Goal: Task Accomplishment & Management: Manage account settings

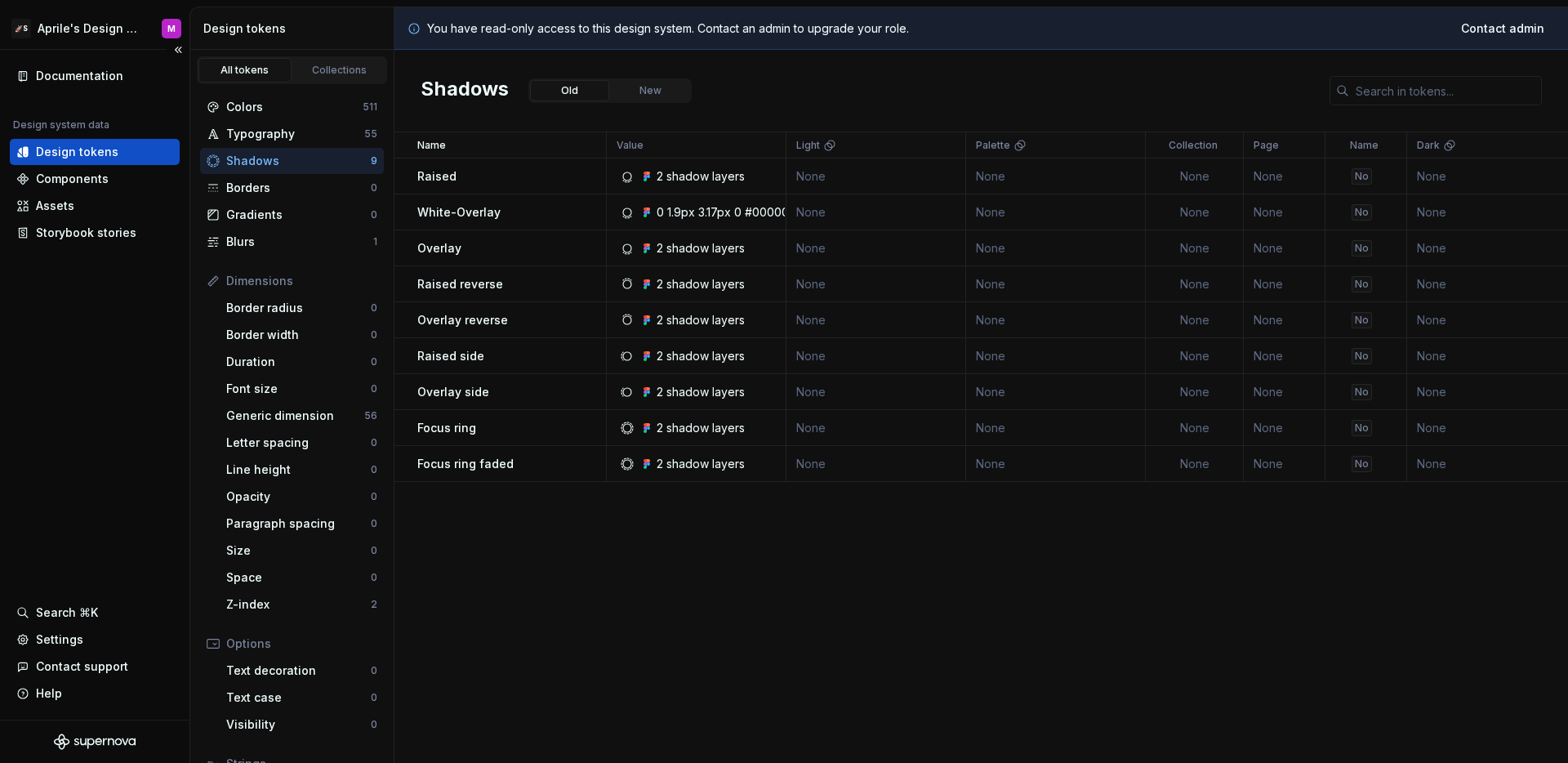
click at [163, 270] on div "Documentation Design system data Design tokens Components Assets Storybook stor…" at bounding box center [95, 384] width 189 height 669
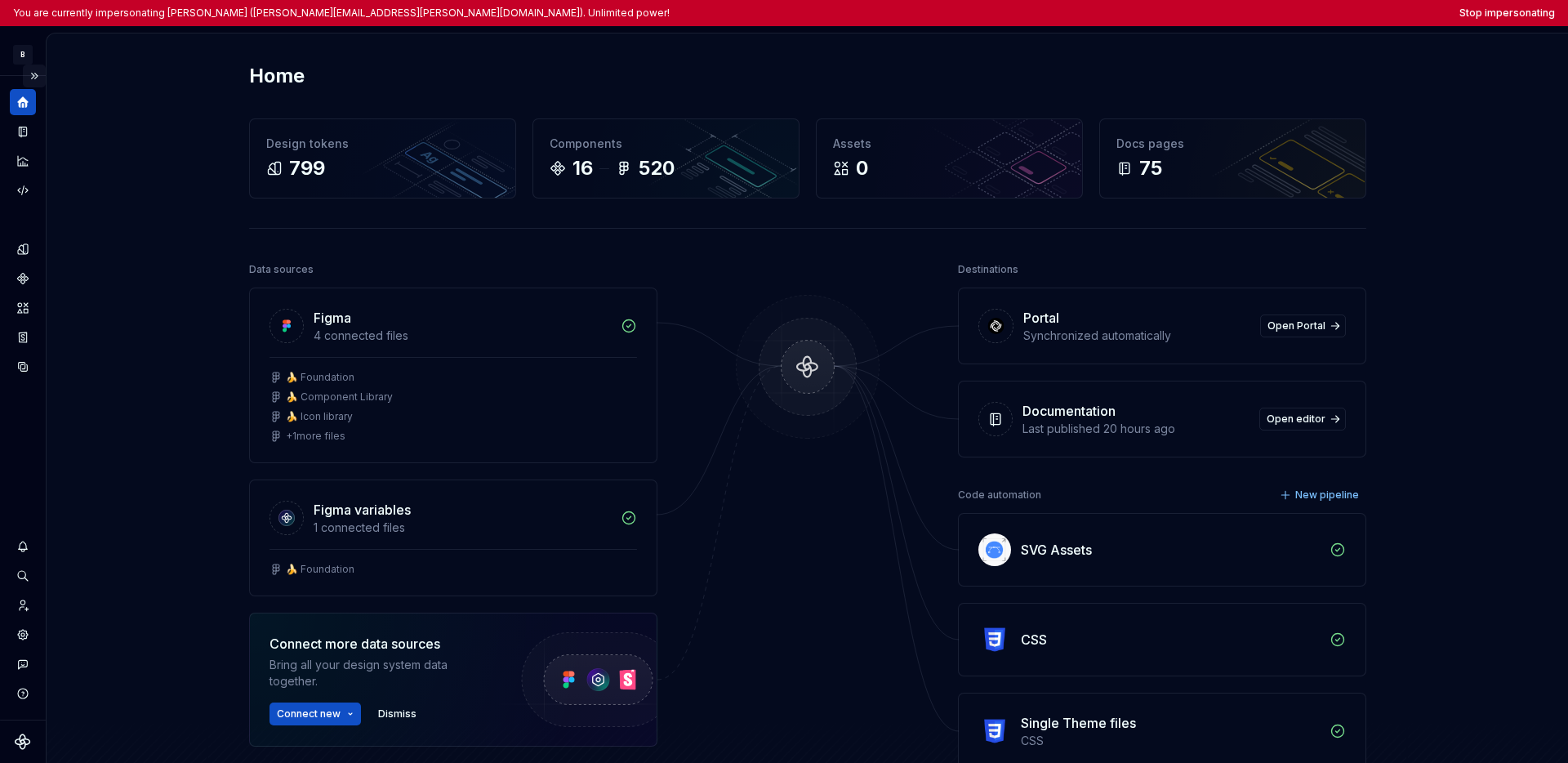
click at [39, 73] on button "Expand sidebar" at bounding box center [34, 75] width 23 height 23
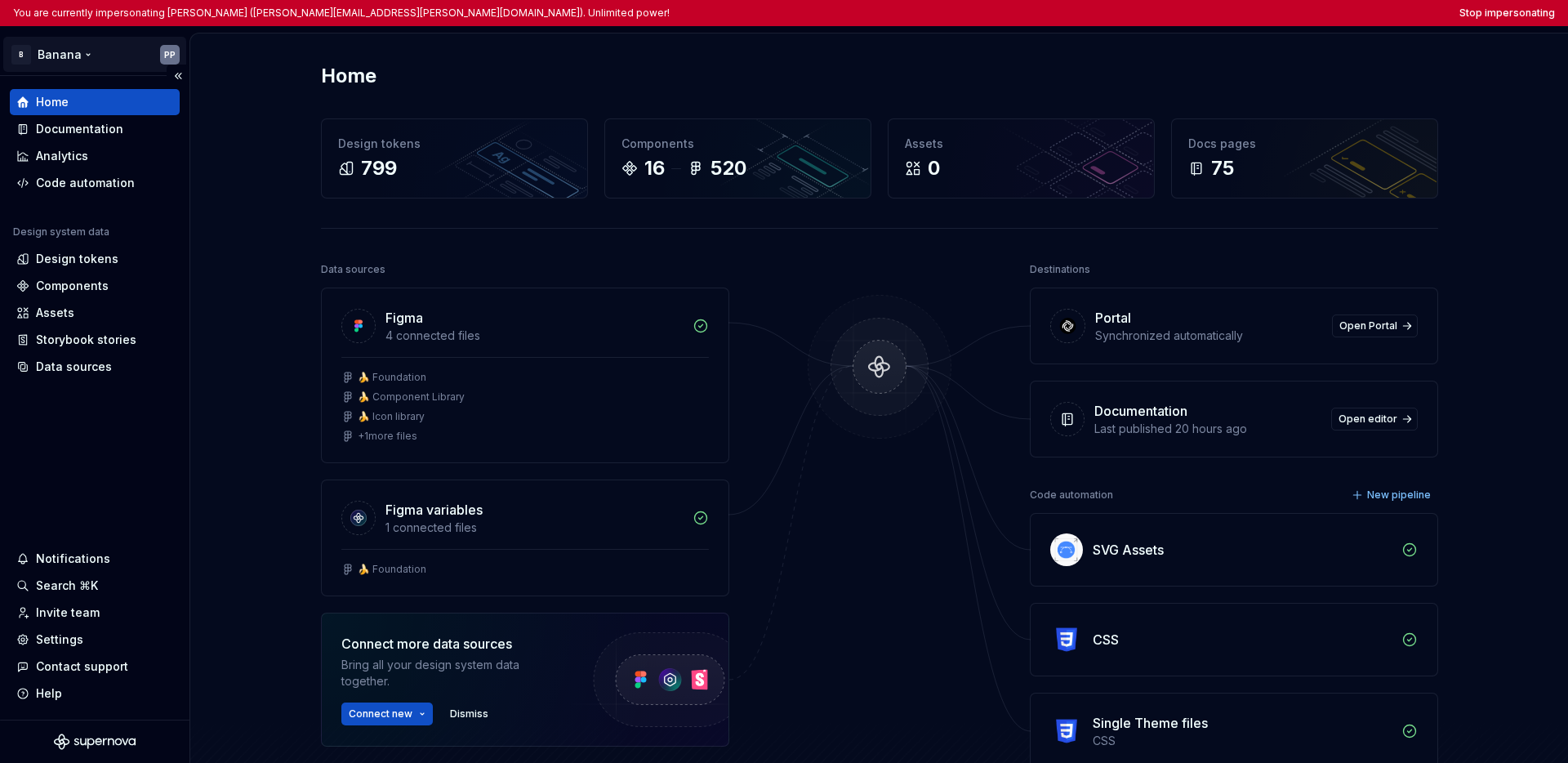
click at [75, 62] on html "You are currently impersonating Peter Poša (peter.posa@bloomreach.com). Unlimit…" at bounding box center [784, 381] width 1568 height 763
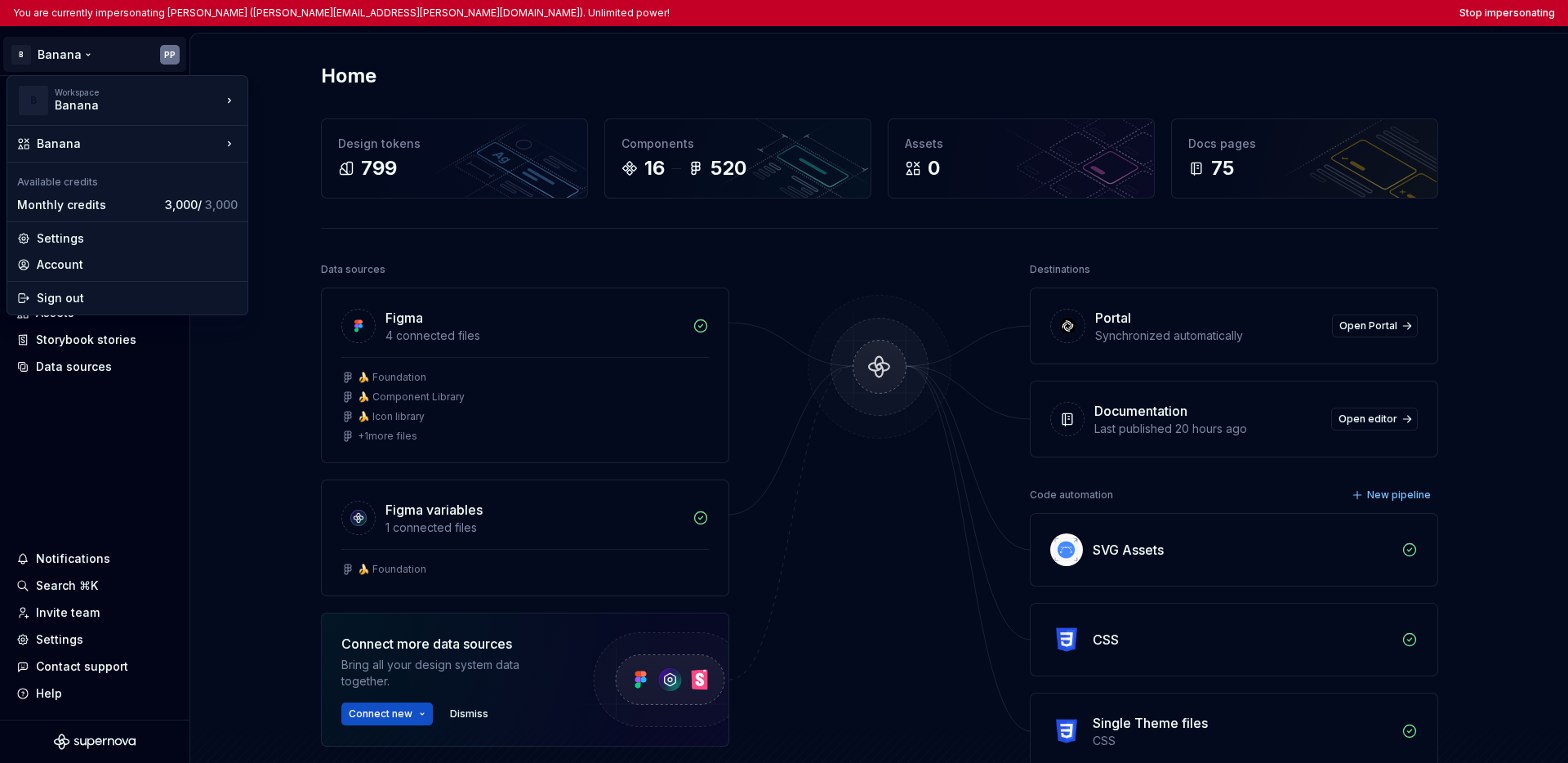
click at [99, 404] on html "You are currently impersonating Peter Poša (peter.posa@bloomreach.com). Unlimit…" at bounding box center [784, 381] width 1568 height 763
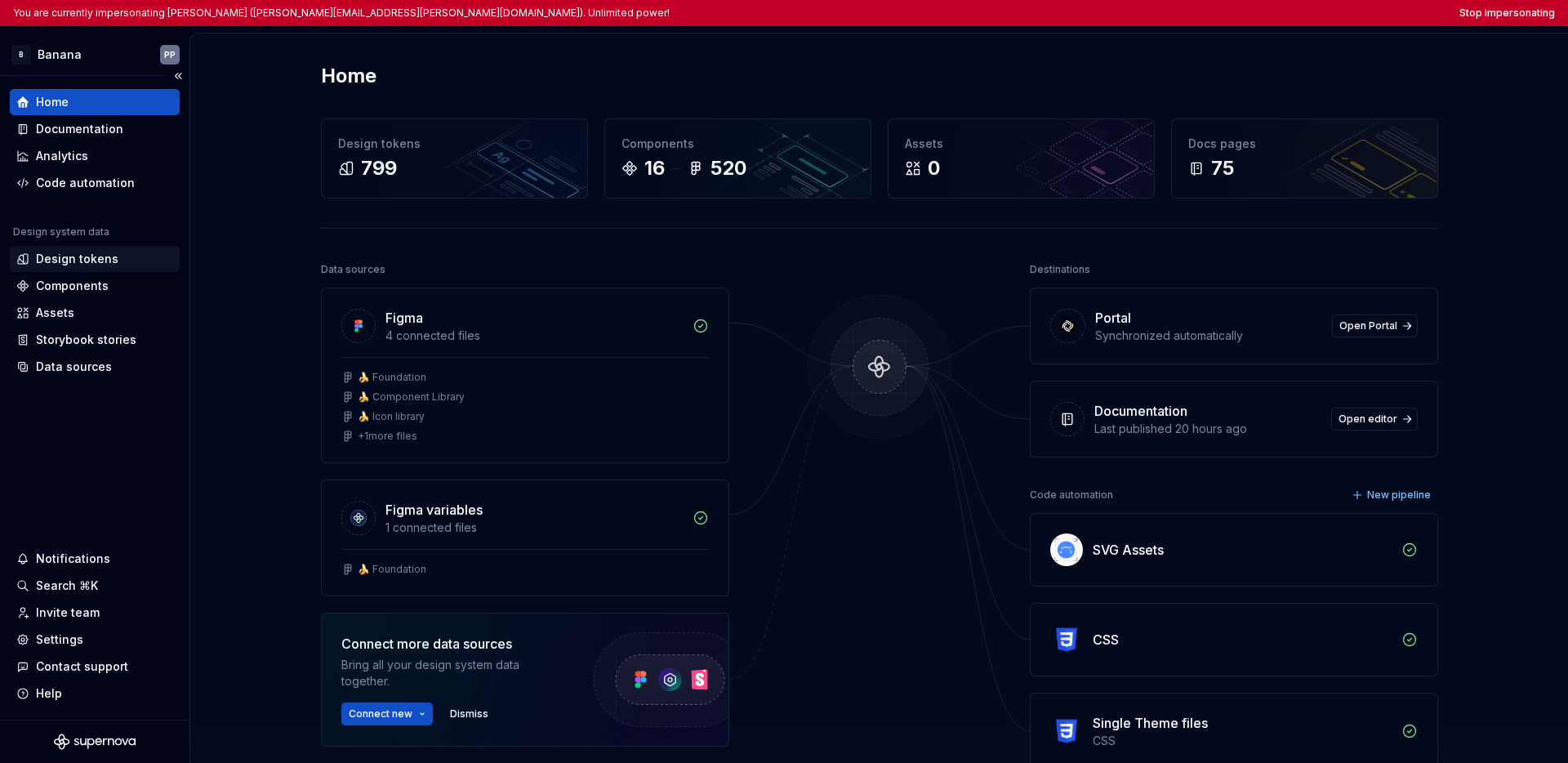
click at [98, 256] on div "Design tokens" at bounding box center [77, 259] width 83 height 17
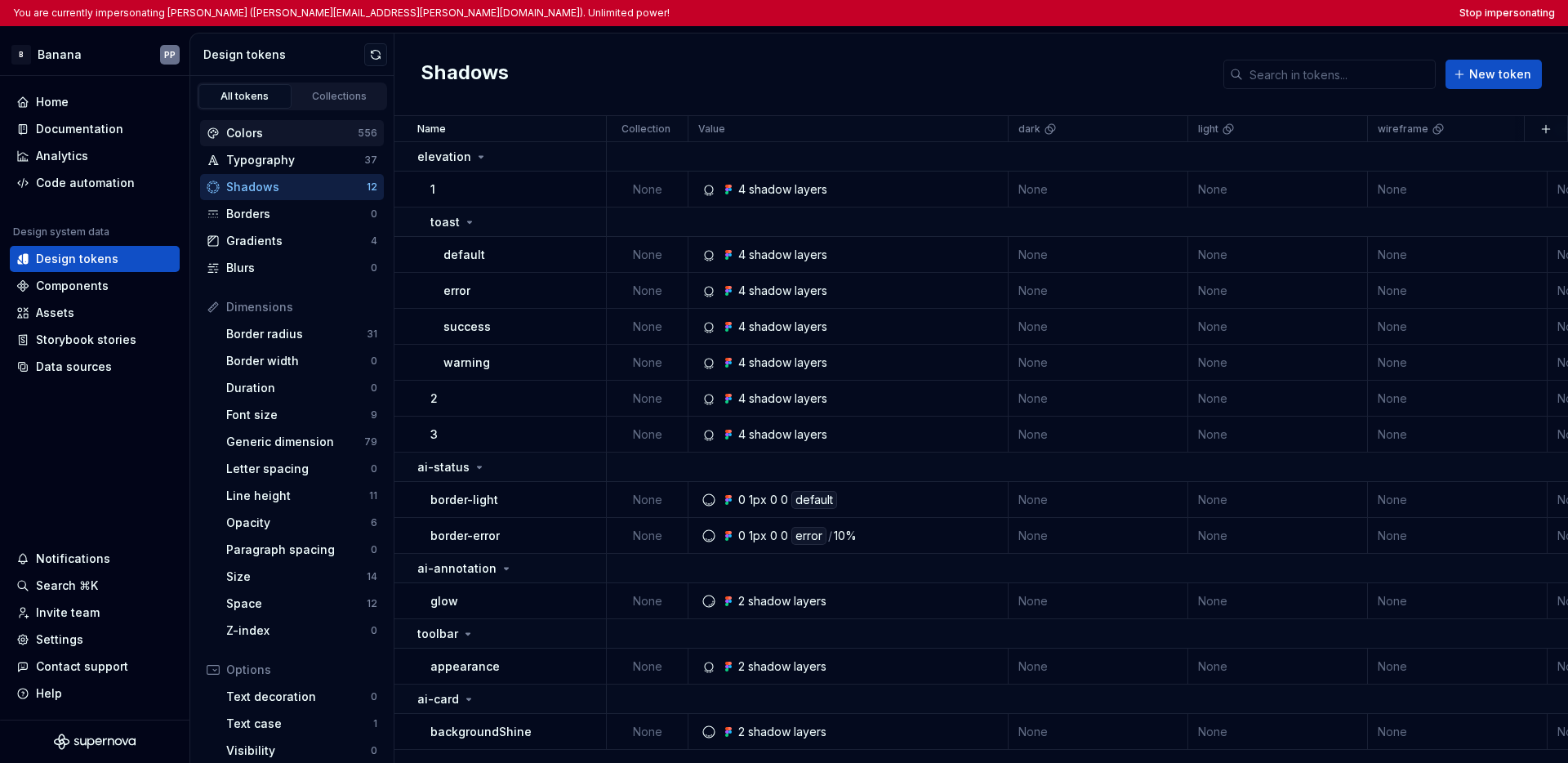
click at [307, 143] on div "Colors 556" at bounding box center [292, 133] width 184 height 26
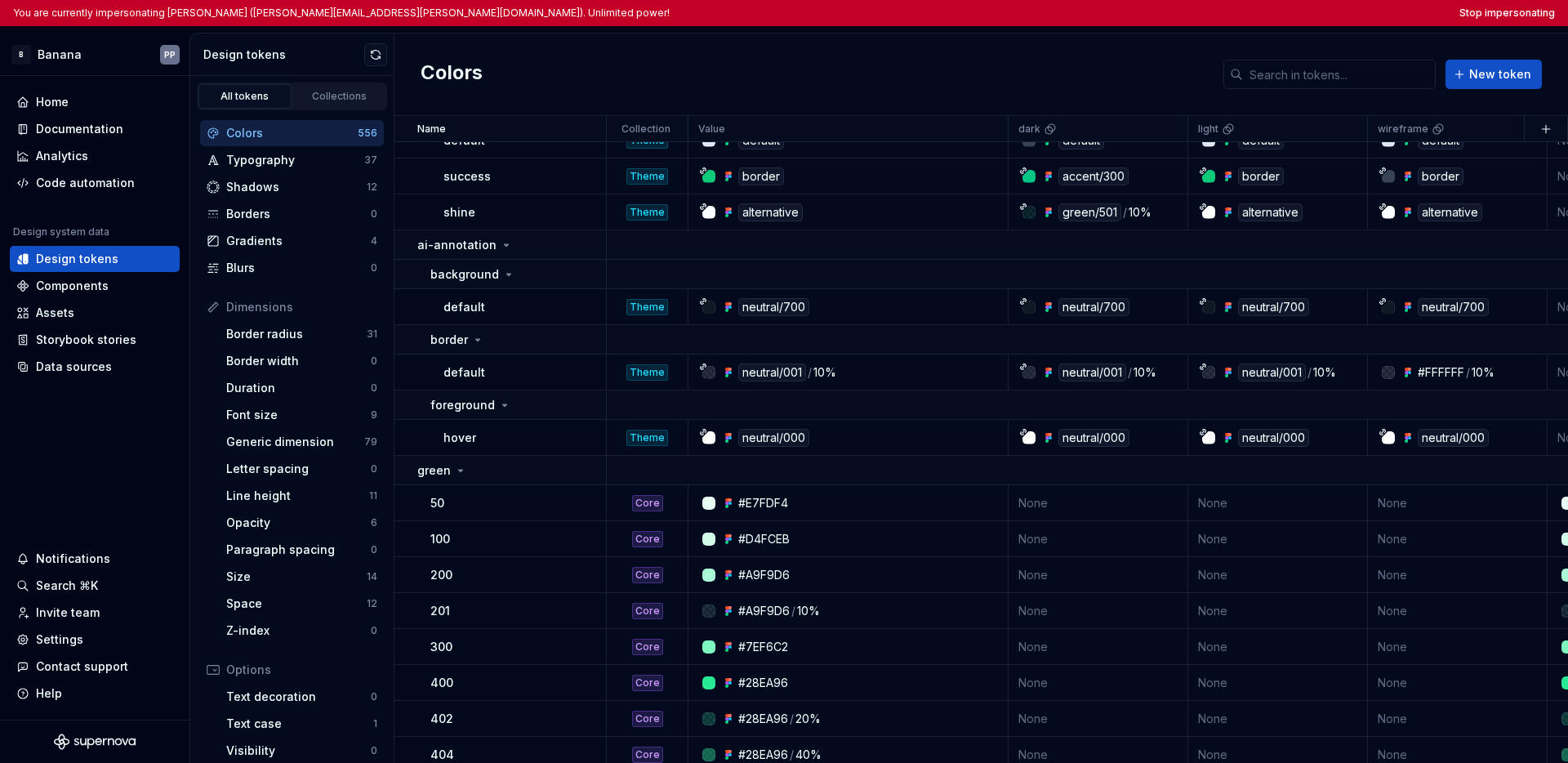
scroll to position [3389, 0]
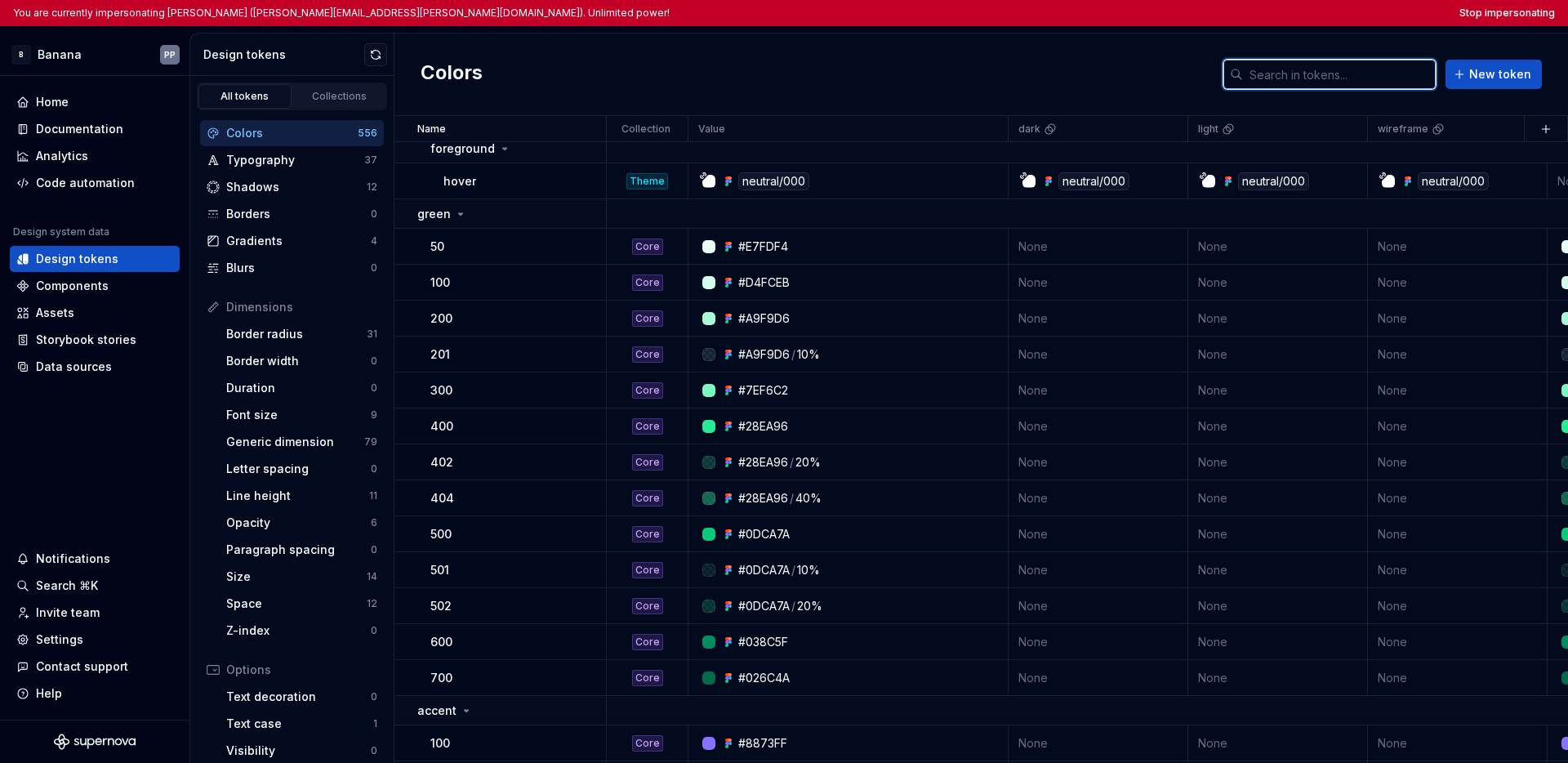
click at [1189, 70] on input "text" at bounding box center [1339, 74] width 193 height 29
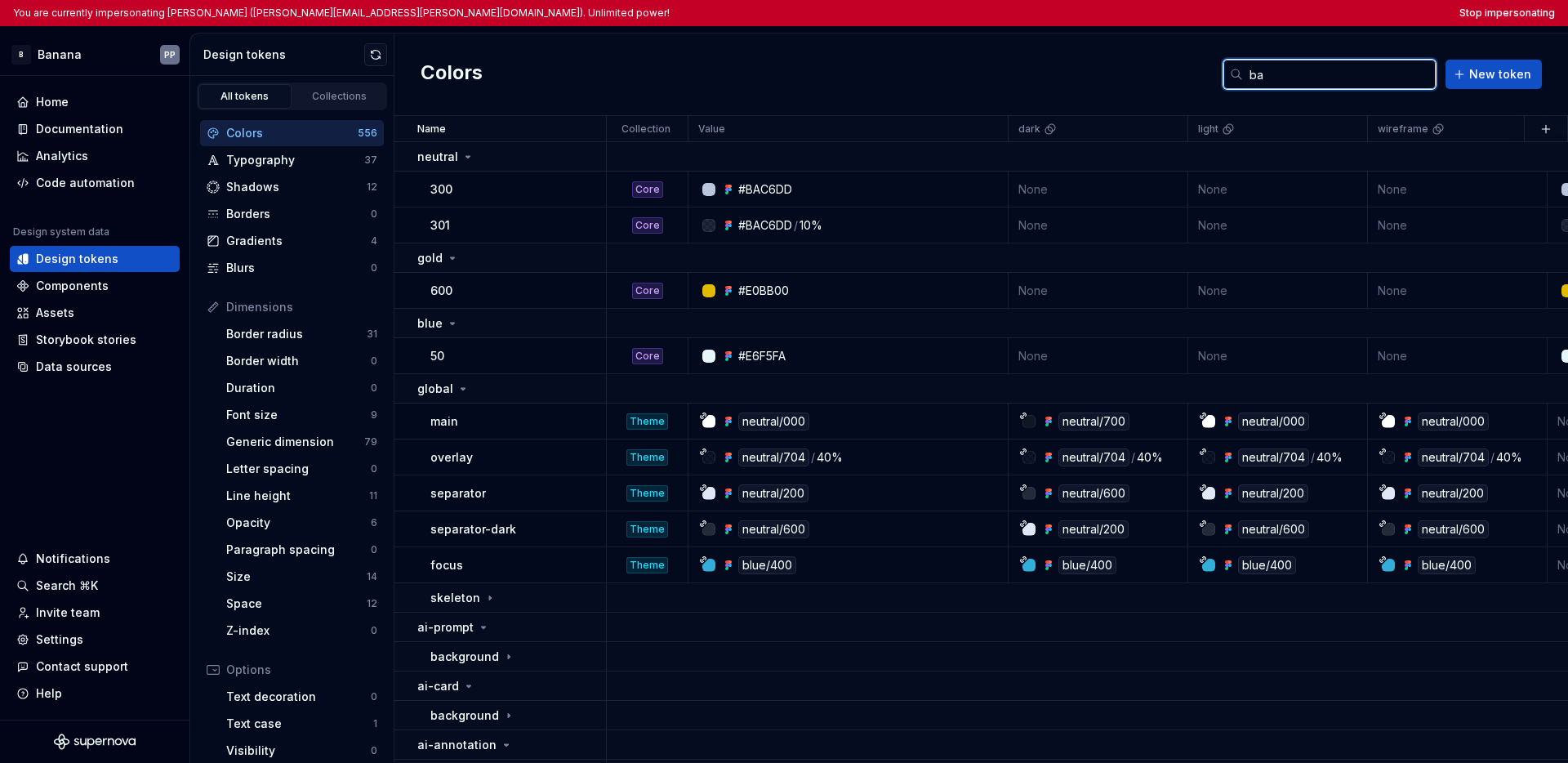
type input "b"
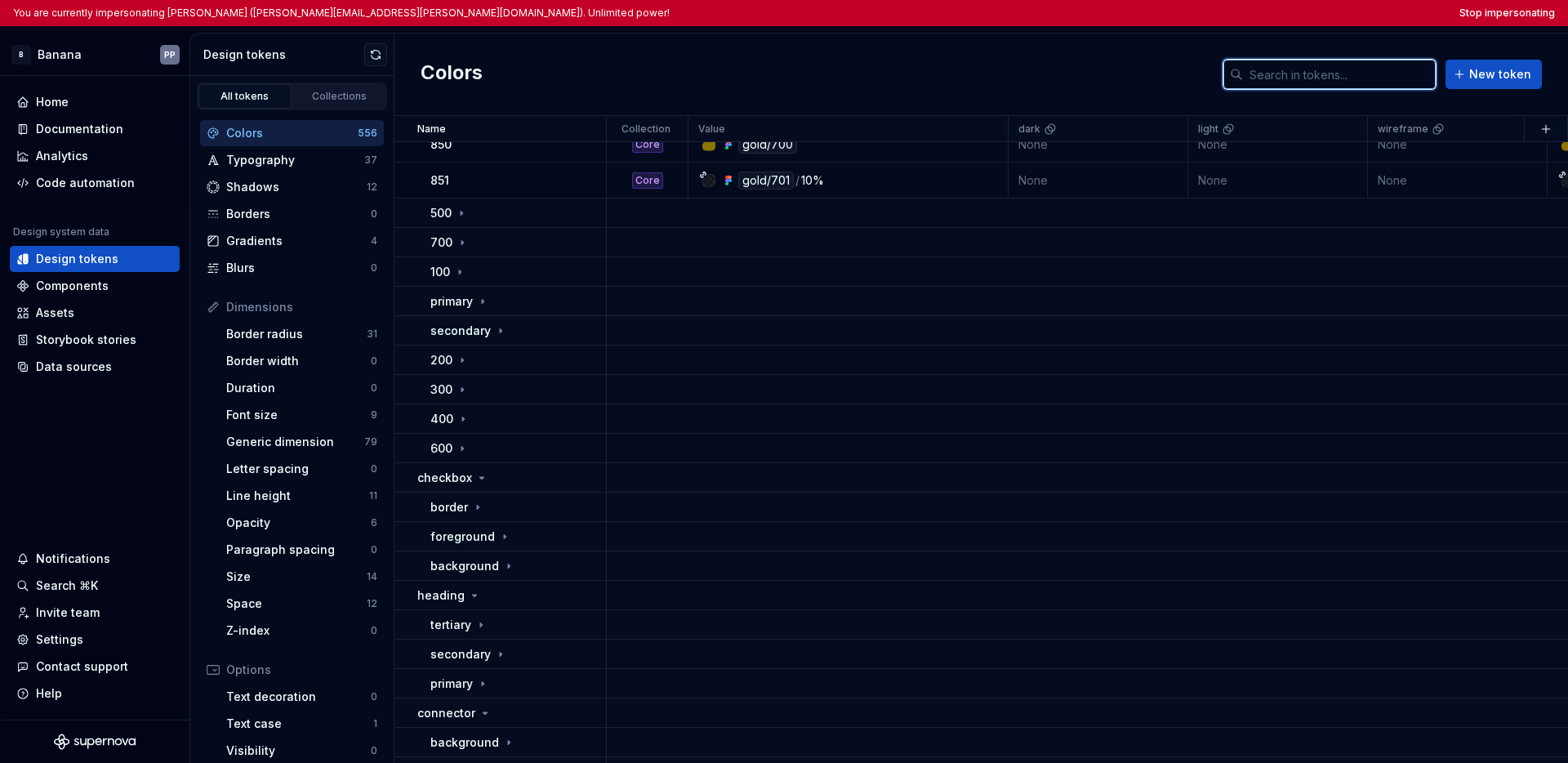
scroll to position [4300, 0]
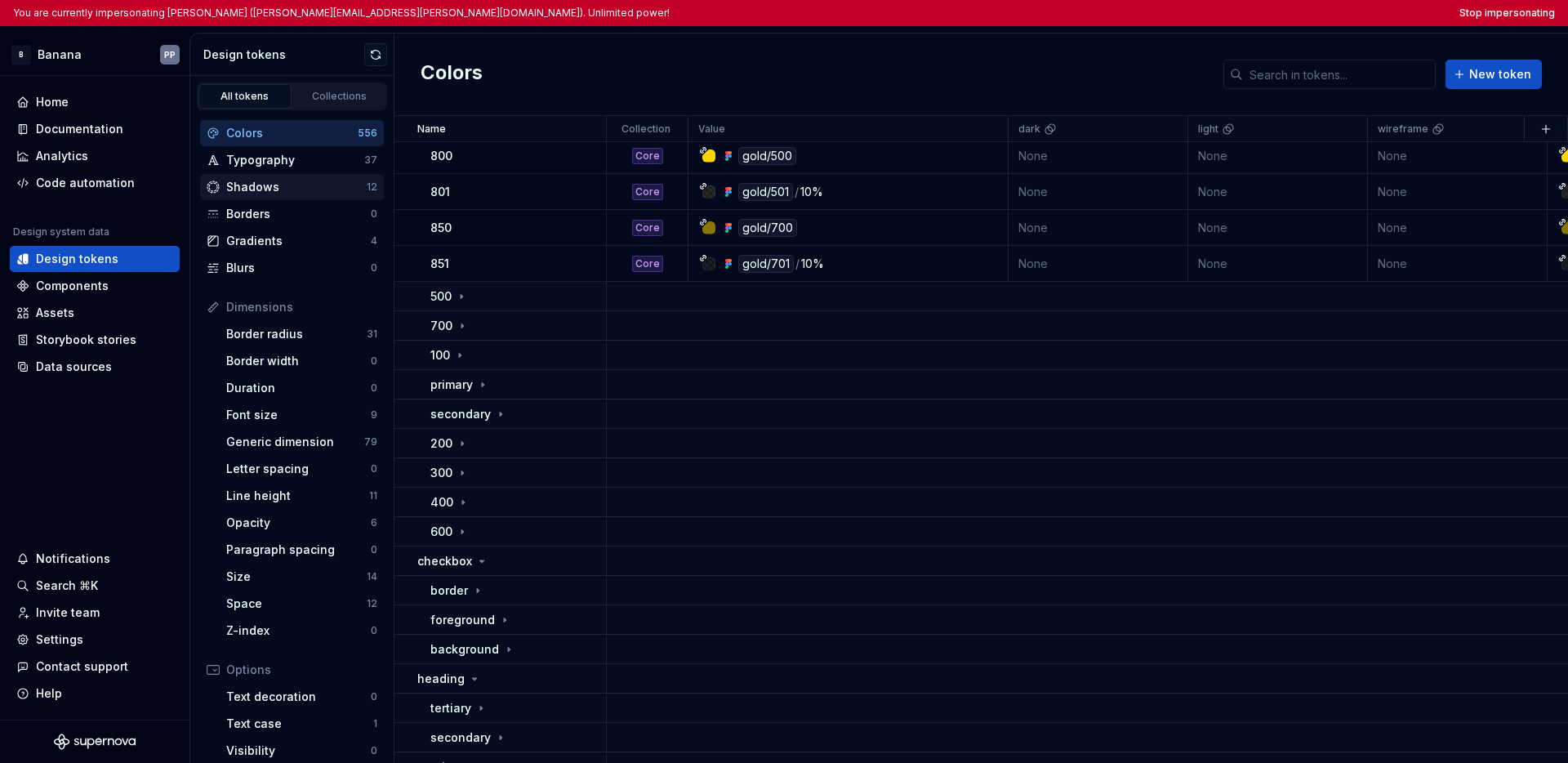
click at [289, 184] on div "Shadows" at bounding box center [296, 187] width 140 height 17
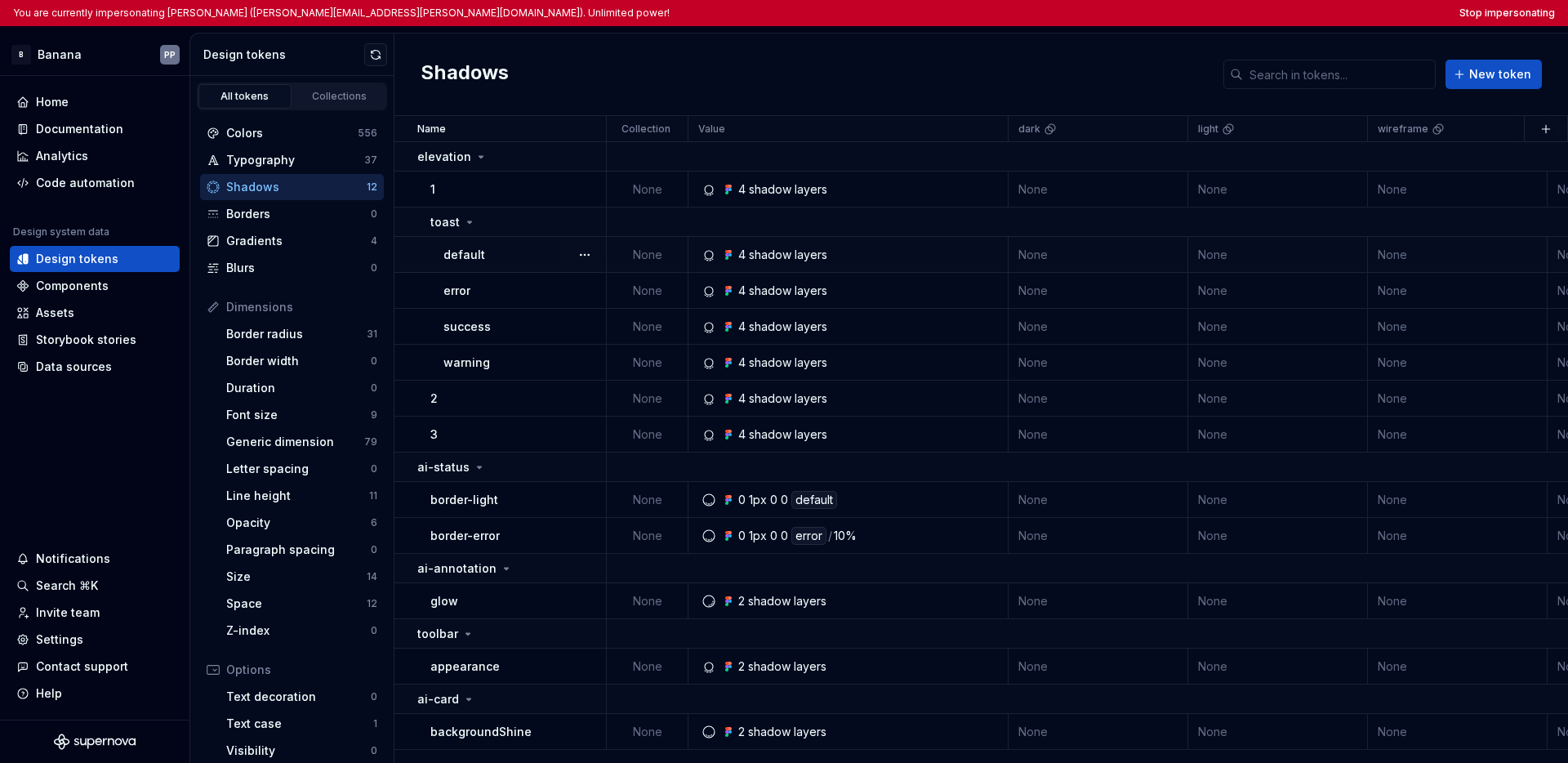
click at [529, 256] on div "default" at bounding box center [524, 255] width 162 height 17
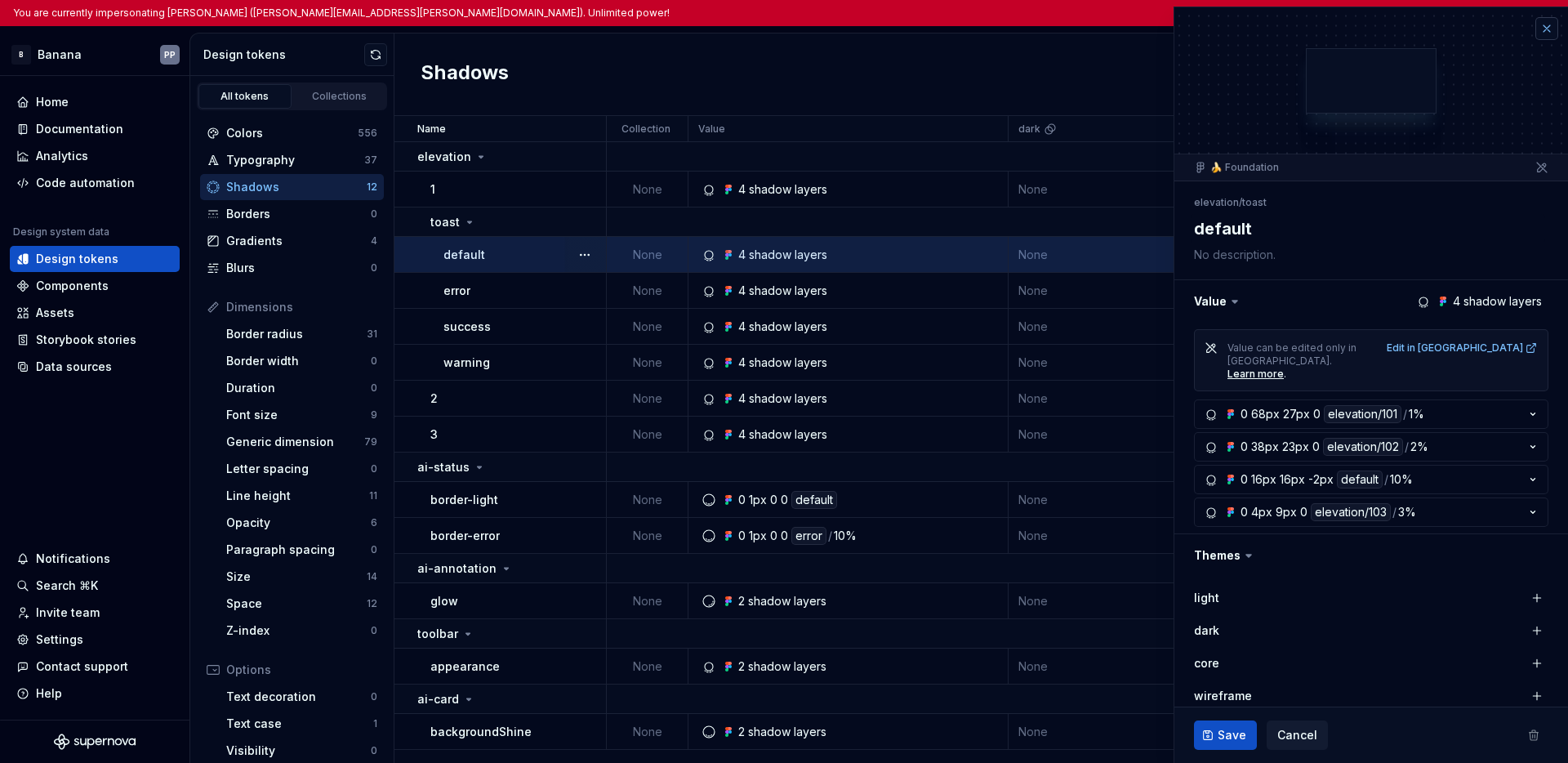
click at [1189, 27] on button "button" at bounding box center [1546, 28] width 23 height 23
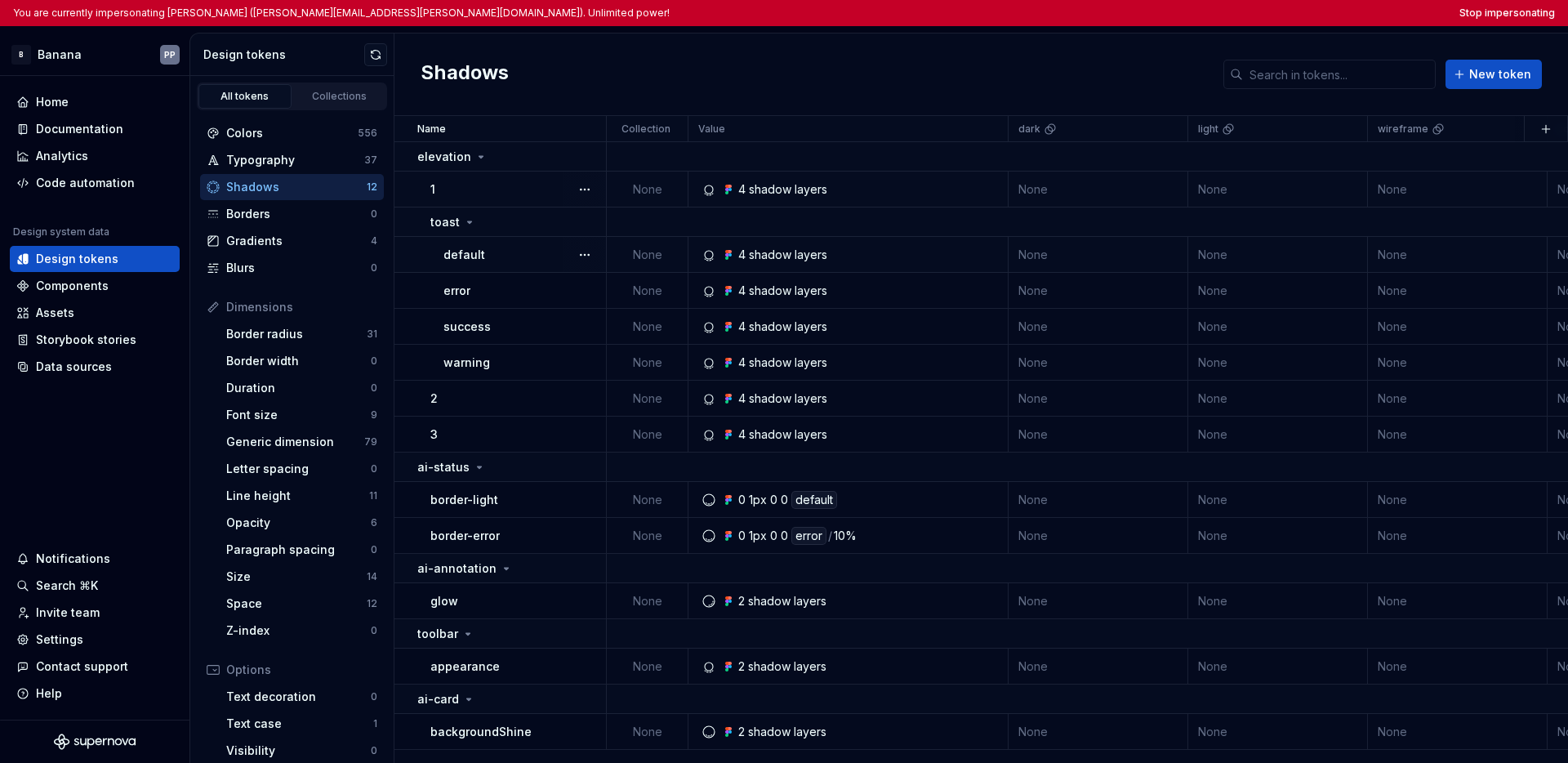
click at [520, 197] on td "1" at bounding box center [500, 189] width 212 height 36
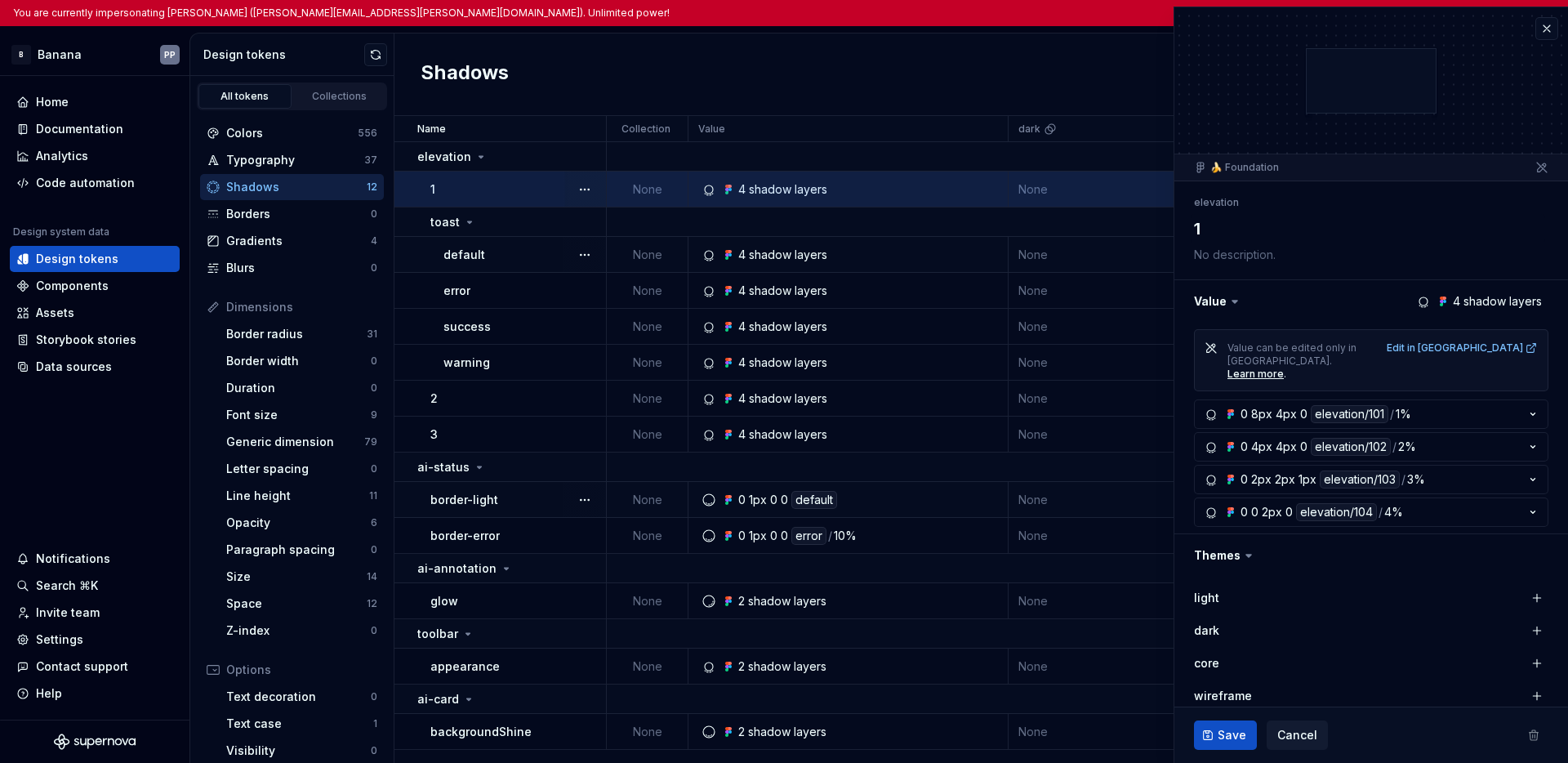
click at [531, 494] on div "border-light" at bounding box center [518, 499] width 174 height 17
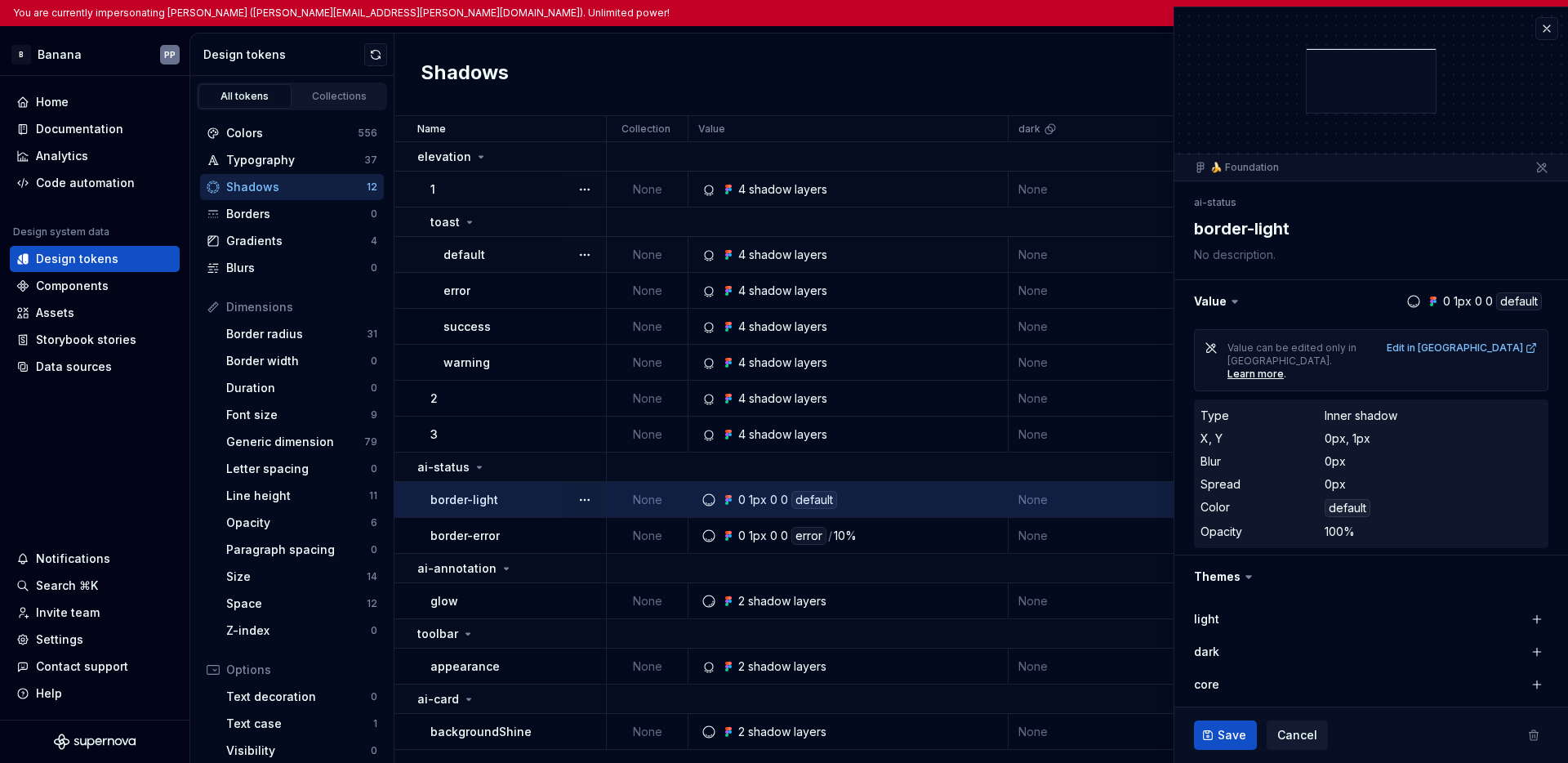
click at [532, 191] on div "1" at bounding box center [518, 189] width 174 height 17
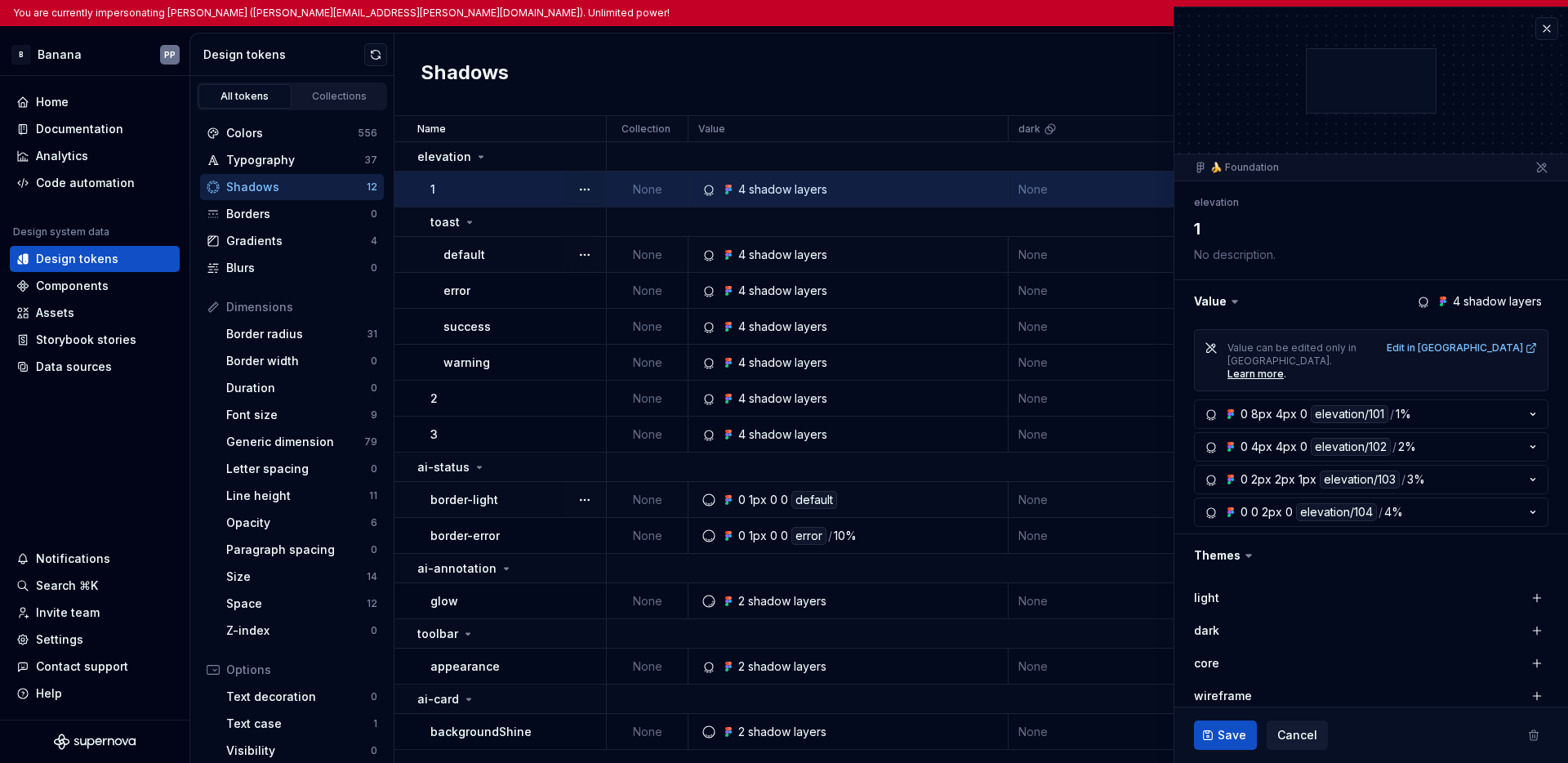
click at [529, 255] on div "default" at bounding box center [524, 255] width 162 height 17
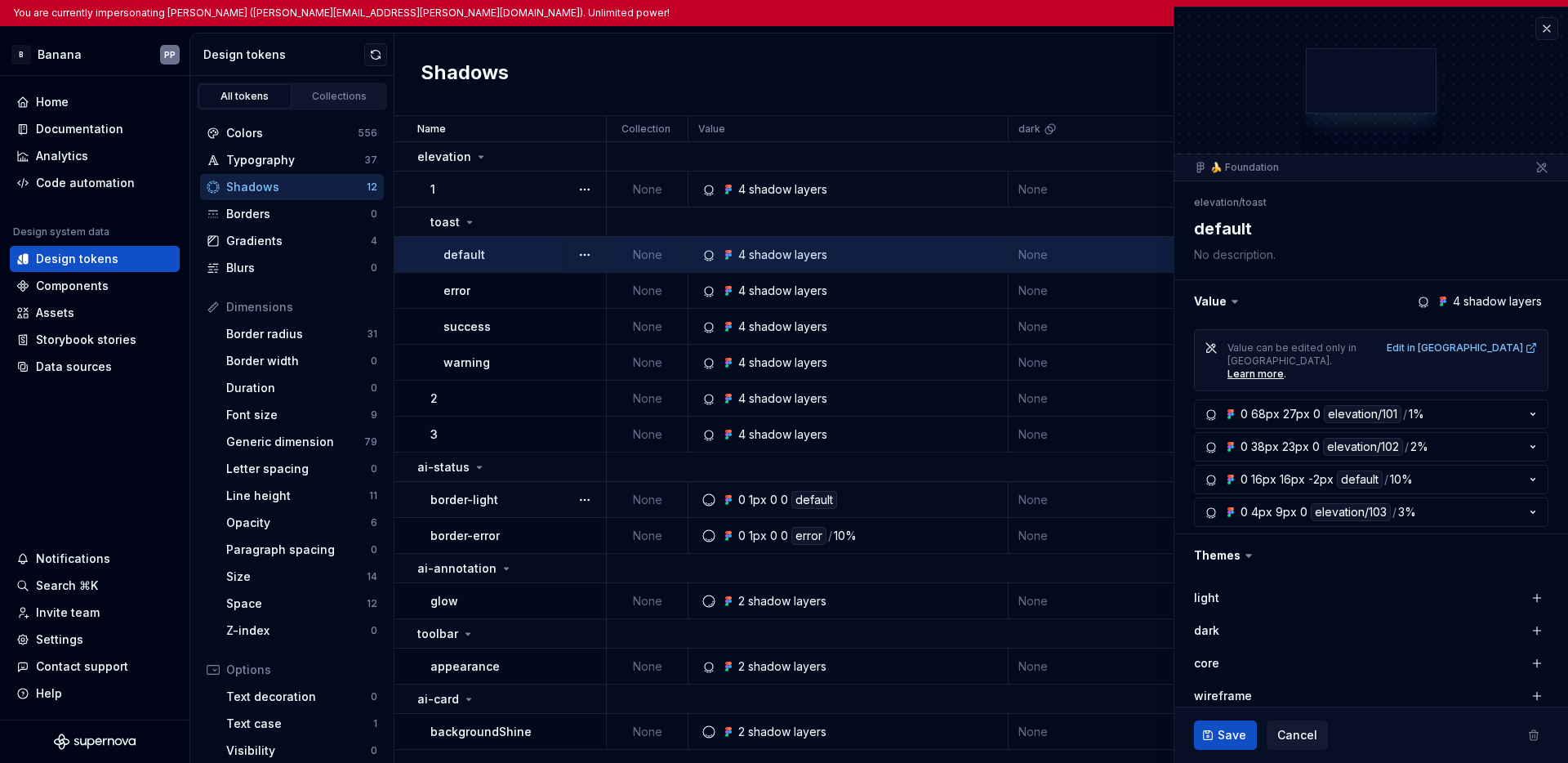
click at [521, 191] on div "1" at bounding box center [518, 189] width 174 height 17
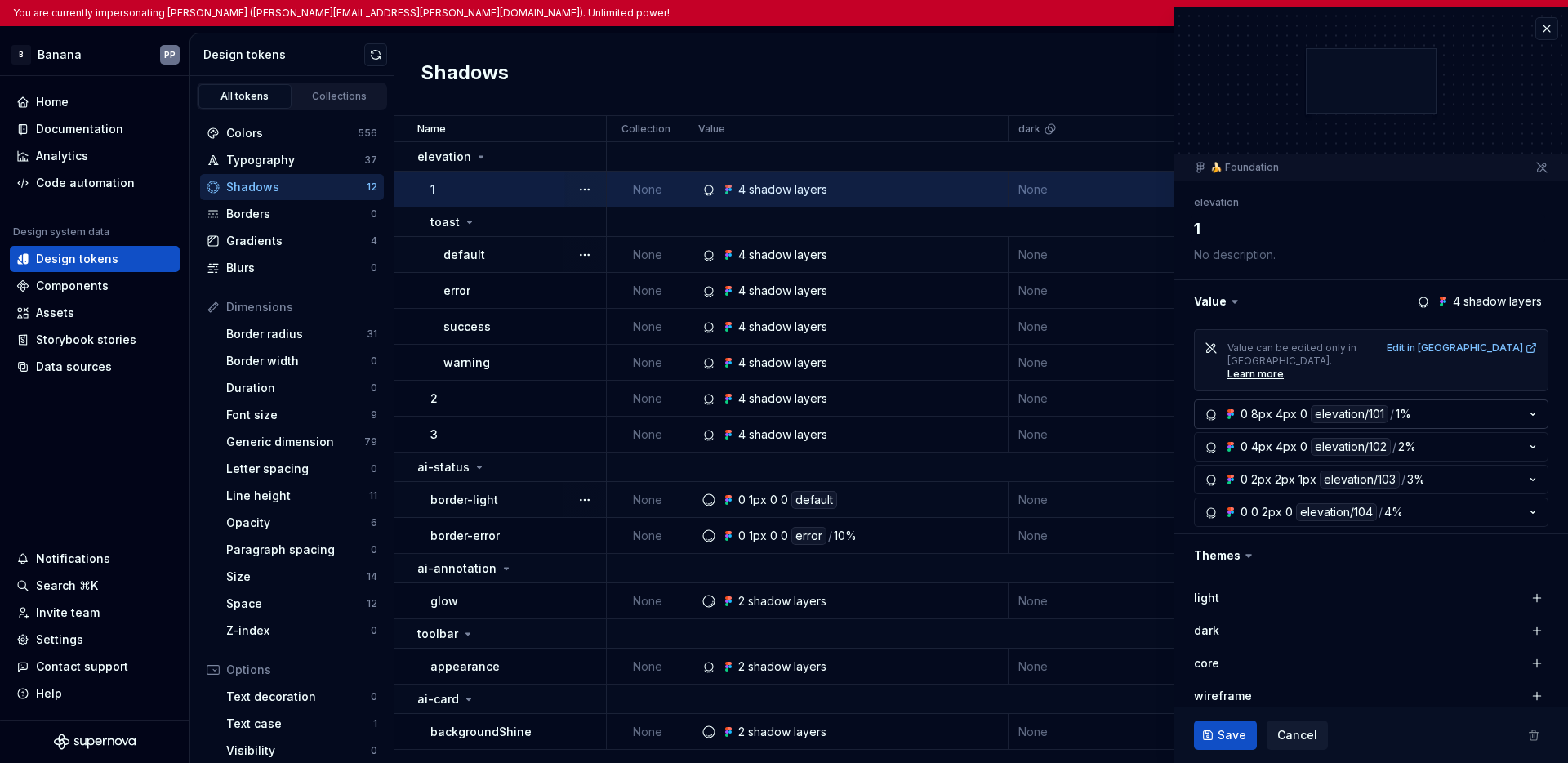
click at [1189, 406] on icon "button" at bounding box center [1533, 414] width 17 height 17
click at [1189, 396] on div "Value can be edited only in Figma. Learn more . Edit in Figma 0 8px 4px 0 eleva…" at bounding box center [1371, 427] width 394 height 210
type textarea "*"
click at [1189, 27] on button "button" at bounding box center [1546, 28] width 23 height 23
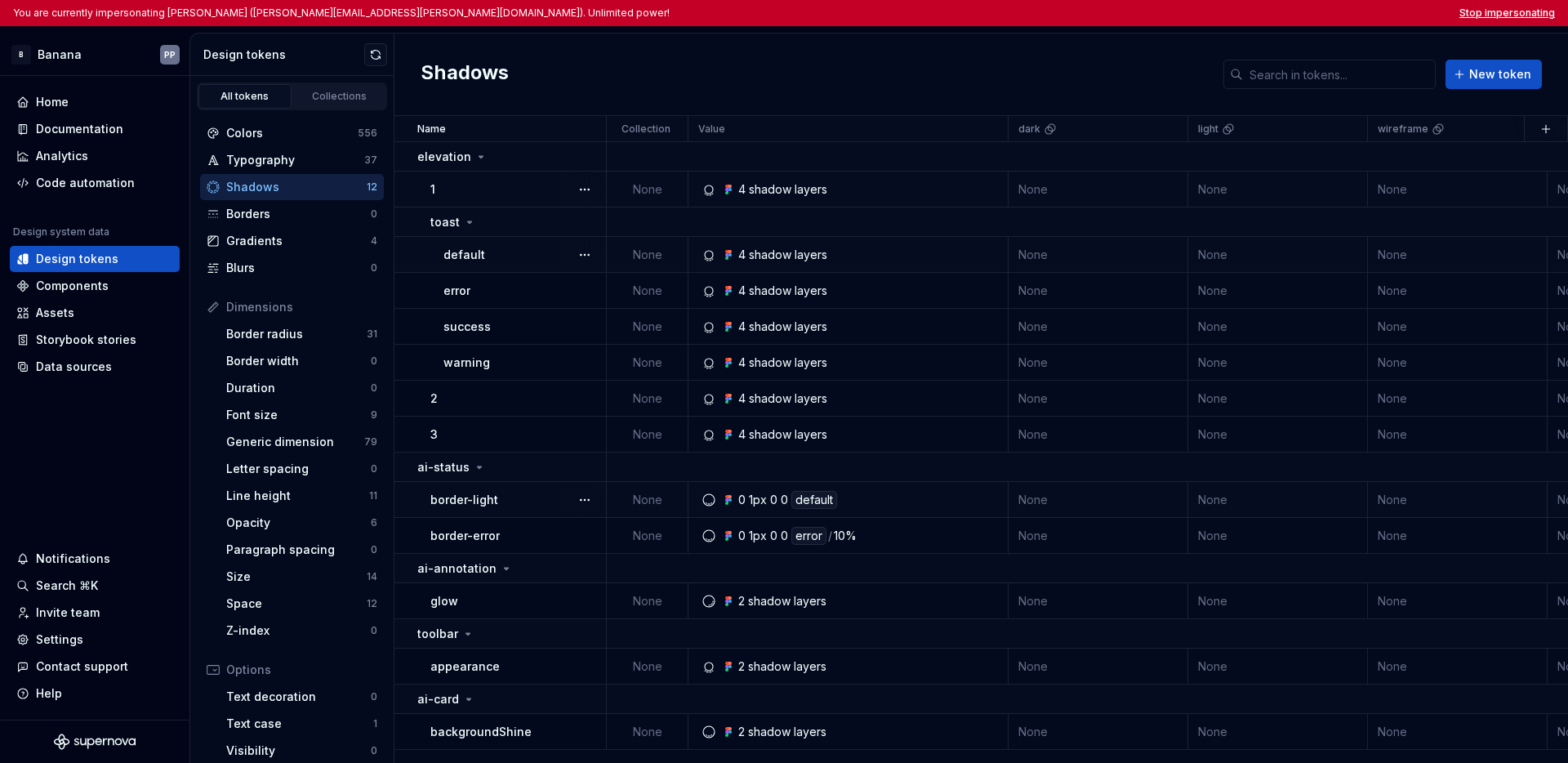
click at [1189, 13] on button "Stop impersonating" at bounding box center [1506, 13] width 95 height 13
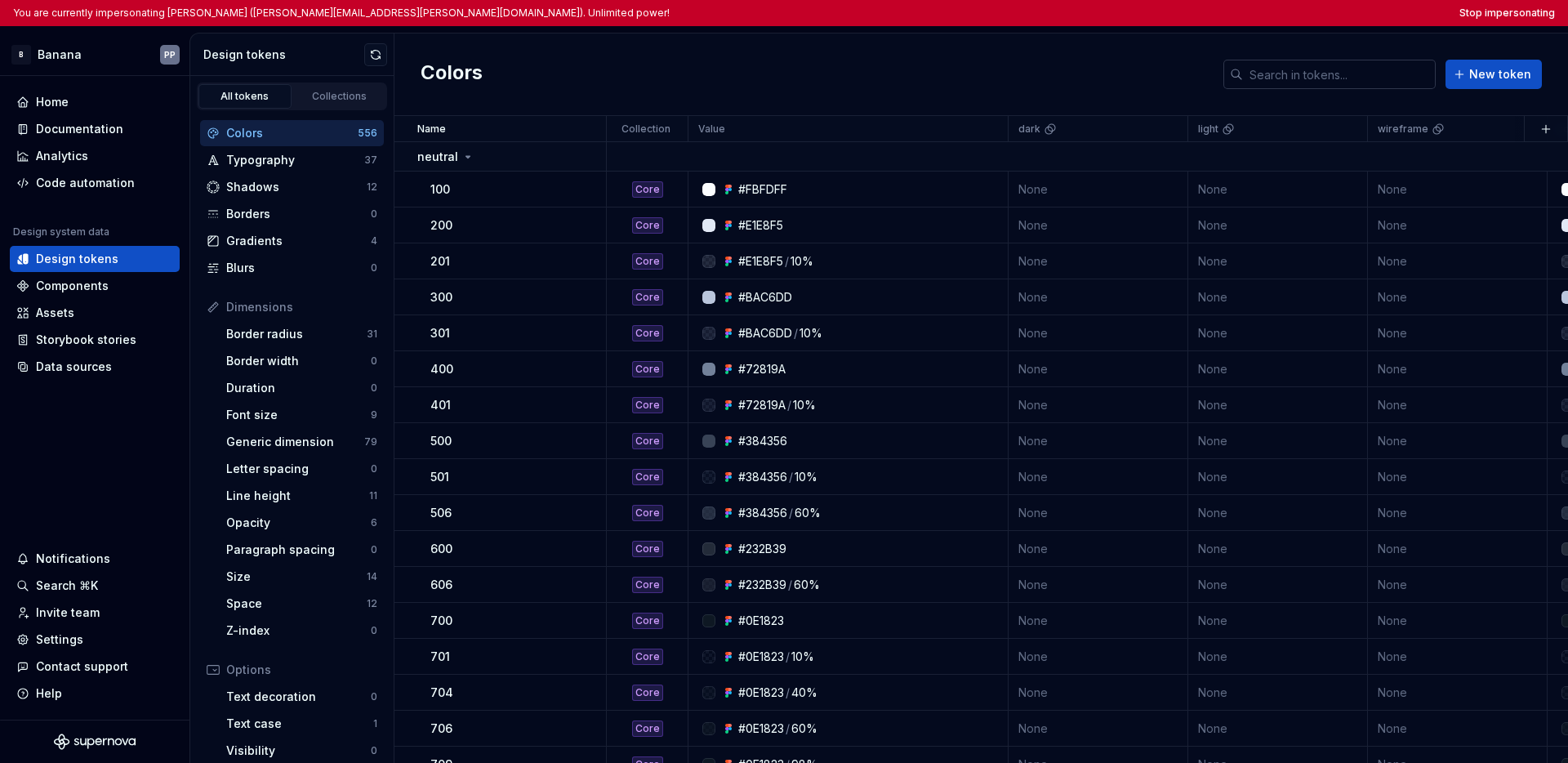
click at [1326, 79] on input "text" at bounding box center [1339, 74] width 193 height 29
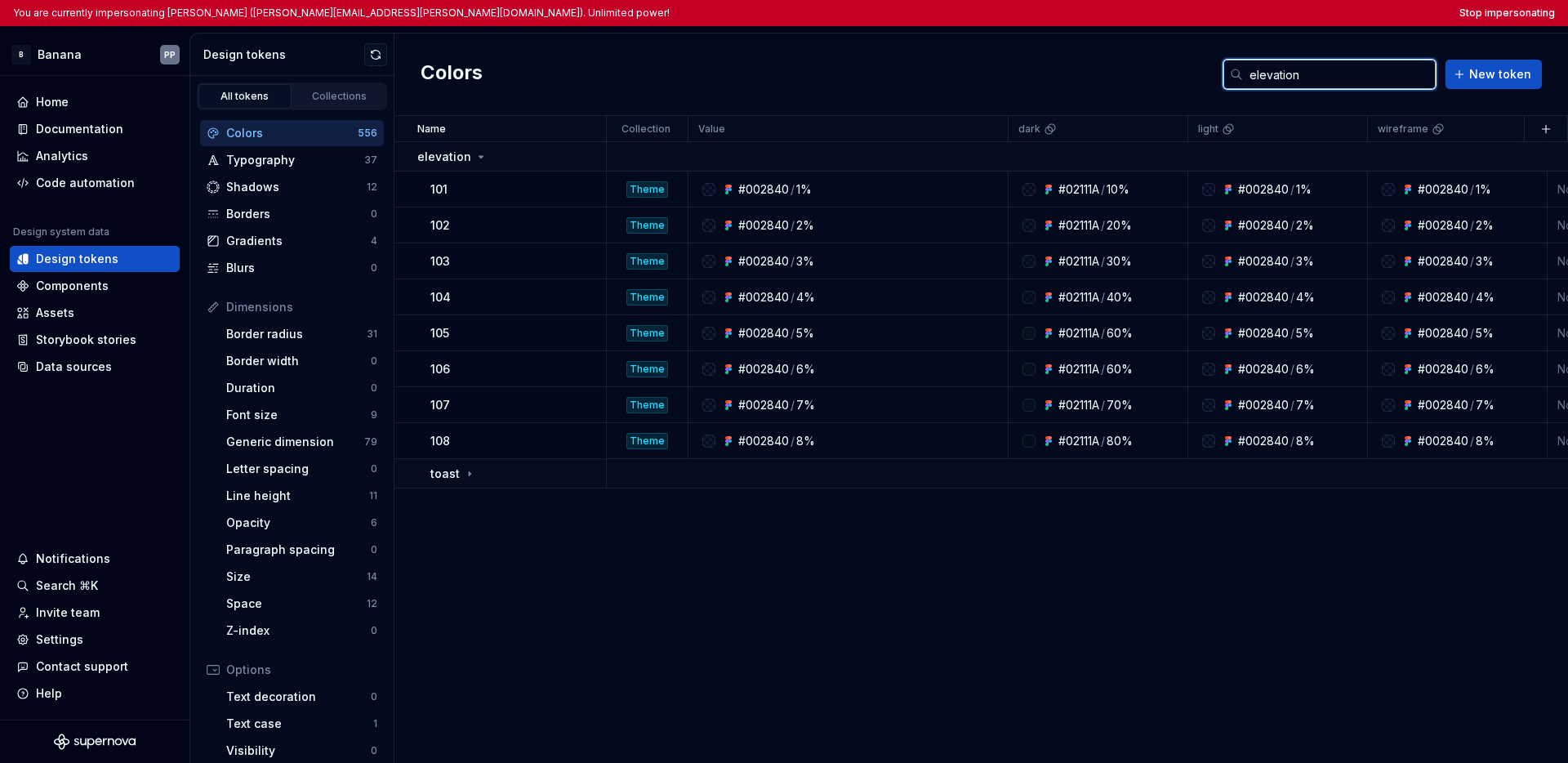
type input "elevation"
click at [874, 588] on div "Name Collection Value dark light wireframe core Syntax: Web Description Last up…" at bounding box center [981, 439] width 1173 height 646
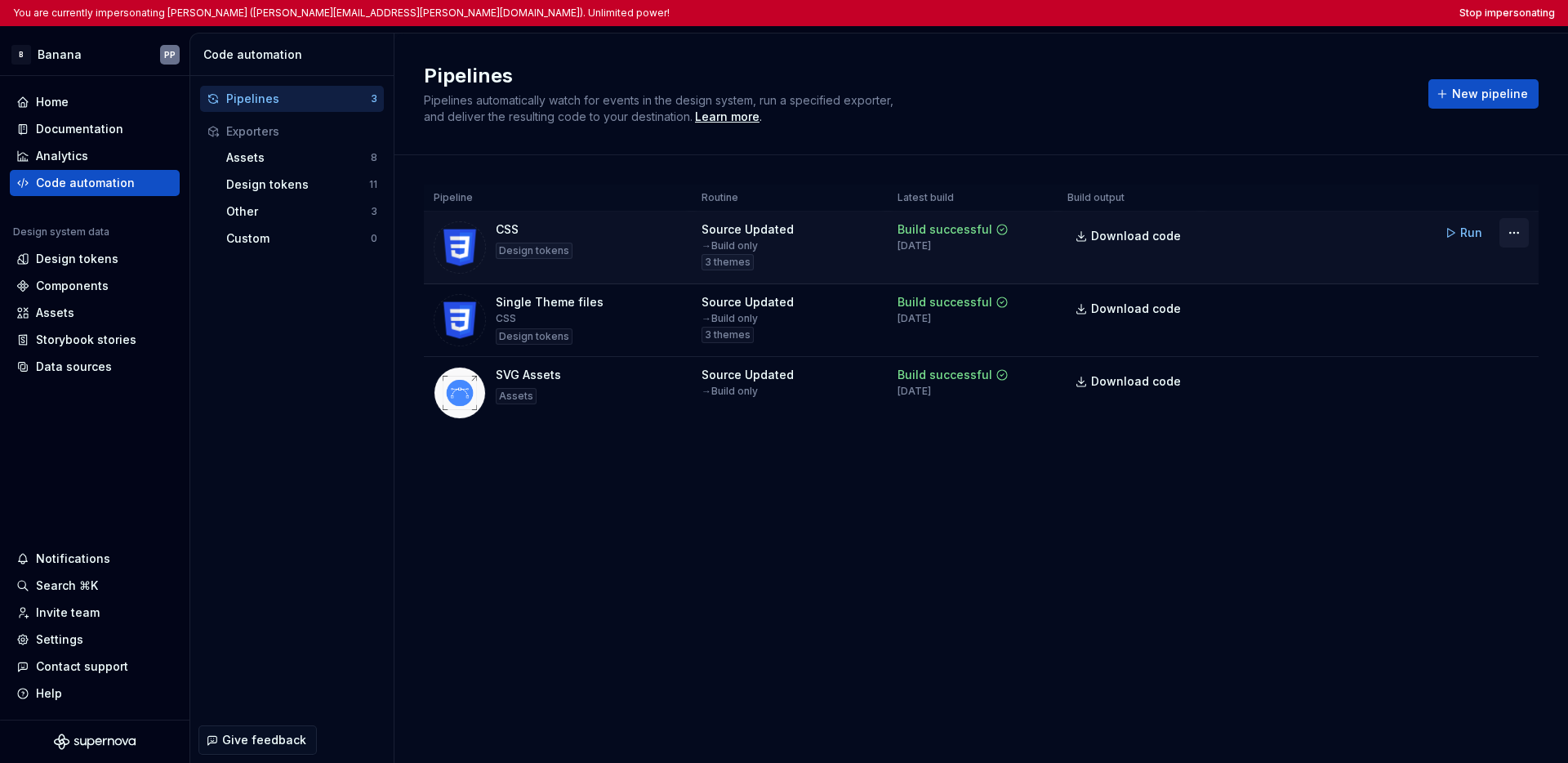
click at [1517, 230] on html "You are currently impersonating Peter Poša (peter.posa@bloomreach.com). Unlimit…" at bounding box center [784, 381] width 1568 height 763
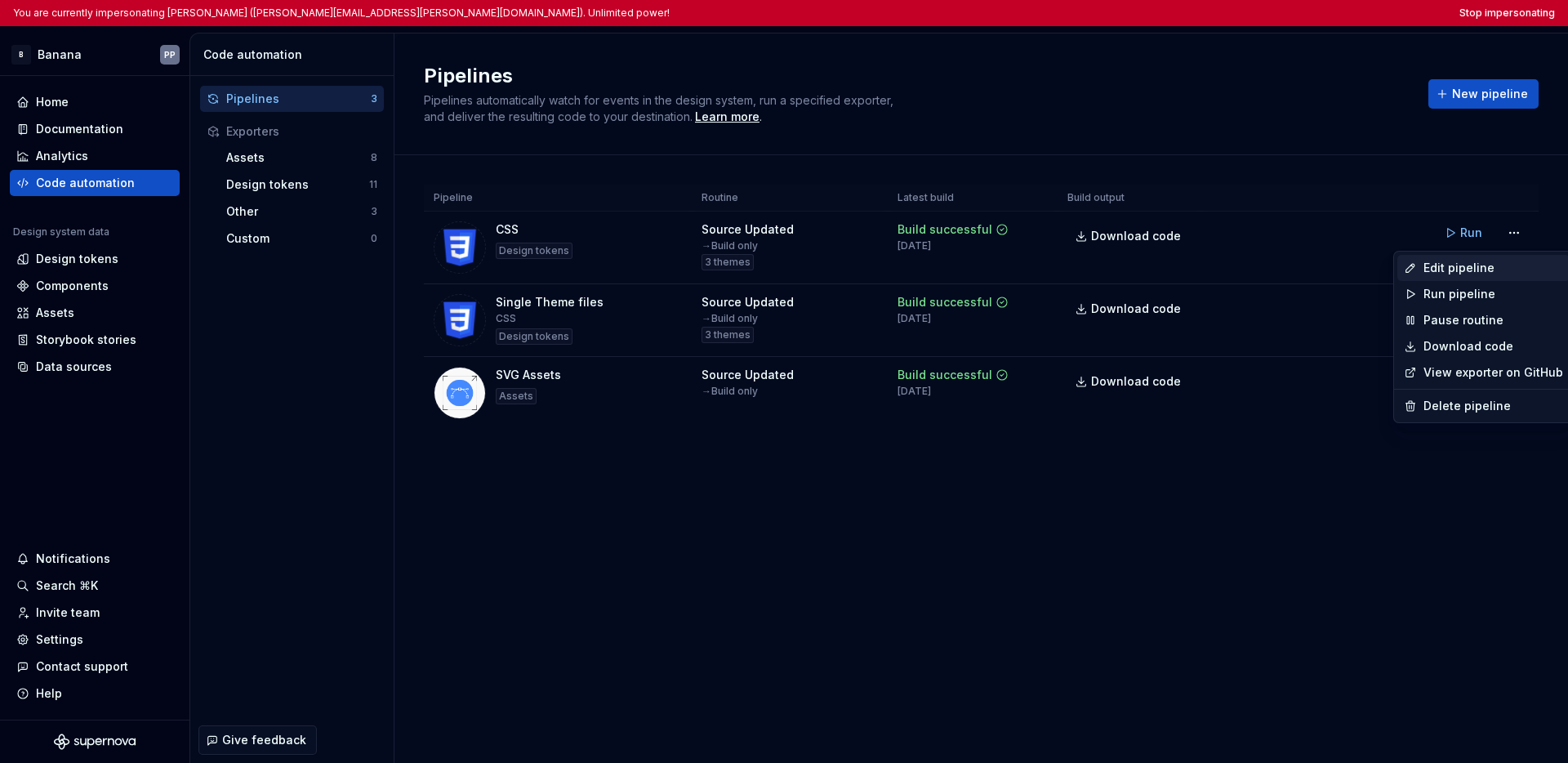
click at [1448, 267] on div "Edit pipeline" at bounding box center [1493, 268] width 140 height 17
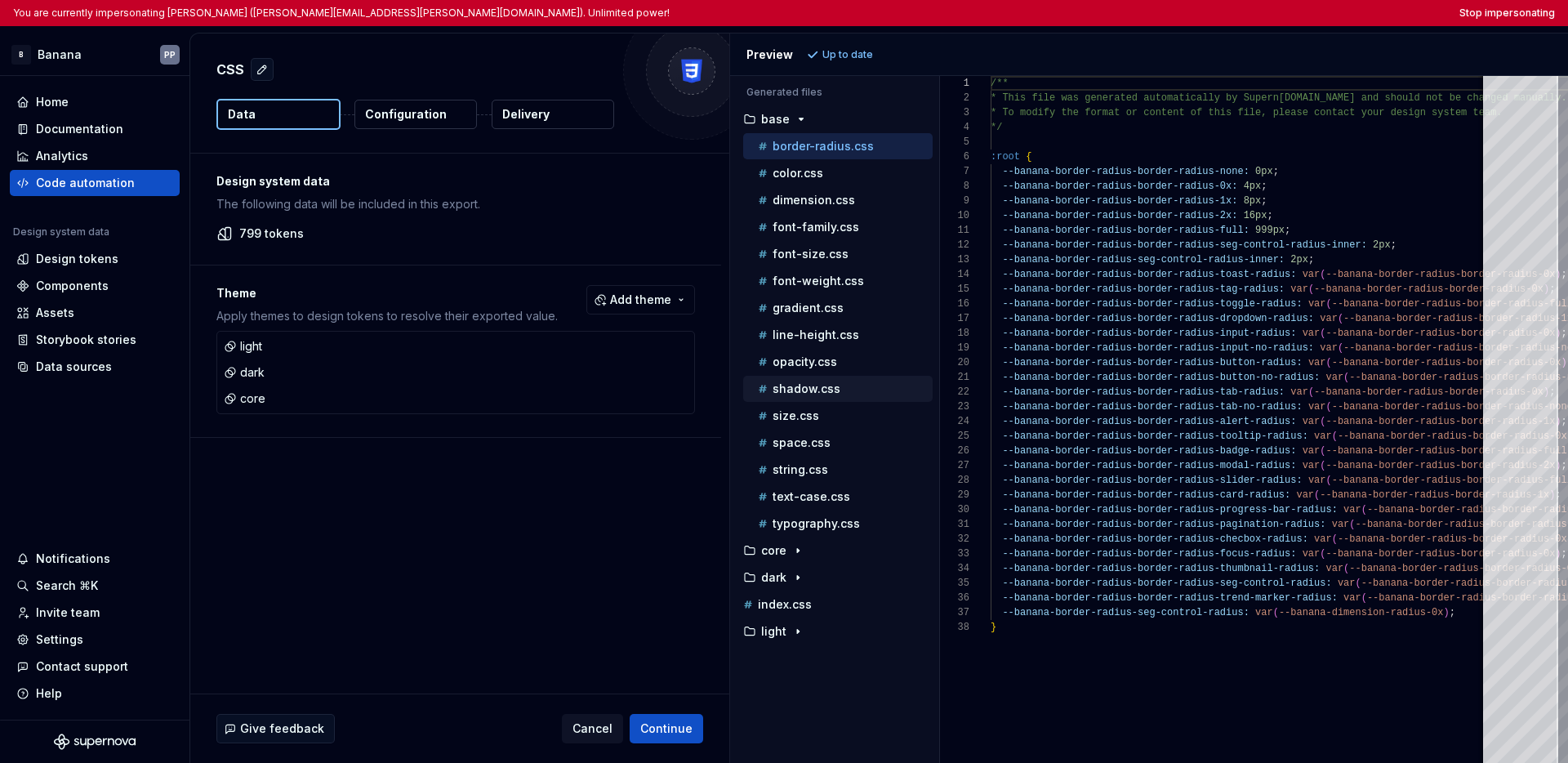
click at [803, 390] on p "shadow.css" at bounding box center [806, 388] width 68 height 13
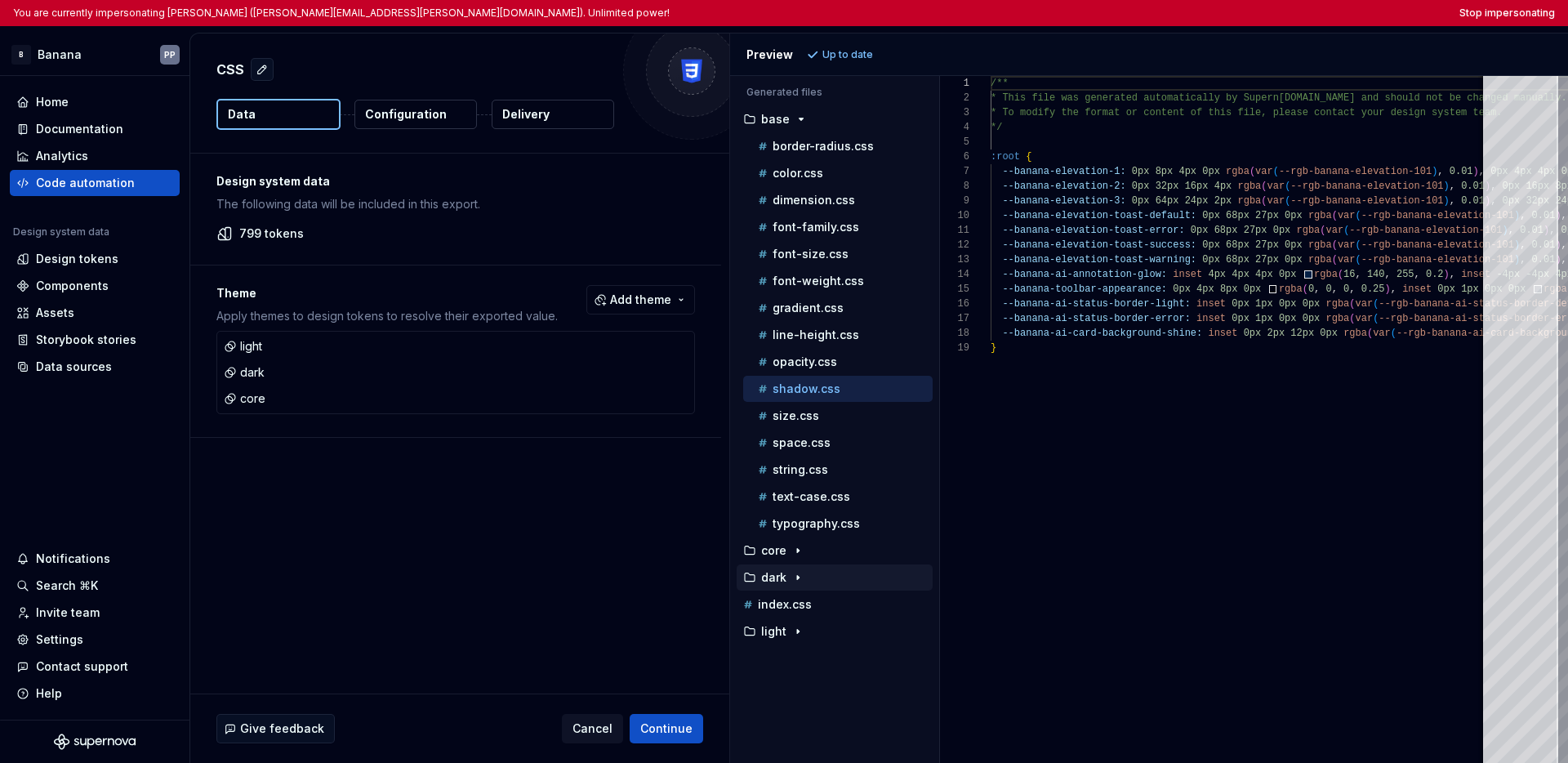
click at [818, 574] on div "dark" at bounding box center [836, 578] width 193 height 13
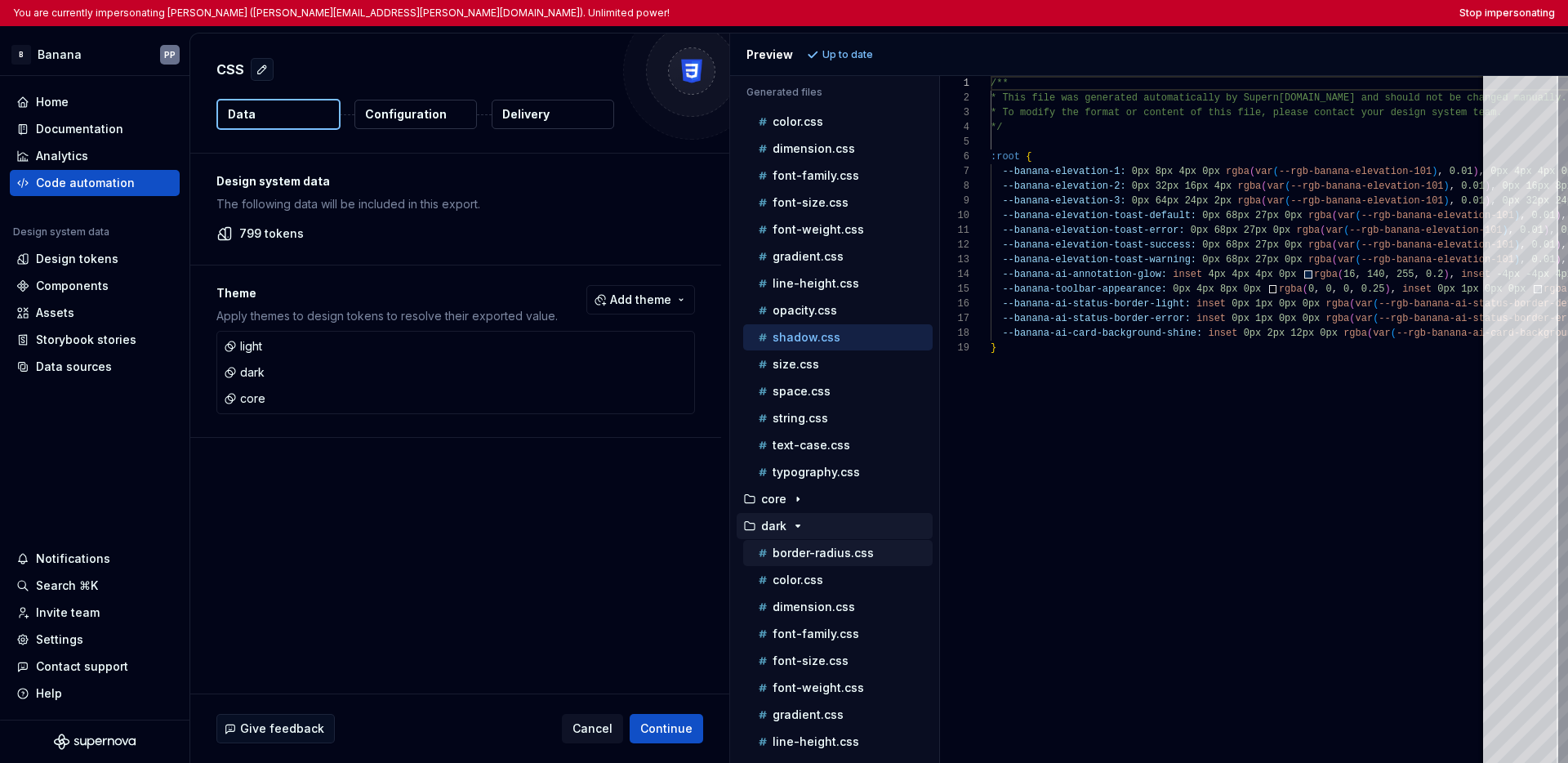
scroll to position [289, 0]
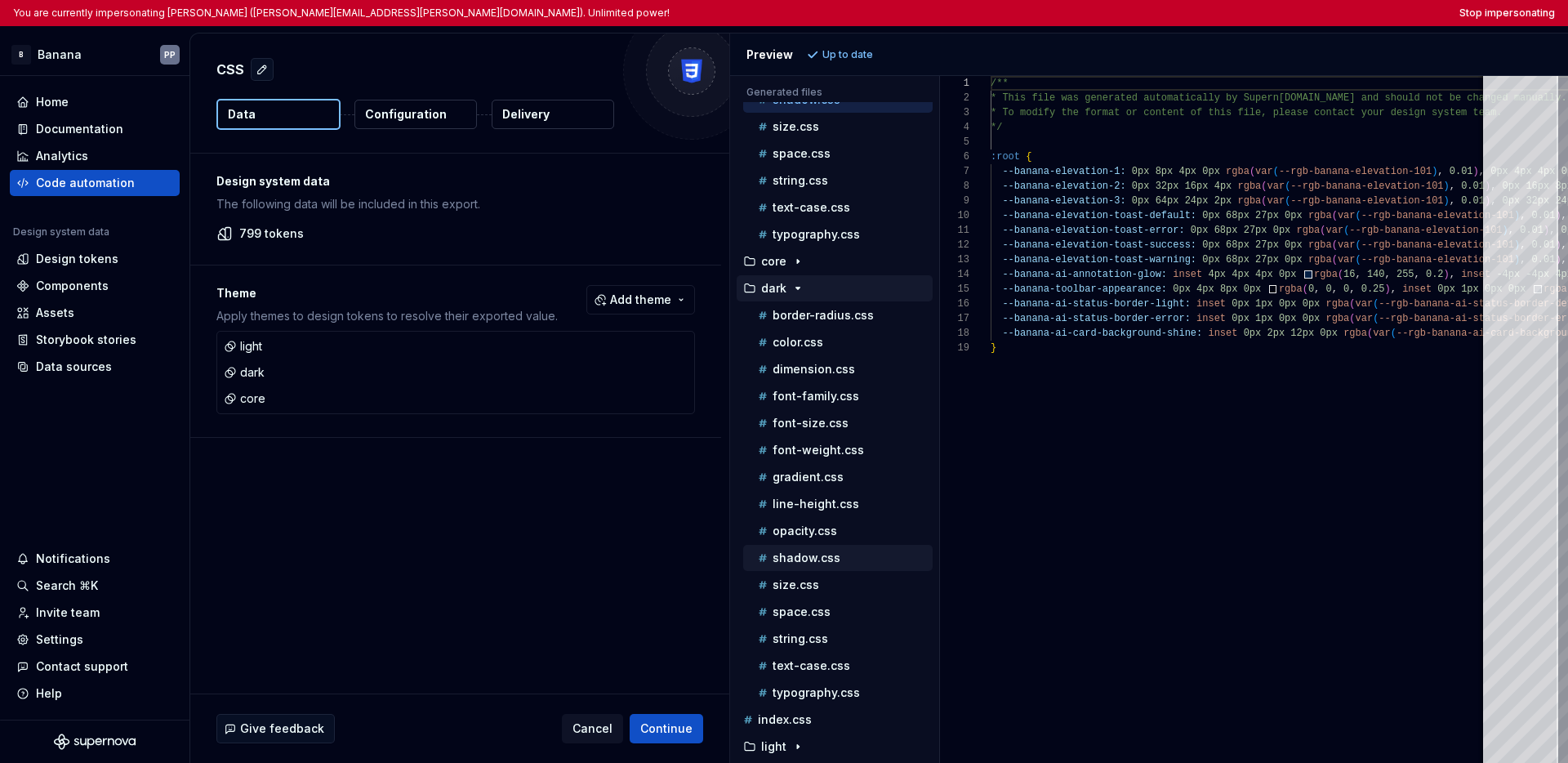
click at [836, 558] on p "shadow.css" at bounding box center [806, 557] width 68 height 13
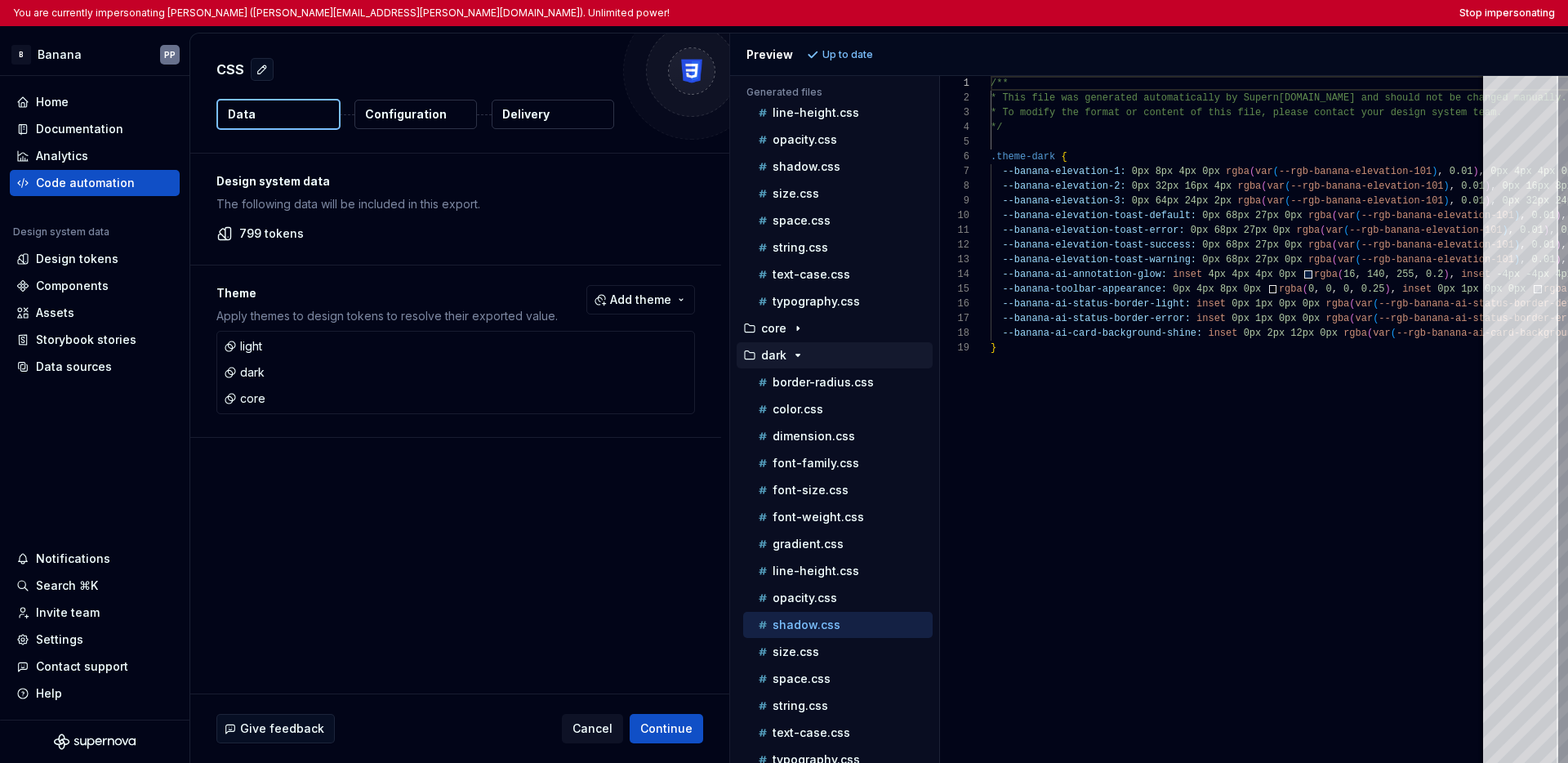
scroll to position [152, 0]
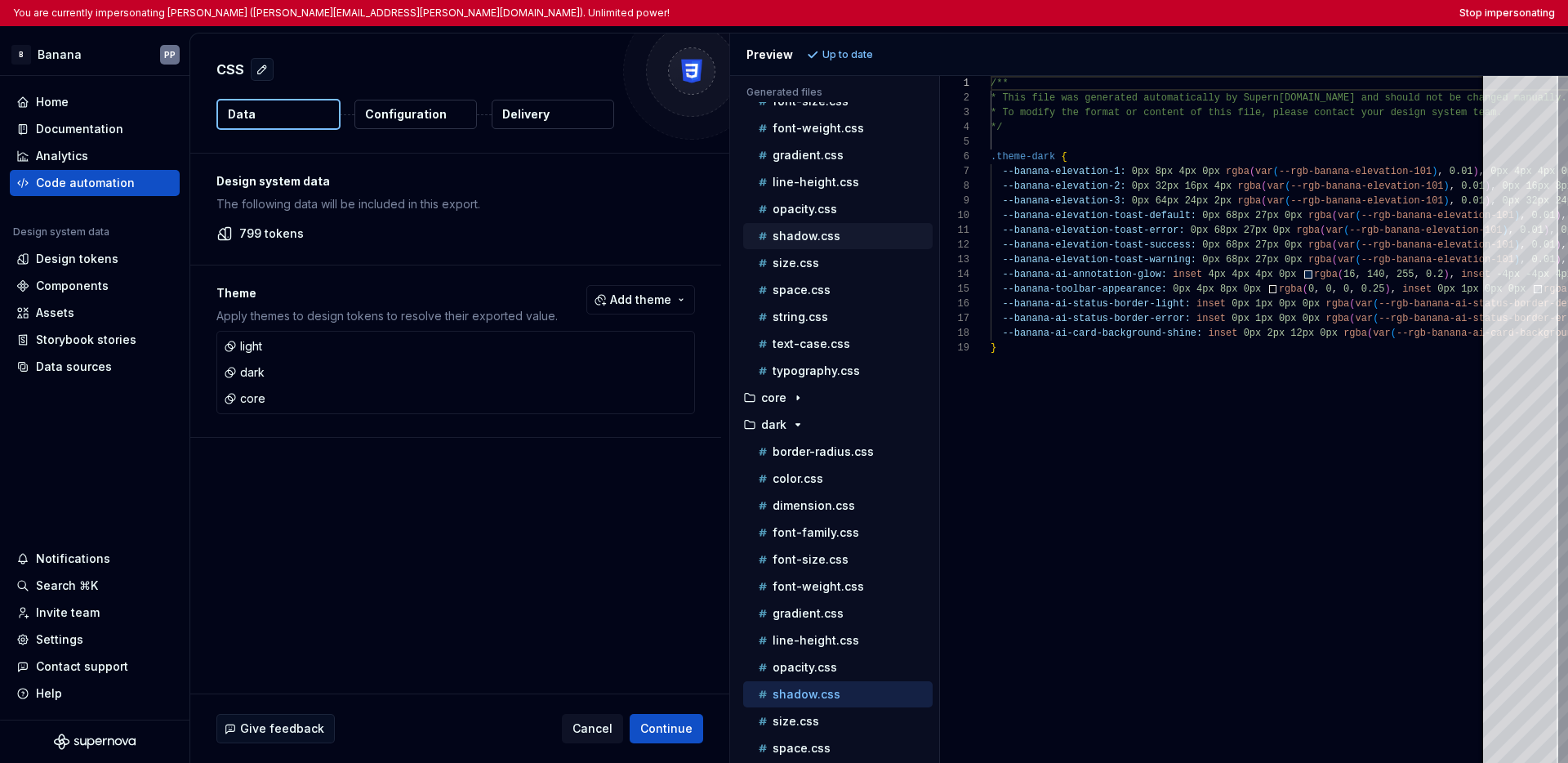
click at [831, 237] on p "shadow.css" at bounding box center [806, 236] width 68 height 13
click at [835, 690] on p "shadow.css" at bounding box center [806, 694] width 68 height 13
click at [823, 240] on p "shadow.css" at bounding box center [806, 236] width 68 height 13
click at [833, 689] on p "shadow.css" at bounding box center [806, 694] width 68 height 13
click at [834, 241] on p "shadow.css" at bounding box center [806, 236] width 68 height 13
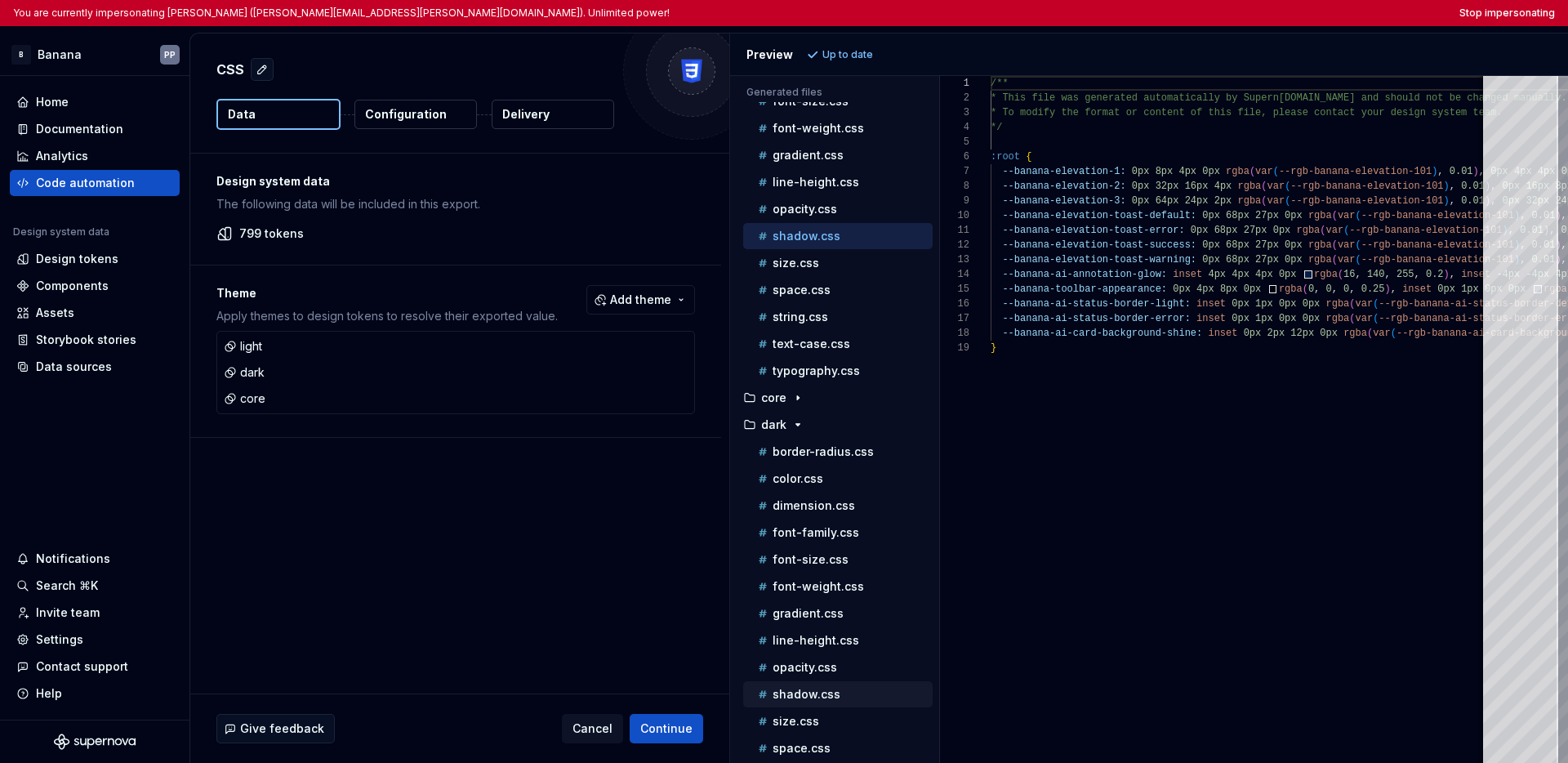
click at [830, 695] on p "shadow.css" at bounding box center [806, 694] width 68 height 13
click at [836, 240] on p "shadow.css" at bounding box center [806, 236] width 68 height 13
type textarea "**********"
click at [594, 728] on span "Cancel" at bounding box center [593, 729] width 40 height 17
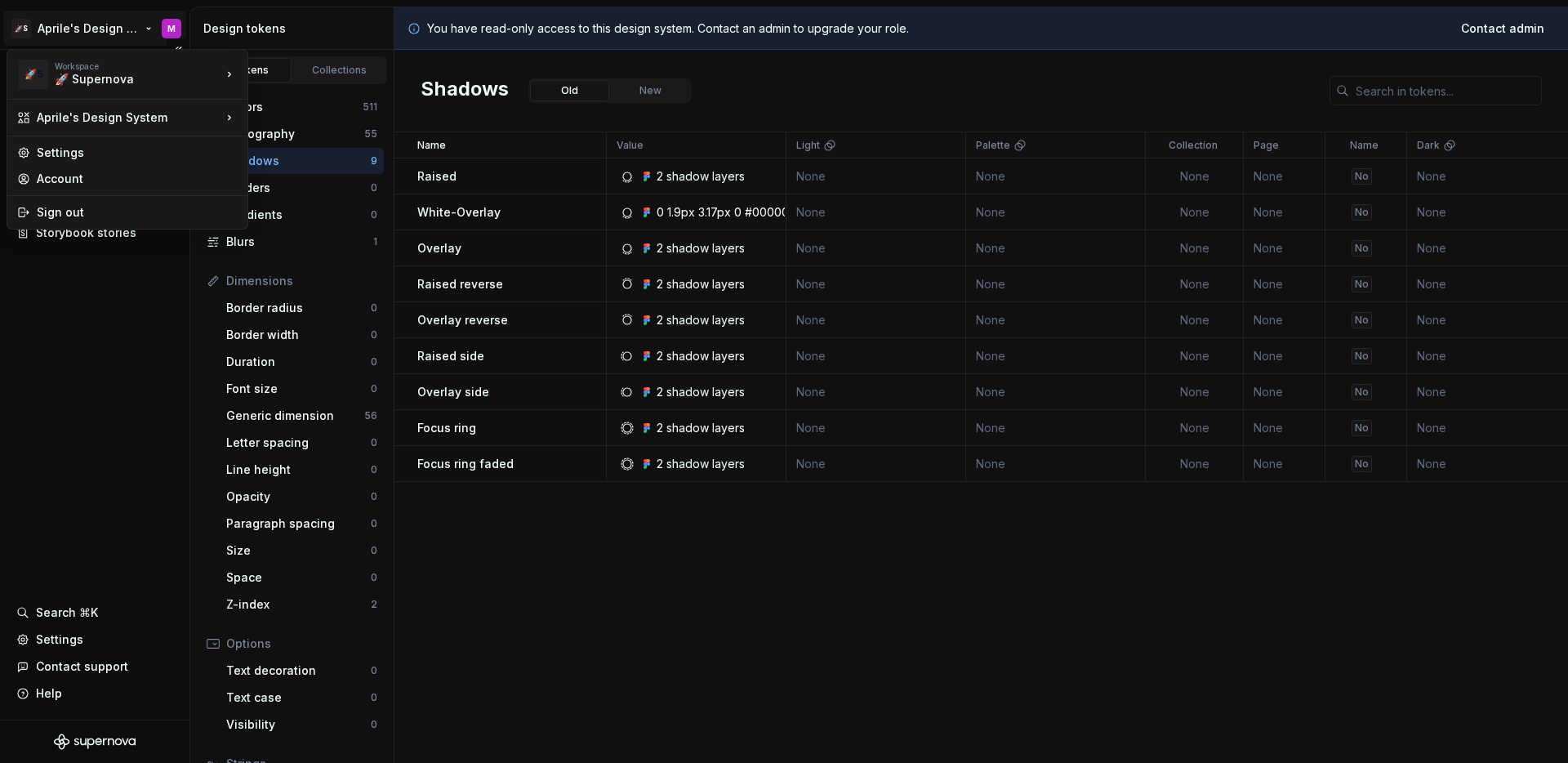
click at [74, 39] on html "🚀S Aprile's Design System M Documentation Design system data Design tokens Comp…" at bounding box center [784, 381] width 1568 height 763
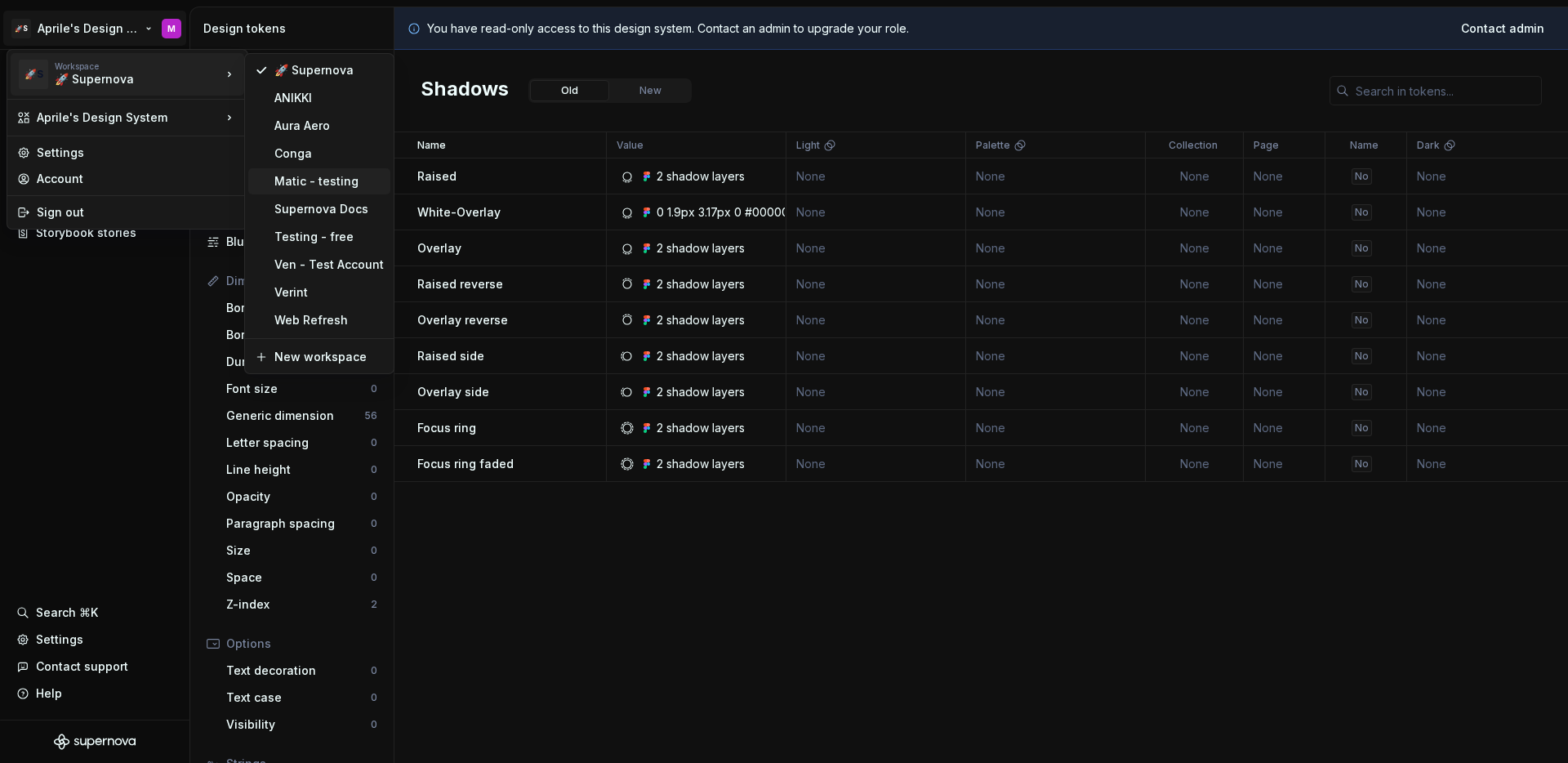
click at [325, 193] on div "Matic - testing" at bounding box center [319, 181] width 142 height 26
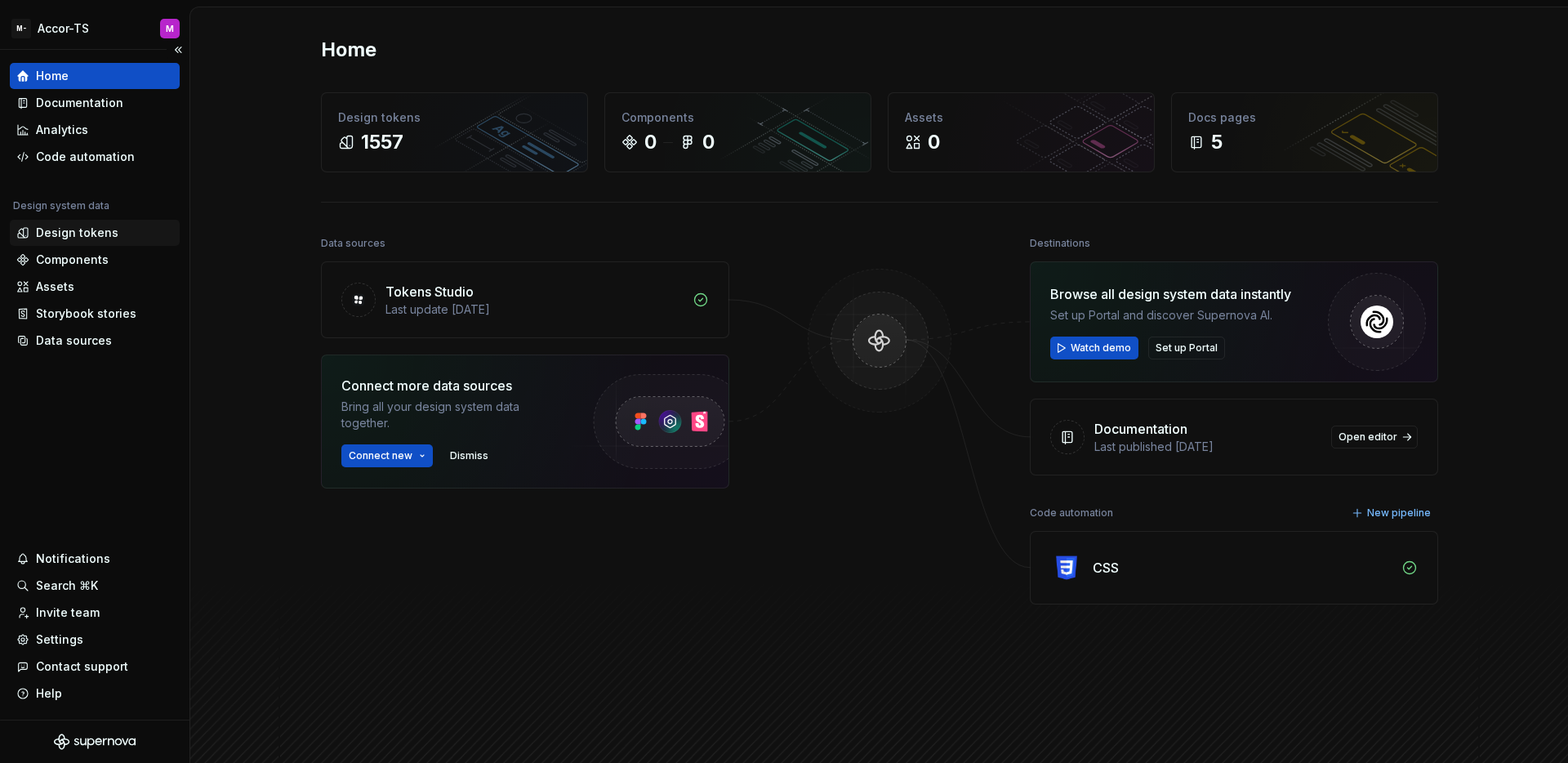
click at [82, 232] on div "Design tokens" at bounding box center [77, 233] width 83 height 17
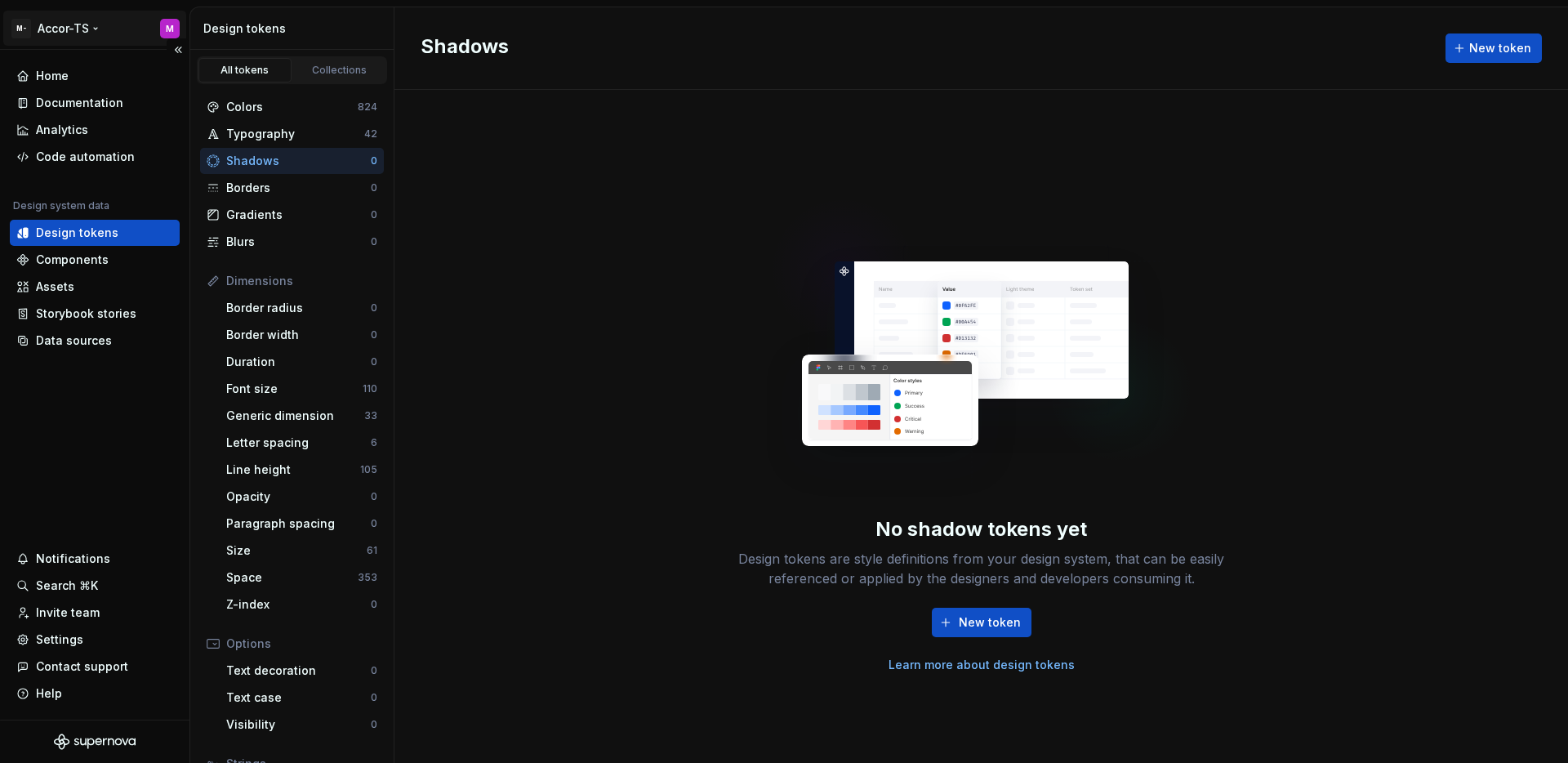
click at [103, 29] on html "M- Accor-TS M Home Documentation Analytics Code automation Design system data D…" at bounding box center [784, 381] width 1568 height 763
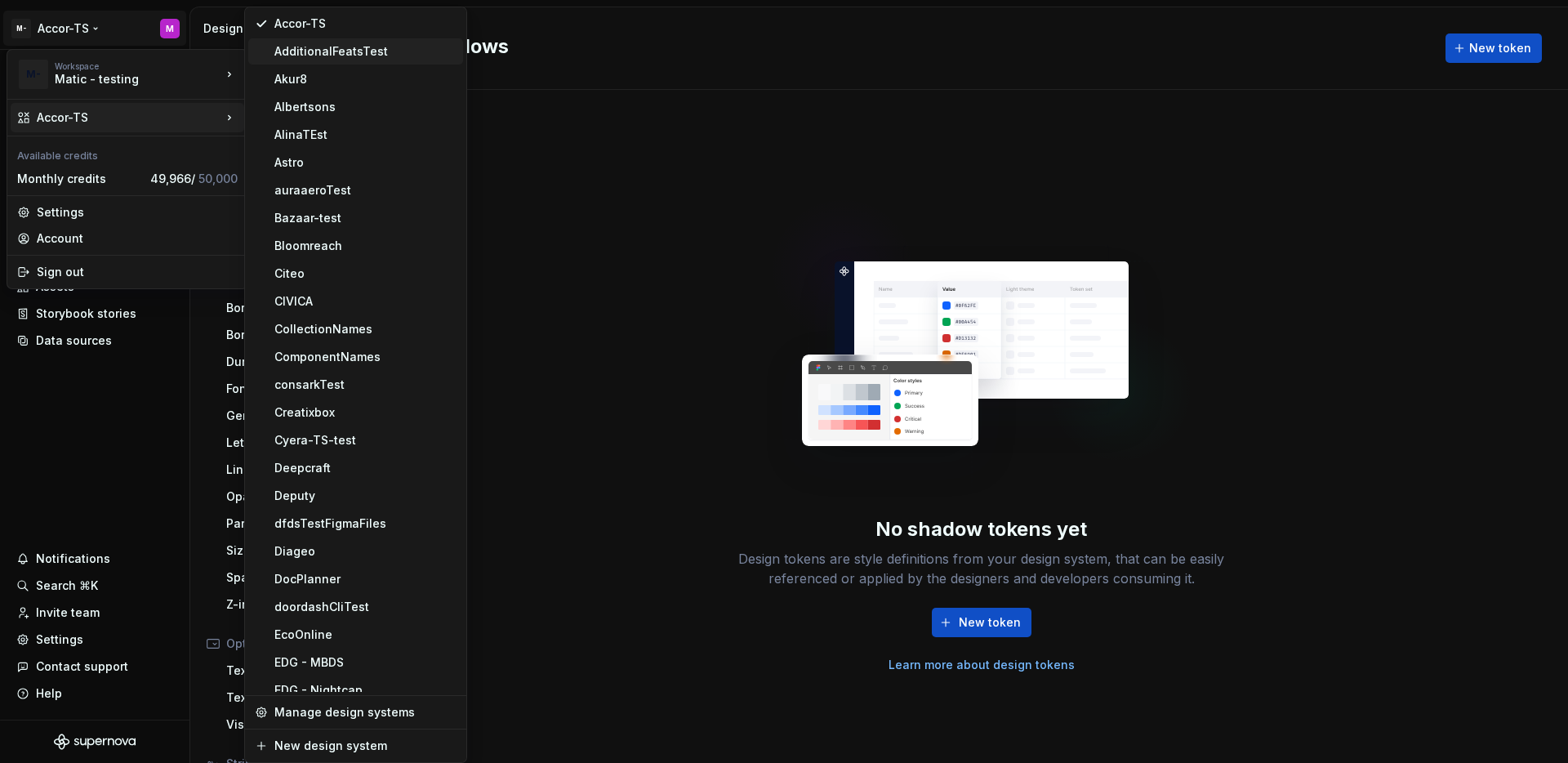
click at [436, 44] on div "AdditionalFeatsTest" at bounding box center [365, 51] width 182 height 17
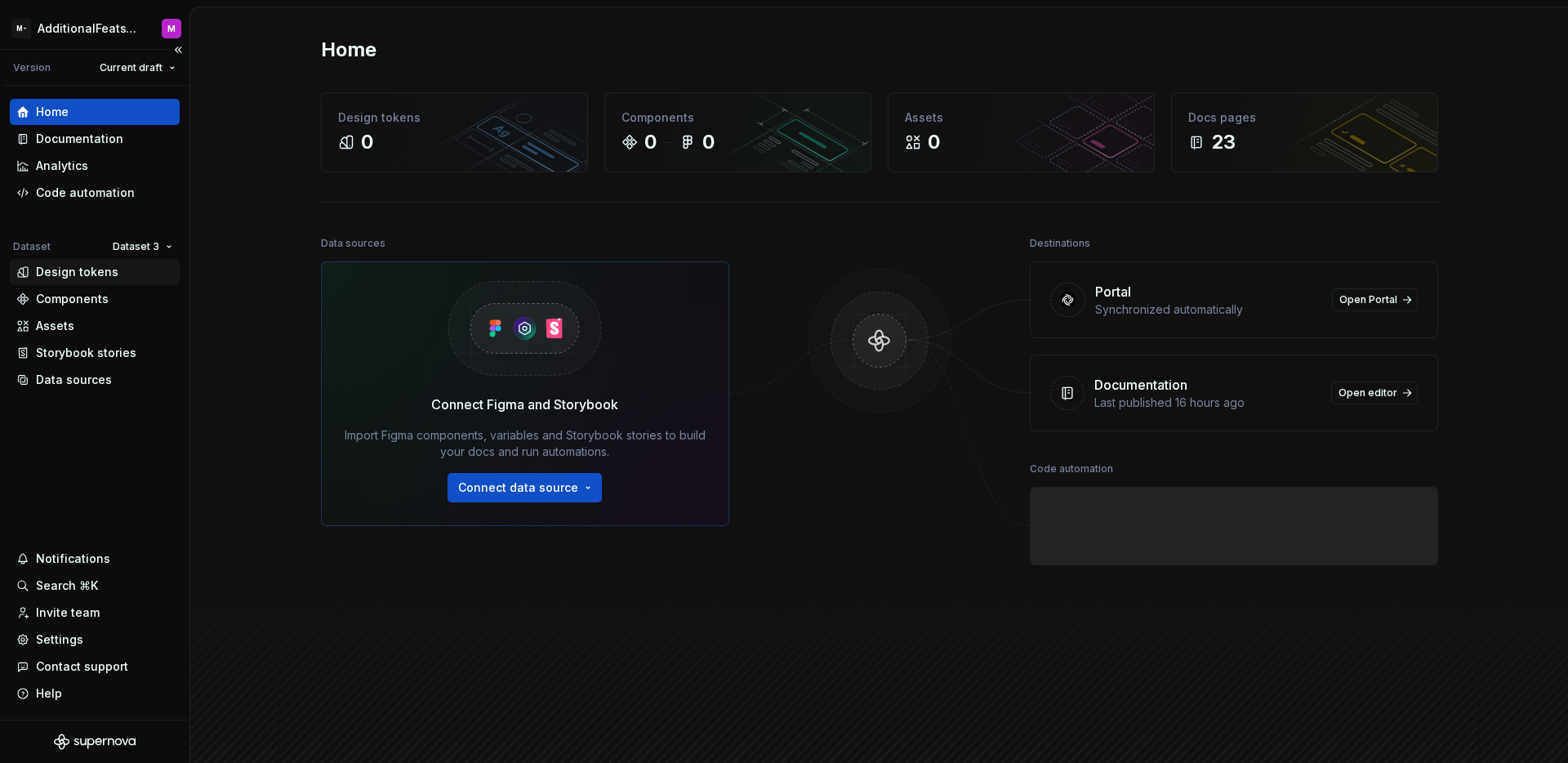
click at [94, 274] on div "Design tokens" at bounding box center [77, 272] width 83 height 17
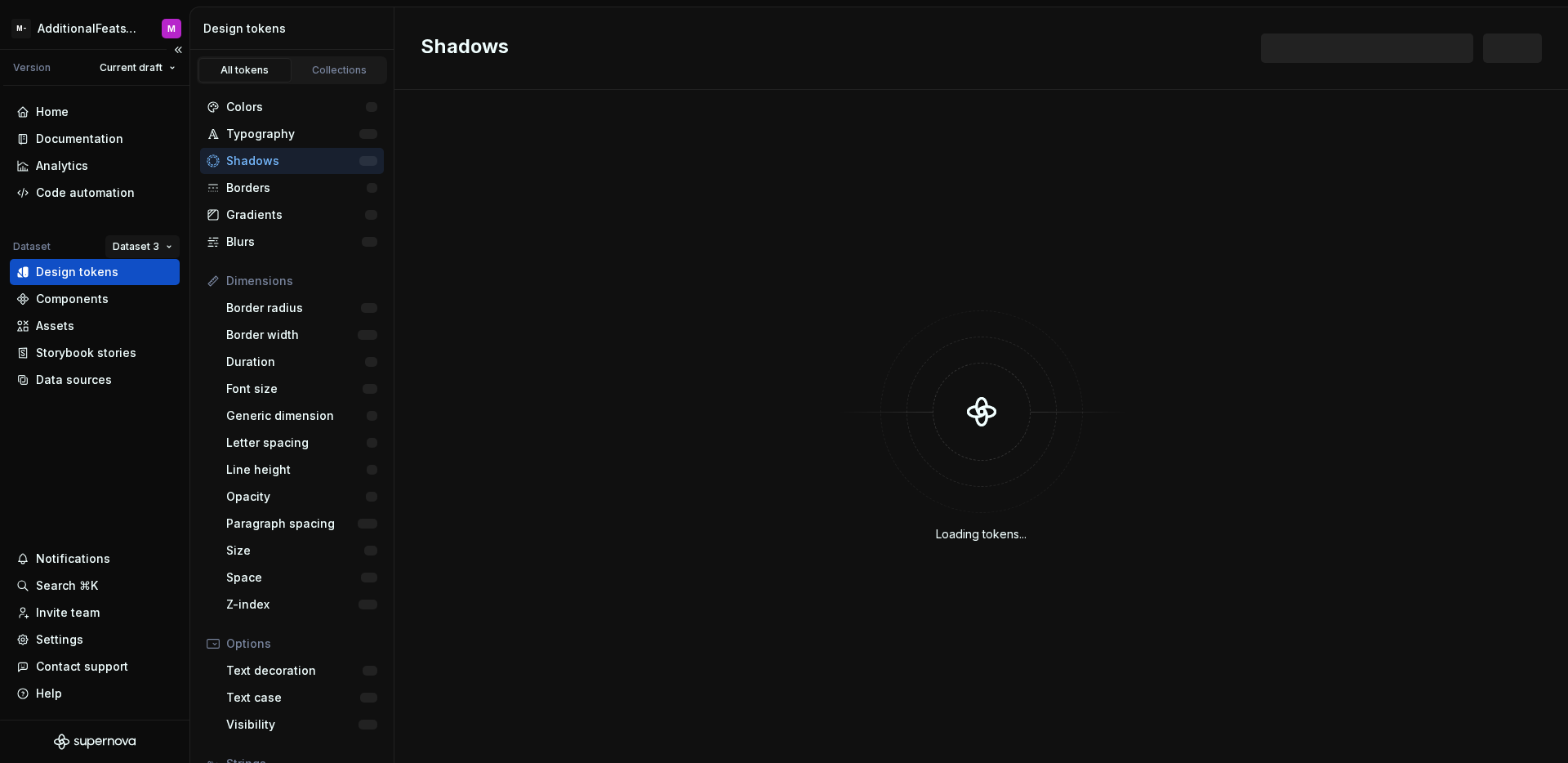
click at [134, 239] on html "M- AdditionalFeatsTest M Version Current draft Home Documentation Analytics Cod…" at bounding box center [784, 381] width 1568 height 763
click at [141, 267] on div "Dataset 1" at bounding box center [180, 278] width 139 height 26
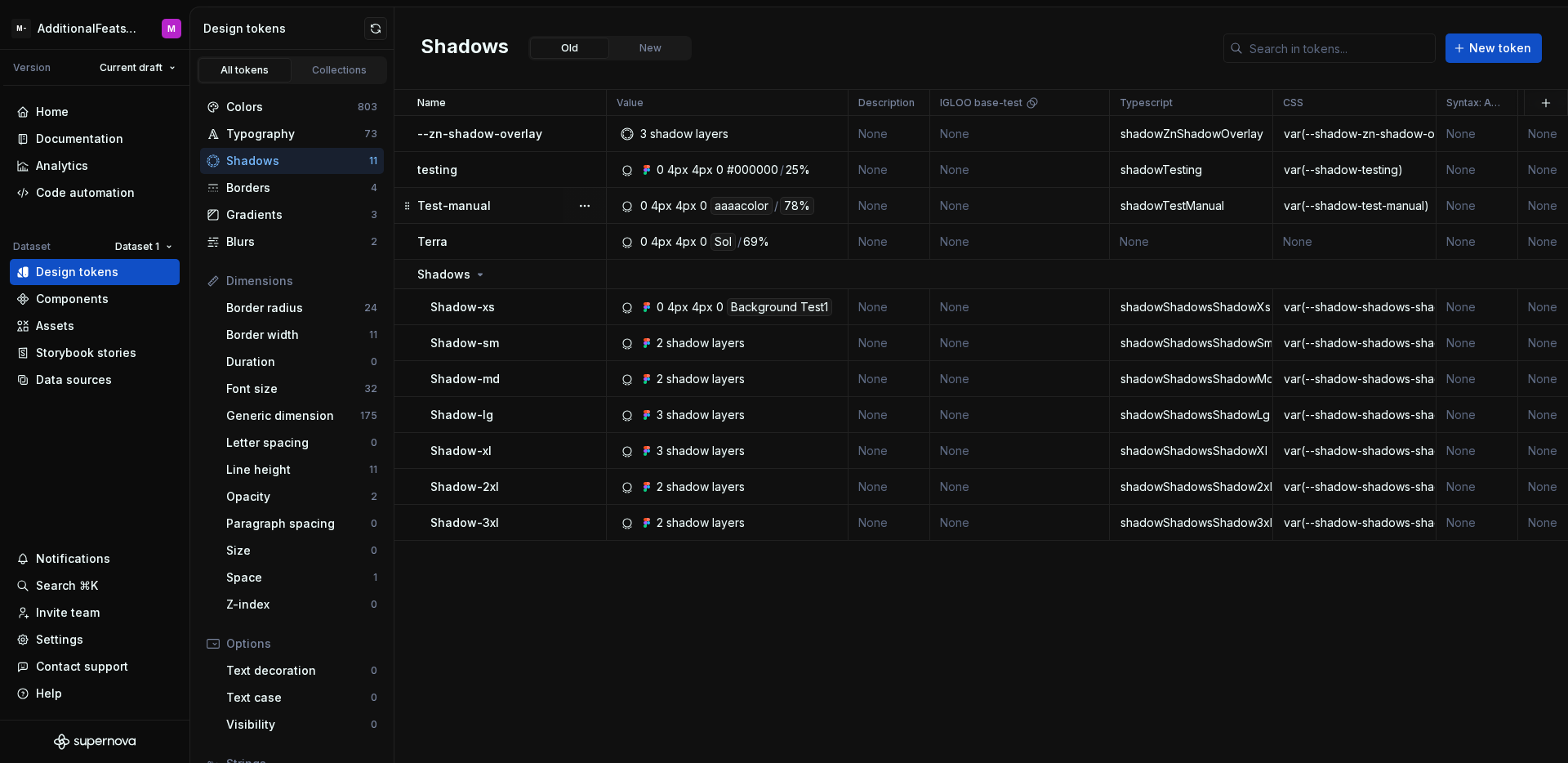
click at [491, 211] on div "Test-manual" at bounding box center [511, 206] width 188 height 17
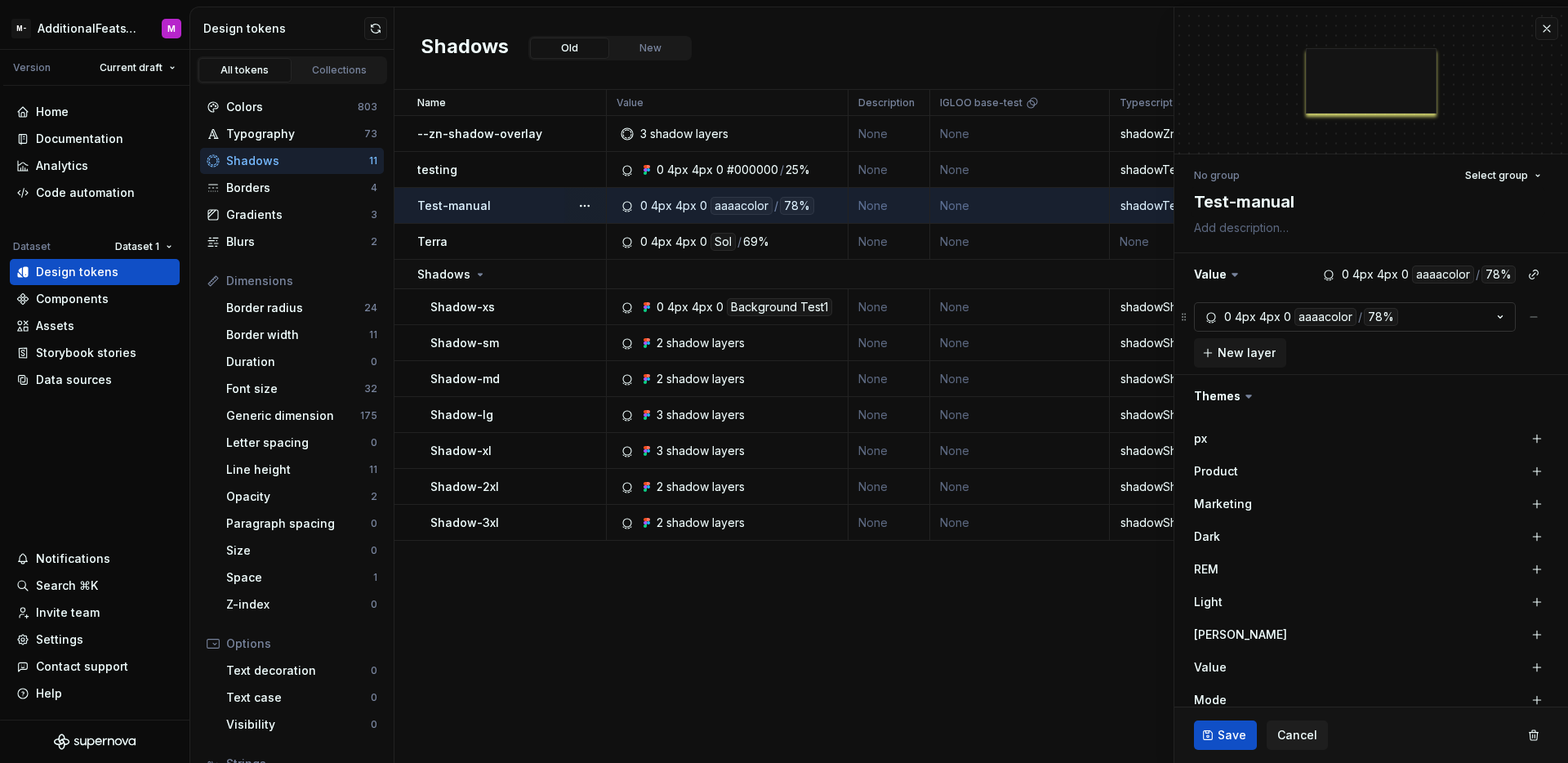
click at [1428, 321] on button "0 4px 4px 0 aaaacolor / 78%" at bounding box center [1354, 317] width 321 height 29
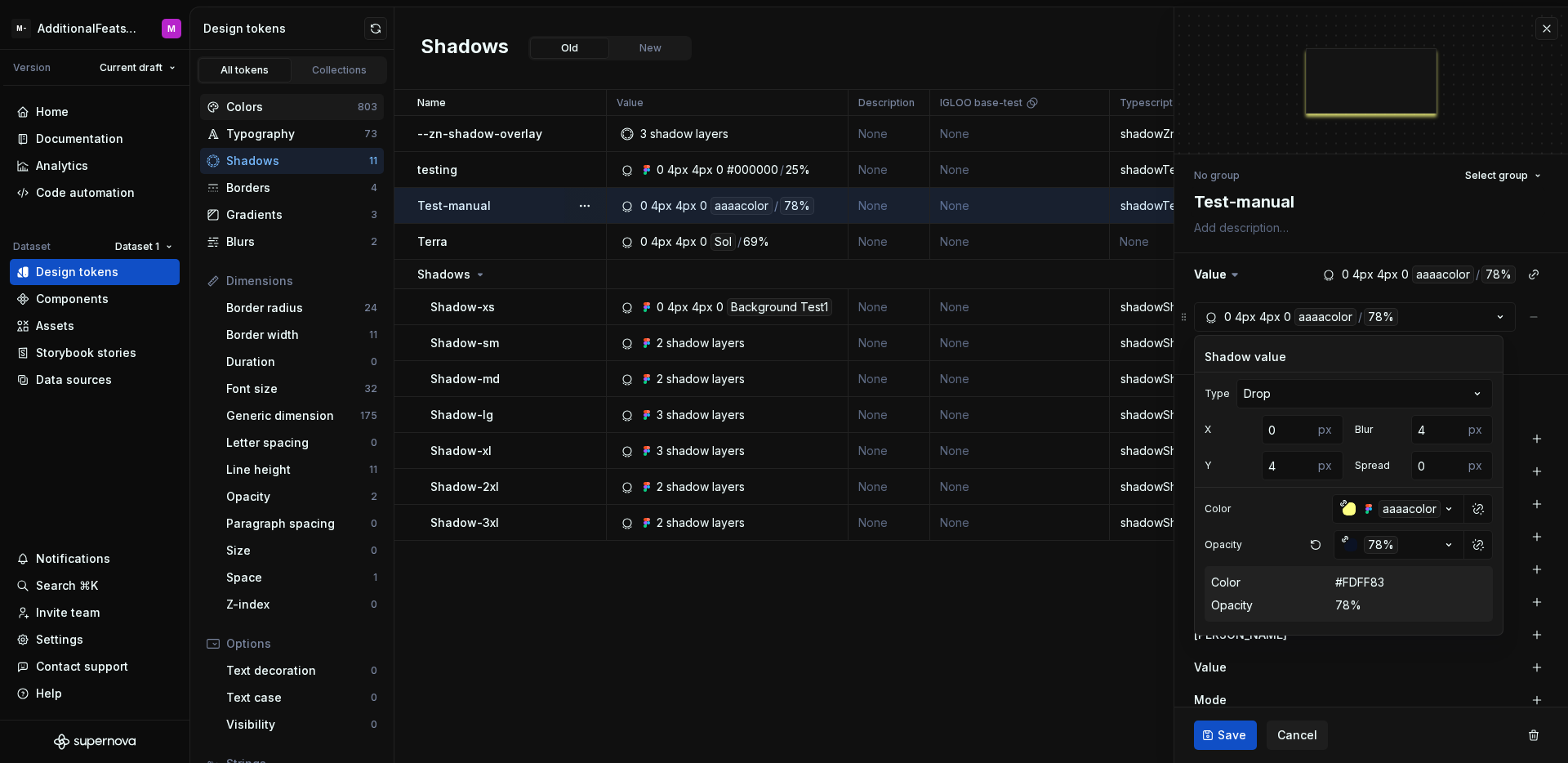
click at [278, 106] on div "Colors" at bounding box center [291, 107] width 131 height 17
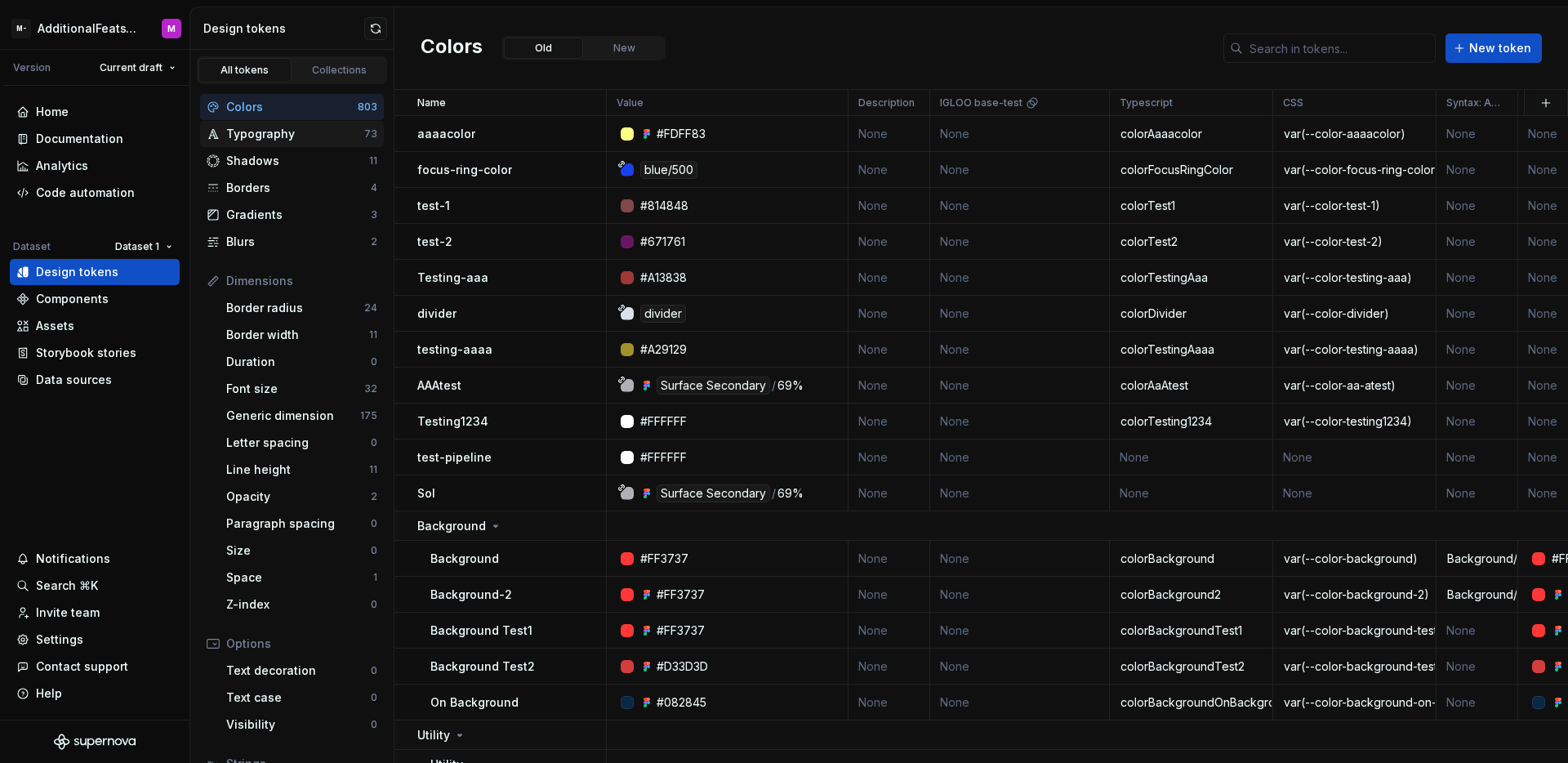
click at [301, 144] on div "Typography 73" at bounding box center [292, 134] width 184 height 26
click at [295, 163] on div "Shadows" at bounding box center [297, 161] width 143 height 17
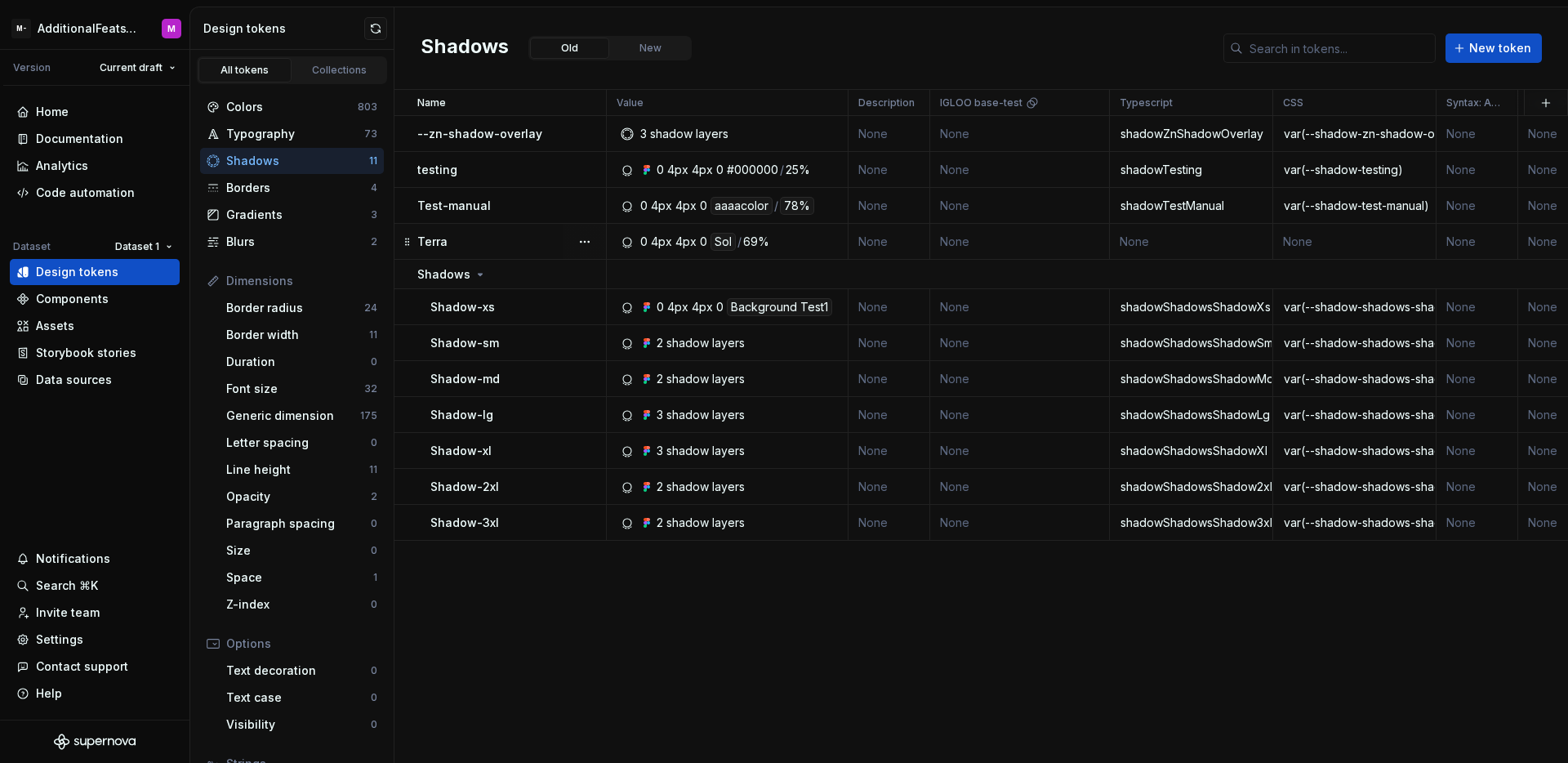
click at [526, 242] on div "Terra" at bounding box center [511, 241] width 188 height 17
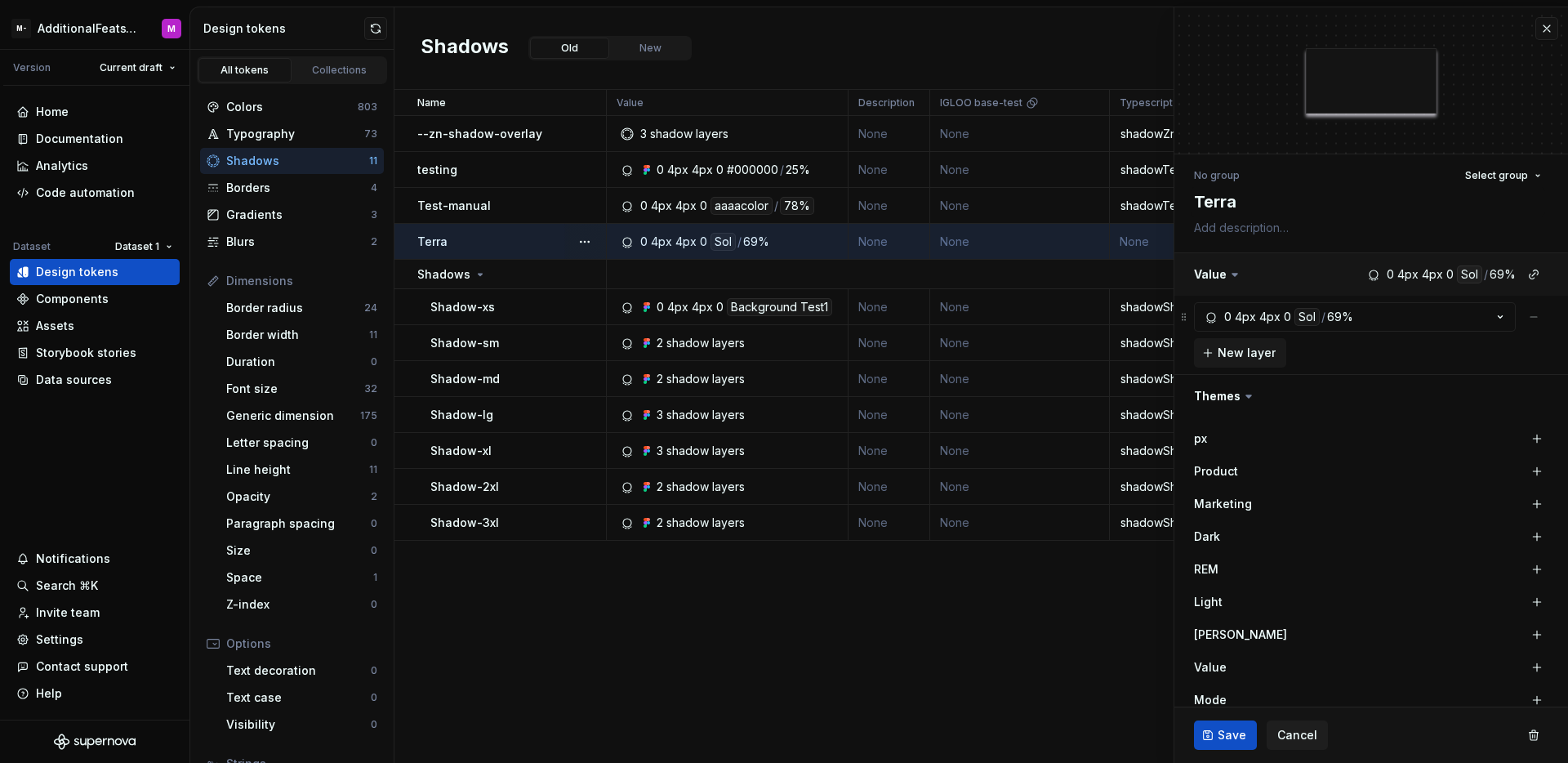
click at [1473, 278] on button "button" at bounding box center [1371, 275] width 394 height 42
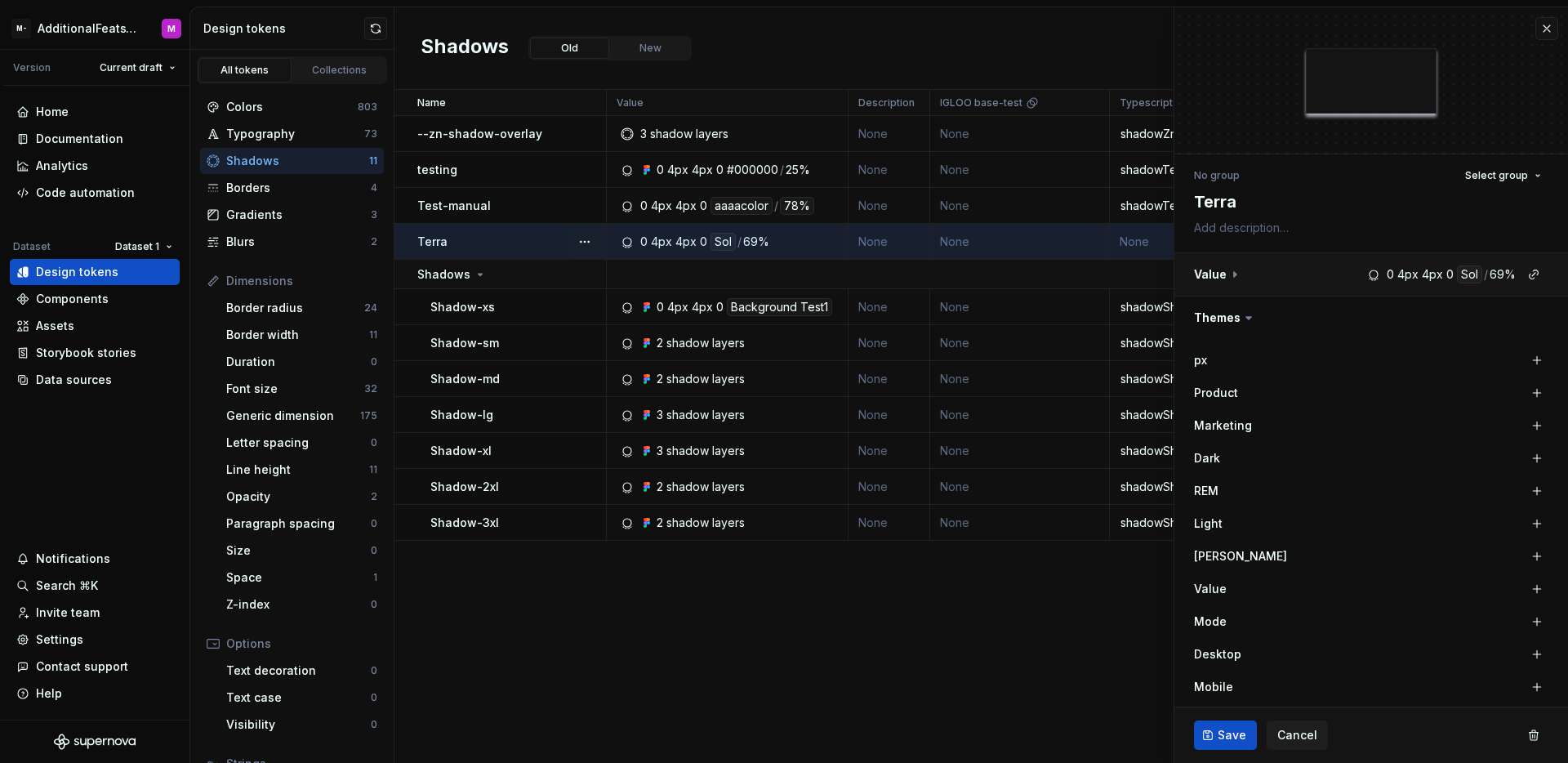
click at [1473, 278] on button "button" at bounding box center [1371, 275] width 394 height 42
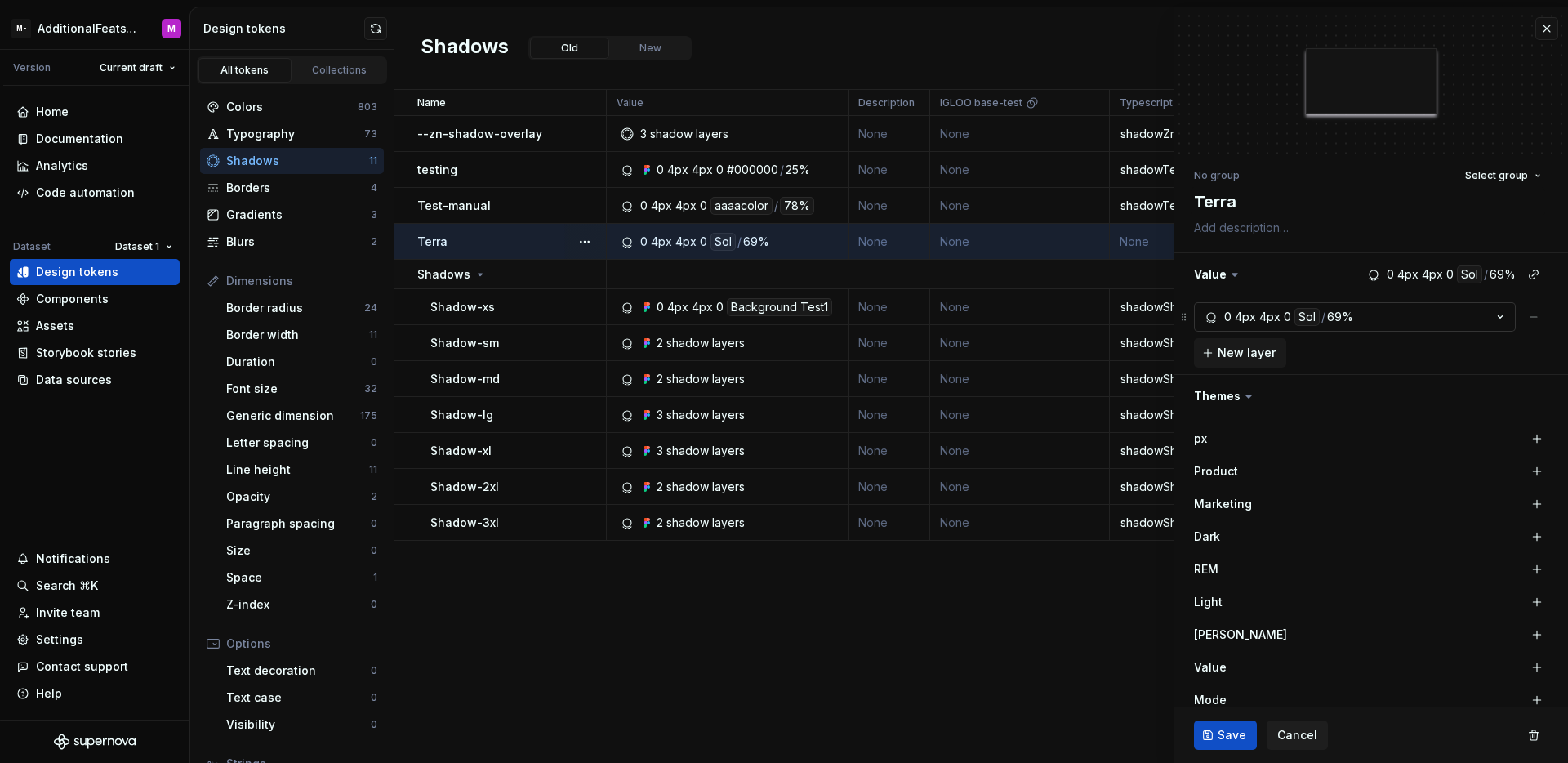
click at [1492, 313] on icon "button" at bounding box center [1500, 317] width 17 height 17
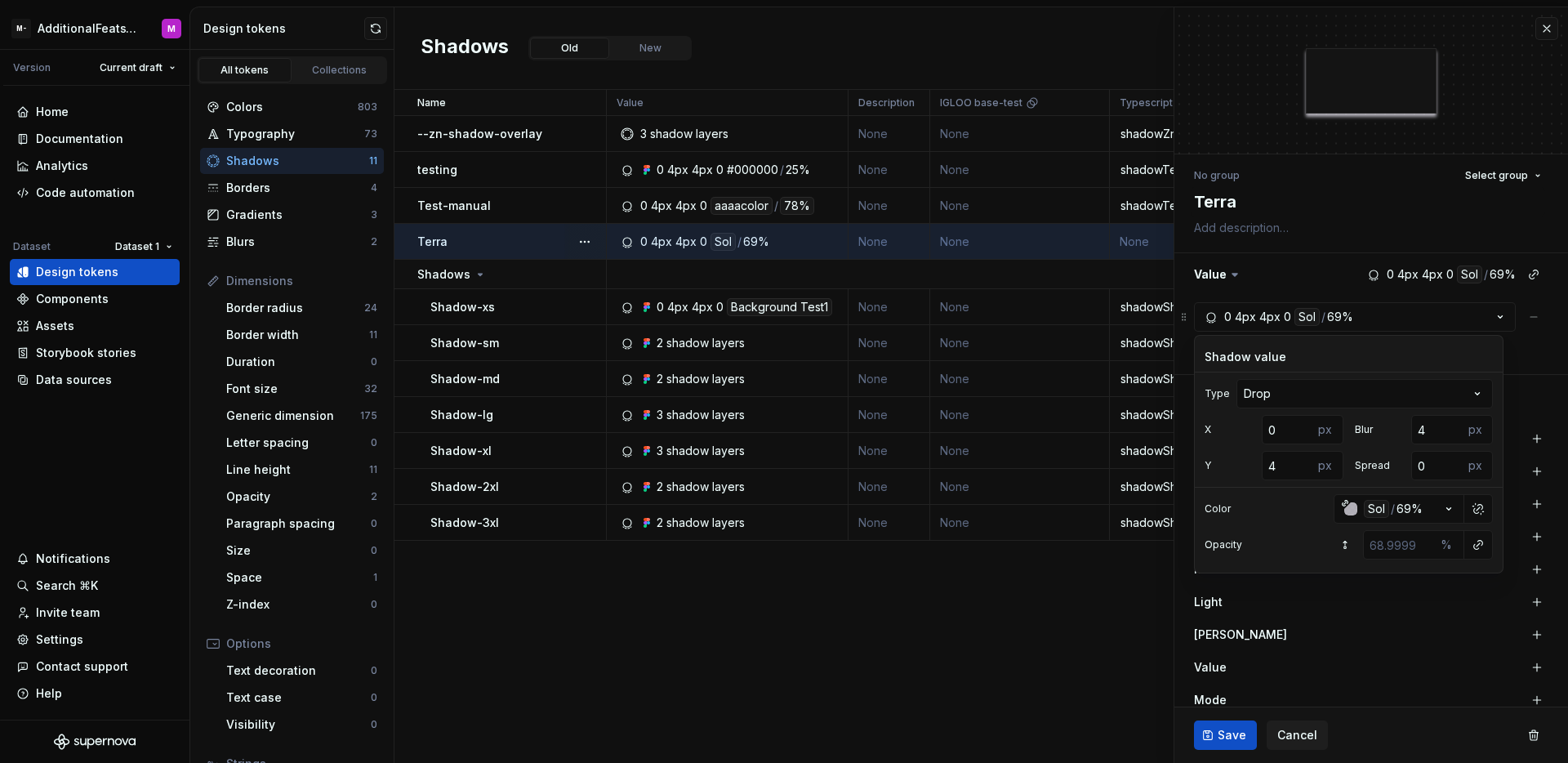
click at [1339, 544] on div "Opacity %" at bounding box center [1348, 544] width 308 height 29
click at [1538, 351] on div "0 4px 4px 0 Sol / 69% New layer" at bounding box center [1371, 334] width 394 height 78
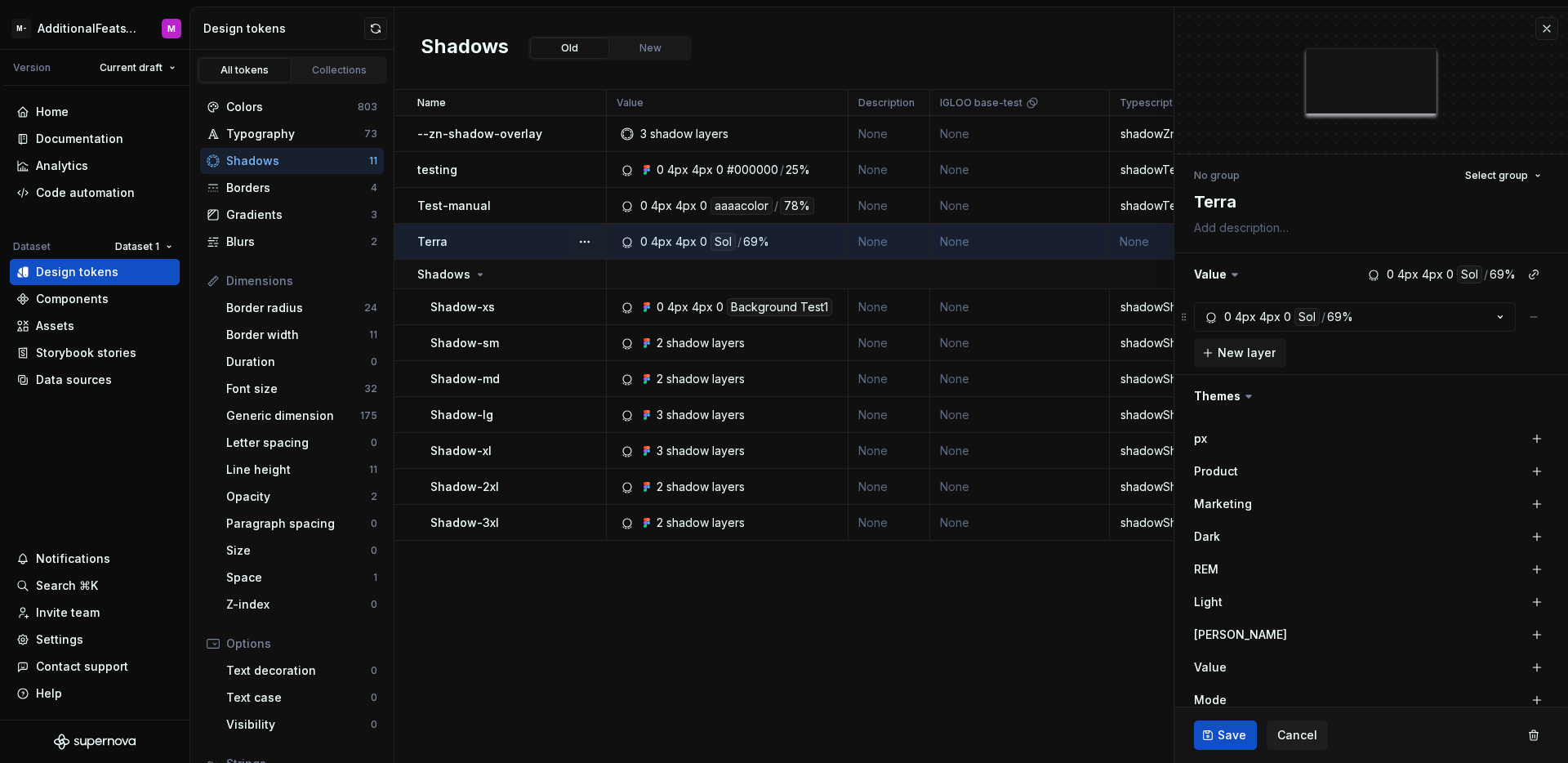
click at [660, 550] on div "Name Value Description IGLOO base-test Typescript CSS Syntax: Android Light Dar…" at bounding box center [981, 426] width 1173 height 673
click at [1535, 30] on button "button" at bounding box center [1546, 28] width 23 height 23
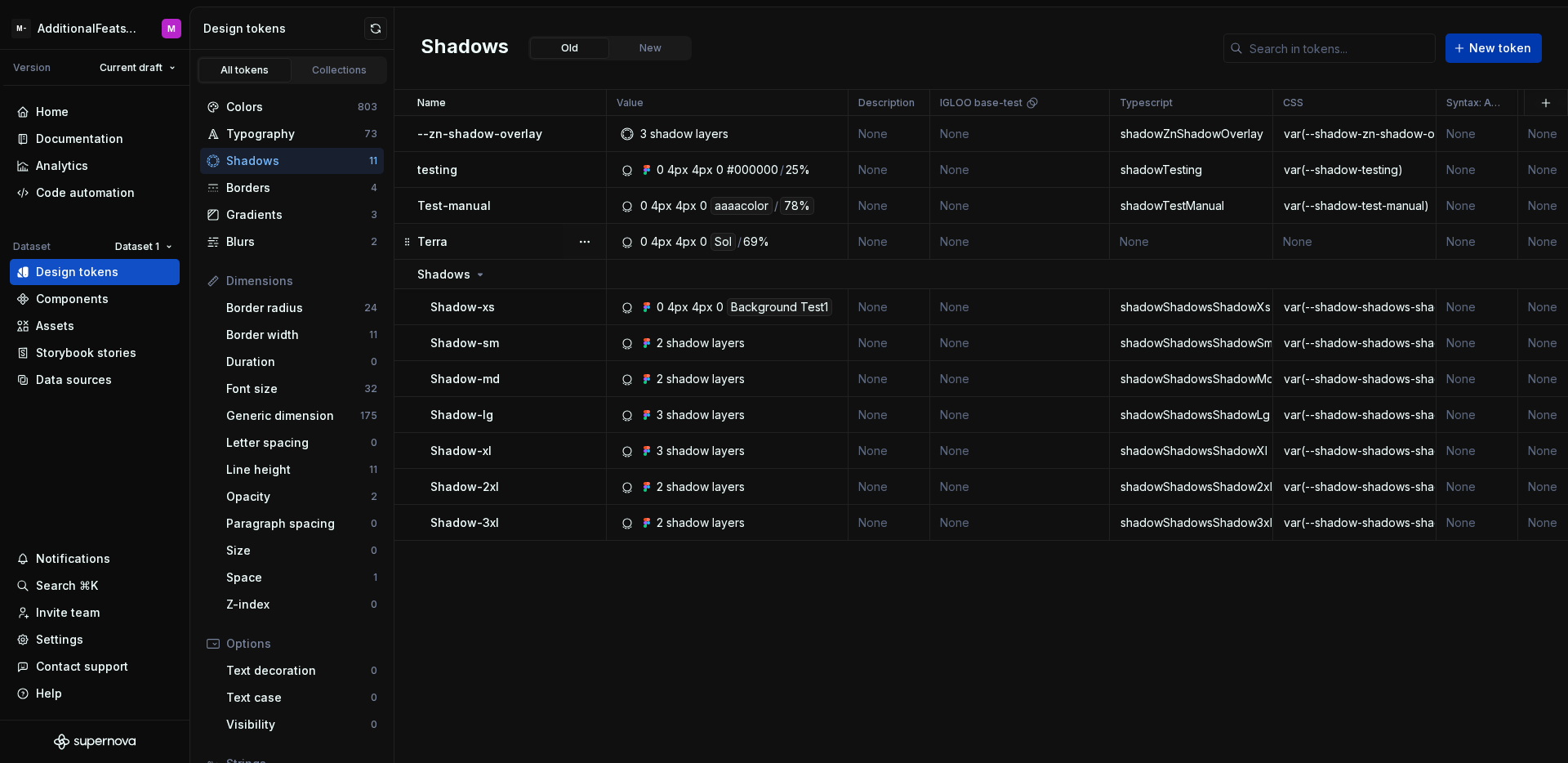
click at [1504, 46] on span "New token" at bounding box center [1500, 49] width 62 height 17
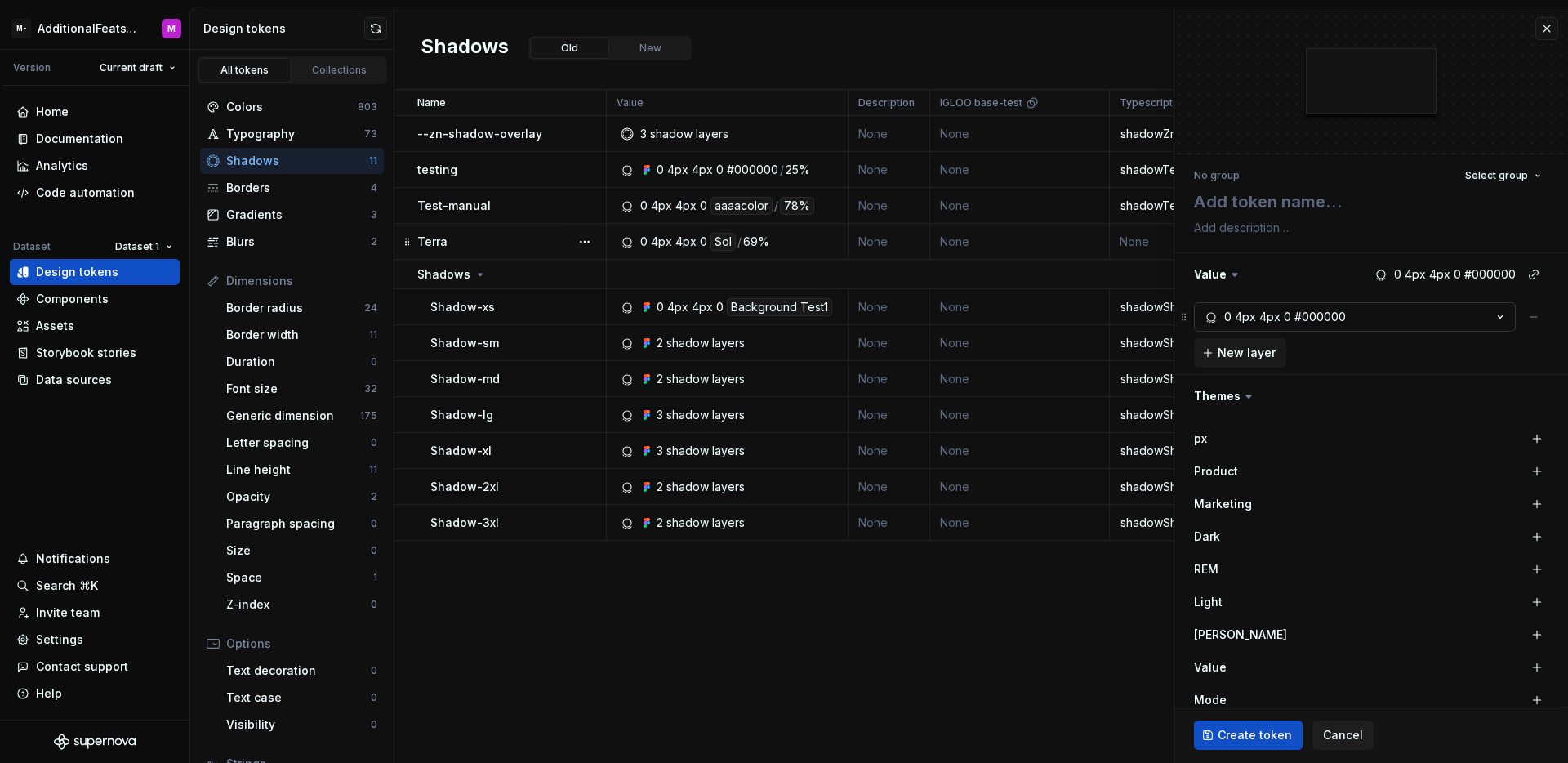
type textarea "*"
click at [1492, 318] on icon "button" at bounding box center [1500, 317] width 17 height 17
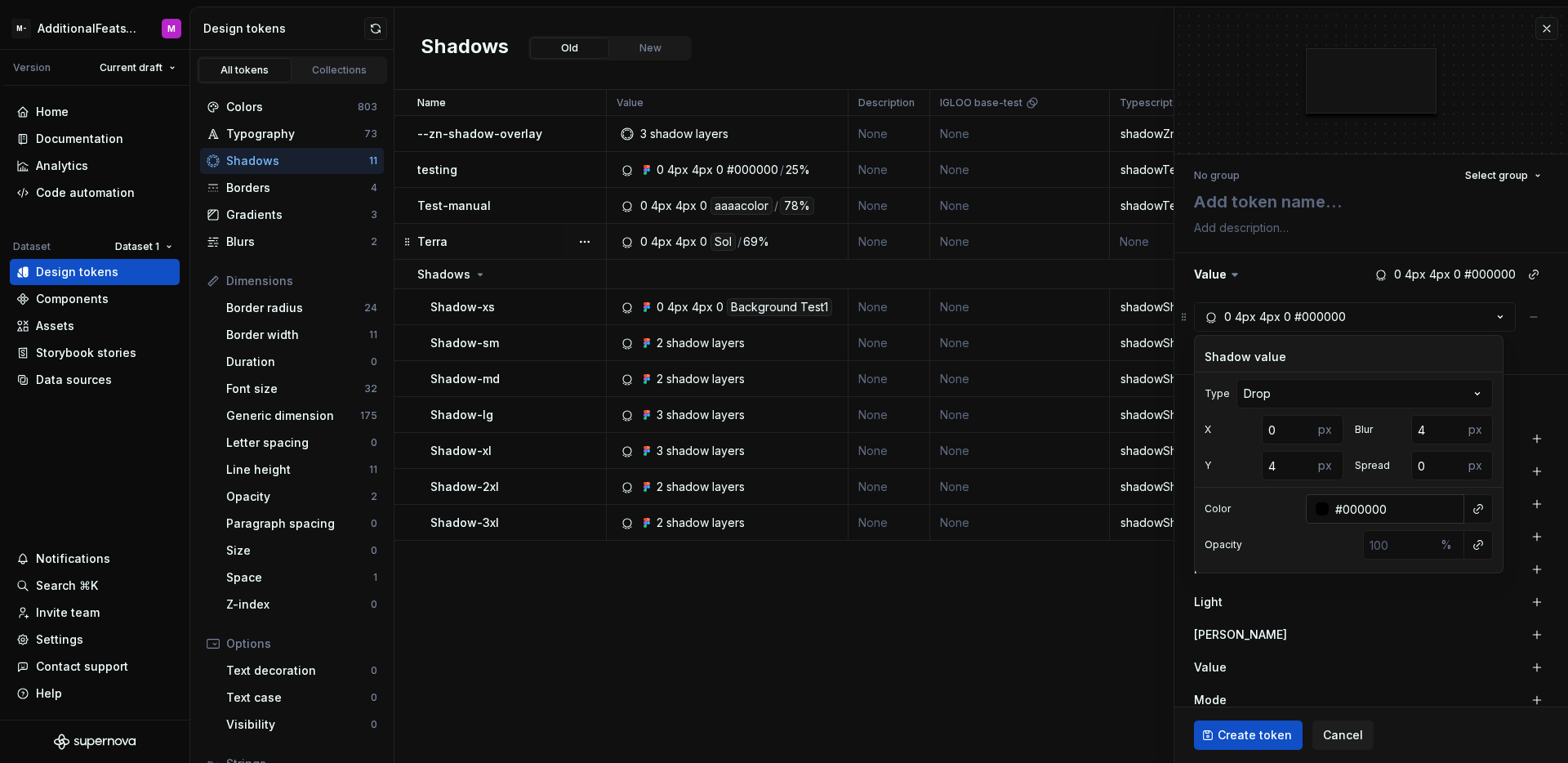
click at [1415, 509] on input "#000000" at bounding box center [1396, 509] width 136 height 29
type input "#00000023"
click at [1408, 633] on div "BrandA" at bounding box center [1371, 634] width 354 height 23
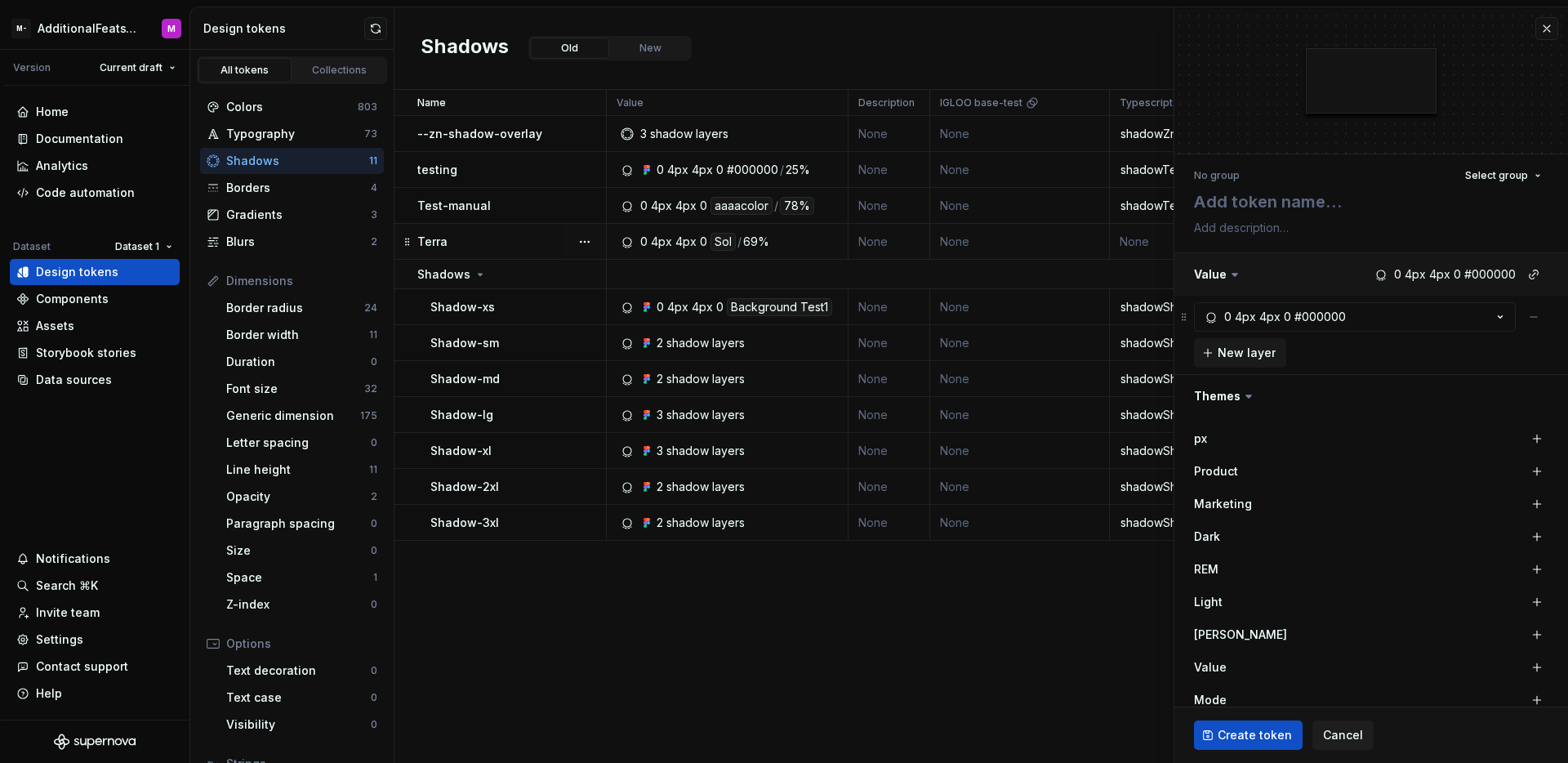
click at [1471, 280] on button "button" at bounding box center [1371, 275] width 394 height 42
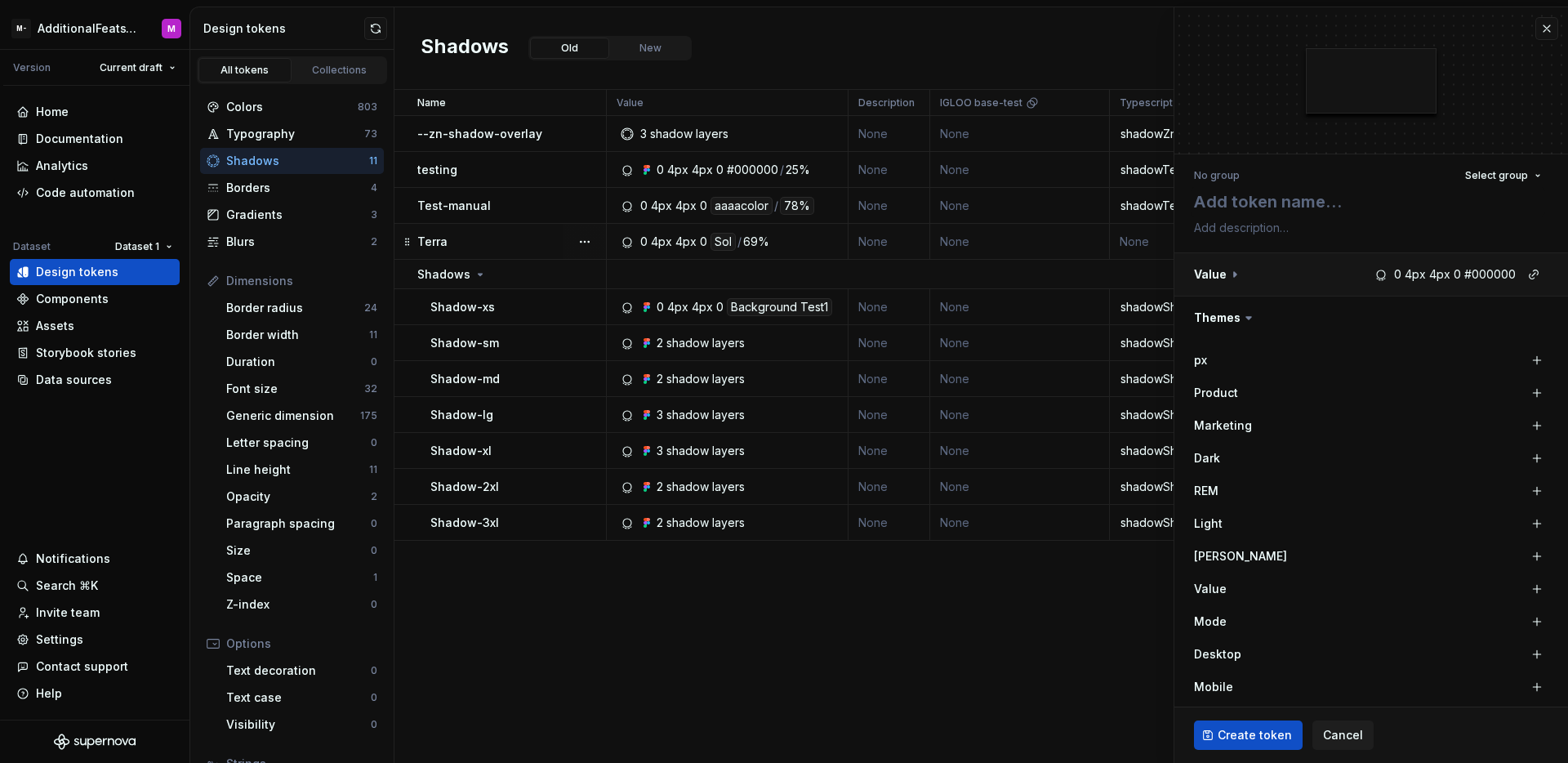
click at [1482, 277] on button "button" at bounding box center [1371, 275] width 394 height 42
type textarea "*"
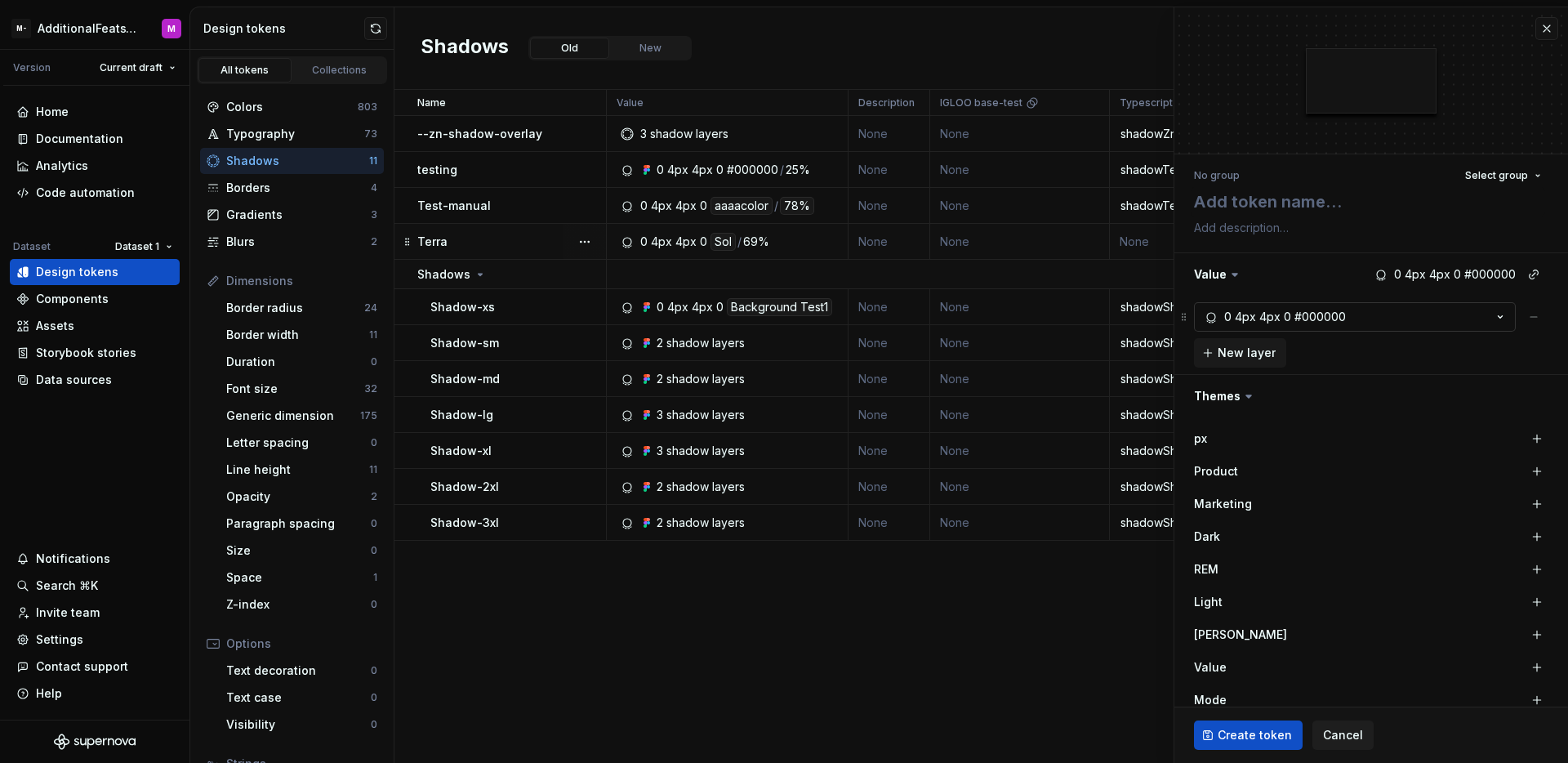
click at [1492, 314] on icon "button" at bounding box center [1500, 317] width 17 height 17
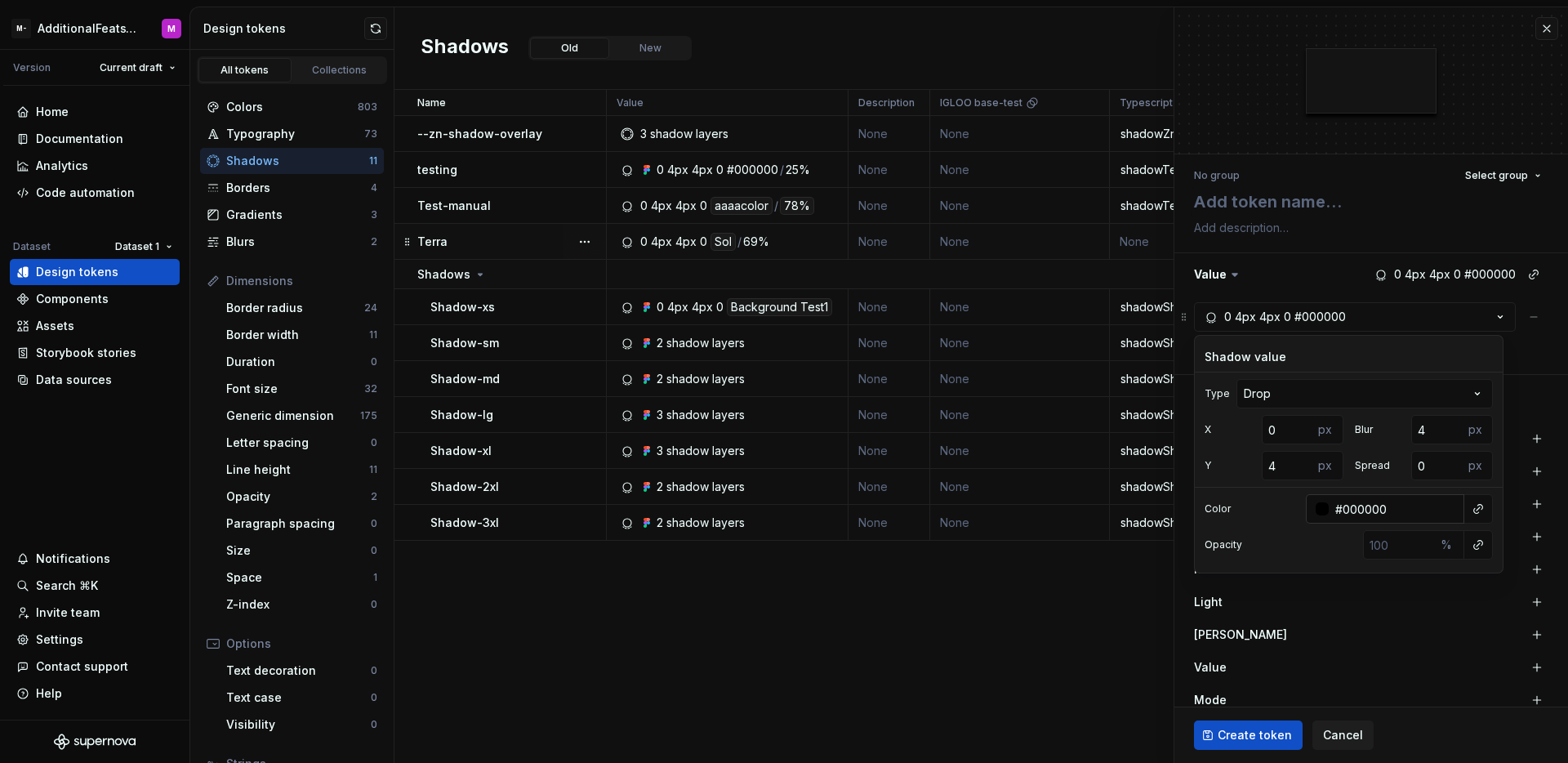
click at [1393, 513] on input "#000000" at bounding box center [1396, 509] width 136 height 29
type input "2"
type input "ffffff03"
click at [1324, 509] on div at bounding box center [1322, 509] width 13 height 13
type textarea "*"
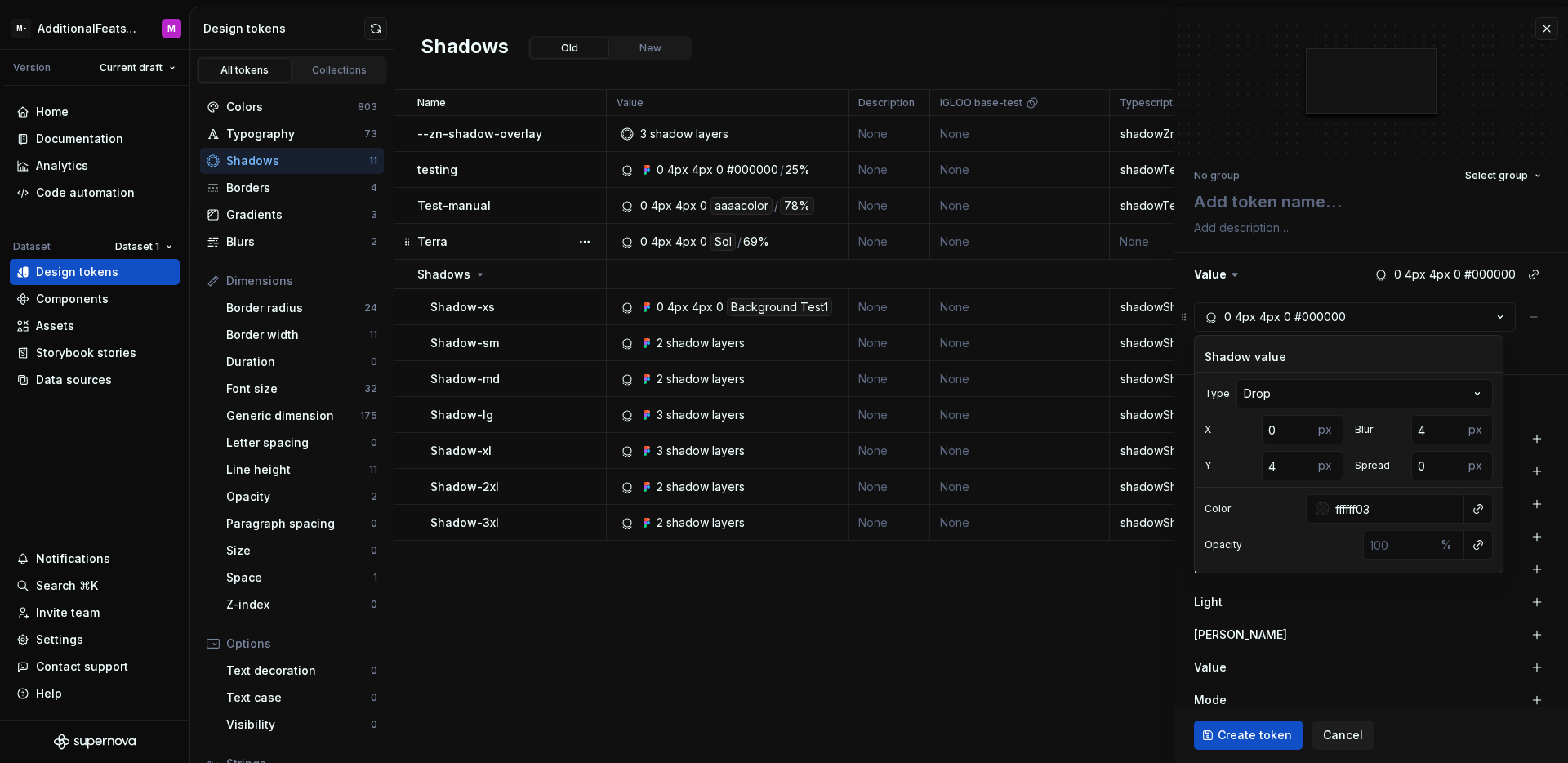
type input "#FFFFFF03"
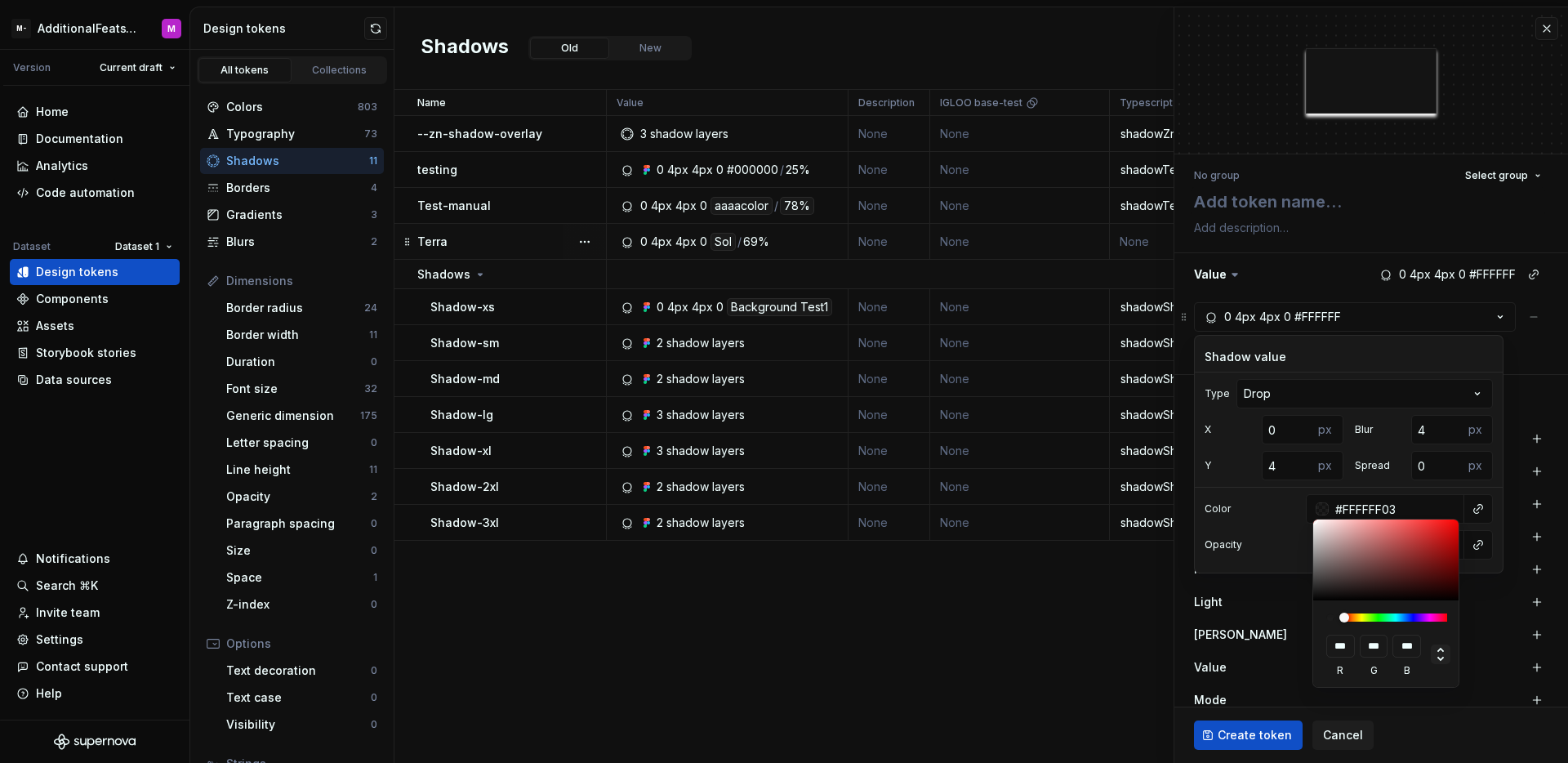
click at [1440, 662] on icon at bounding box center [1439, 654] width 19 height 19
type input "*"
type input "**"
type input "****"
click at [1440, 662] on icon at bounding box center [1439, 654] width 19 height 19
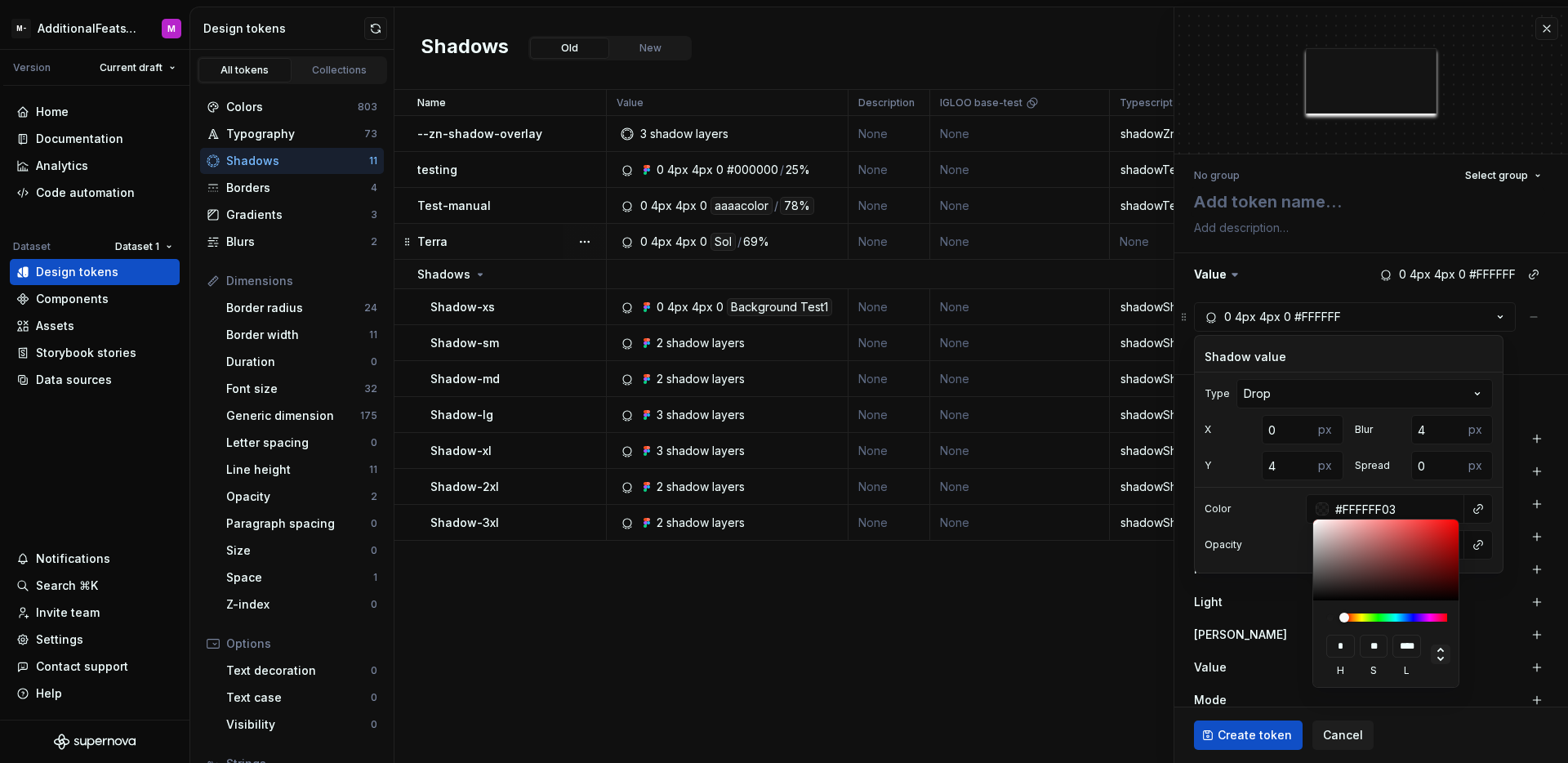
type input "***"
click at [1440, 662] on icon at bounding box center [1439, 654] width 19 height 19
type input "*"
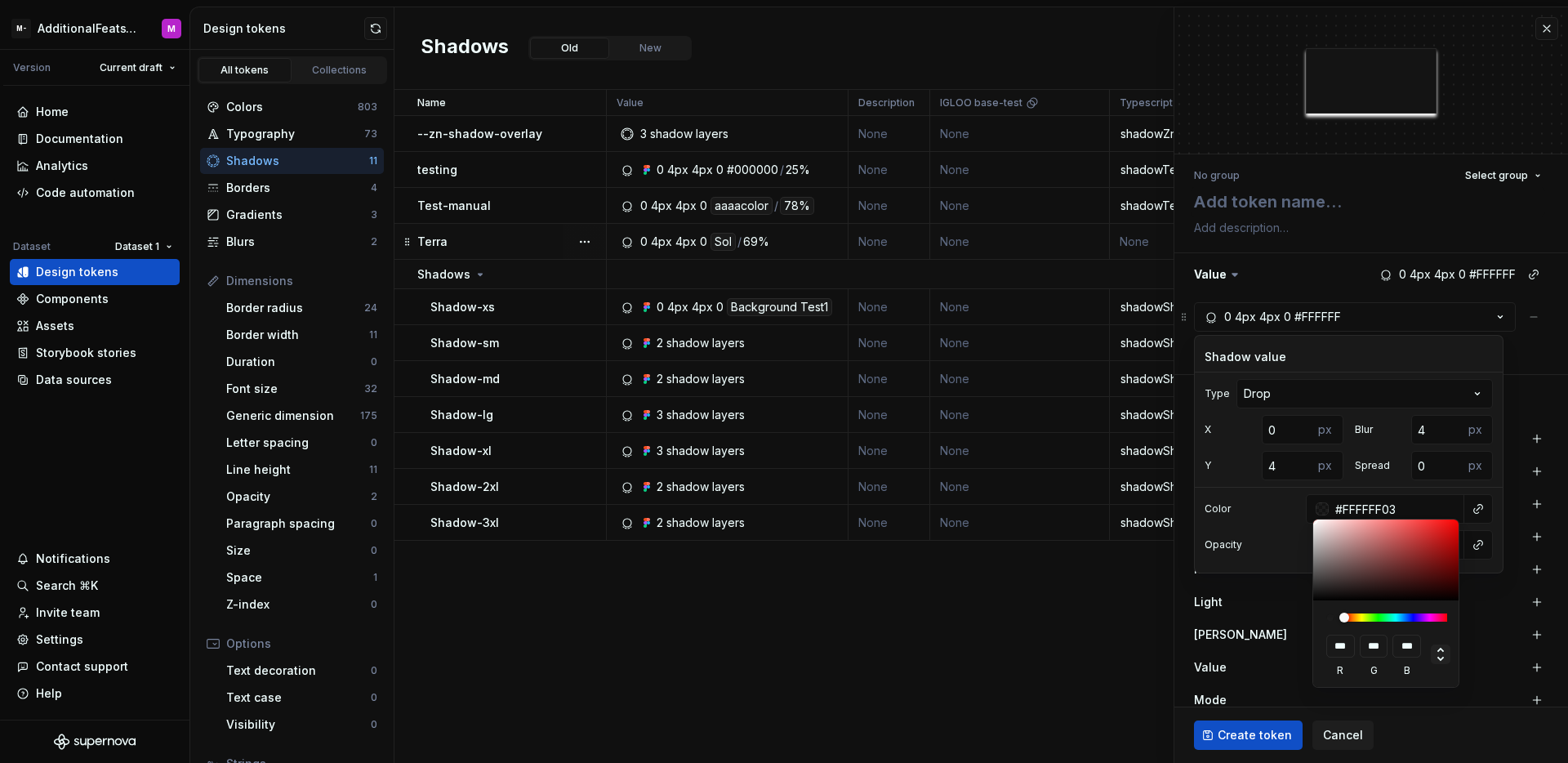
type input "**"
type input "****"
click at [1440, 662] on icon at bounding box center [1439, 654] width 19 height 19
type input "***"
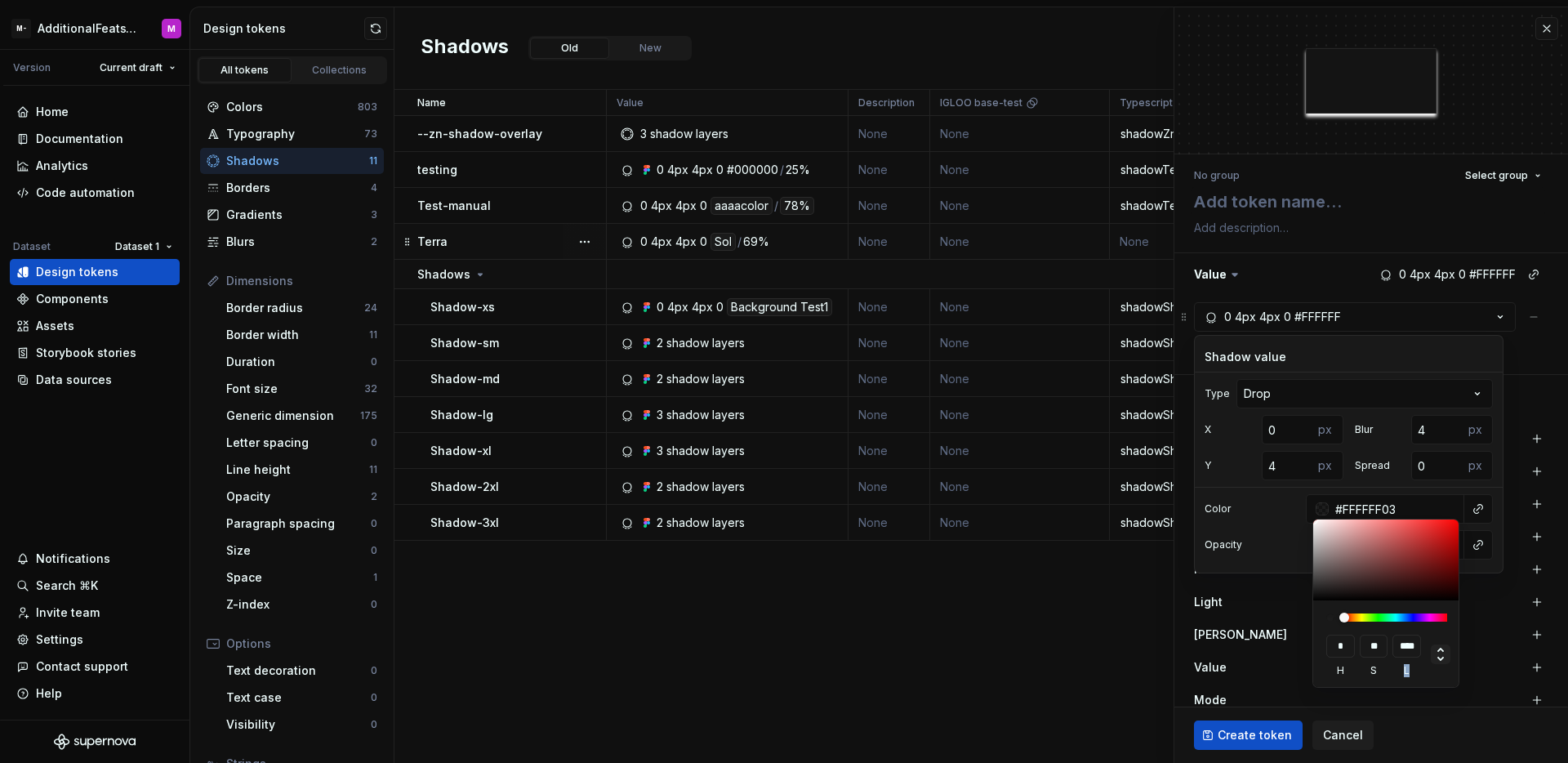
type input "***"
click at [1304, 656] on html "M- AdditionalFeatsTest M Version Current draft Home Documentation Analytics Cod…" at bounding box center [784, 381] width 1568 height 763
click at [1267, 623] on html "M- AdditionalFeatsTest M Version Current draft Home Documentation Analytics Cod…" at bounding box center [784, 381] width 1568 height 763
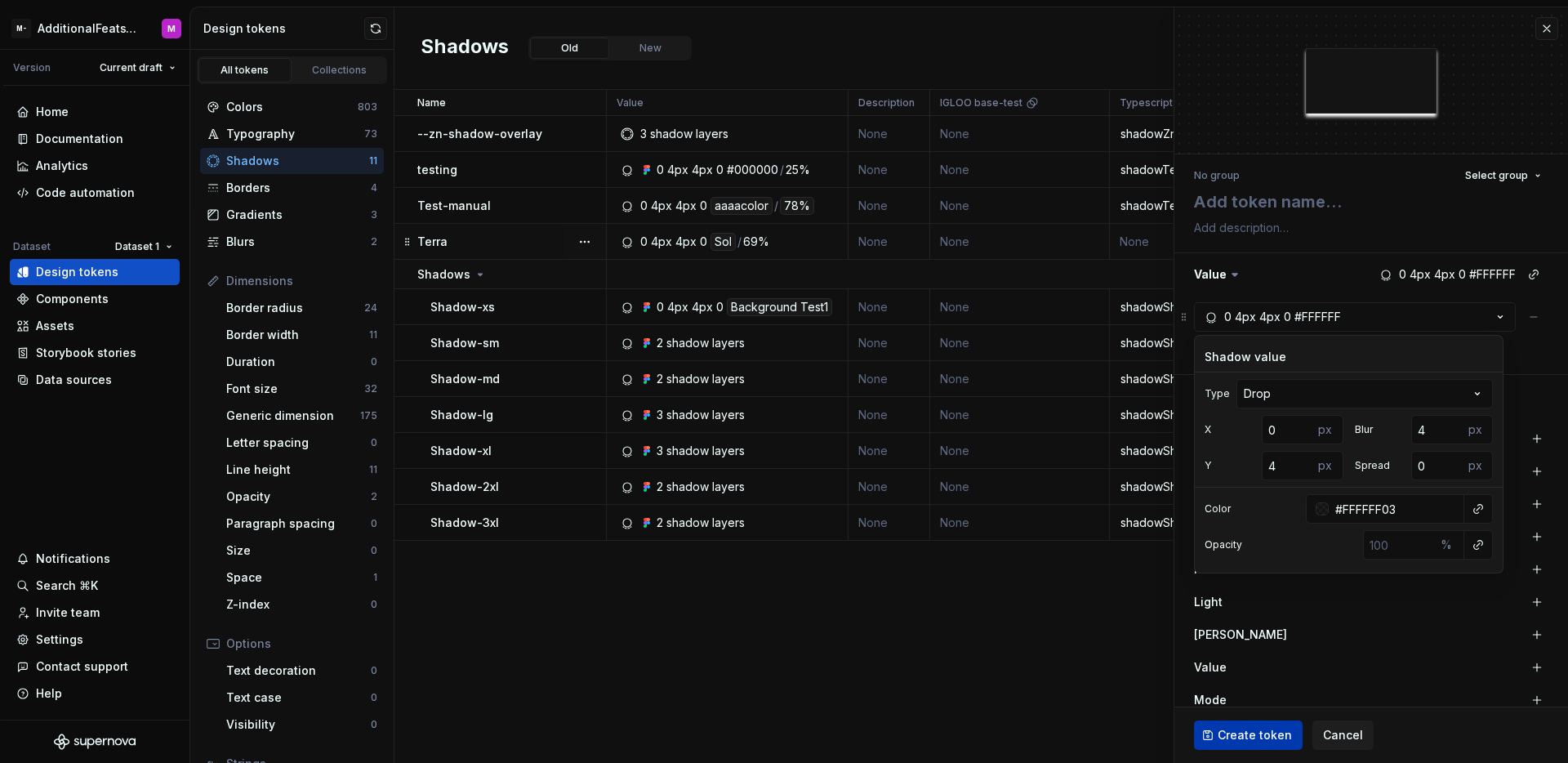
click at [1282, 724] on button "Create token" at bounding box center [1248, 735] width 108 height 29
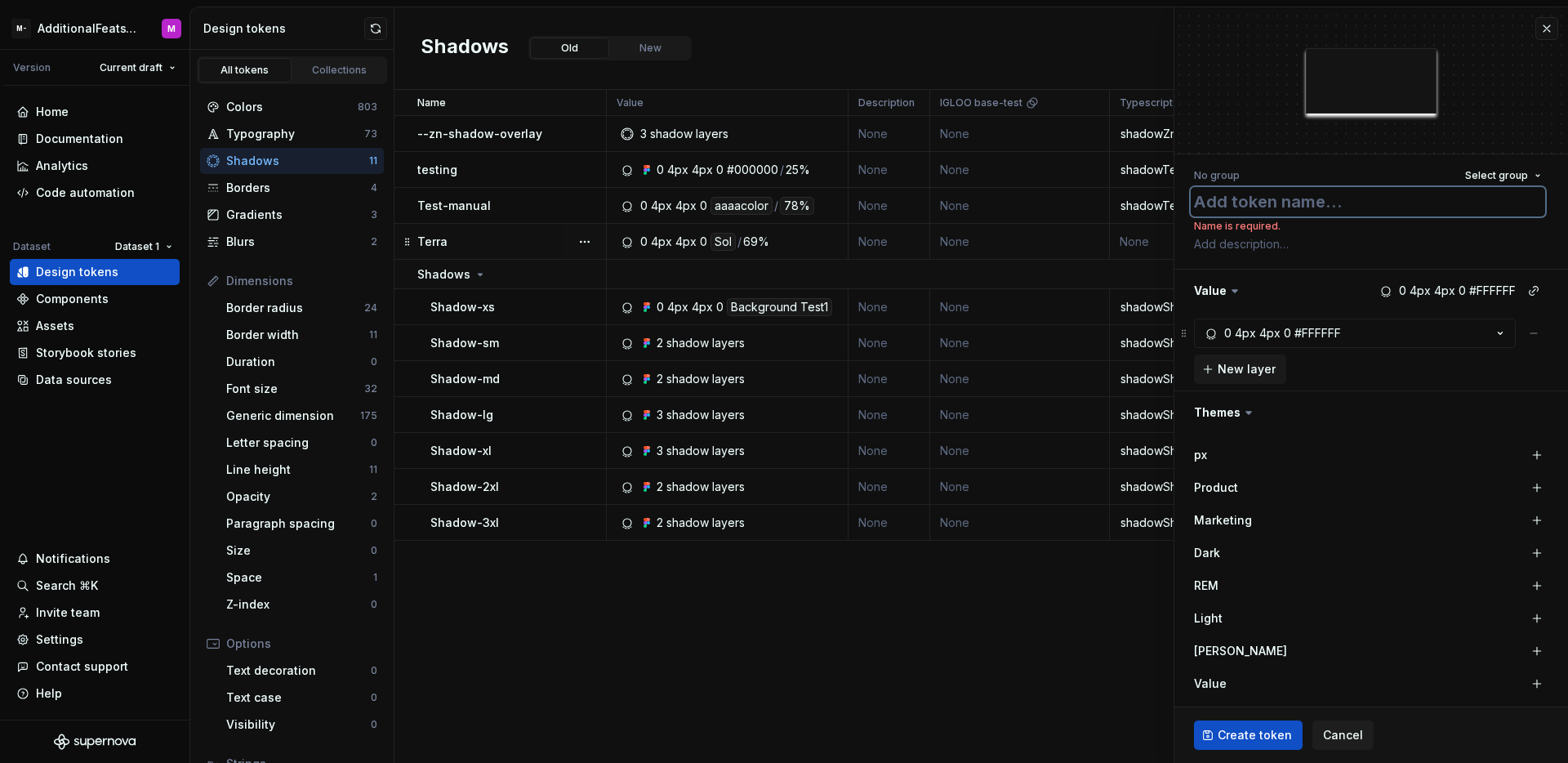
click at [1336, 204] on textarea at bounding box center [1368, 202] width 354 height 29
type textarea "*"
type textarea "t"
type textarea "*"
type textarea "te"
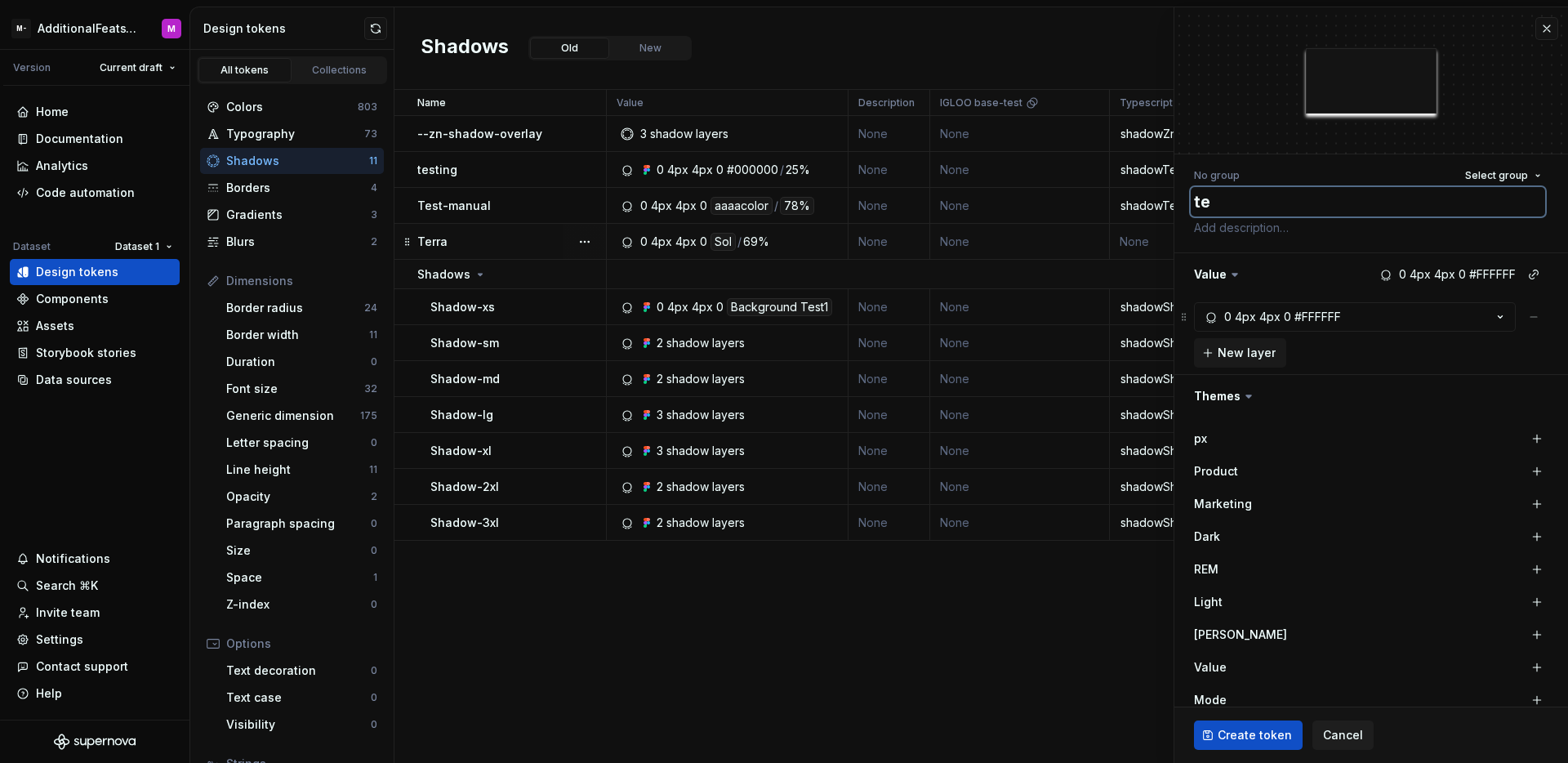
type textarea "*"
type textarea "tes"
type textarea "*"
type textarea "test"
type textarea "*"
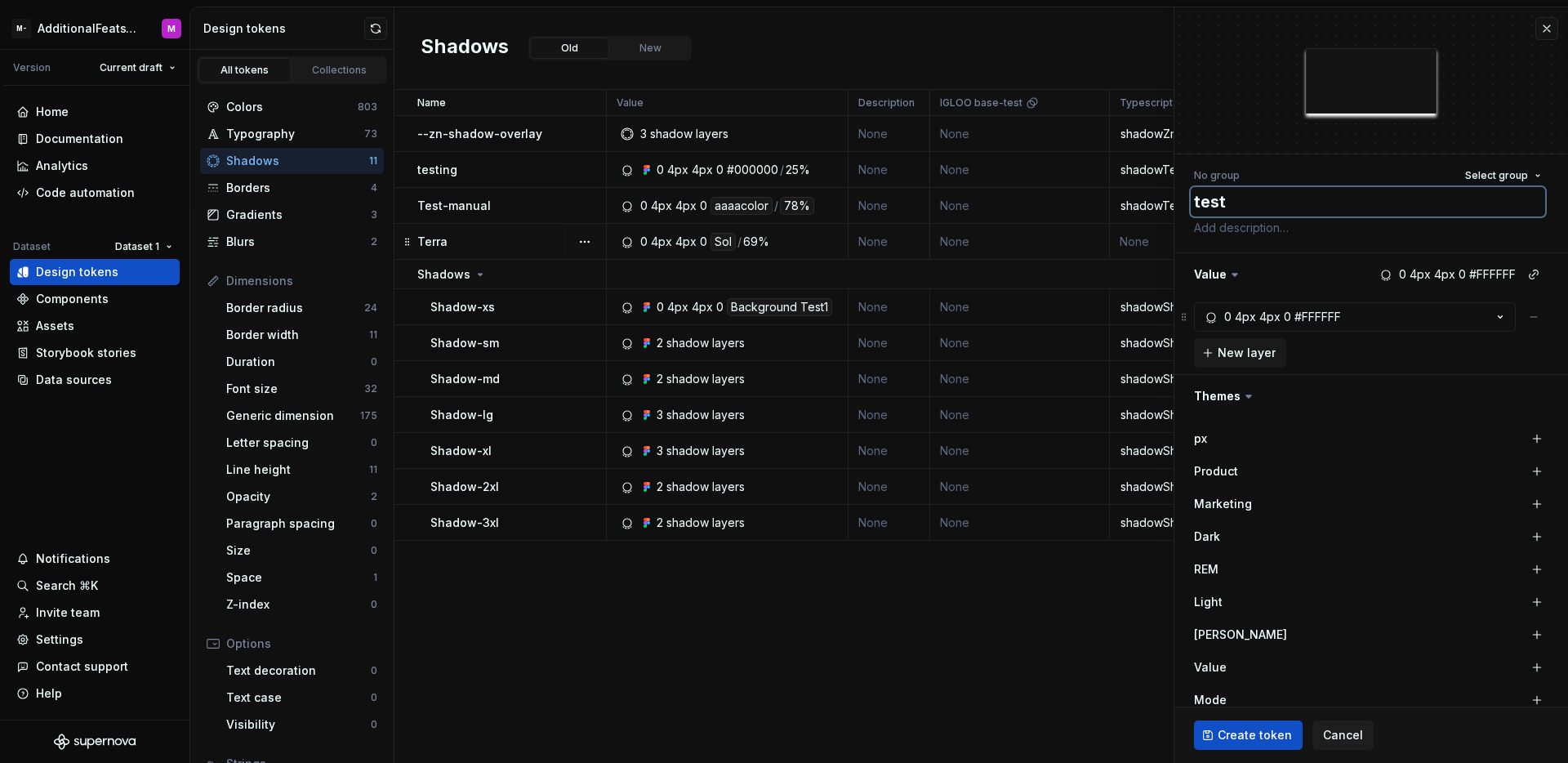
type textarea "testi"
type textarea "*"
type textarea "testing"
type textarea "*"
type textarea "testing"
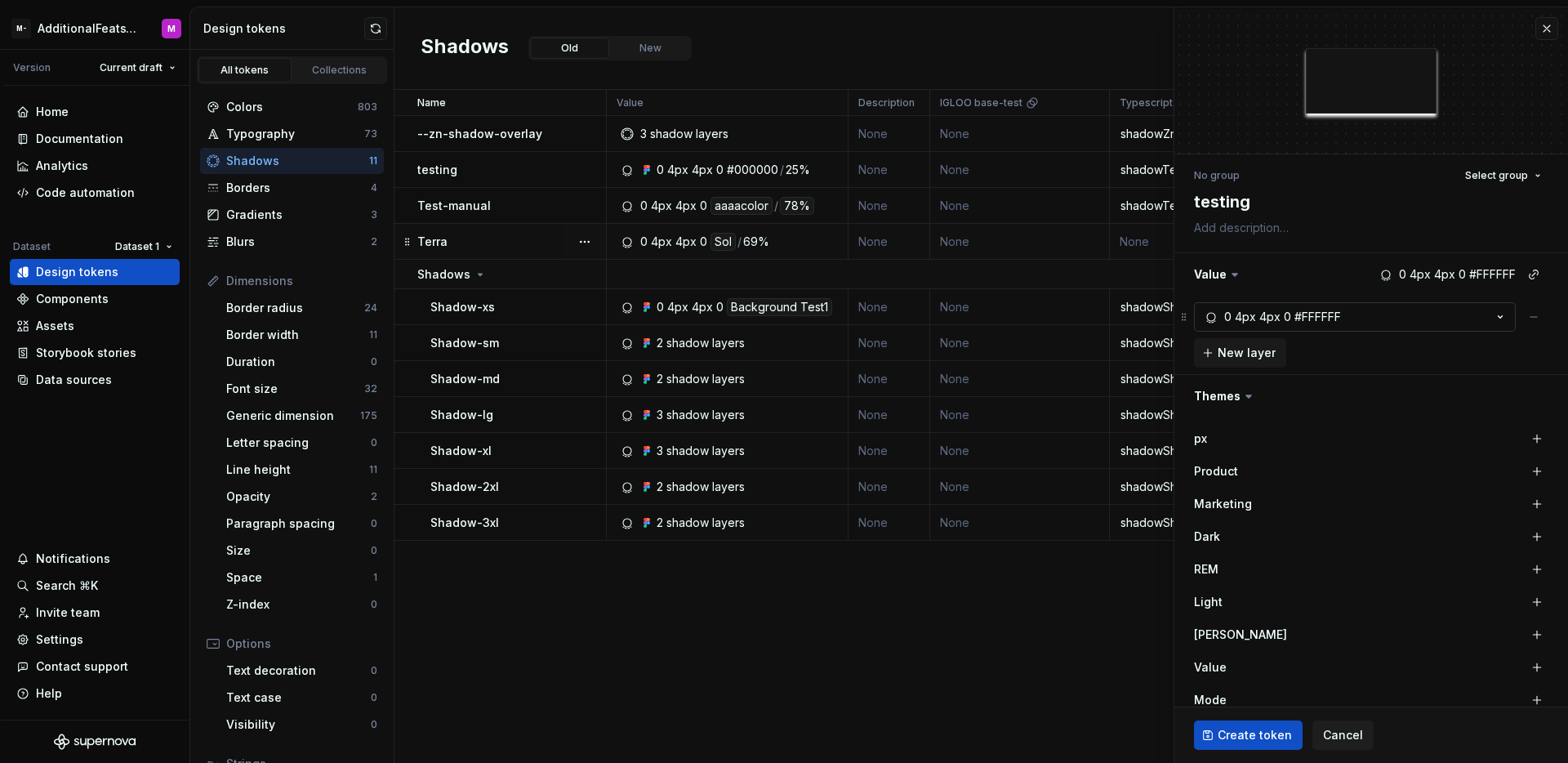
click at [1393, 311] on button "0 4px 4px 0 #FFFFFF" at bounding box center [1354, 317] width 321 height 29
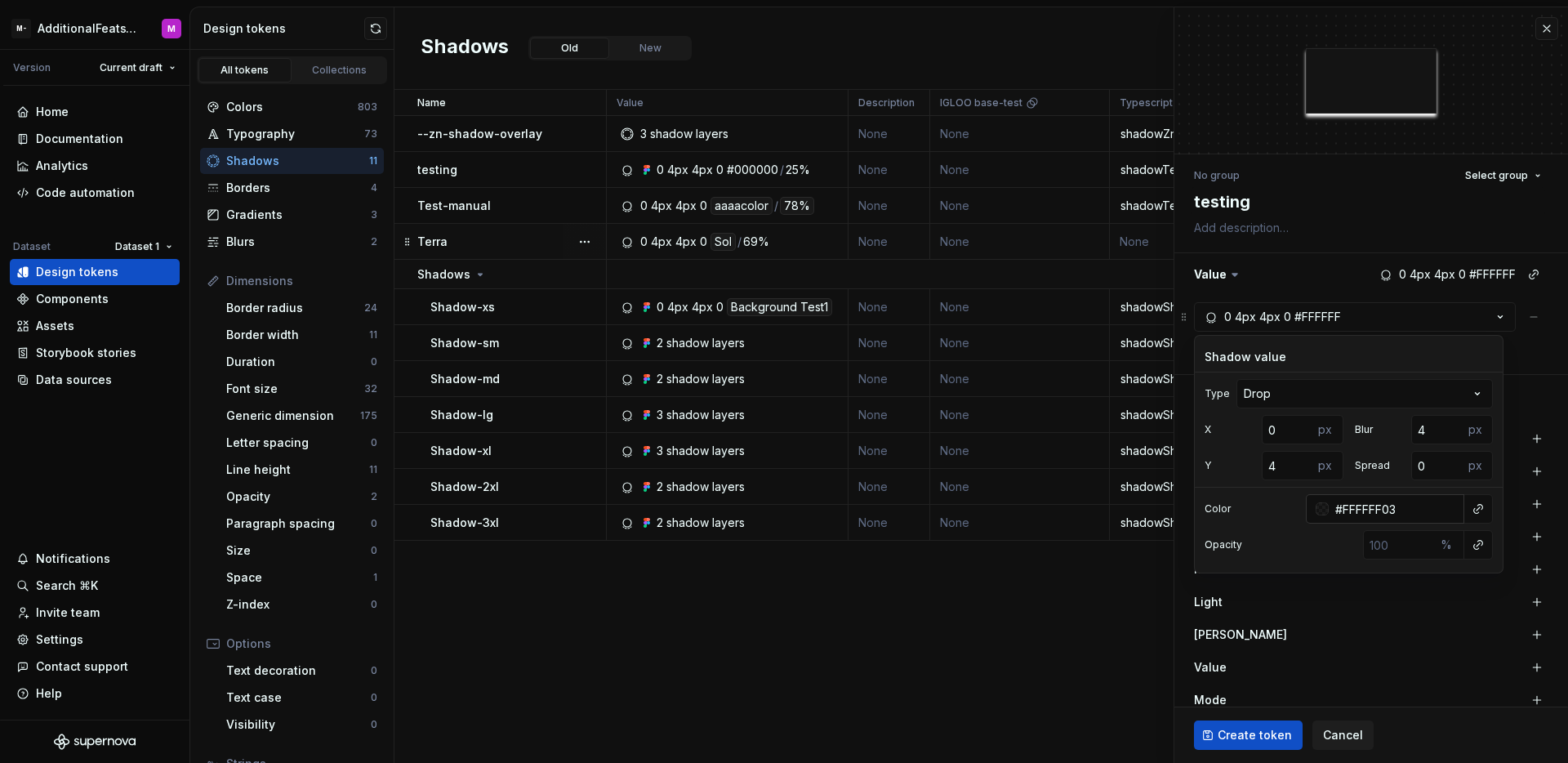
click at [1406, 512] on input "#FFFFFF03" at bounding box center [1396, 509] width 136 height 29
click at [1252, 735] on span "Create token" at bounding box center [1254, 735] width 74 height 17
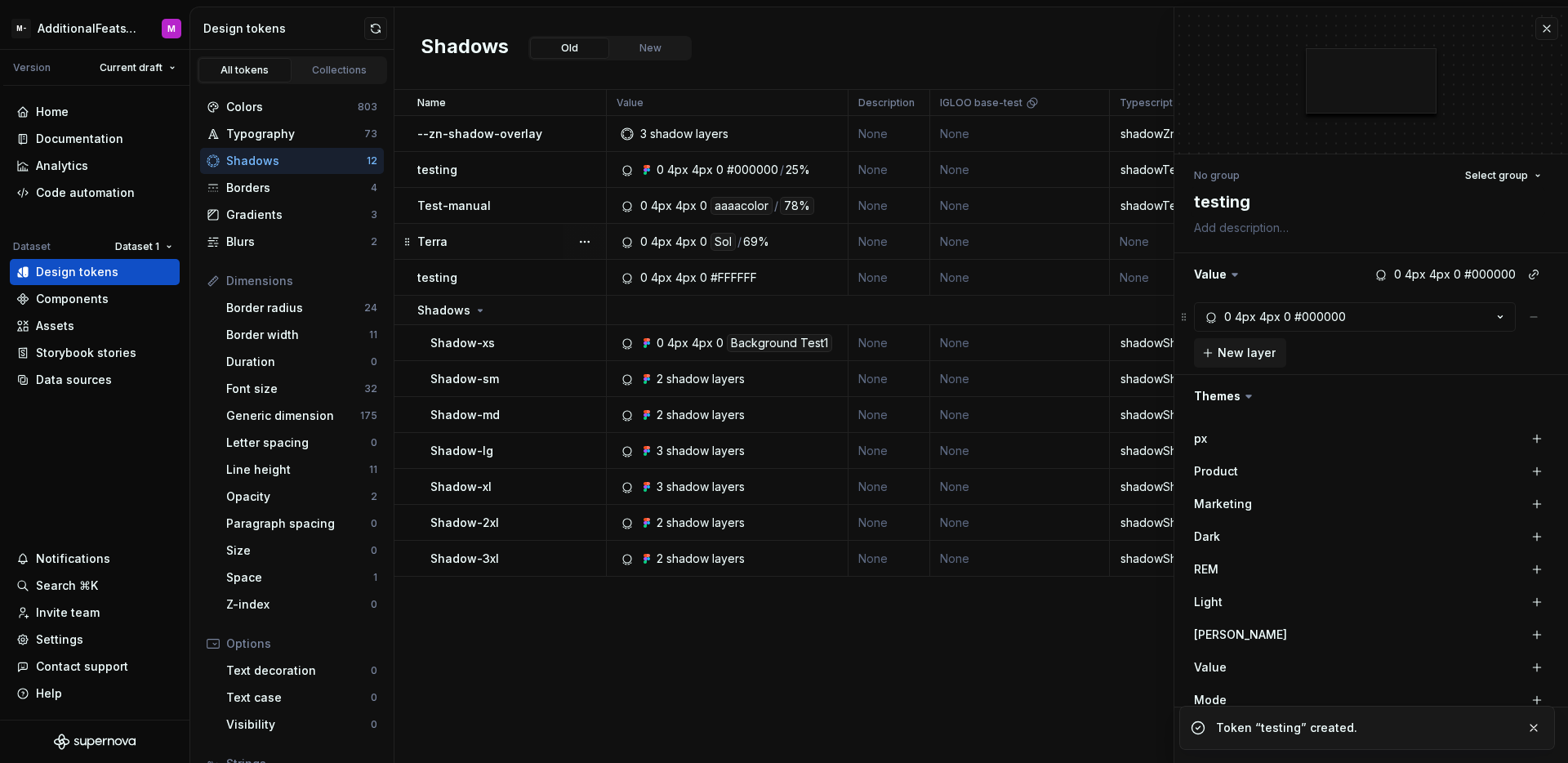
type textarea "*"
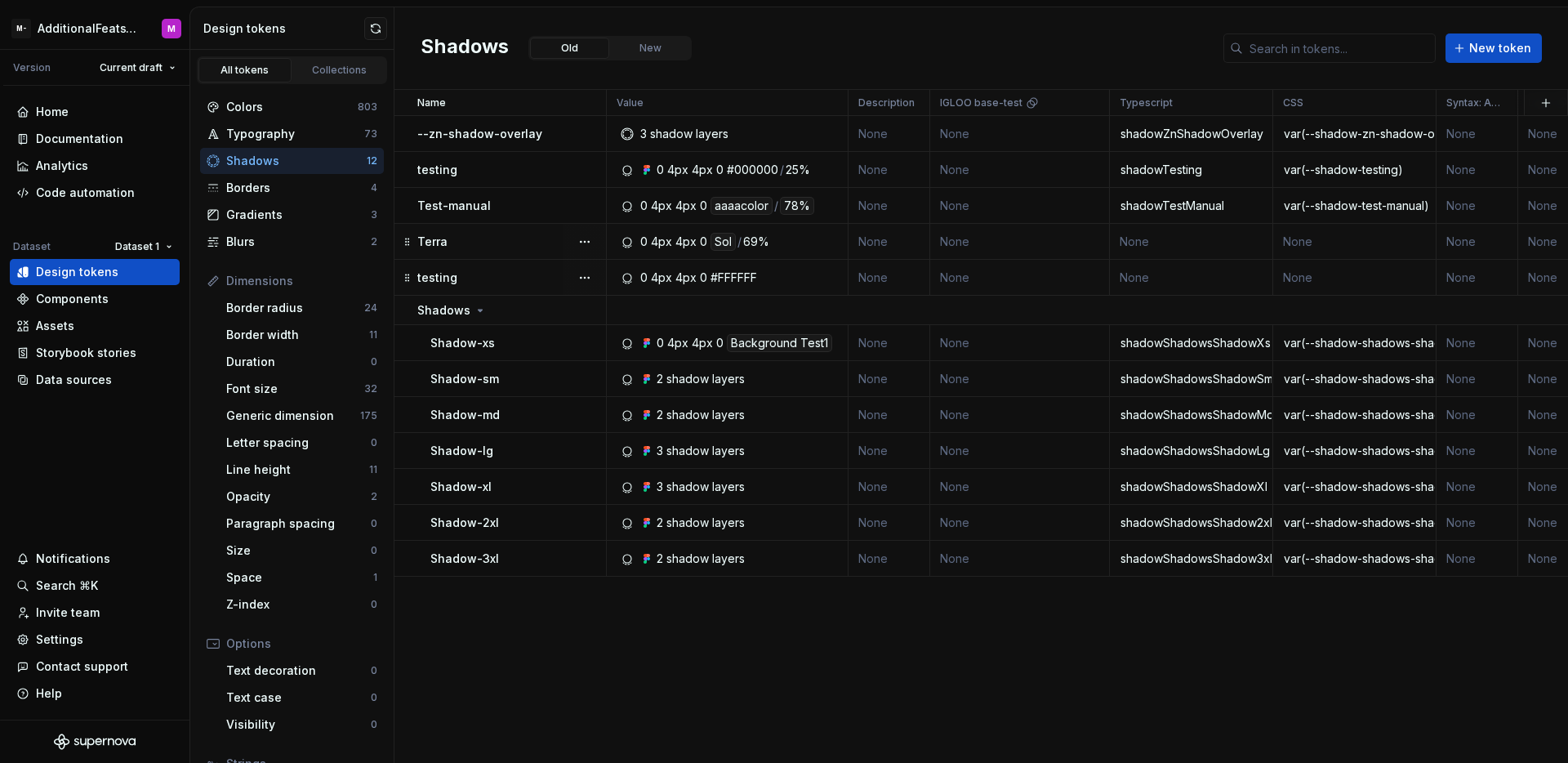
click at [513, 284] on div "testing" at bounding box center [511, 278] width 188 height 17
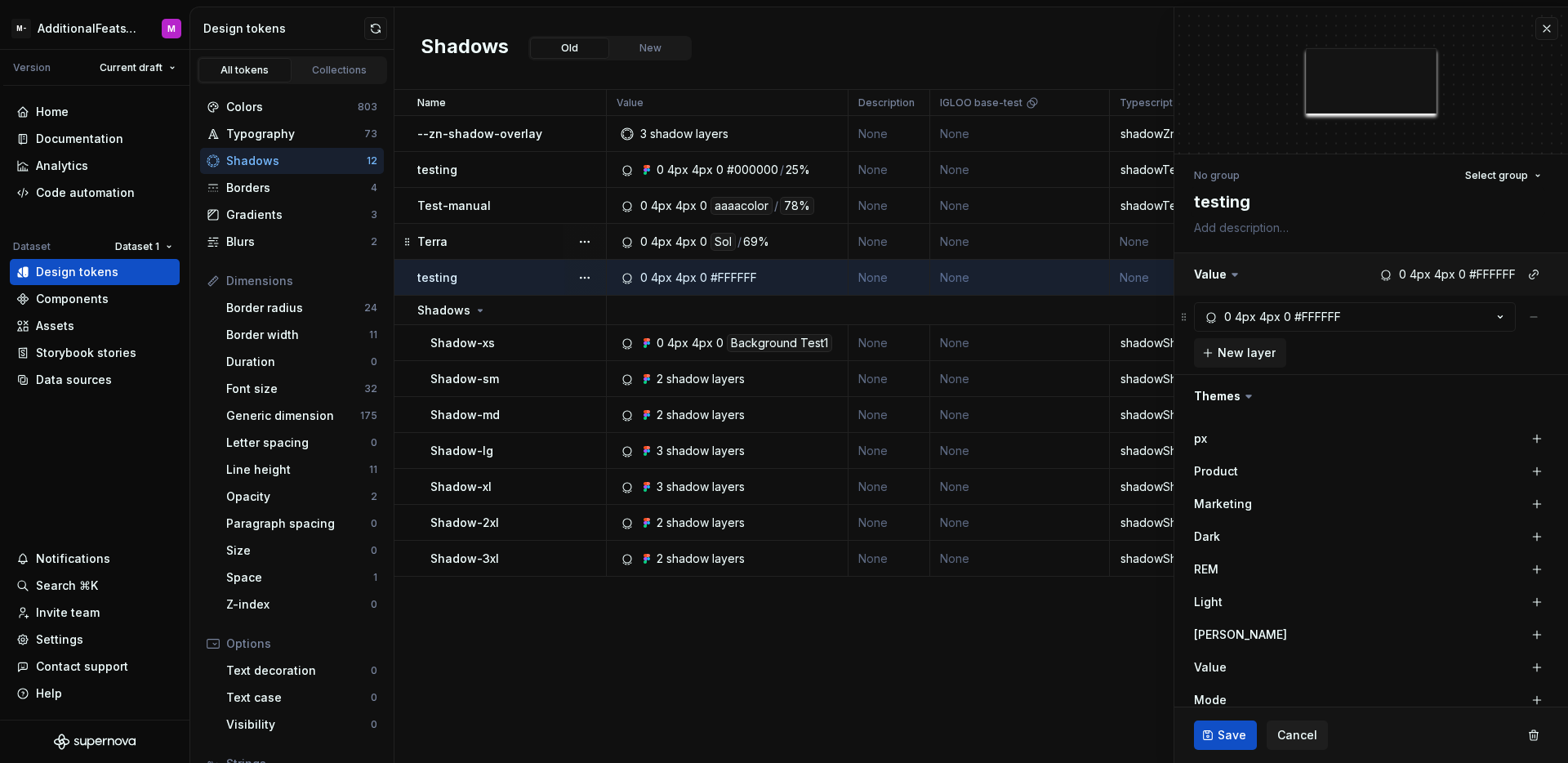
click at [1502, 270] on button "button" at bounding box center [1371, 275] width 394 height 42
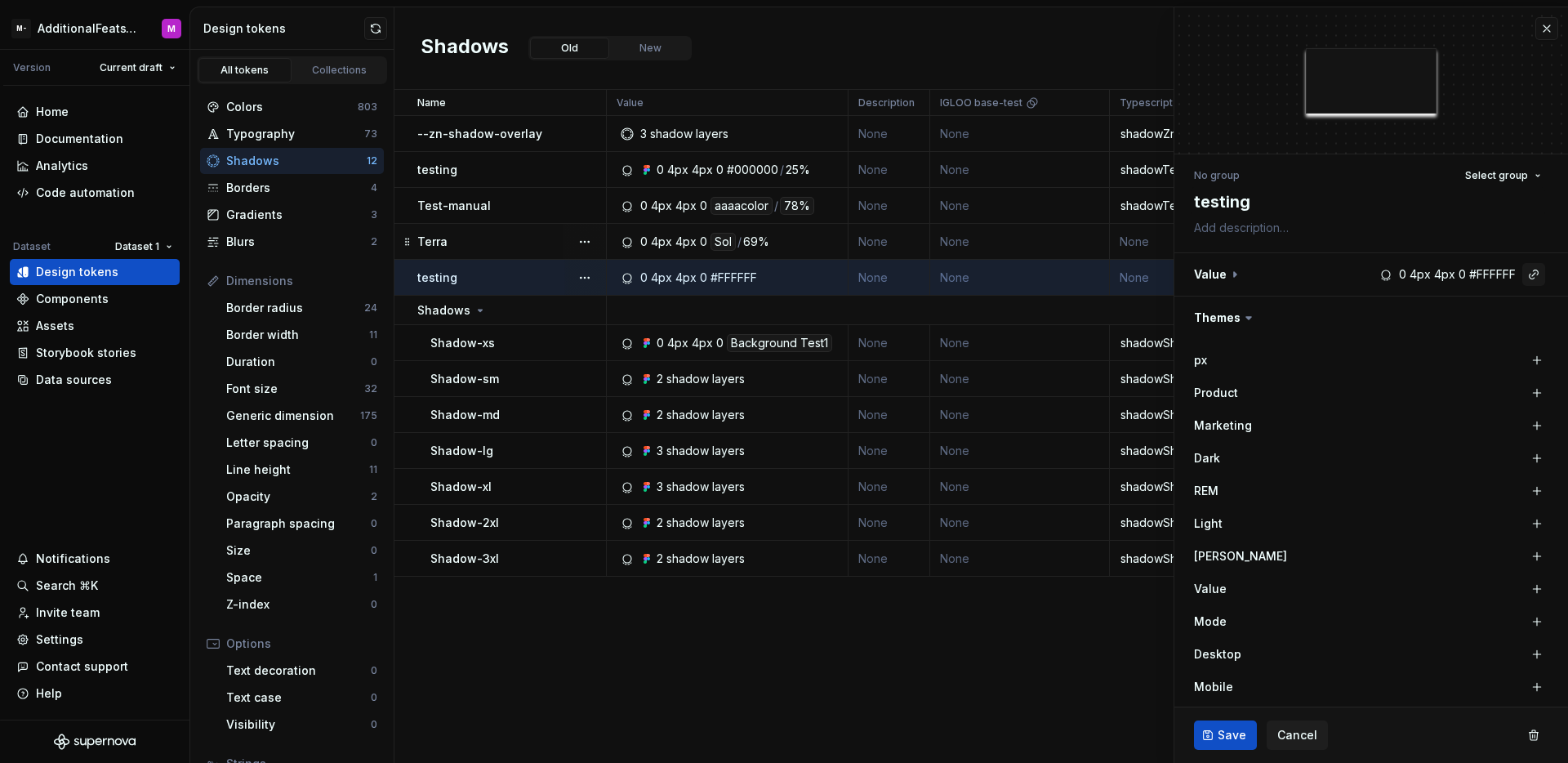
click at [1522, 273] on button "button" at bounding box center [1533, 274] width 23 height 23
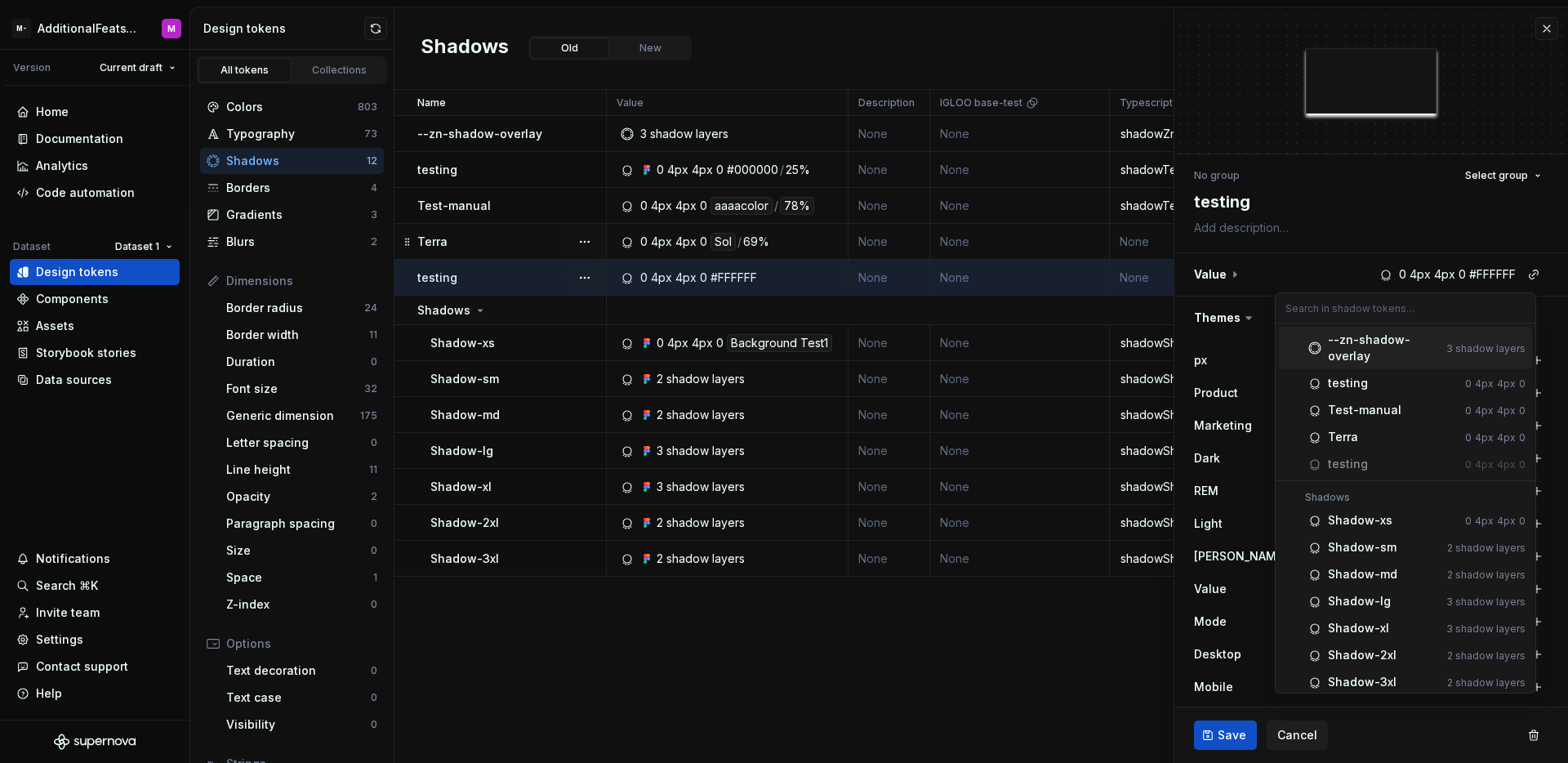
click at [1462, 280] on html "M- AdditionalFeatsTest M Version Current draft Home Documentation Analytics Cod…" at bounding box center [784, 381] width 1568 height 763
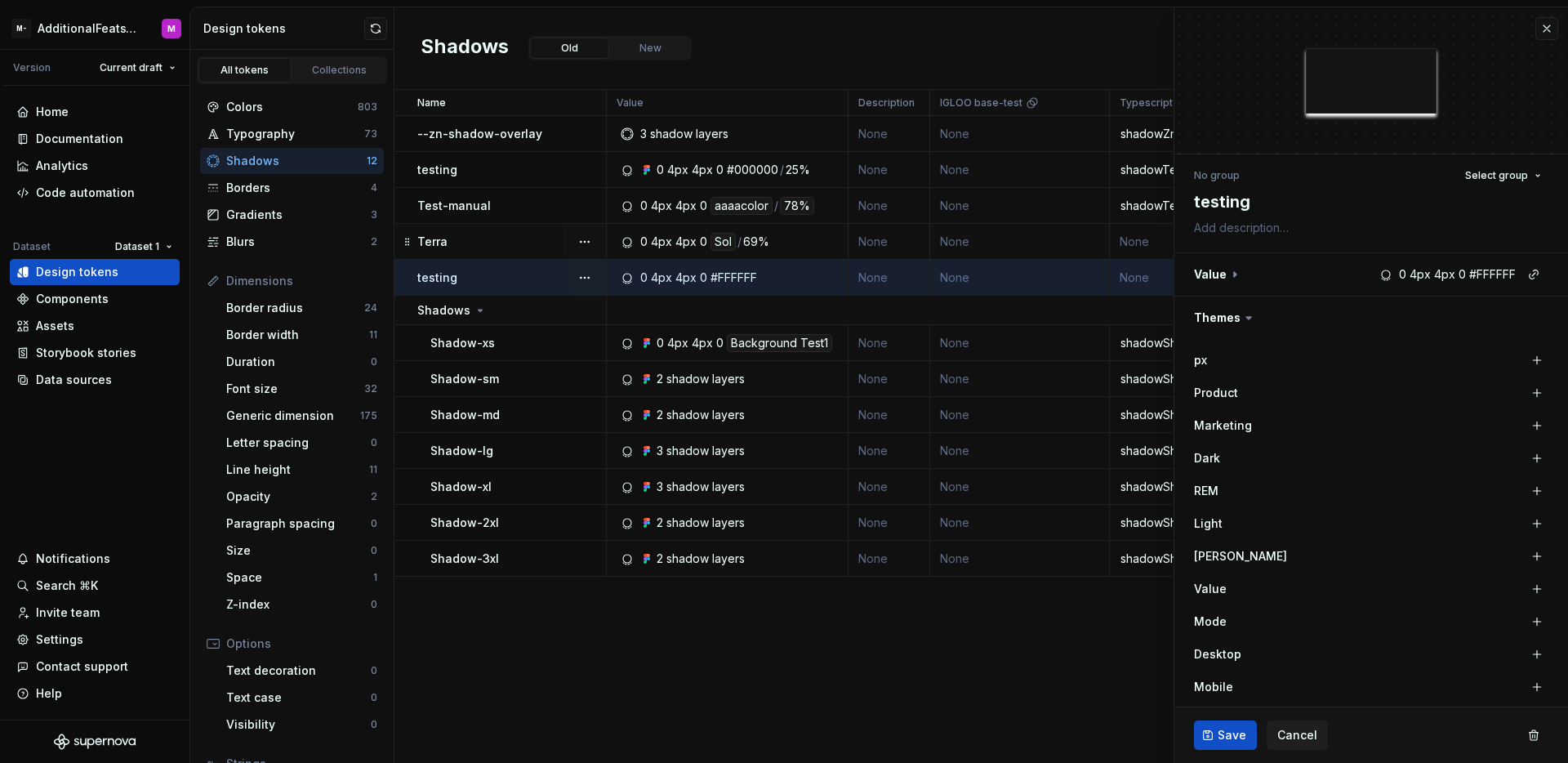
click at [1462, 280] on button "button" at bounding box center [1371, 275] width 394 height 42
type textarea "*"
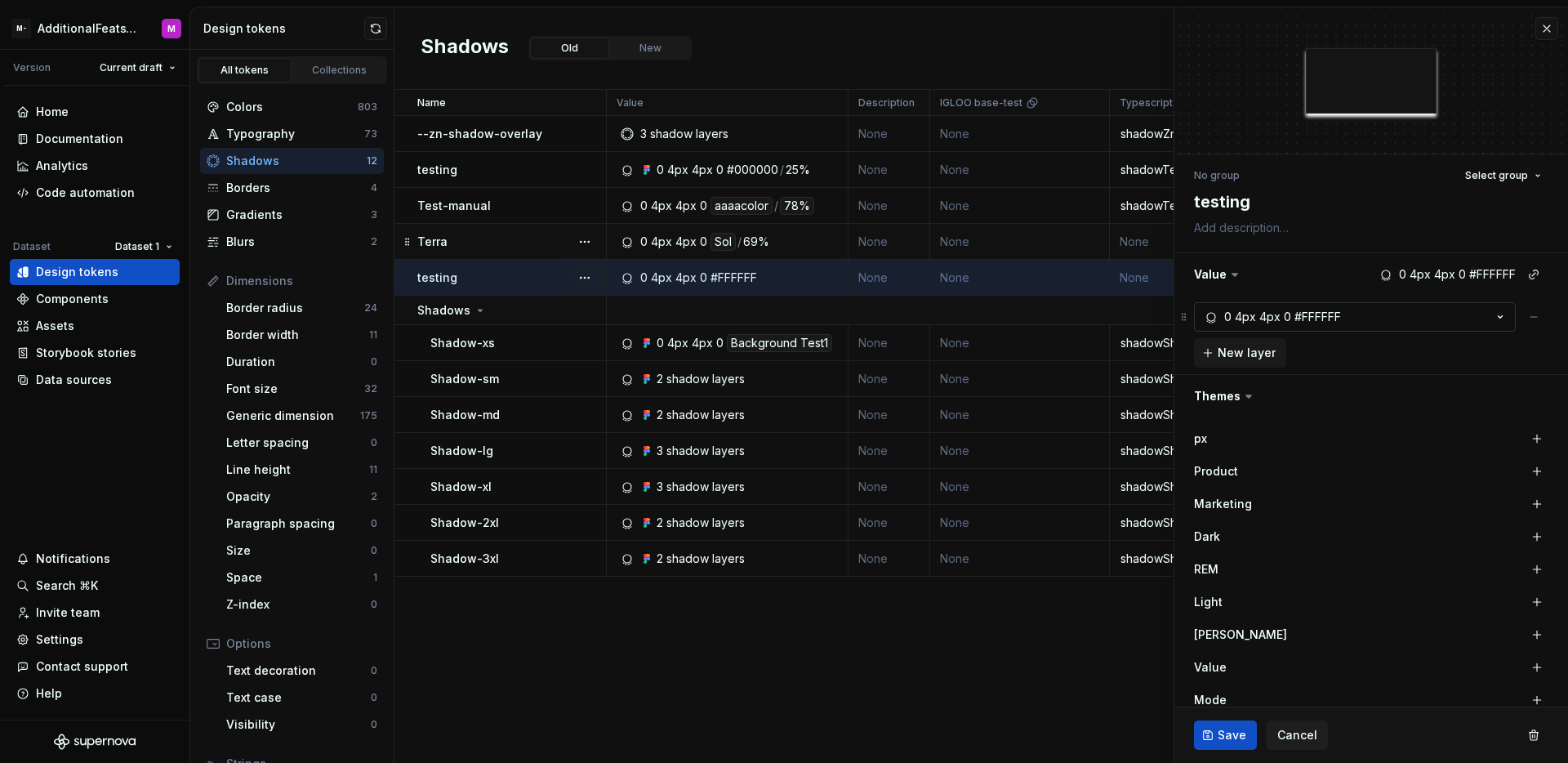
click at [1422, 317] on button "0 4px 4px 0 #FFFFFF" at bounding box center [1354, 317] width 321 height 29
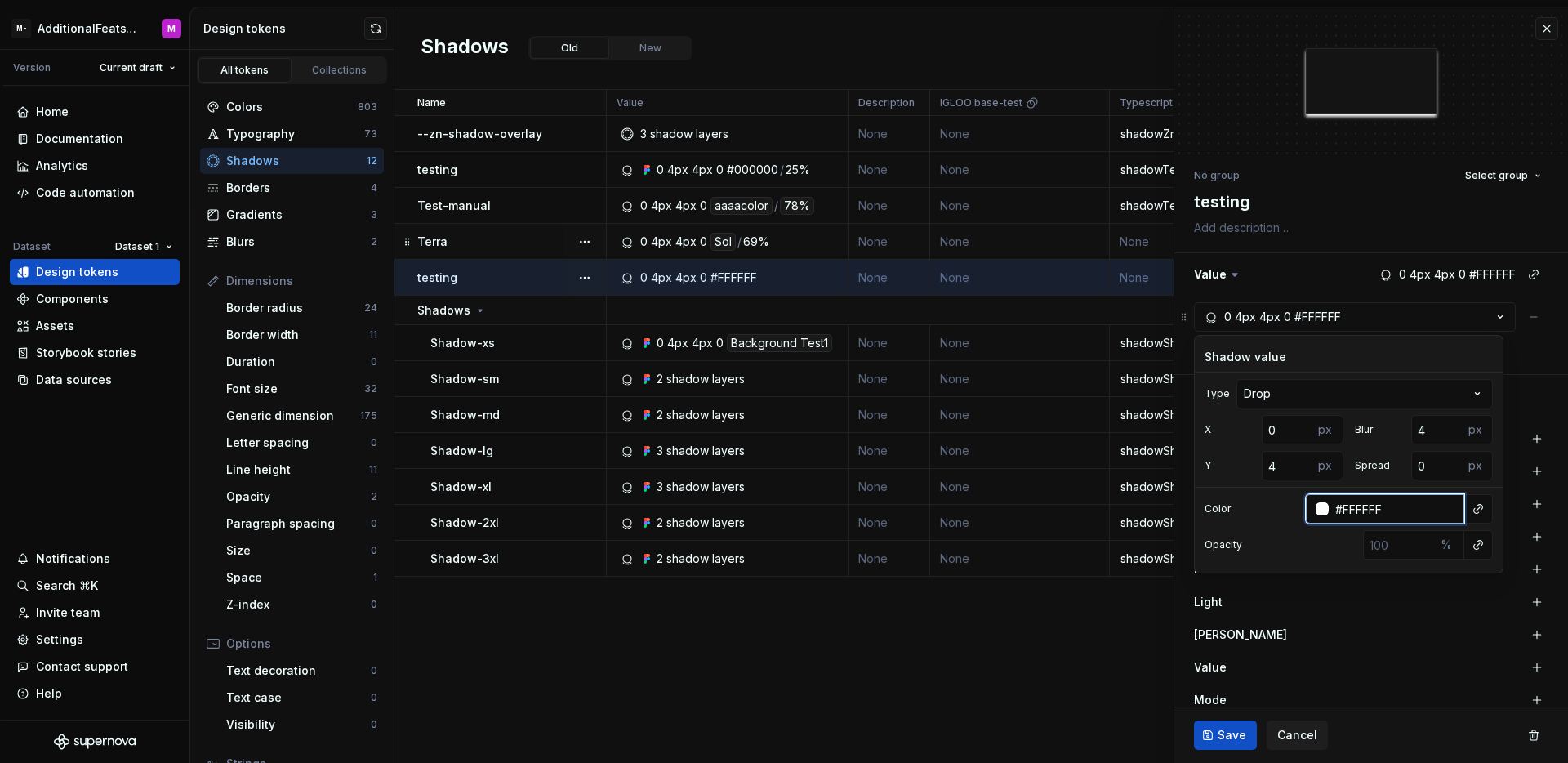
click at [1406, 513] on input "#FFFFFF" at bounding box center [1396, 509] width 136 height 29
click at [1412, 506] on input "#FFFFFF" at bounding box center [1396, 509] width 136 height 29
type input "#FFFFFF03"
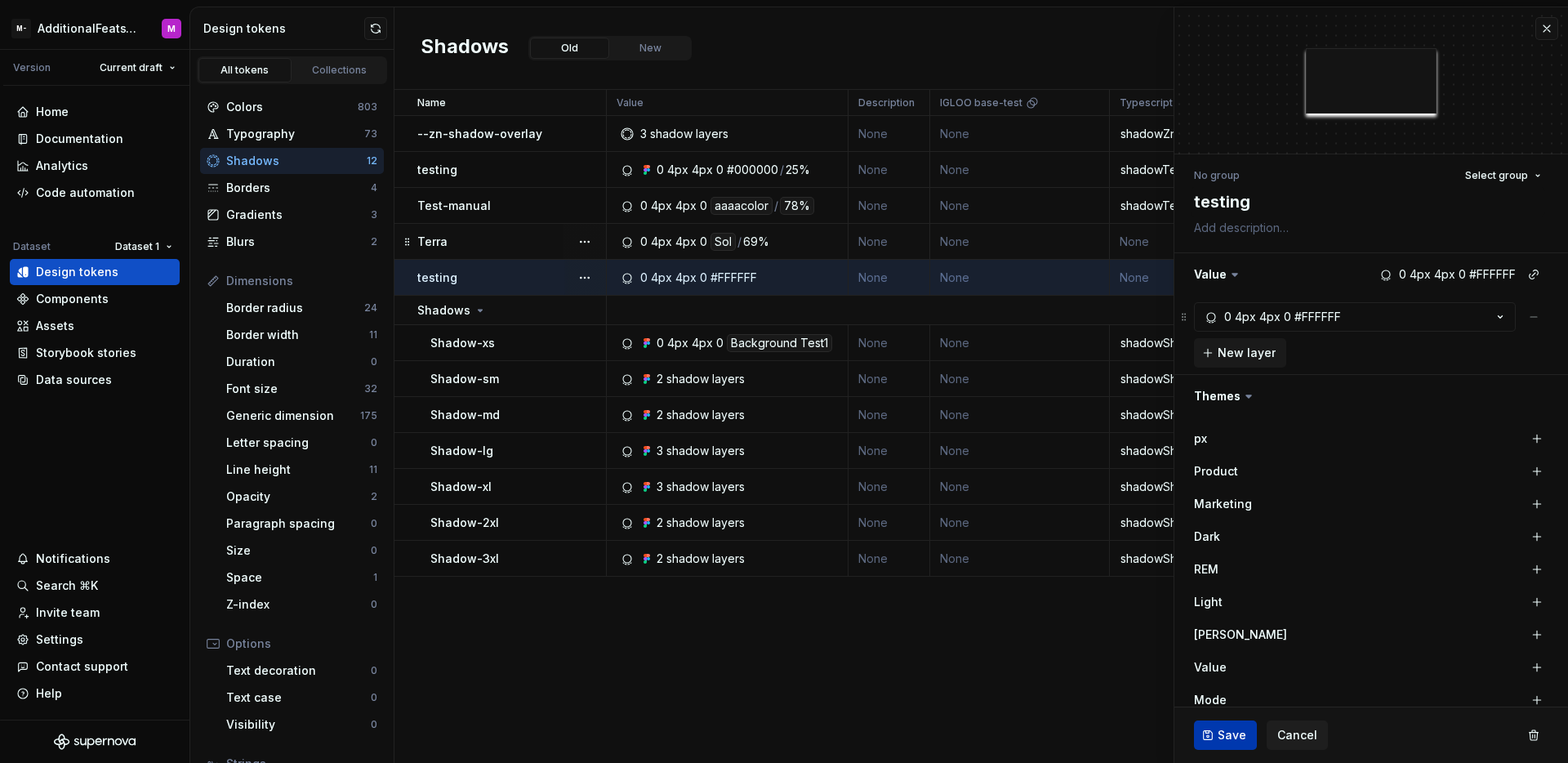
click at [1217, 735] on span "Save" at bounding box center [1231, 735] width 28 height 17
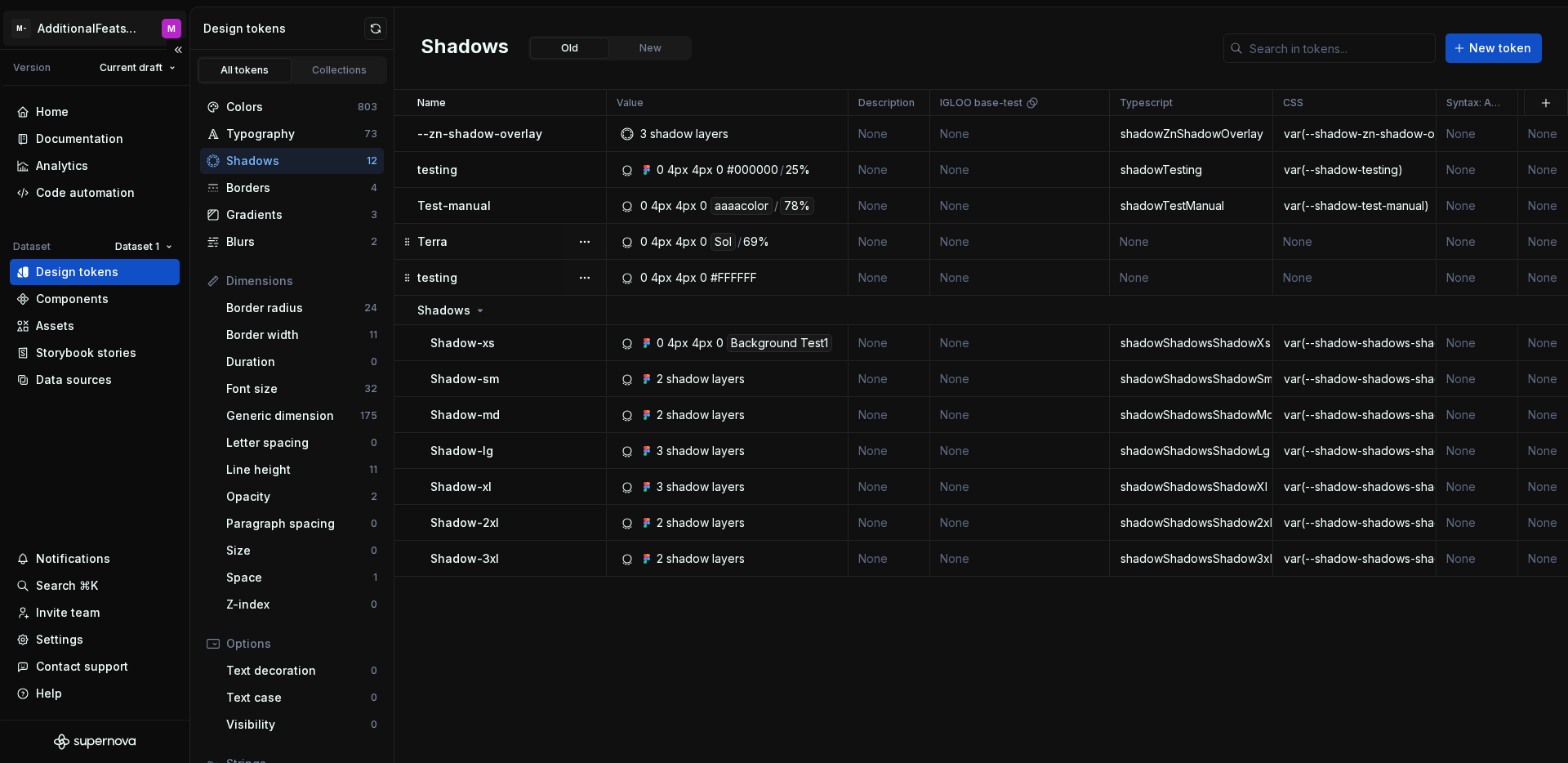
click at [57, 31] on html "M- AdditionalFeatsTest M Version Current draft Home Documentation Analytics Cod…" at bounding box center [784, 381] width 1568 height 763
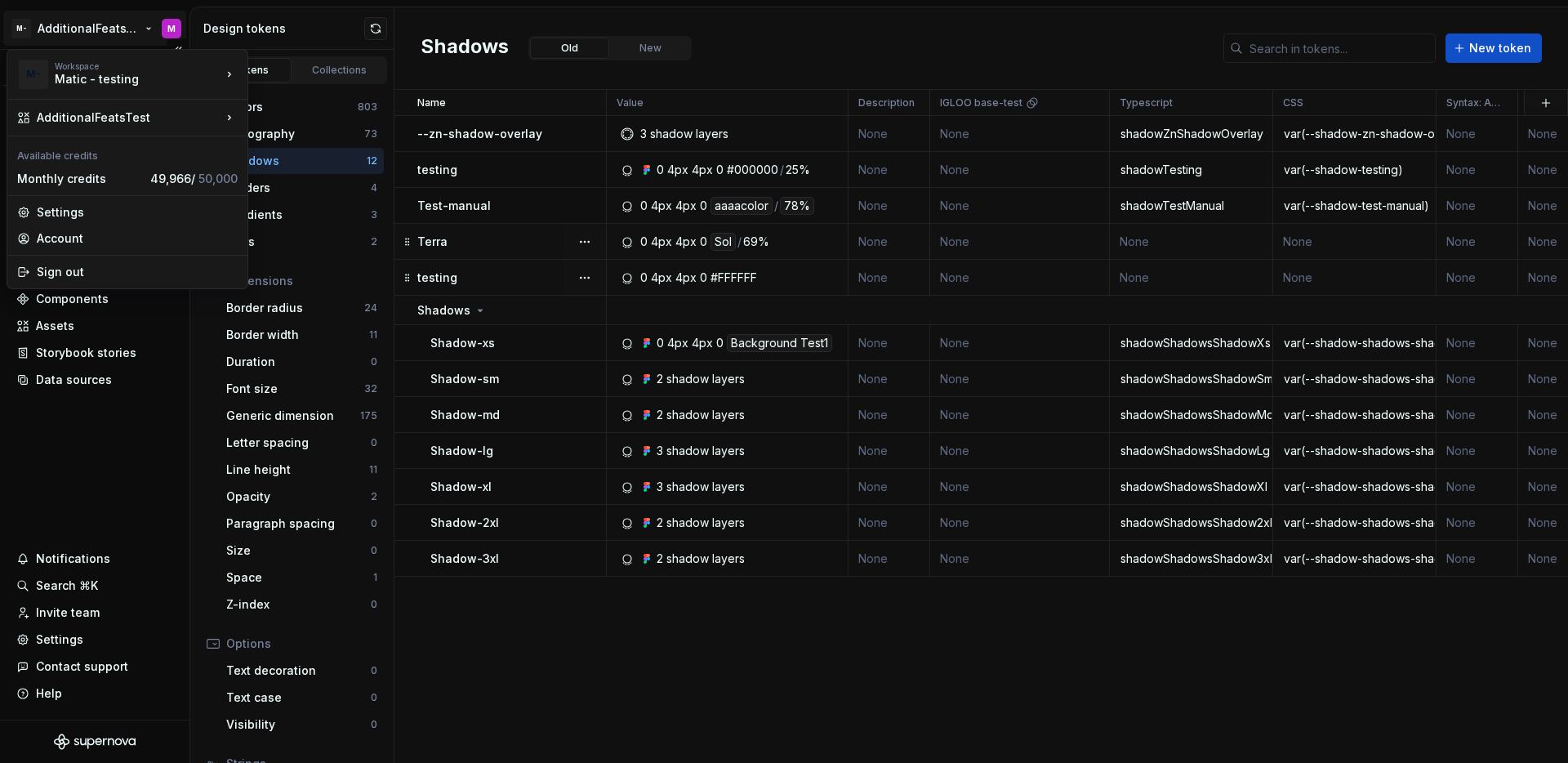
click at [82, 432] on html "M- AdditionalFeatsTest M Version Current draft Home Documentation Analytics Cod…" at bounding box center [784, 381] width 1568 height 763
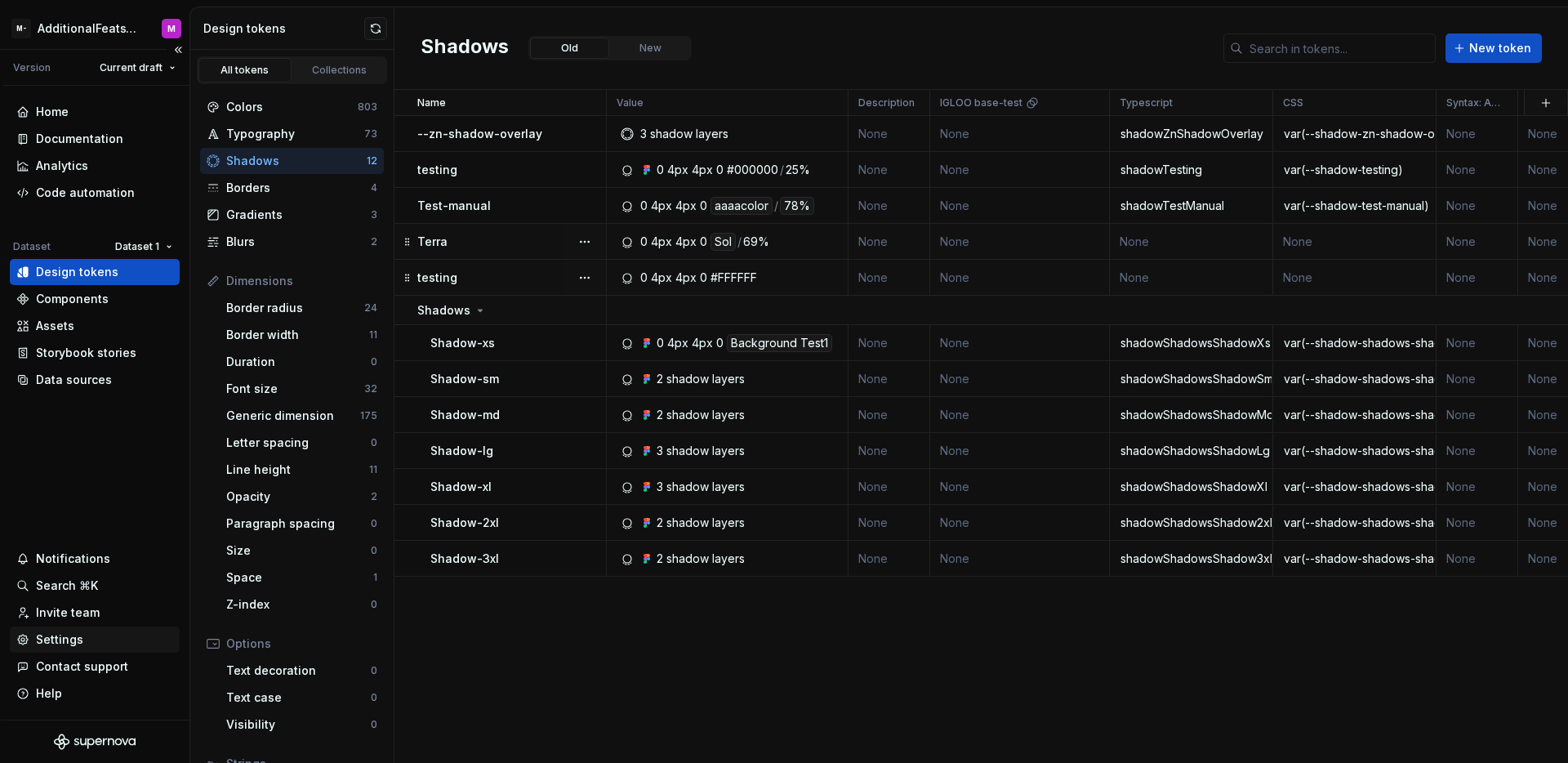
click at [46, 634] on div "Settings" at bounding box center [60, 640] width 48 height 17
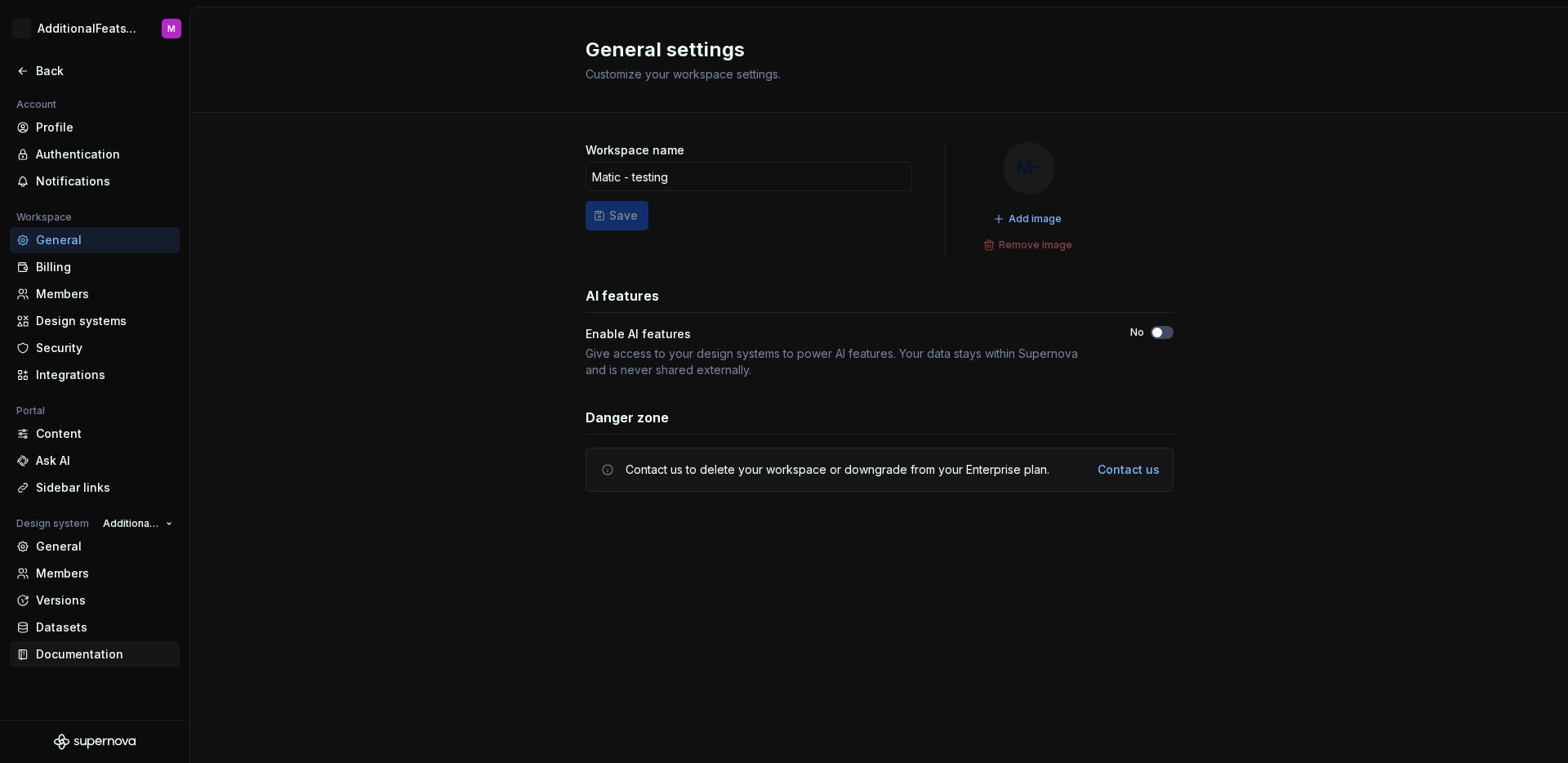
click at [69, 642] on div "Documentation" at bounding box center [95, 654] width 170 height 26
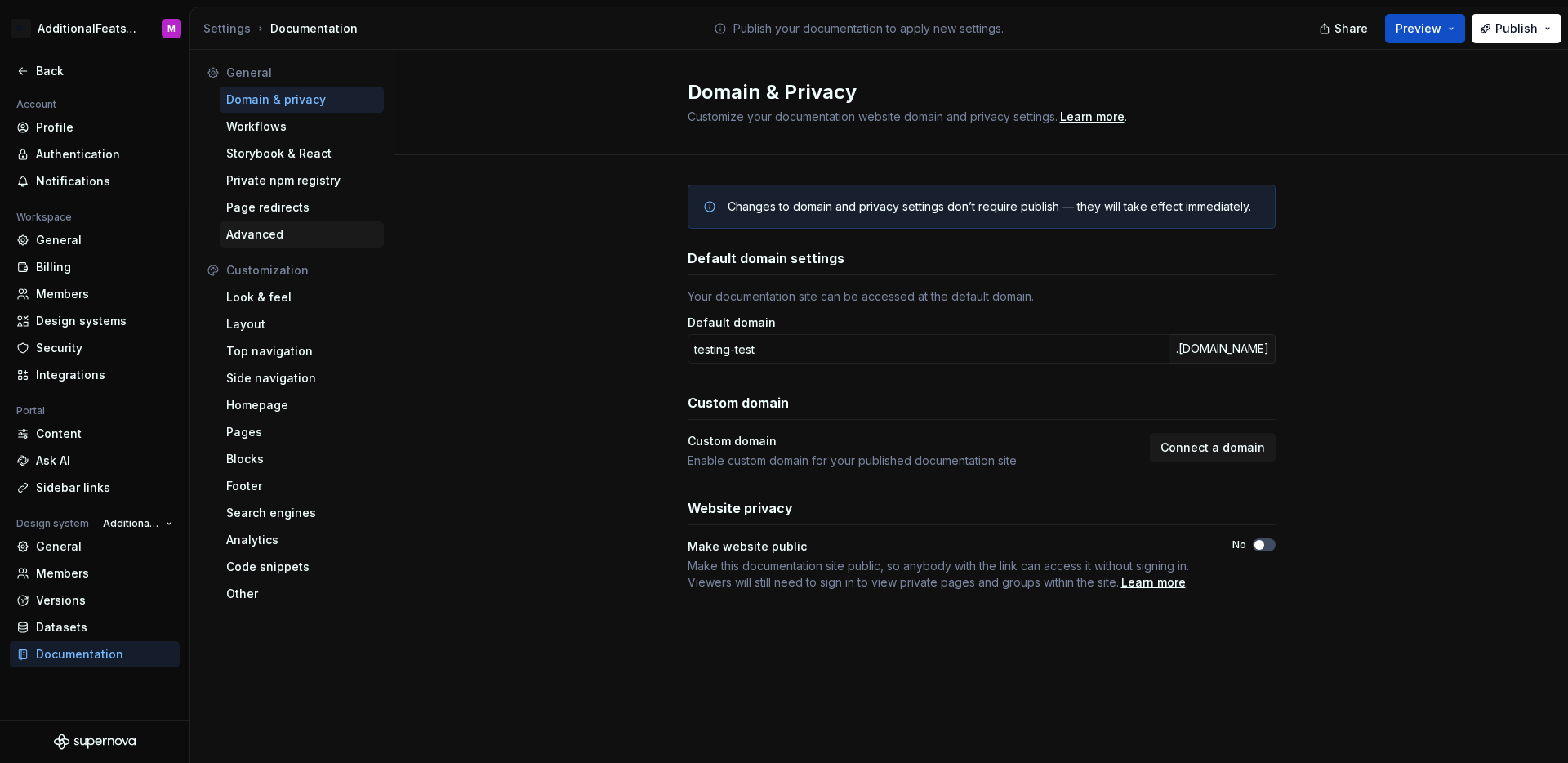
click at [277, 227] on div "Advanced" at bounding box center [301, 234] width 151 height 17
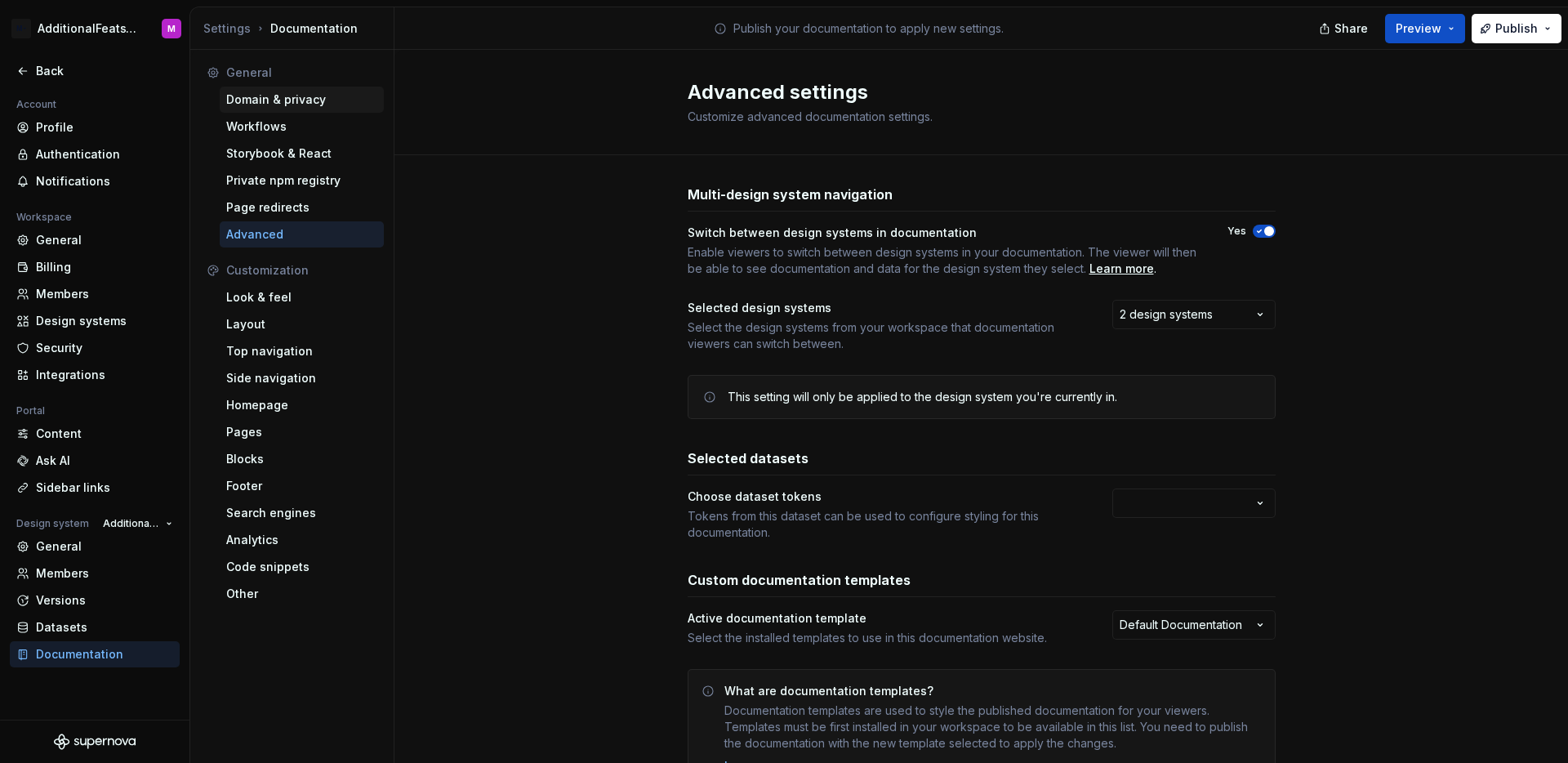
click at [274, 101] on div "Domain & privacy" at bounding box center [301, 100] width 151 height 17
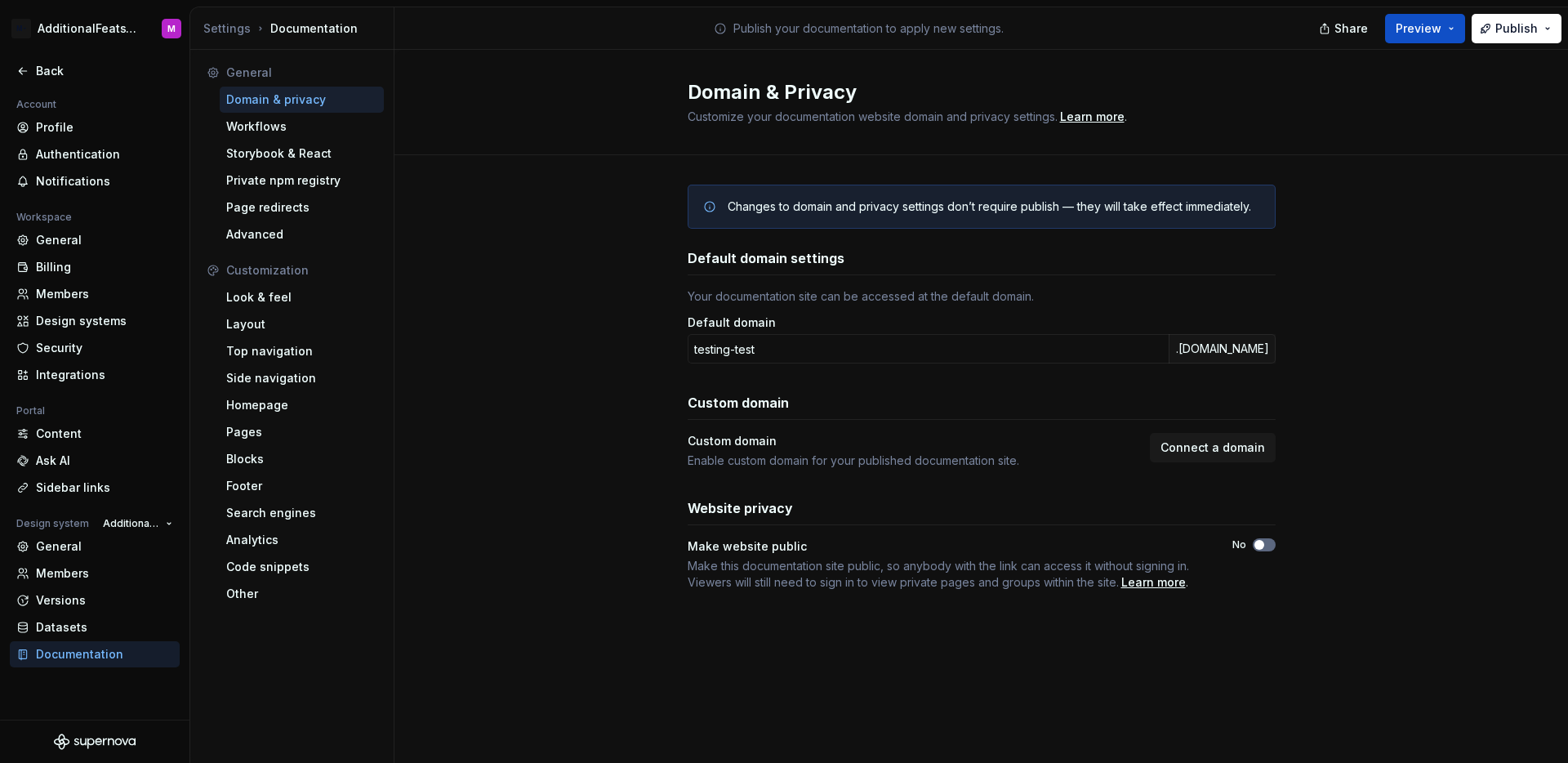
click at [1268, 544] on button "No" at bounding box center [1263, 544] width 23 height 13
click at [1290, 550] on div "Changes to domain and privacy settings don’t require publish — they will take e…" at bounding box center [981, 404] width 1173 height 498
click at [44, 70] on div "Back" at bounding box center [104, 71] width 137 height 17
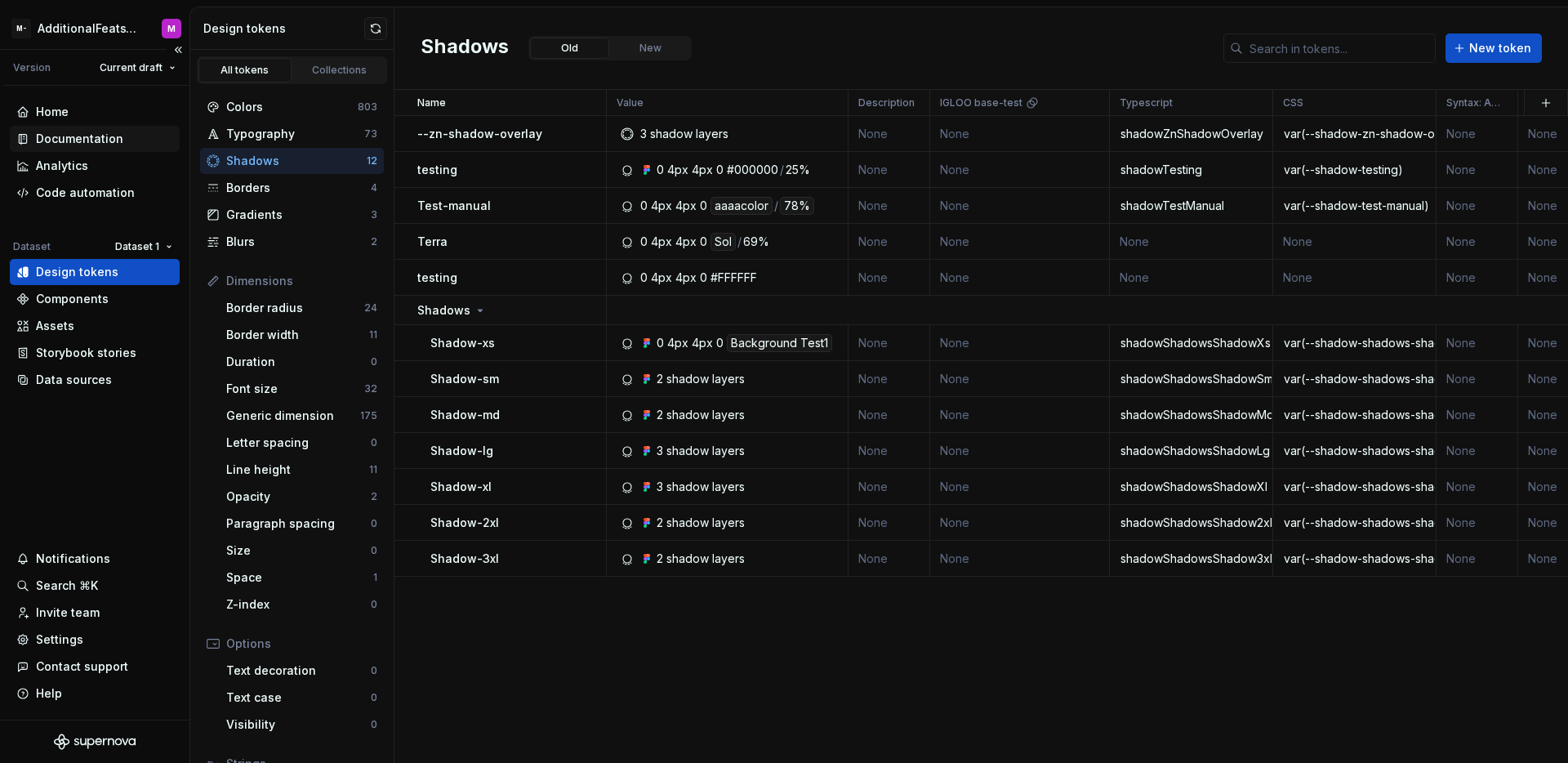
click at [97, 137] on div "Documentation" at bounding box center [79, 139] width 87 height 17
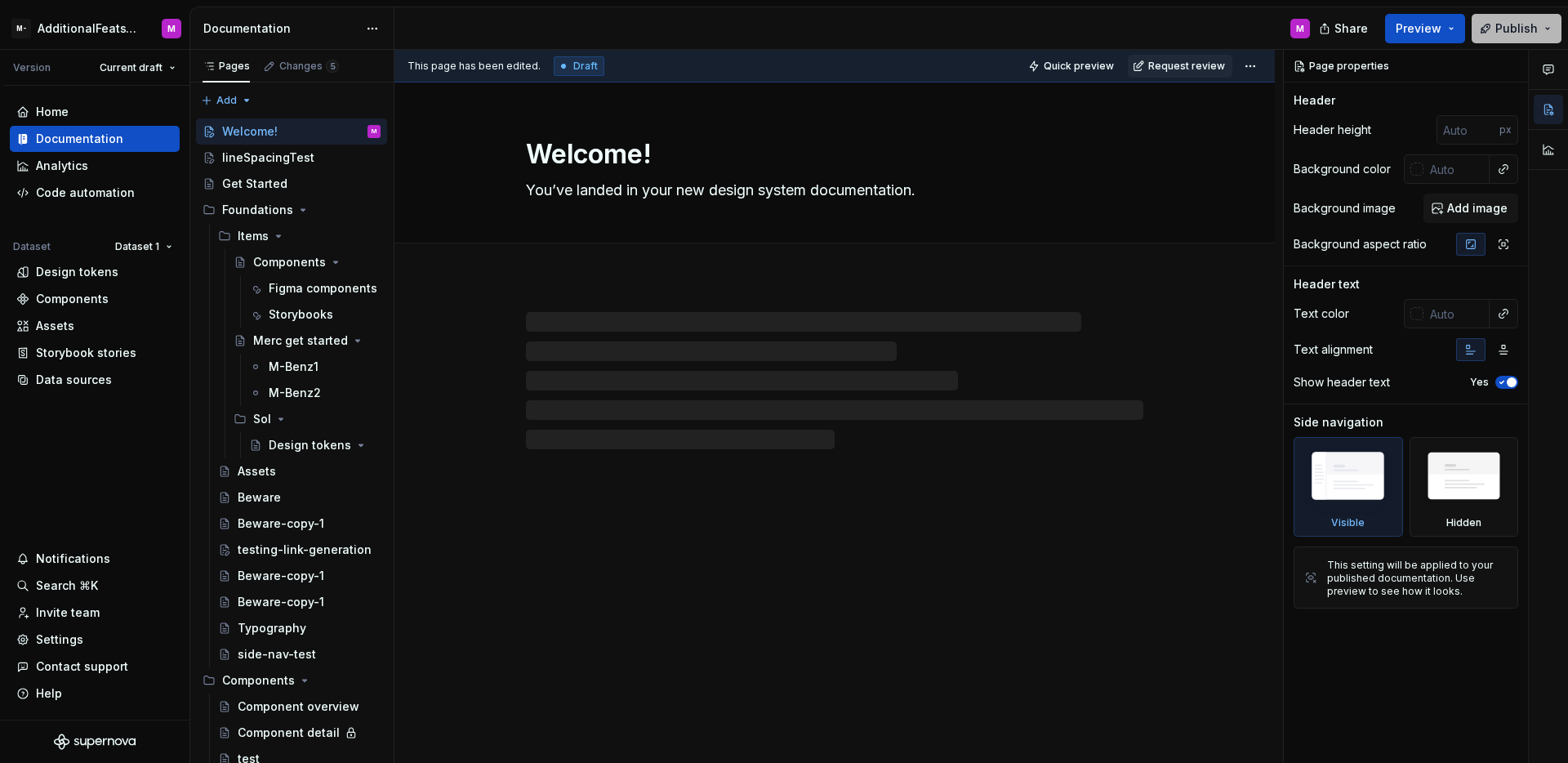
click at [1485, 29] on button "Publish" at bounding box center [1517, 28] width 90 height 29
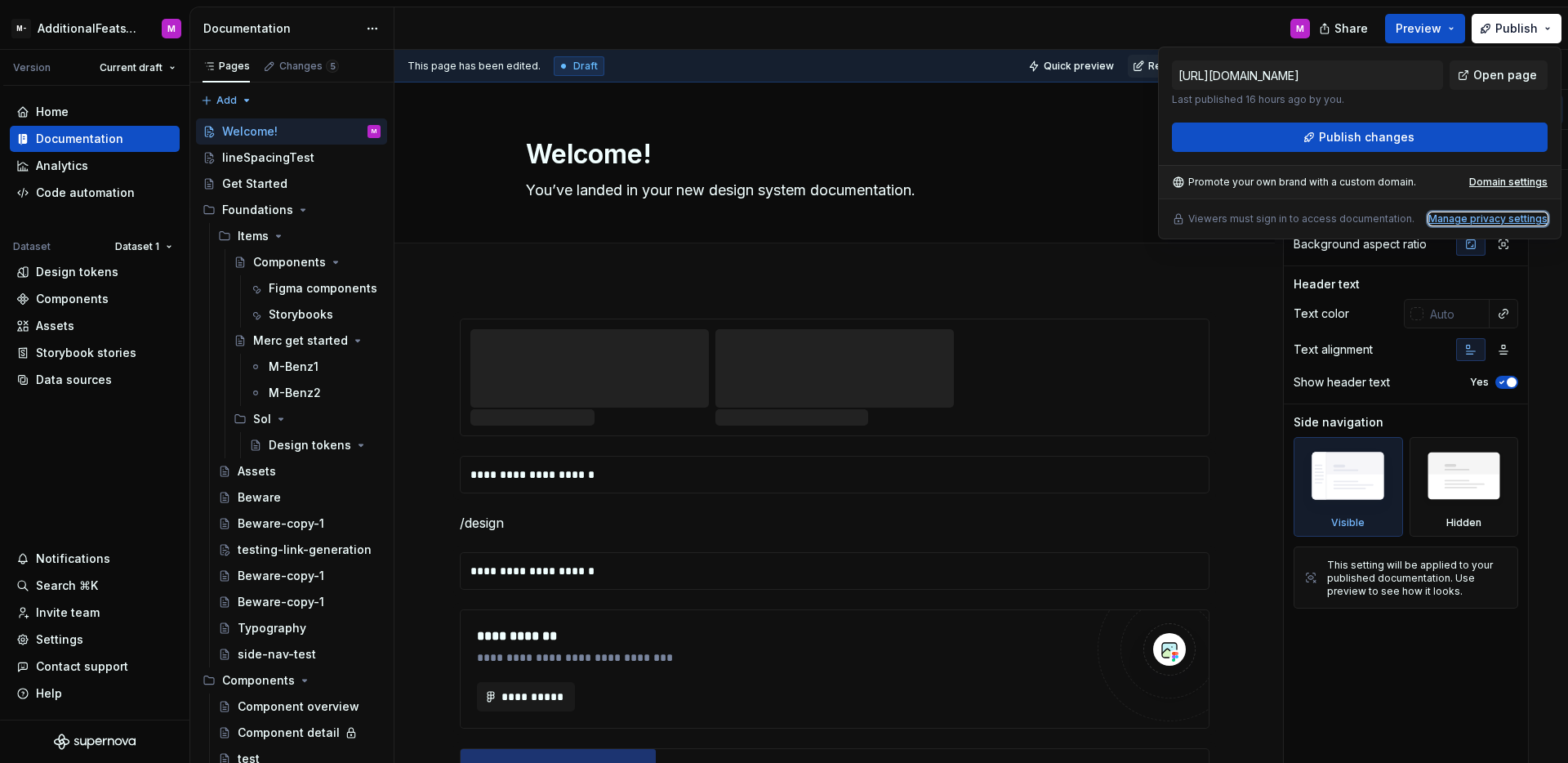
click at [1457, 220] on div "Manage privacy settings" at bounding box center [1488, 219] width 119 height 13
type textarea "*"
type input "https://testing-test.supernova-docs.io/latest/"
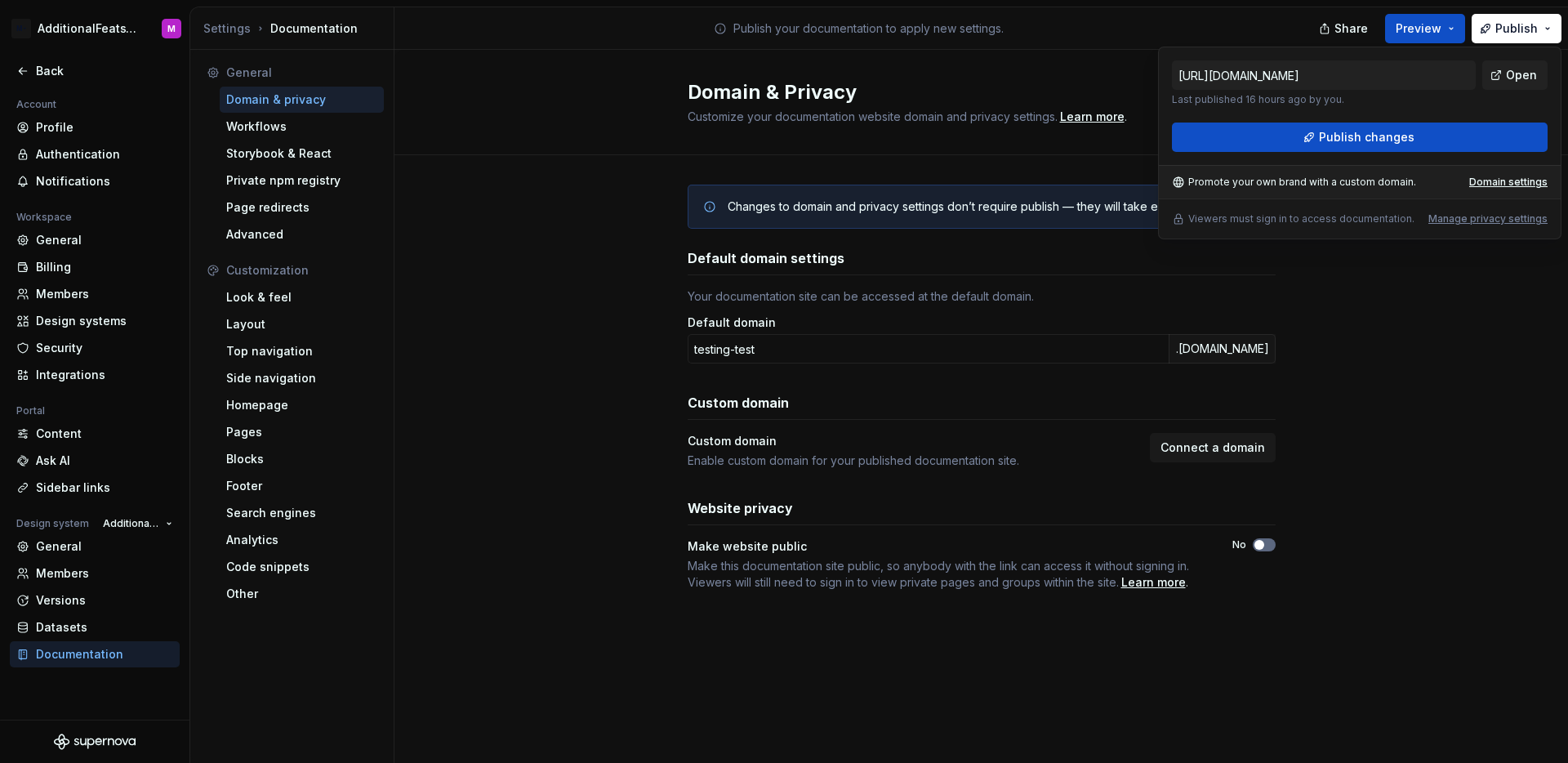
click at [1255, 548] on span "button" at bounding box center [1259, 544] width 10 height 10
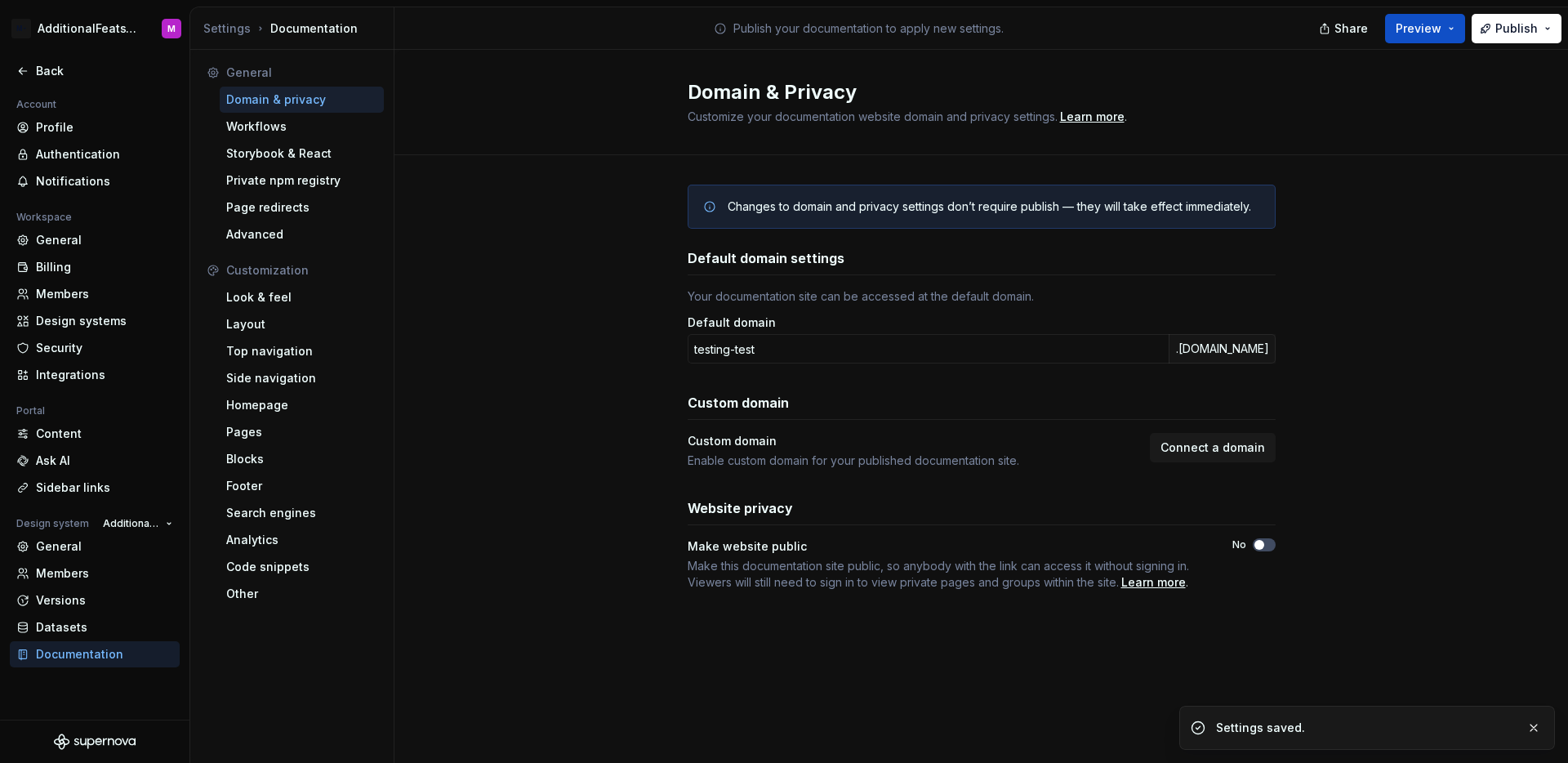
click at [1300, 537] on div "Changes to domain and privacy settings don’t require publish — they will take e…" at bounding box center [981, 404] width 1173 height 498
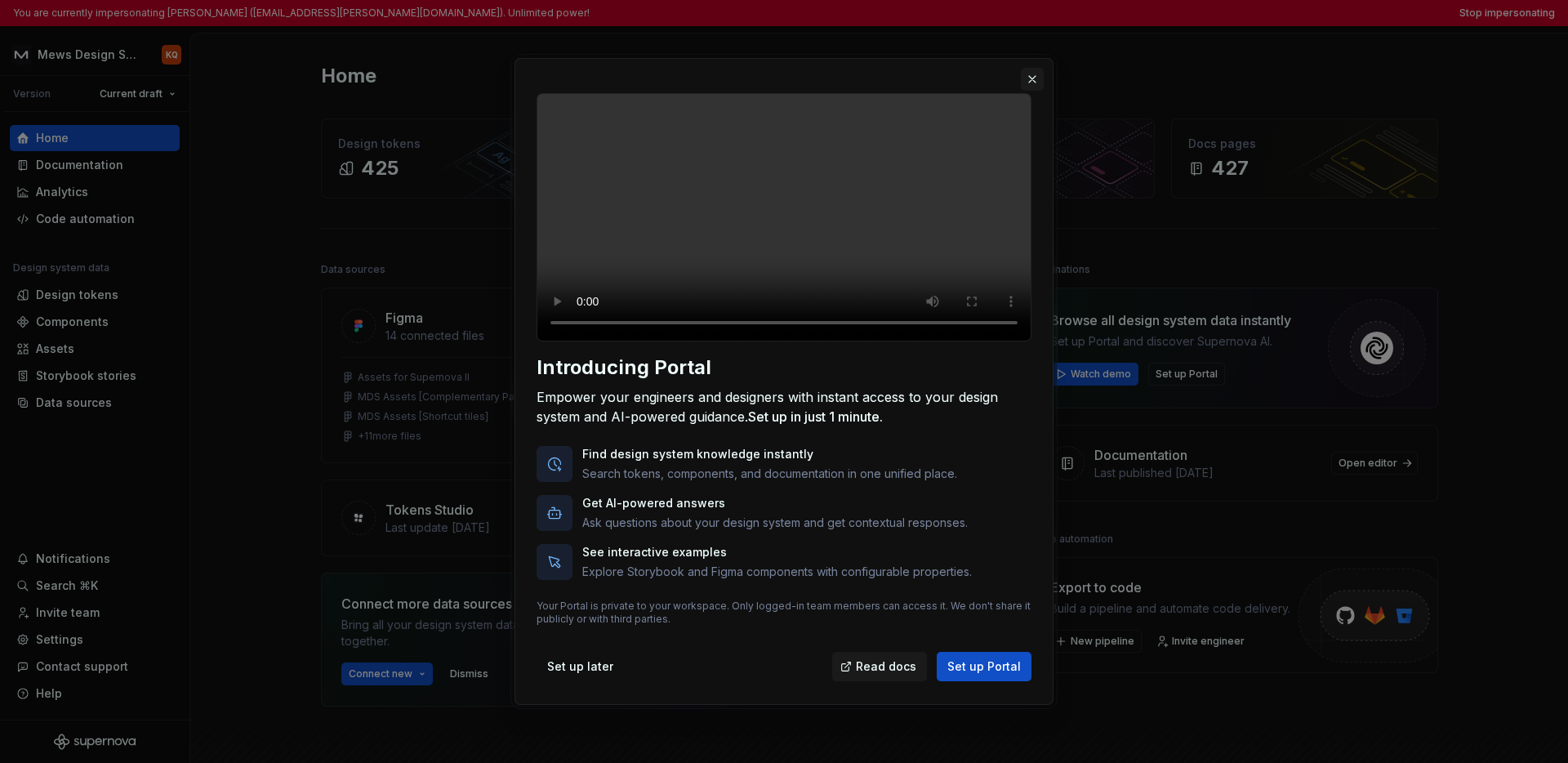
click at [1030, 68] on button "button" at bounding box center [1032, 79] width 23 height 23
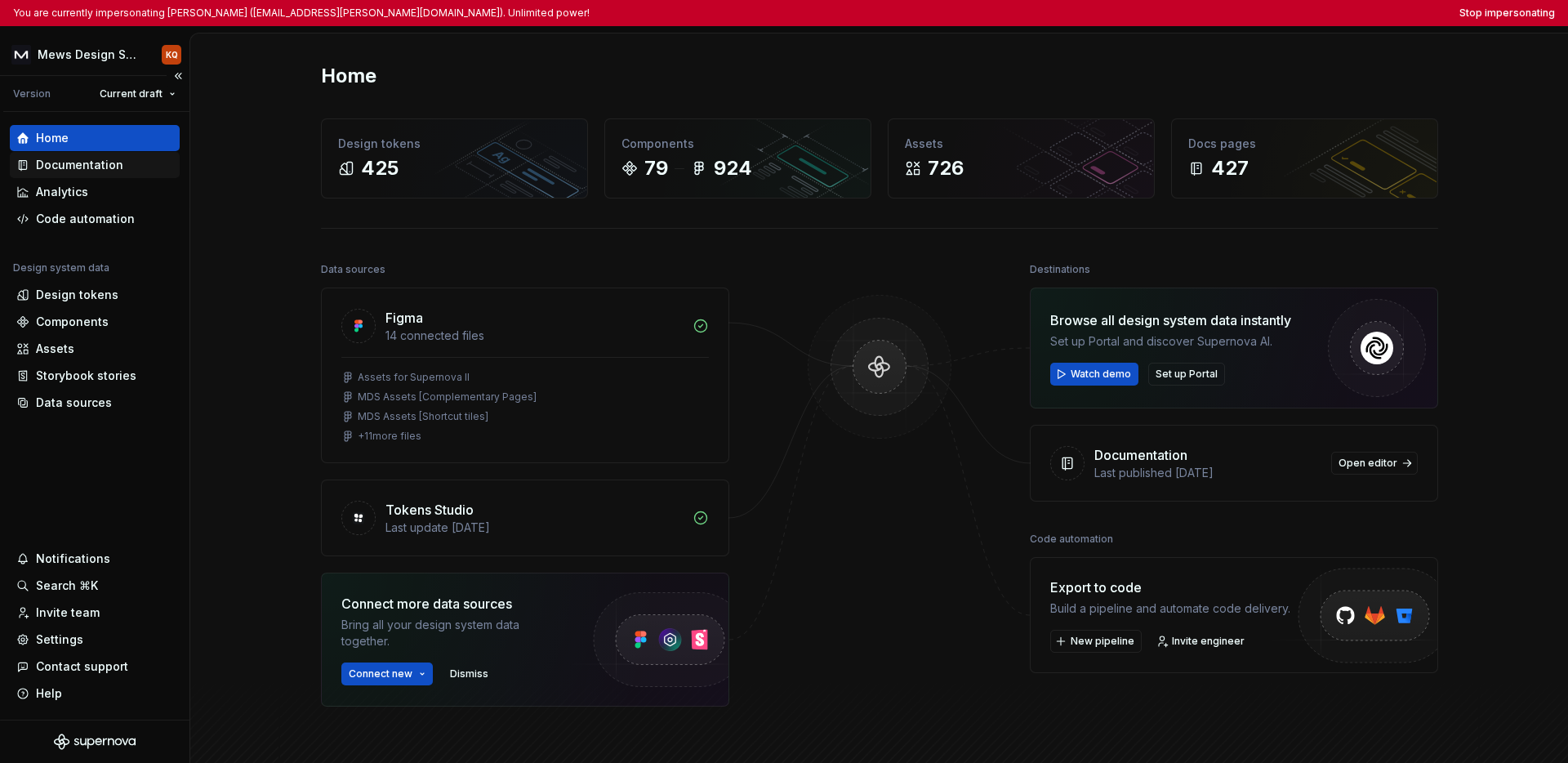
click at [84, 172] on div "Documentation" at bounding box center [79, 165] width 87 height 17
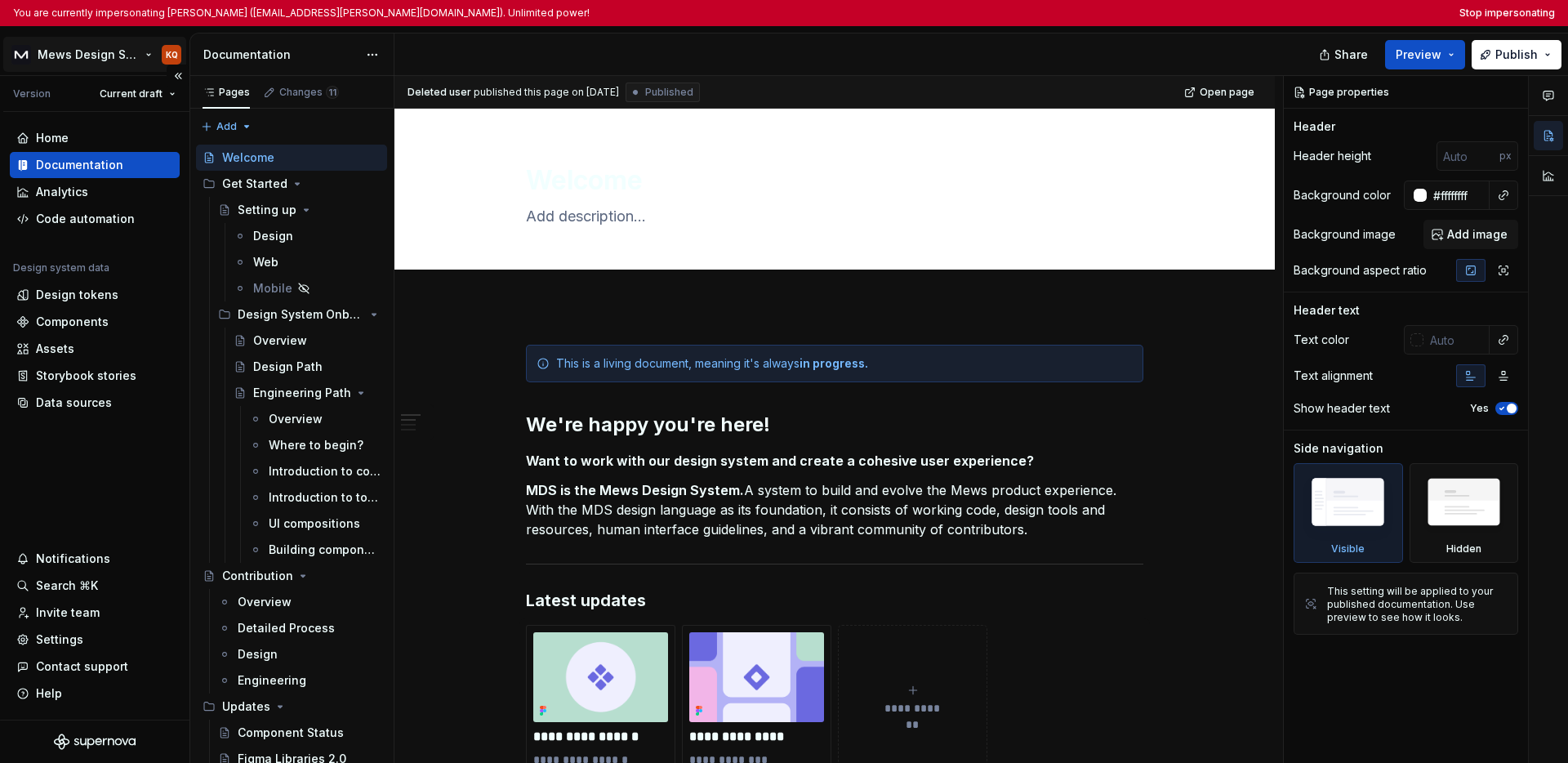
click at [82, 56] on html "You are currently impersonating [PERSON_NAME] ([EMAIL_ADDRESS][PERSON_NAME][DOM…" at bounding box center [784, 381] width 1568 height 763
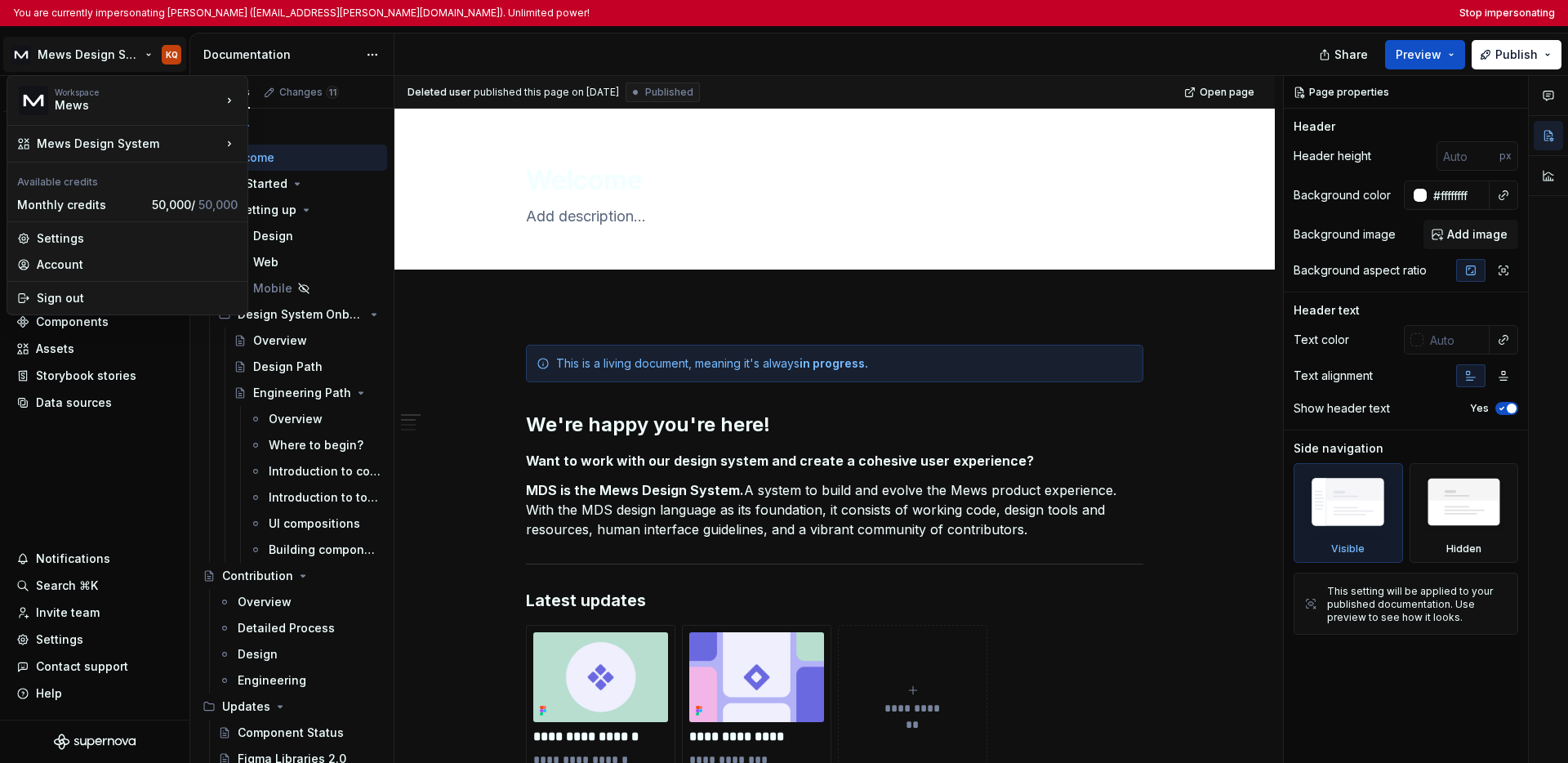
click at [101, 448] on html "You are currently impersonating Kirstyn Quarrell-Potter (kirstyn.quarrell-potte…" at bounding box center [784, 381] width 1568 height 763
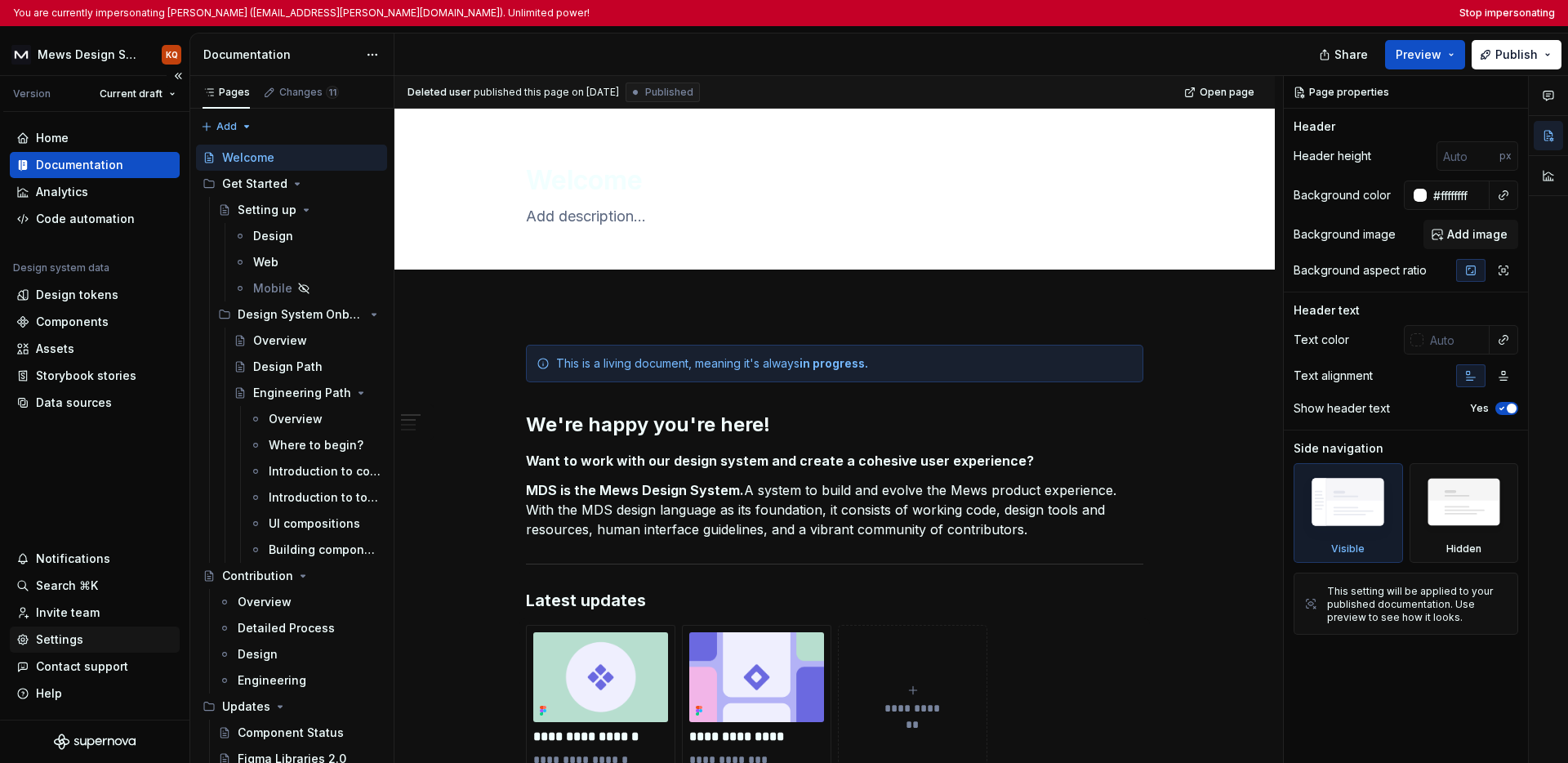
click at [67, 639] on div "Settings" at bounding box center [60, 640] width 48 height 17
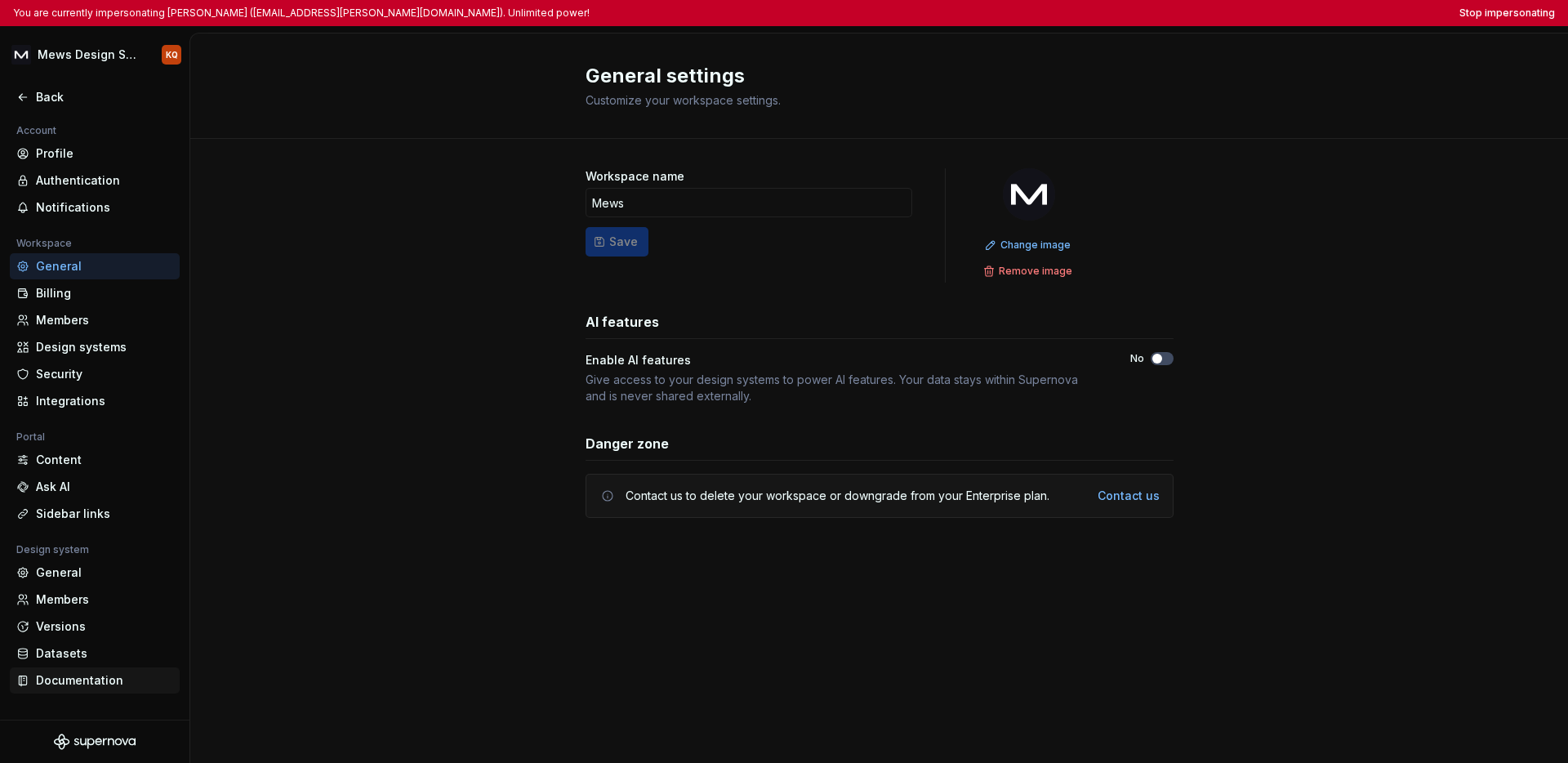
click at [64, 685] on div "Documentation" at bounding box center [104, 680] width 137 height 17
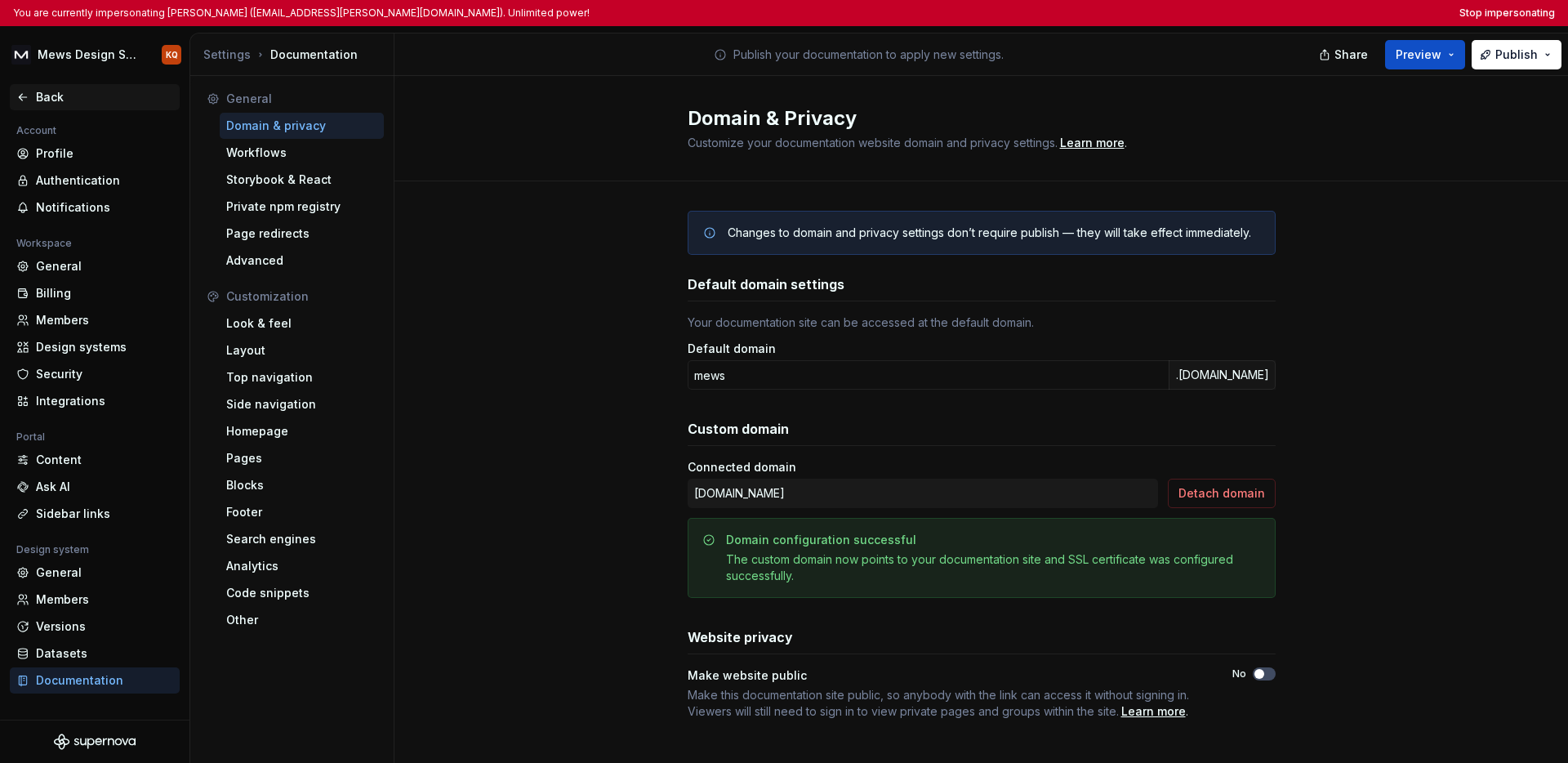
click at [29, 97] on div "Back" at bounding box center [95, 97] width 157 height 17
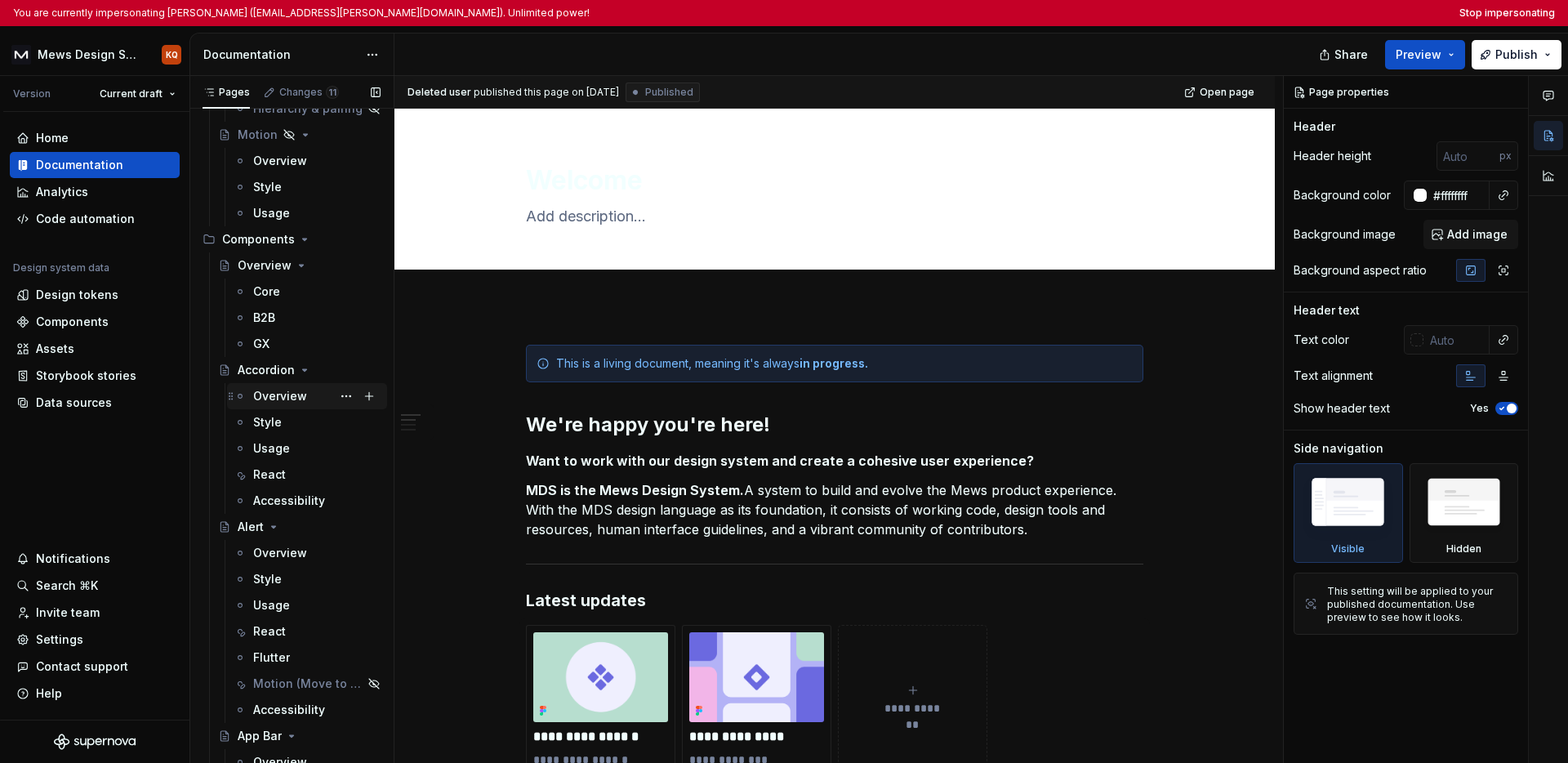
scroll to position [1497, 0]
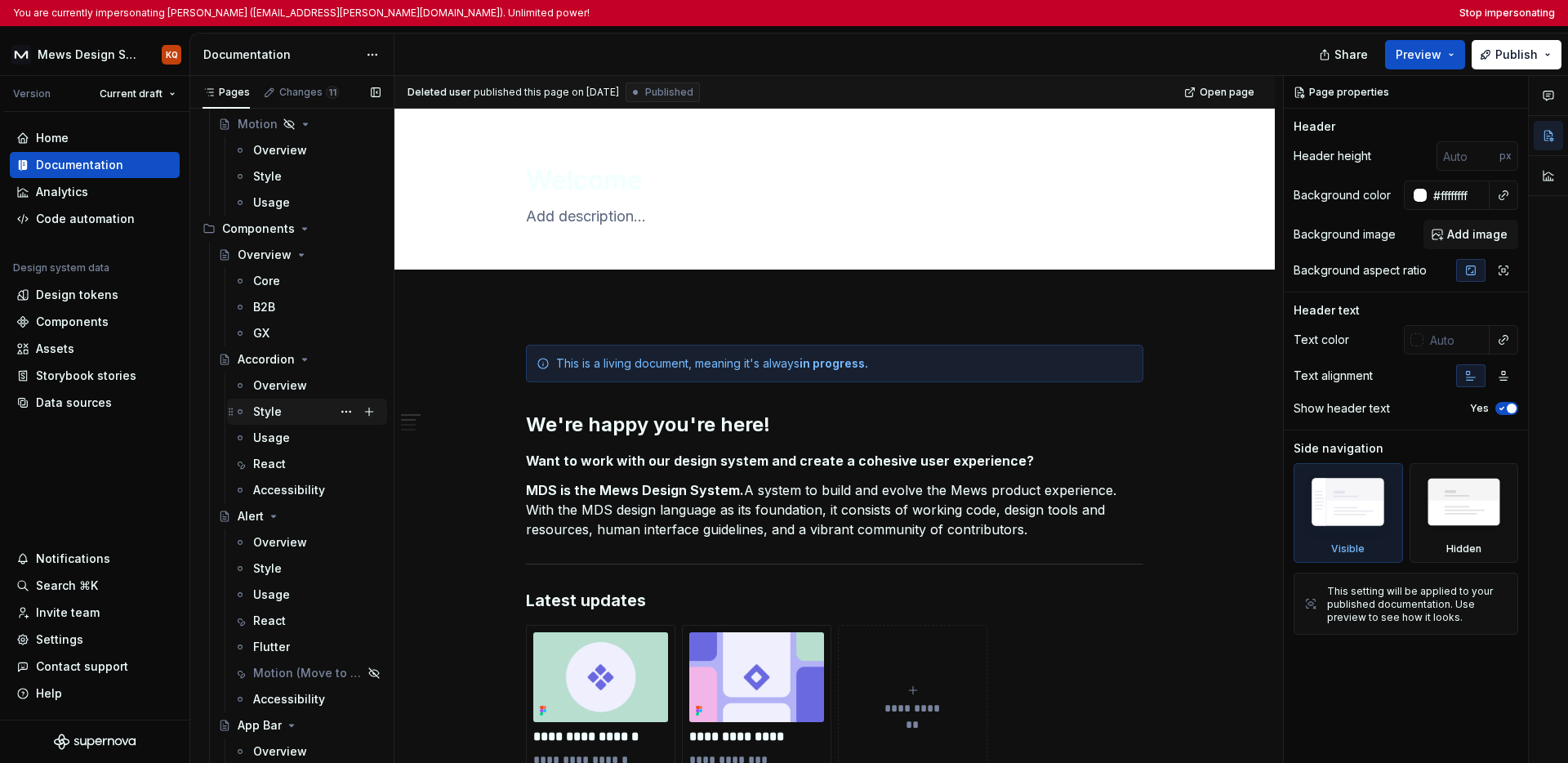
click at [278, 408] on div "Style" at bounding box center [267, 411] width 28 height 17
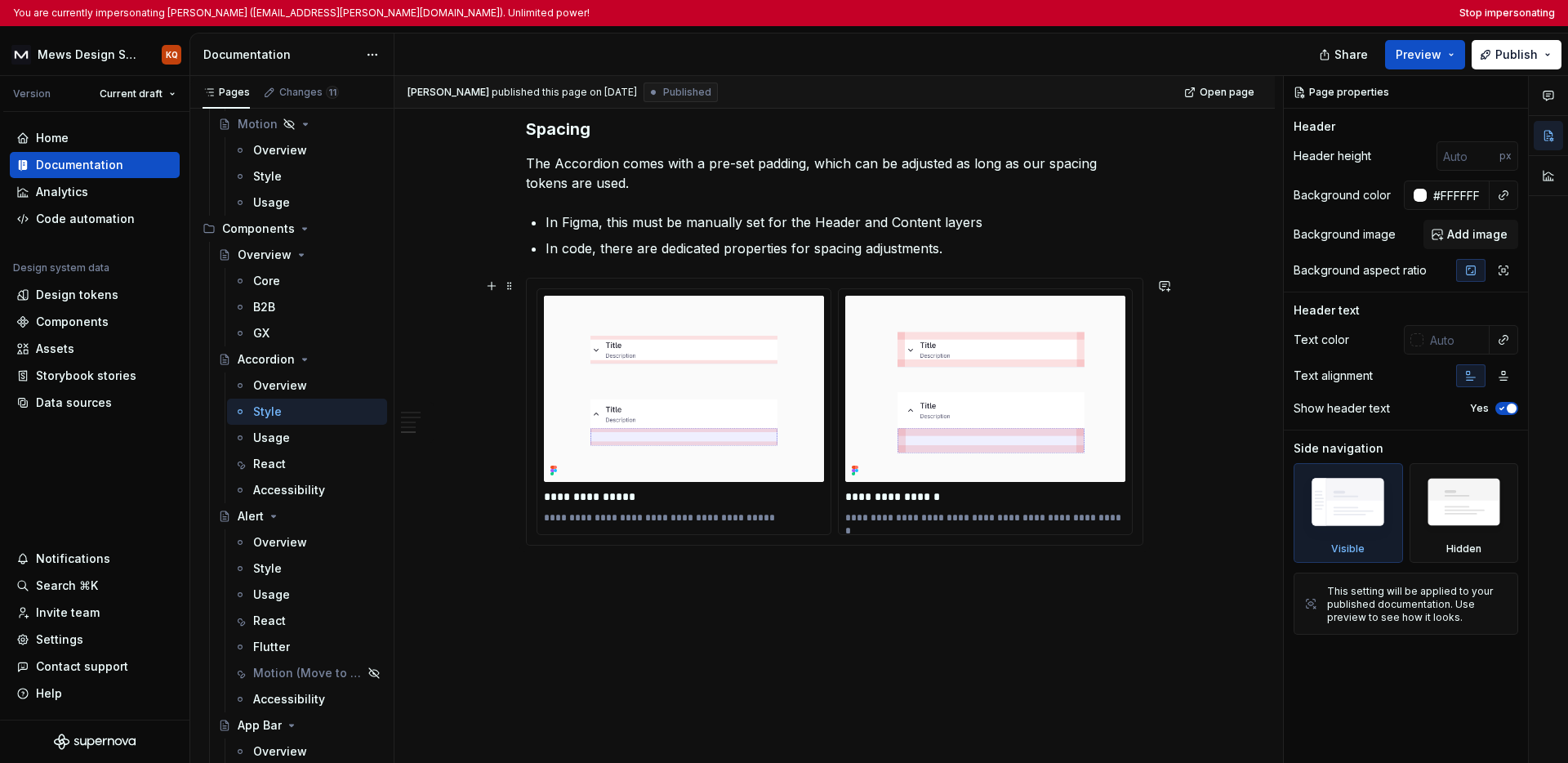
scroll to position [2460, 0]
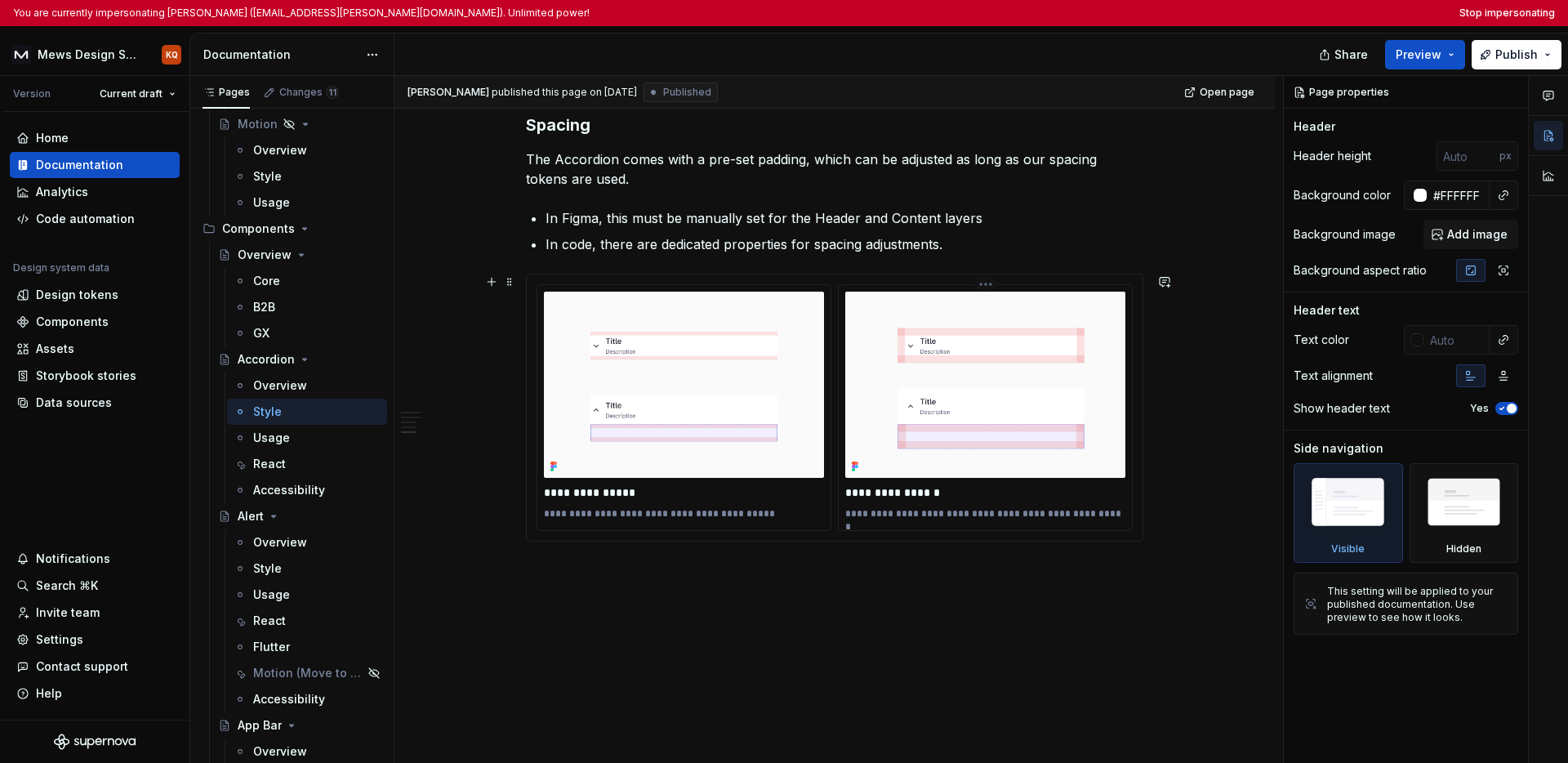
click at [838, 381] on div "**********" at bounding box center [984, 408] width 293 height 246
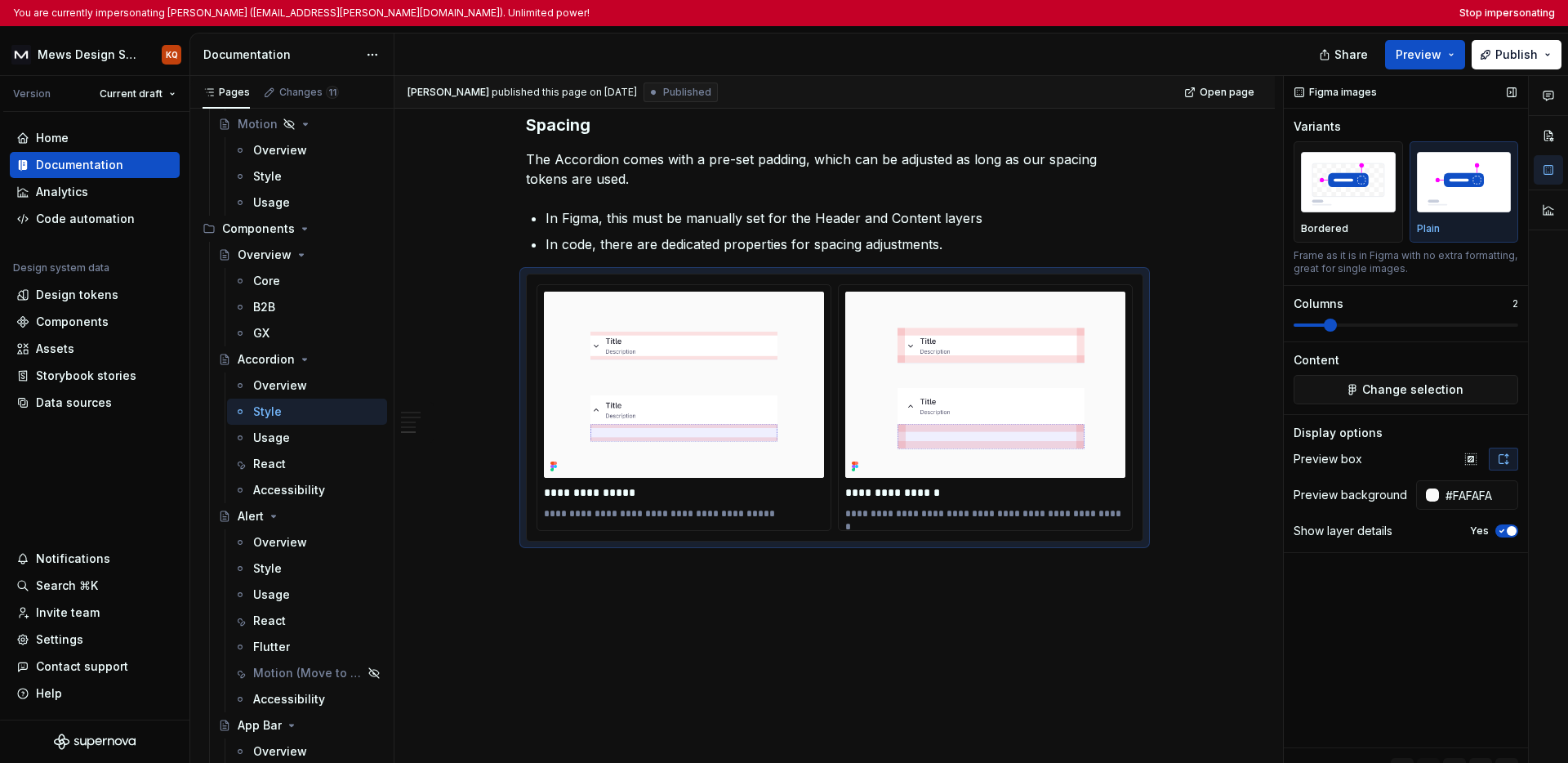
type textarea "*"
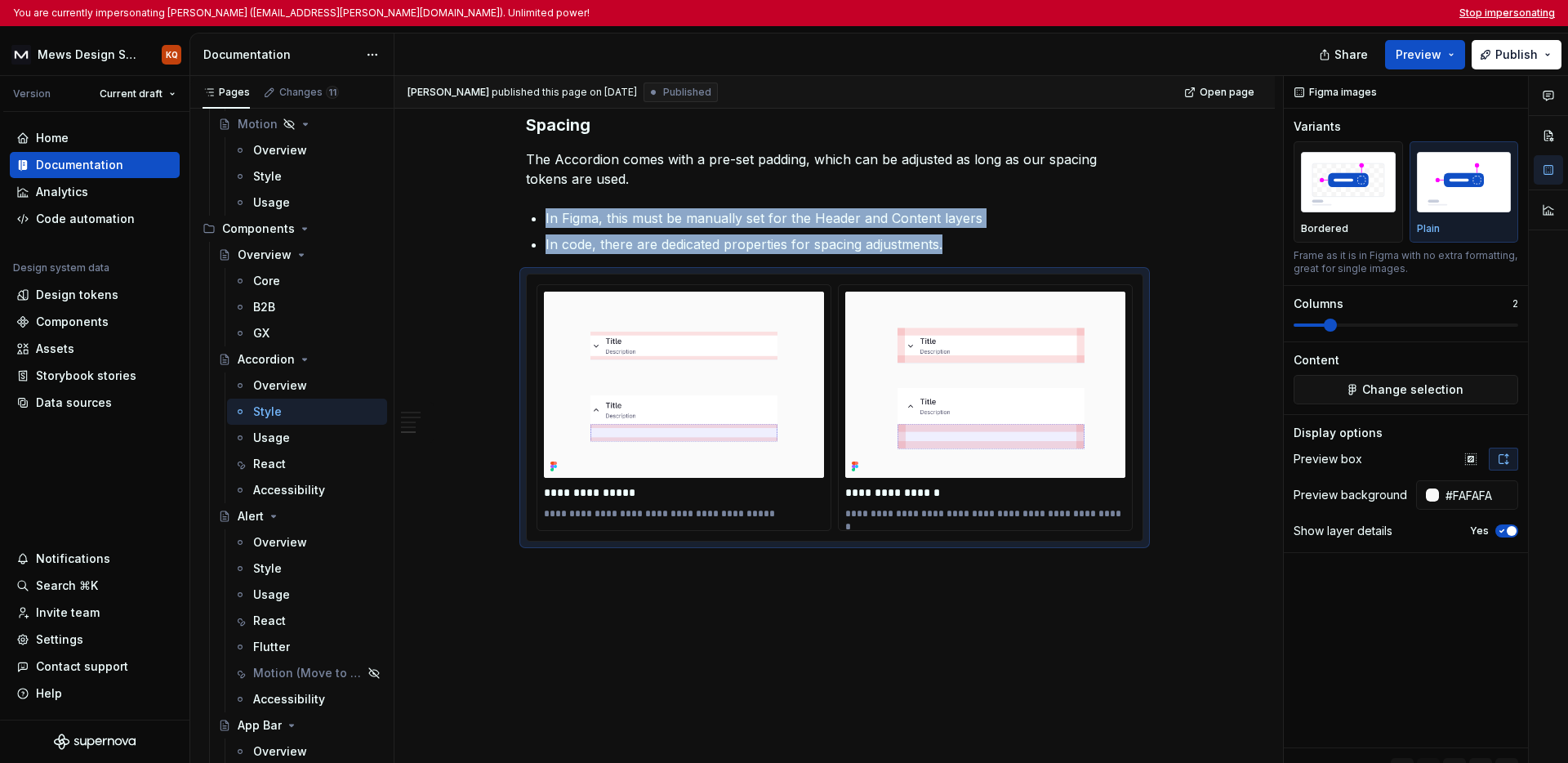
click at [1189, 12] on button "Stop impersonating" at bounding box center [1506, 13] width 95 height 13
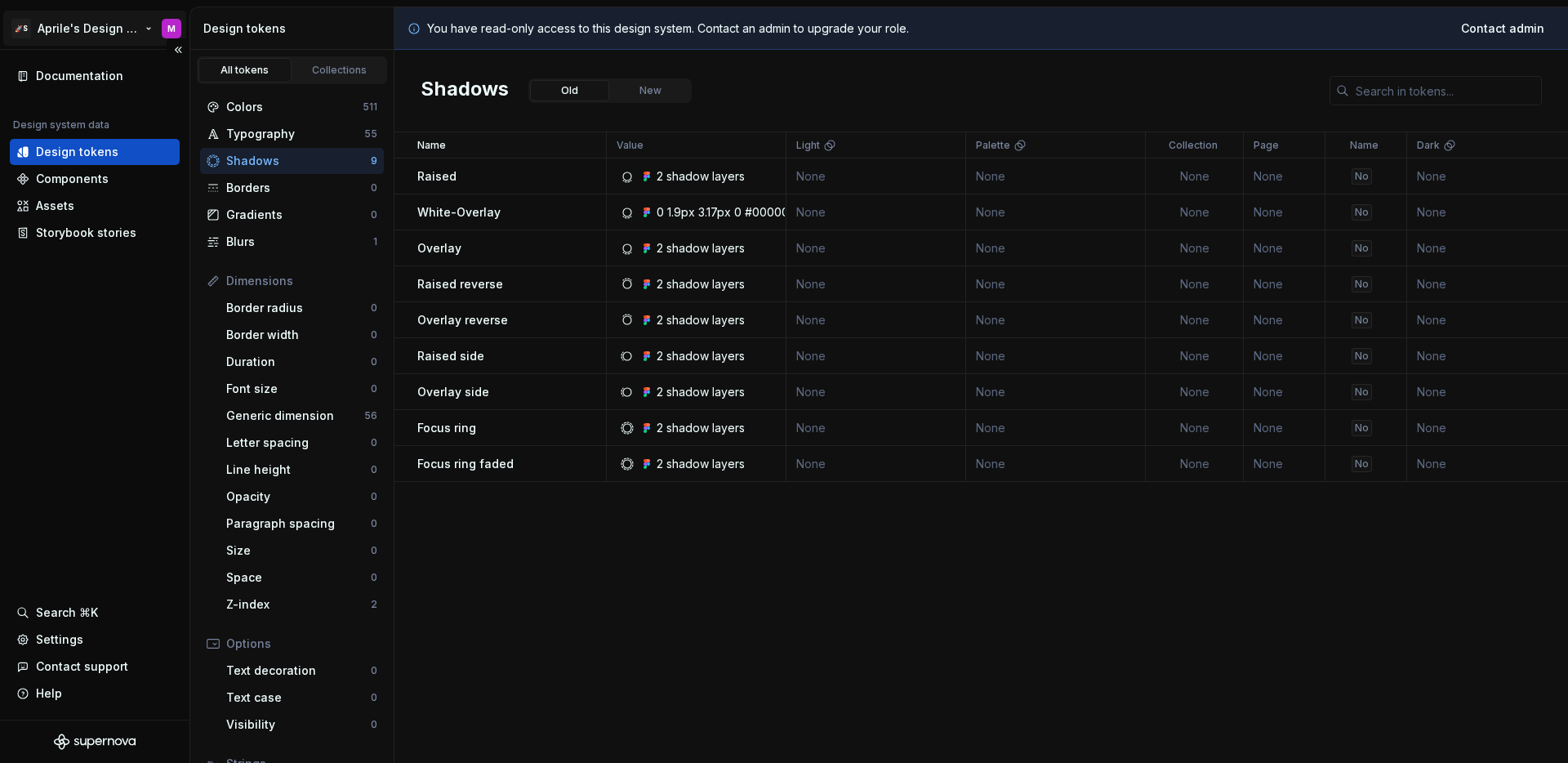
click at [121, 30] on html "🚀S Aprile's Design System M Documentation Design system data Design tokens Comp…" at bounding box center [784, 381] width 1568 height 763
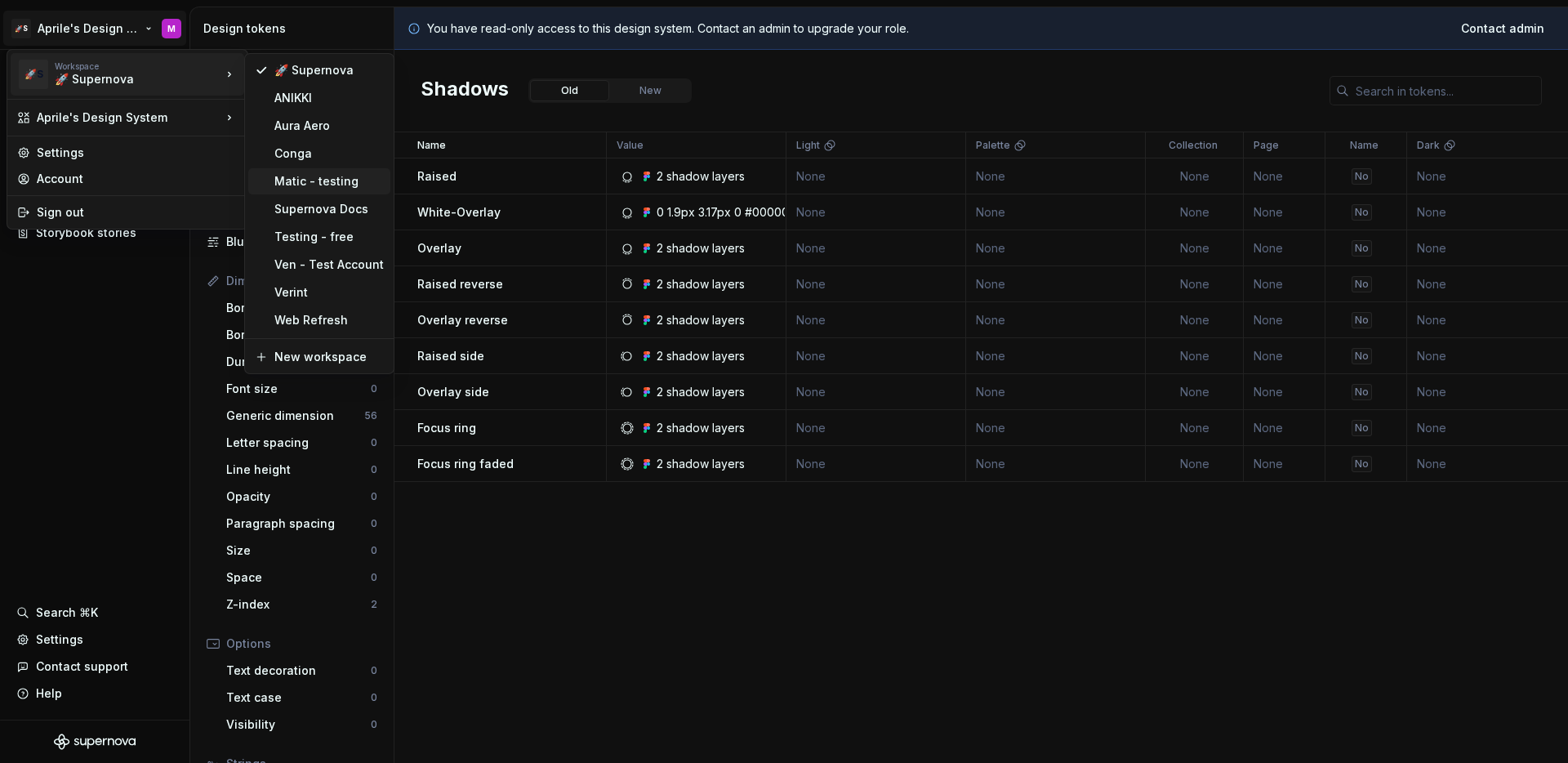
click at [308, 181] on div "Matic - testing" at bounding box center [329, 182] width 109 height 17
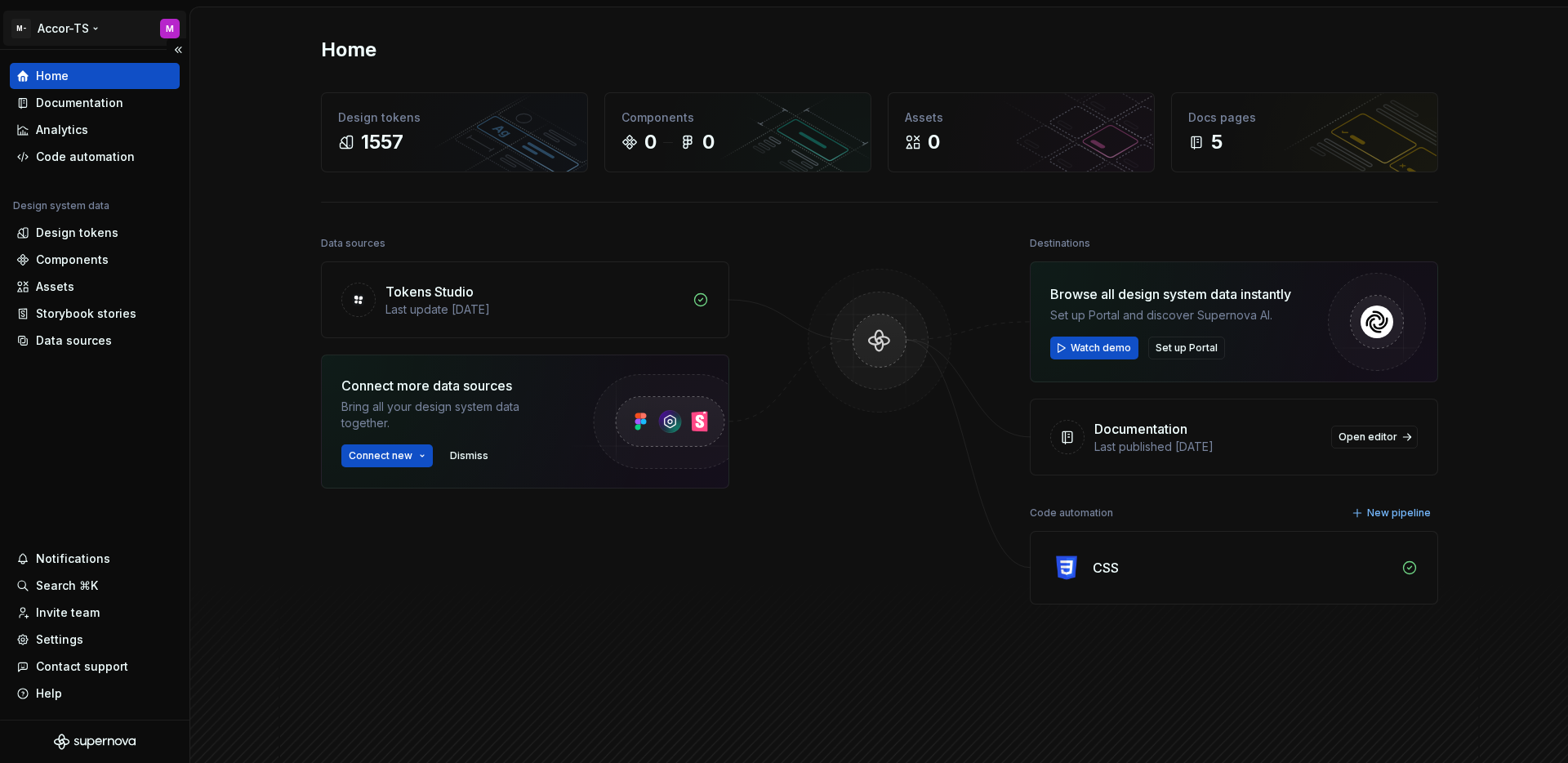
click at [80, 33] on html "M- Accor-TS M Home Documentation Analytics Code automation Design system data D…" at bounding box center [784, 381] width 1568 height 763
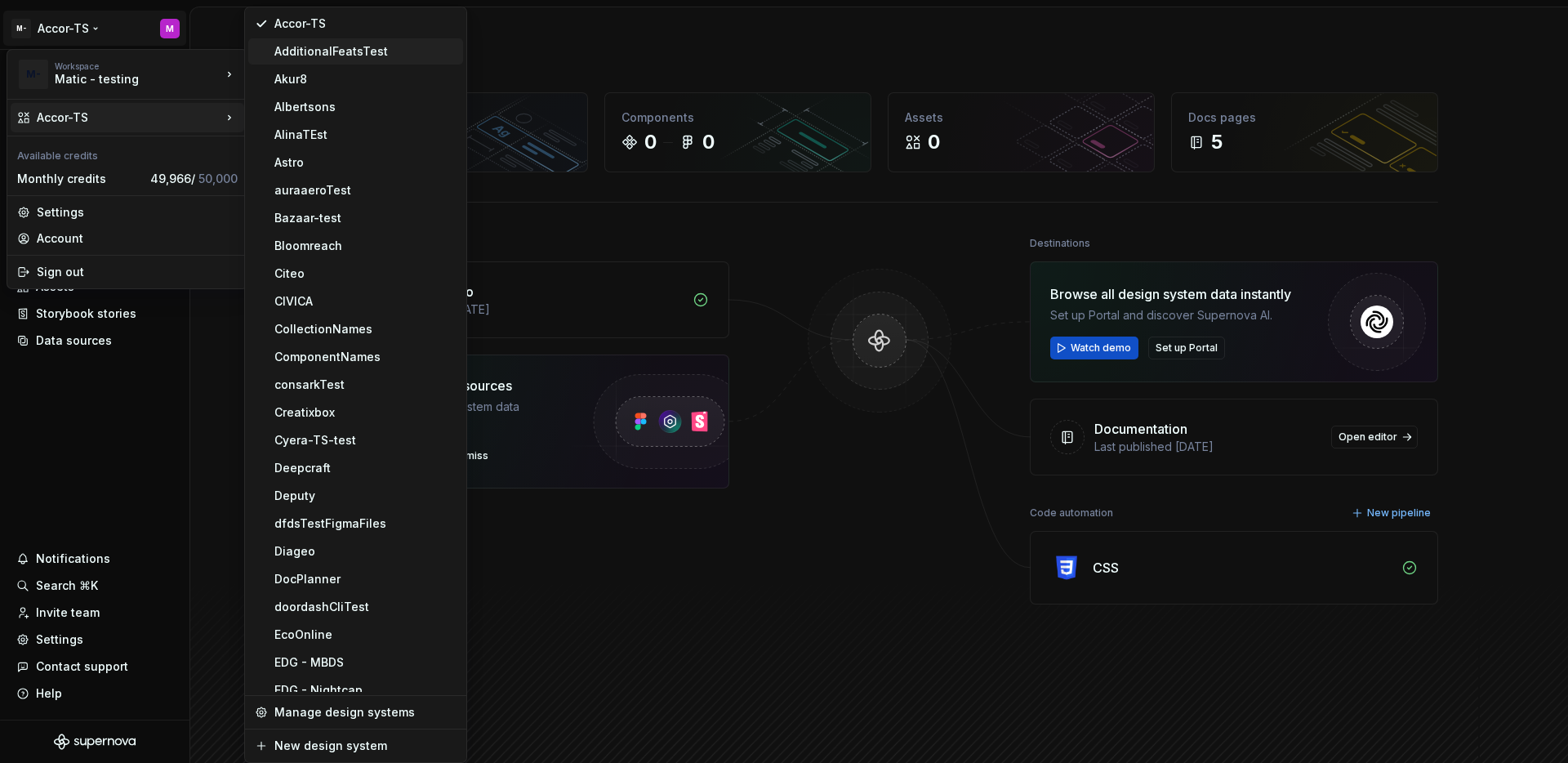
click at [318, 53] on div "AdditionalFeatsTest" at bounding box center [365, 51] width 182 height 17
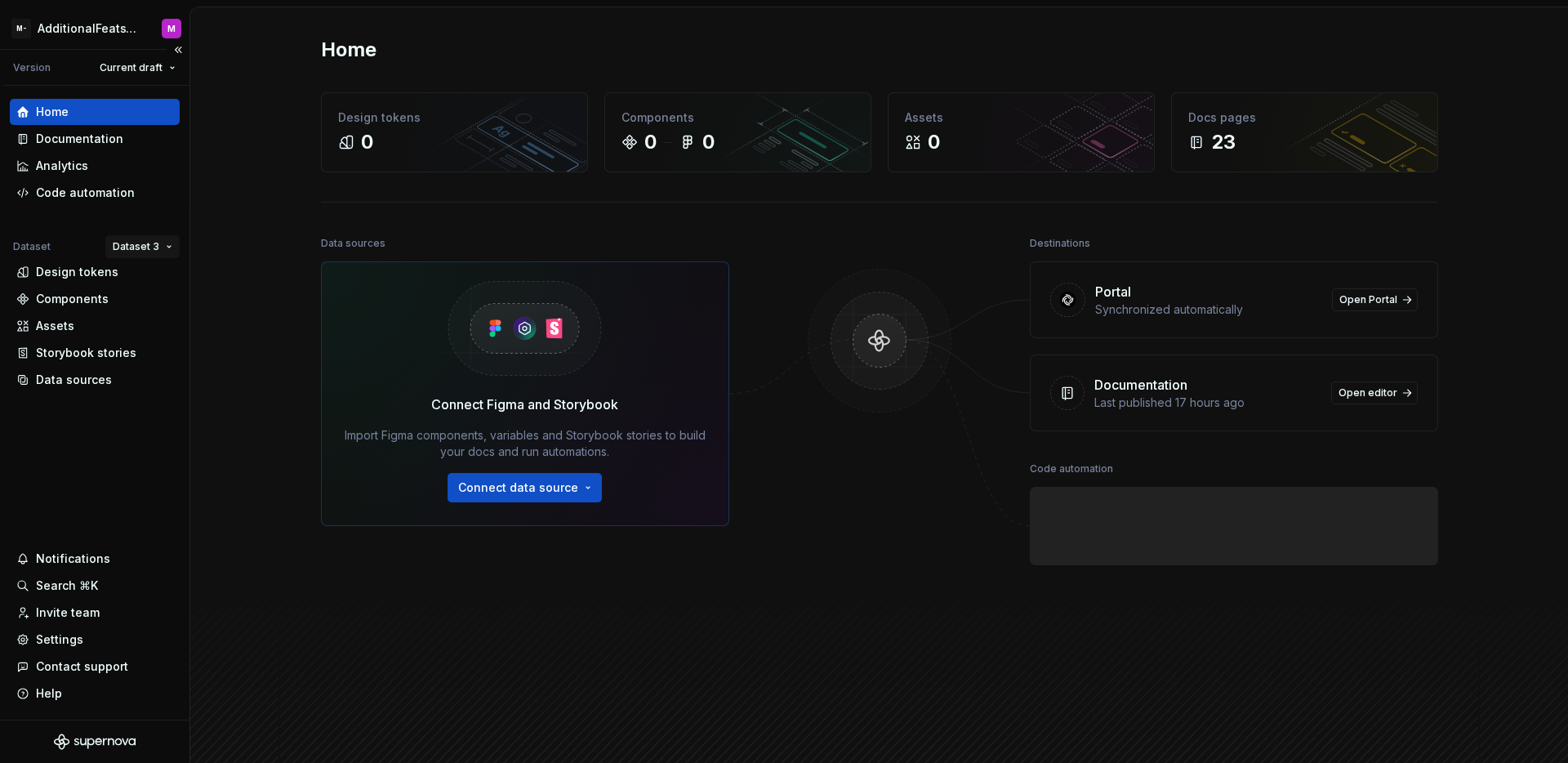
click at [129, 241] on html "M- AdditionalFeatsTest M Version Current draft Home Documentation Analytics Cod…" at bounding box center [784, 381] width 1568 height 763
click at [142, 270] on div "Dataset 1" at bounding box center [180, 278] width 139 height 26
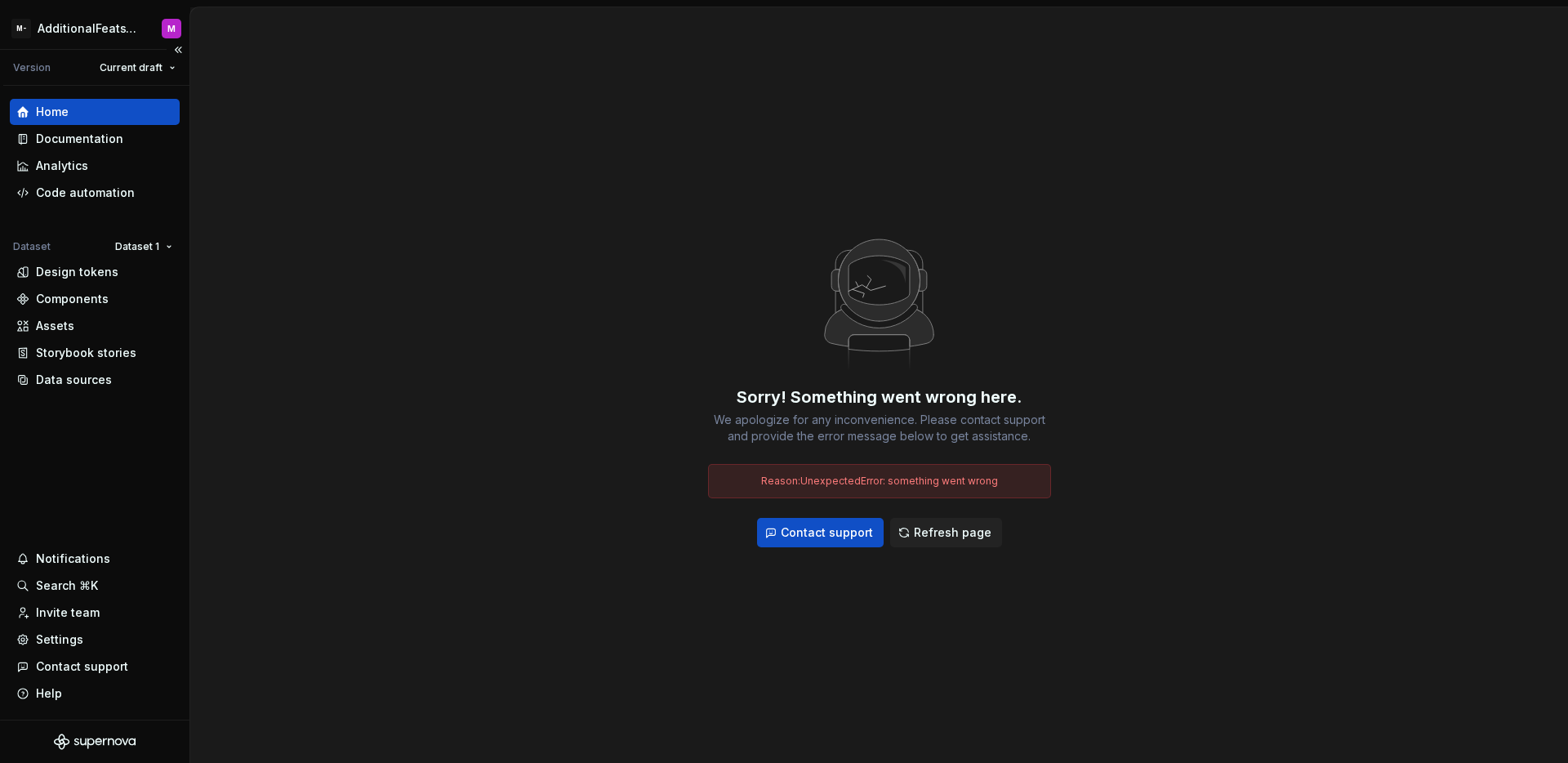
click at [87, 217] on div "Home Documentation Analytics Code automation Dataset Dataset 1 Design tokens Co…" at bounding box center [95, 246] width 170 height 294
click at [98, 196] on div "Code automation" at bounding box center [85, 193] width 99 height 17
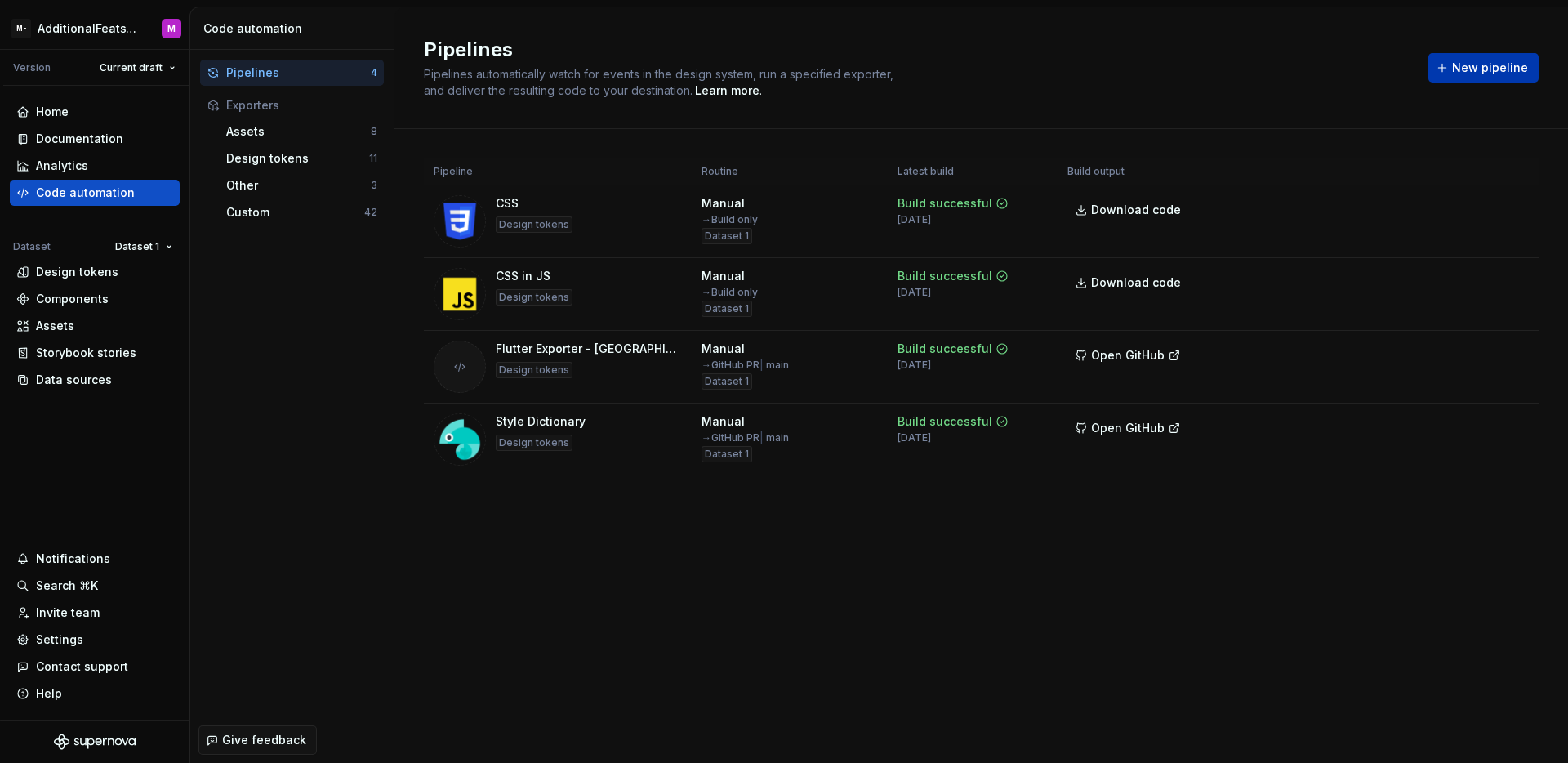
click at [1446, 63] on button "New pipeline" at bounding box center [1484, 68] width 110 height 29
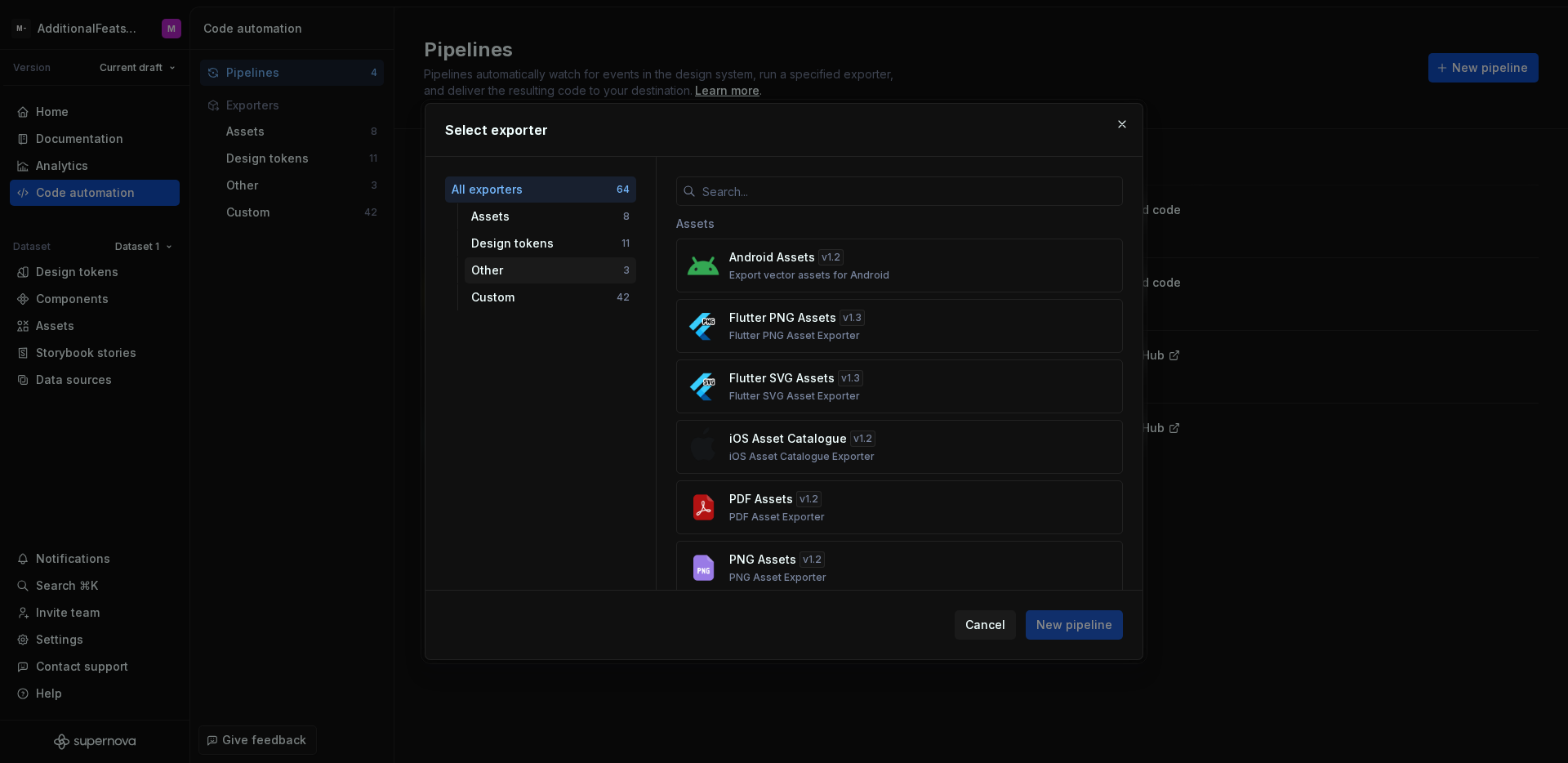
click at [573, 281] on div "Other 3" at bounding box center [550, 270] width 172 height 26
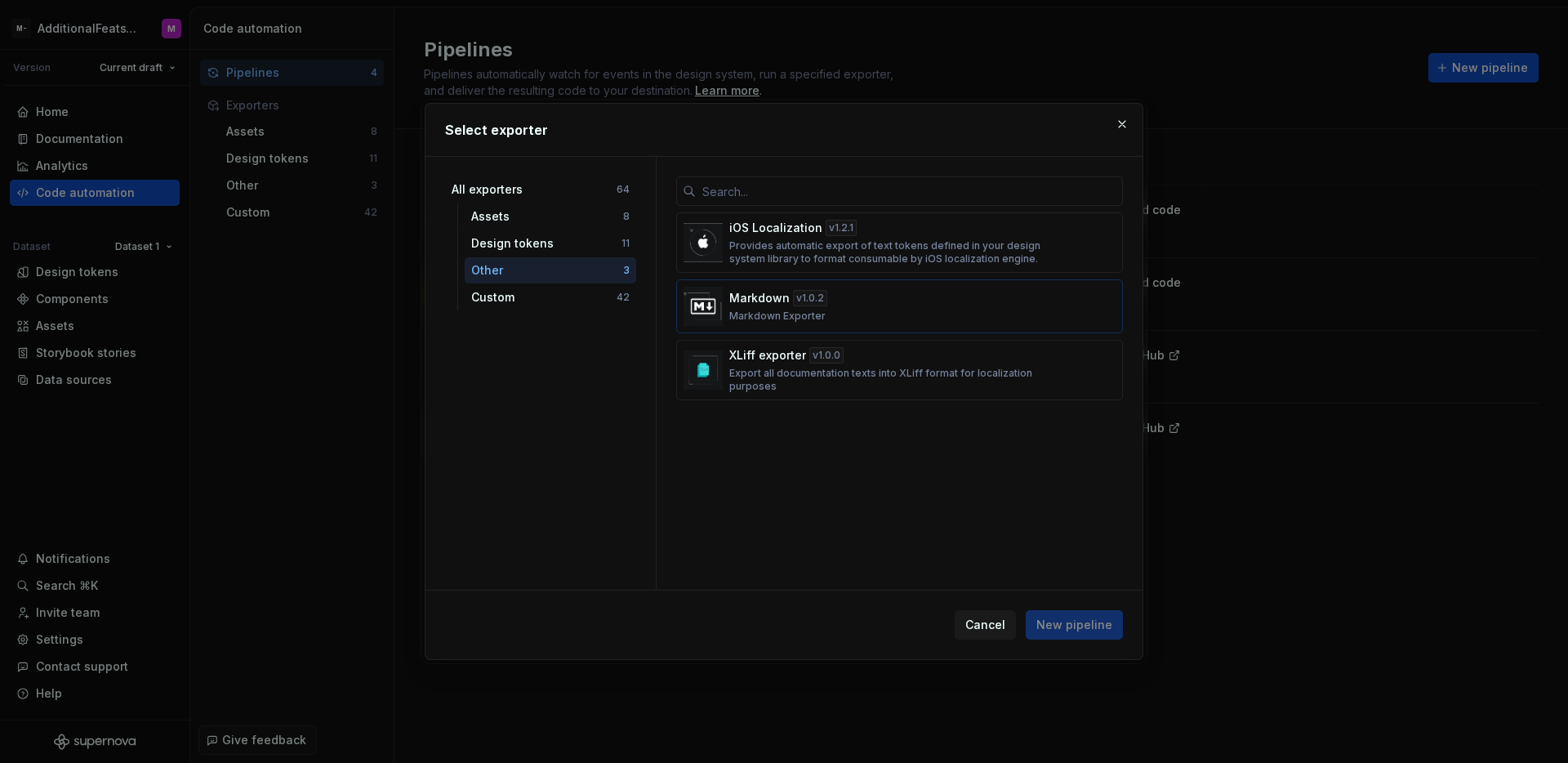
click at [820, 298] on div "v 1.0.2" at bounding box center [810, 298] width 34 height 17
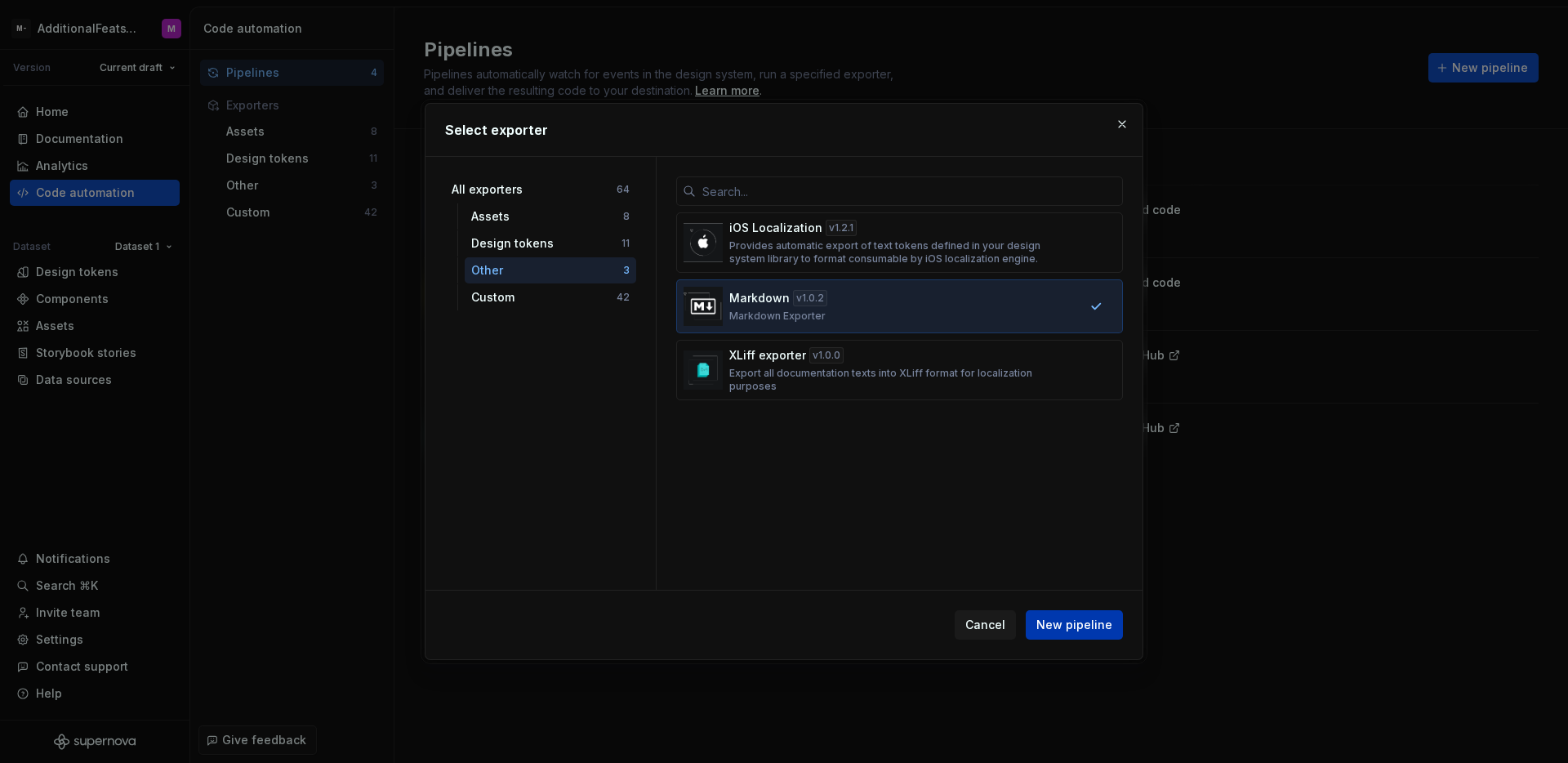
click at [1085, 624] on span "New pipeline" at bounding box center [1074, 625] width 76 height 17
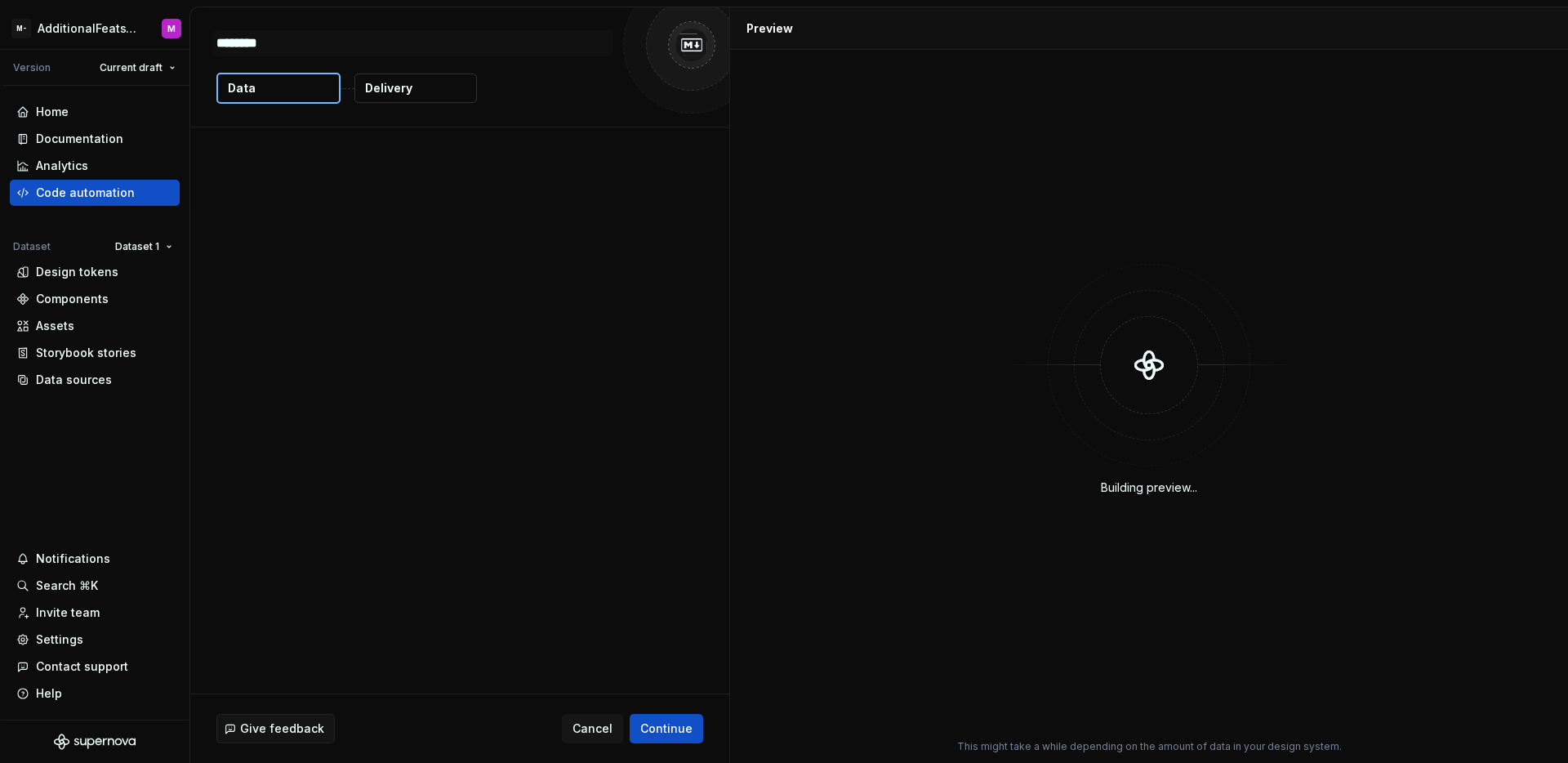
type textarea "*"
click at [424, 97] on button "Delivery" at bounding box center [415, 88] width 122 height 29
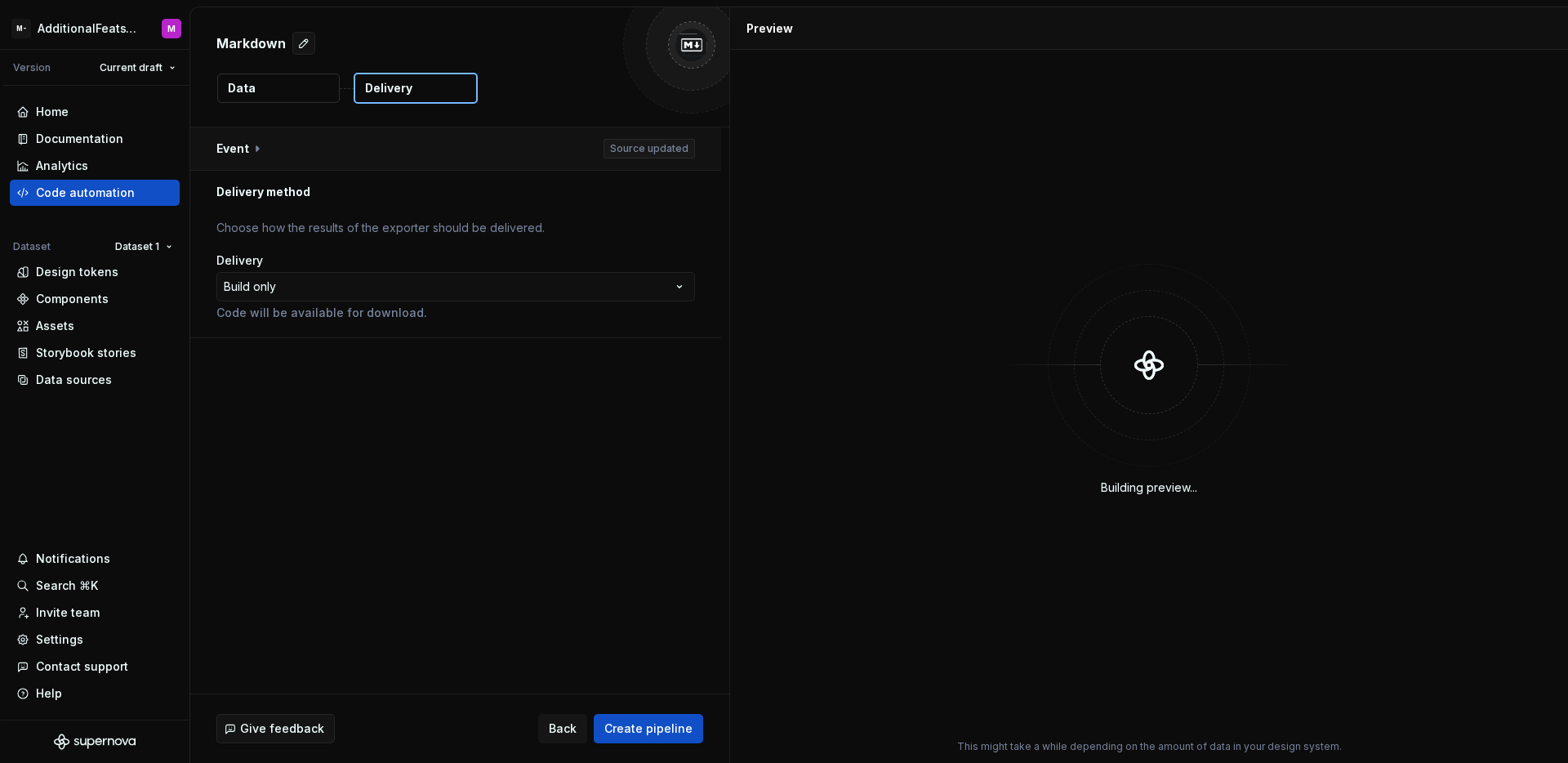
click at [269, 157] on button "button" at bounding box center [455, 149] width 531 height 42
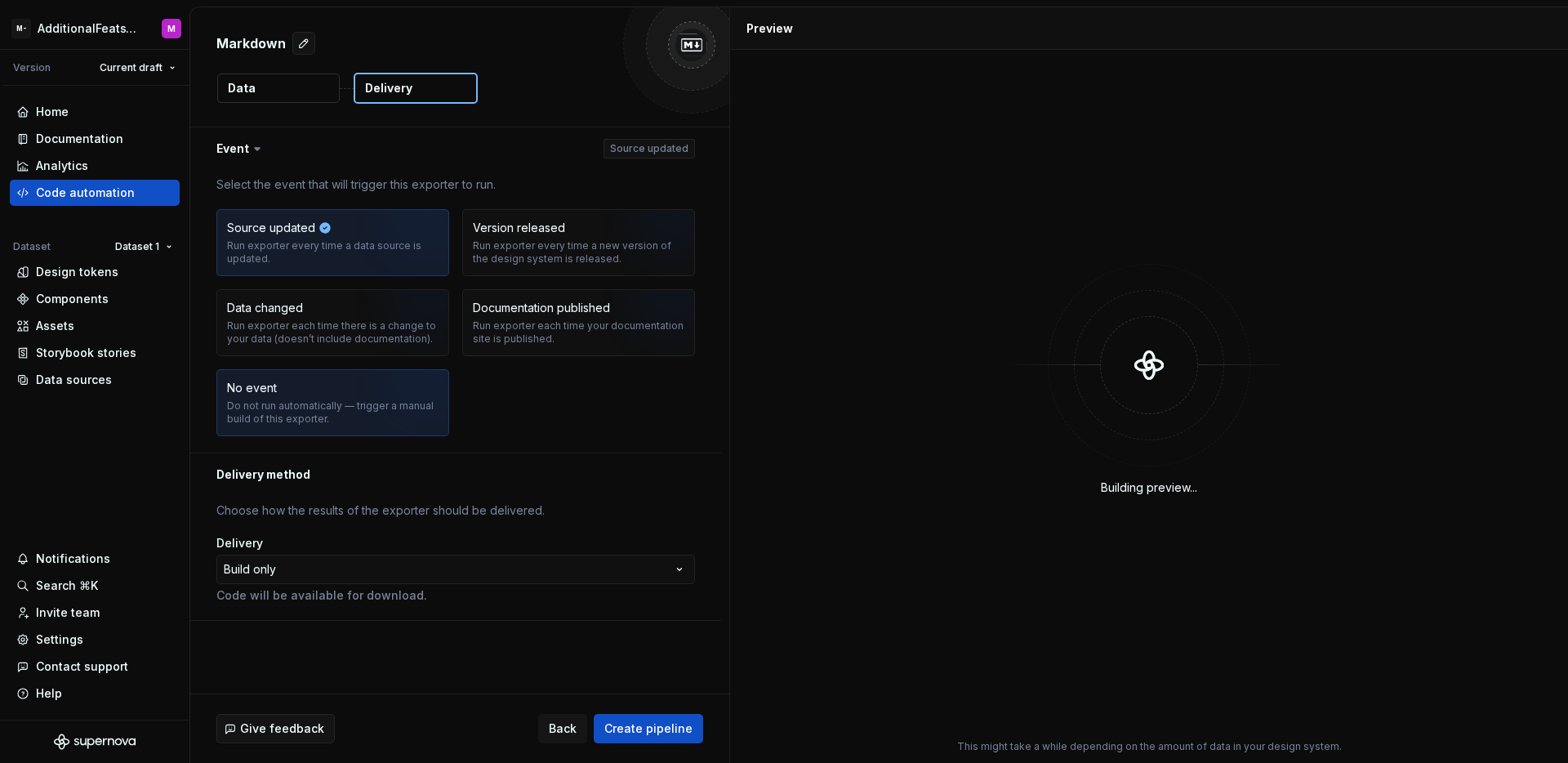
click at [297, 419] on div "Do not run automatically — trigger a manual build of this exporter." at bounding box center [332, 412] width 211 height 26
click at [683, 728] on span "Create pipeline" at bounding box center [648, 729] width 88 height 17
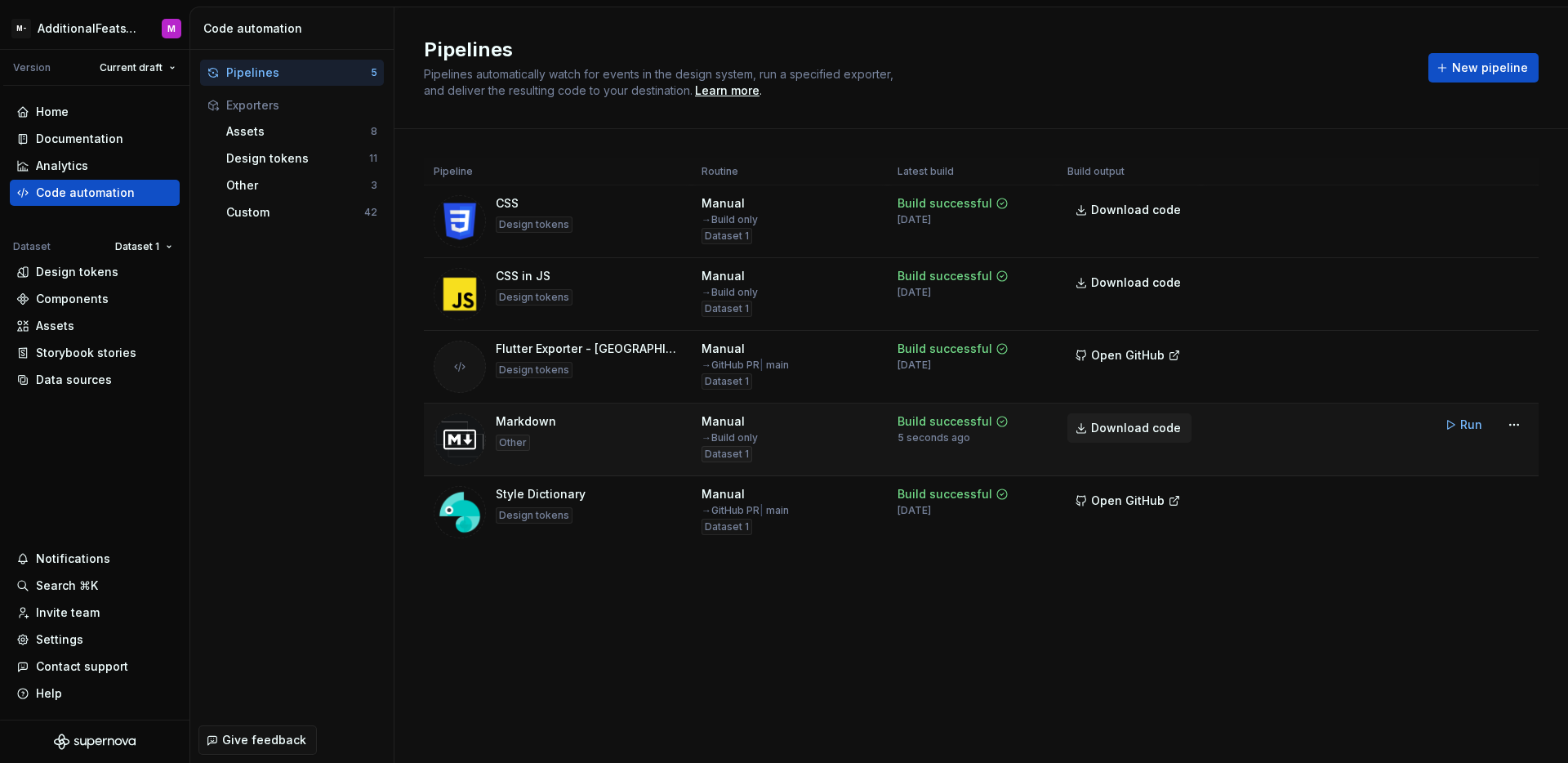
click at [1135, 440] on link "Download code" at bounding box center [1129, 428] width 124 height 29
click at [84, 134] on div "Documentation" at bounding box center [79, 139] width 87 height 17
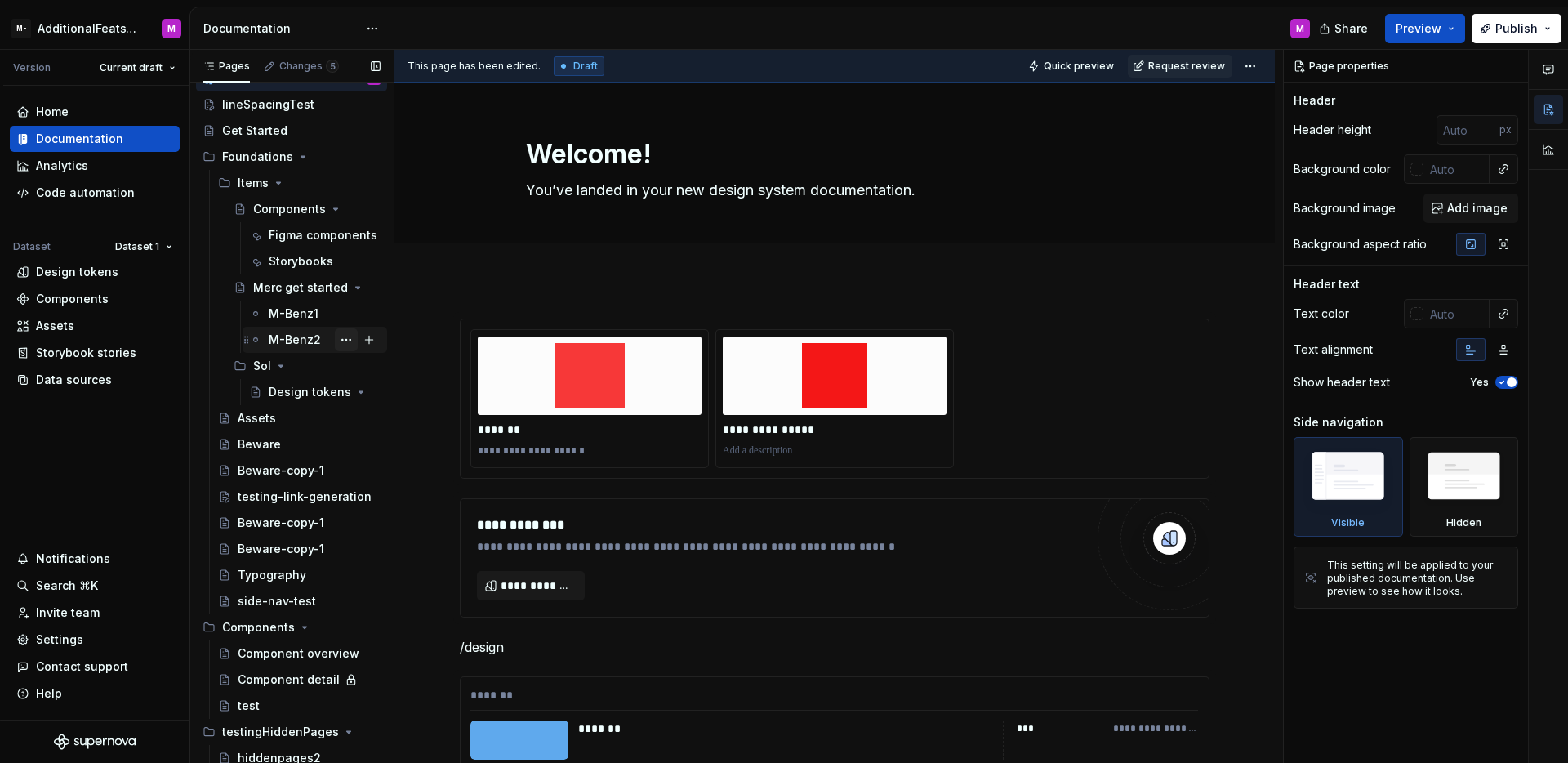
scroll to position [42, 0]
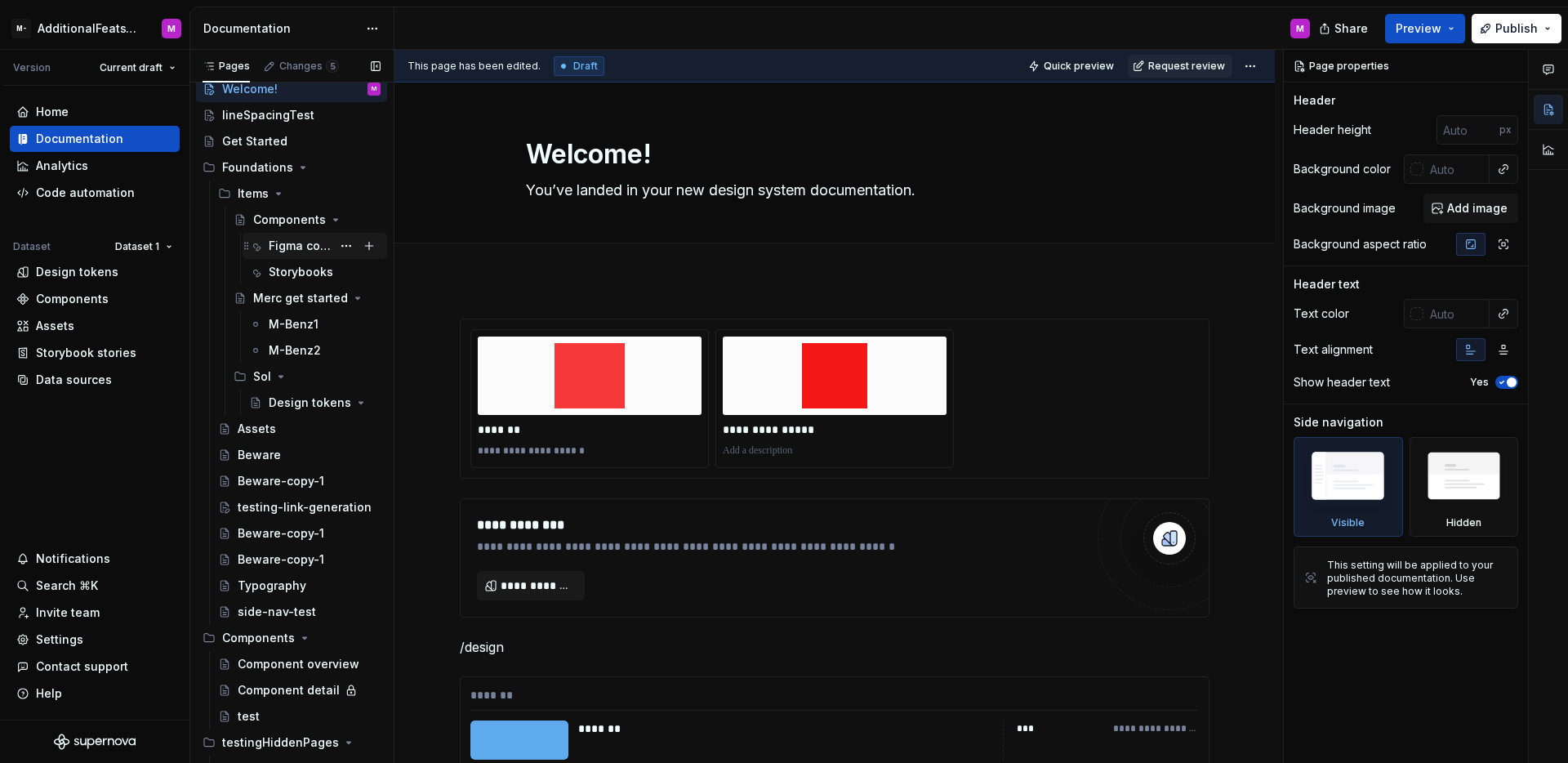
click at [293, 247] on div "Figma components" at bounding box center [300, 246] width 62 height 17
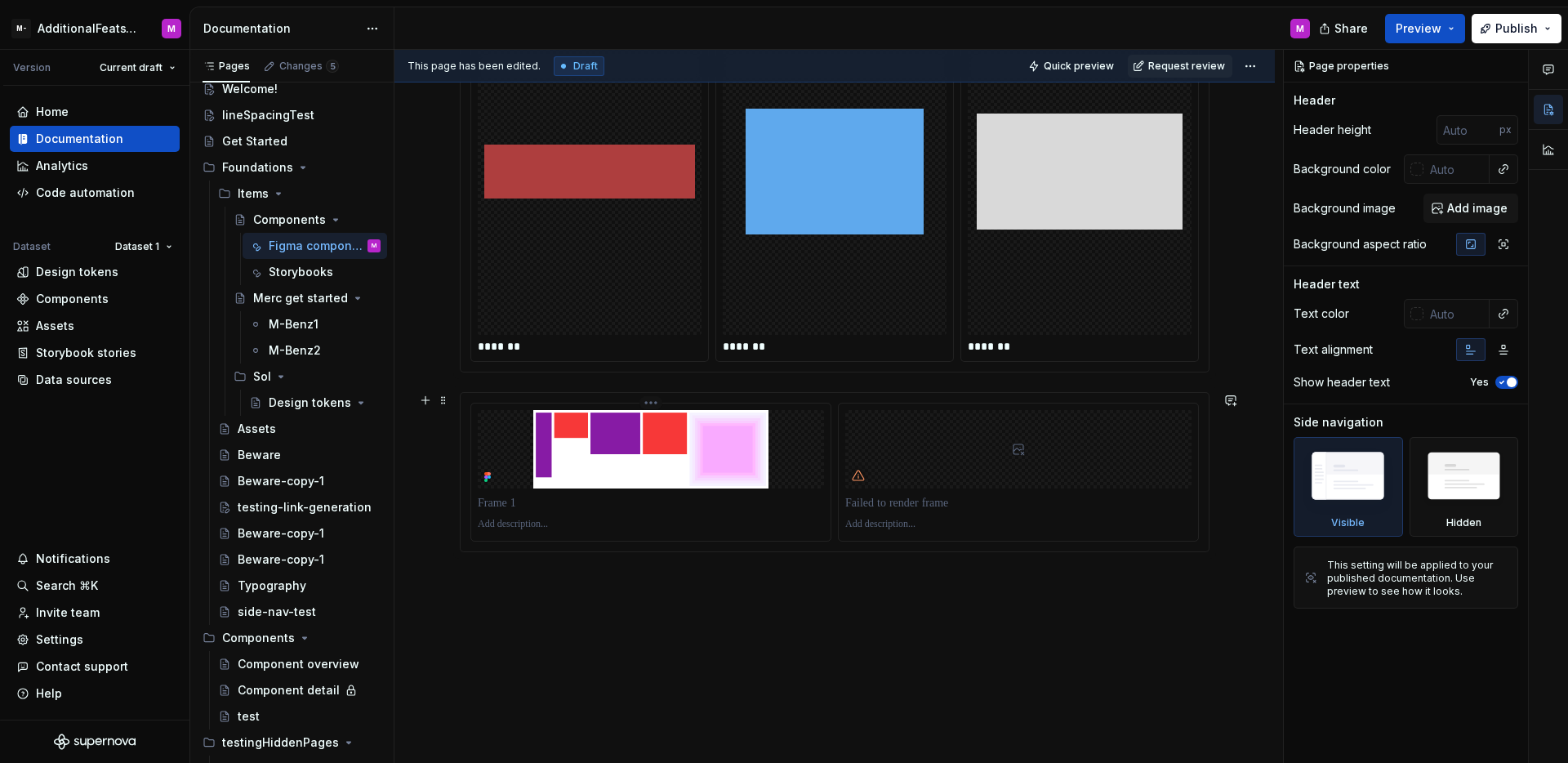
scroll to position [784, 0]
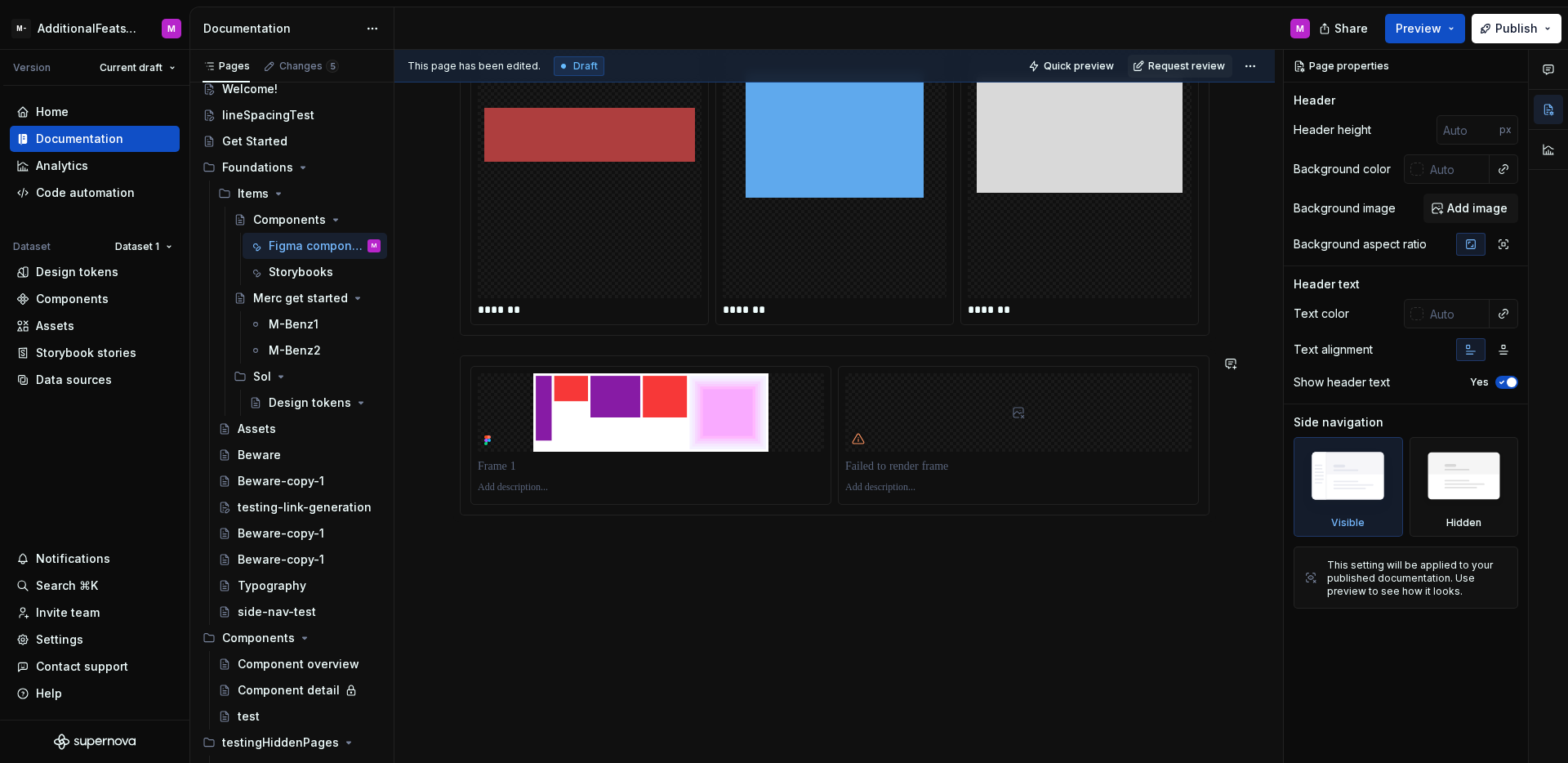
type textarea "*"
click at [771, 561] on div "**********" at bounding box center [834, 131] width 880 height 1264
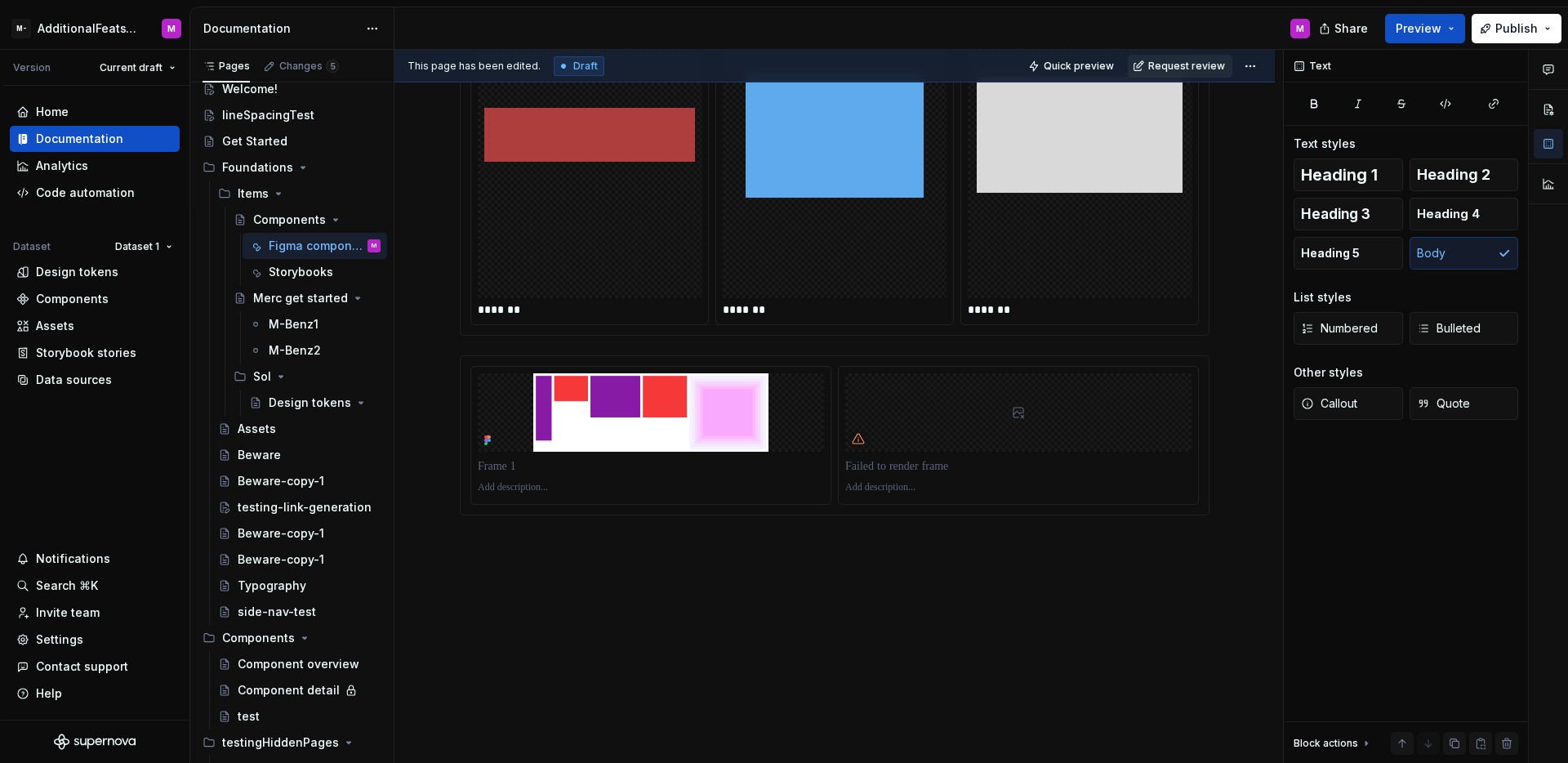
click at [1223, 67] on span "Request review" at bounding box center [1187, 66] width 77 height 13
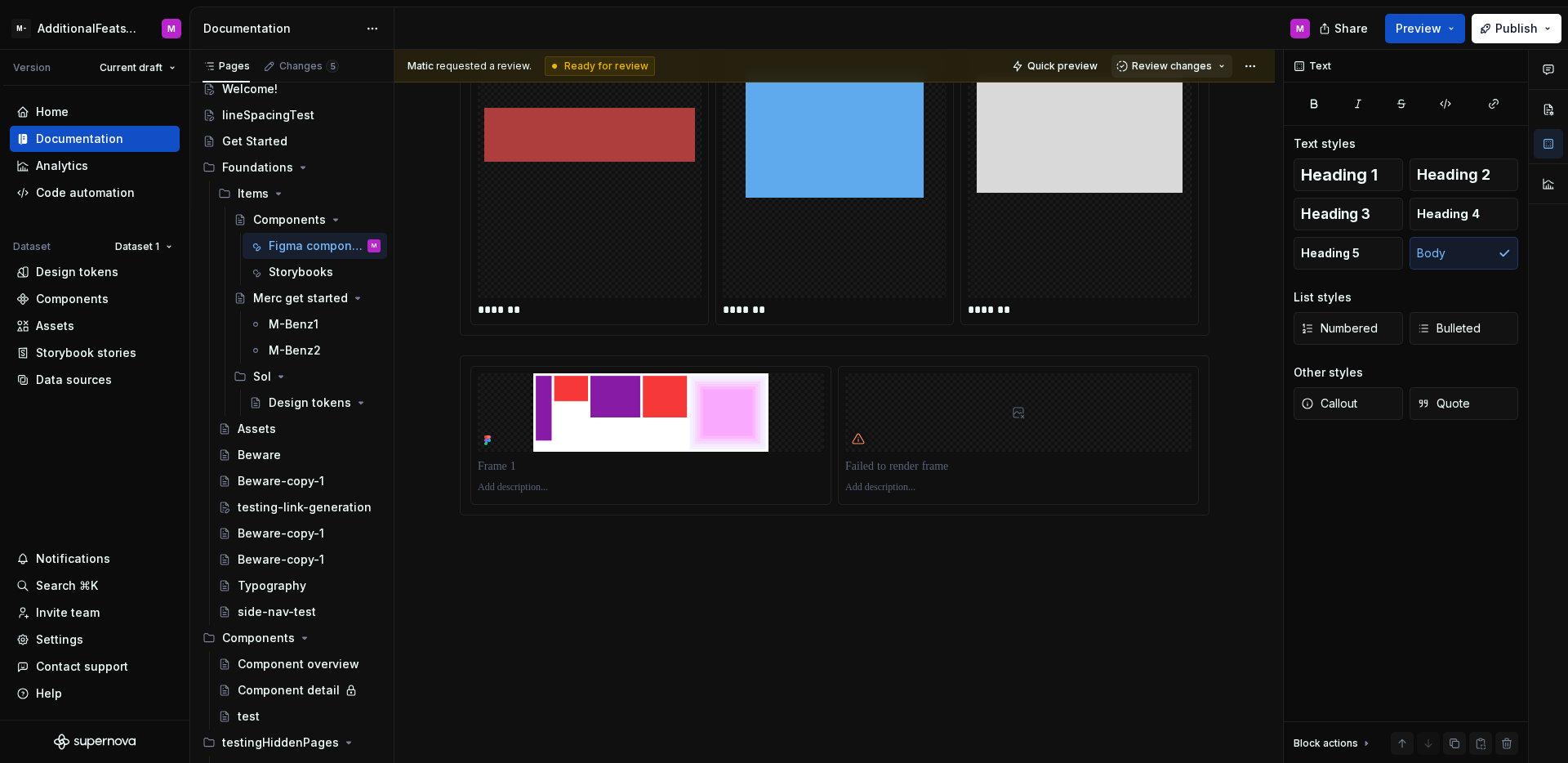
click at [1183, 74] on button "Review changes" at bounding box center [1172, 66] width 121 height 23
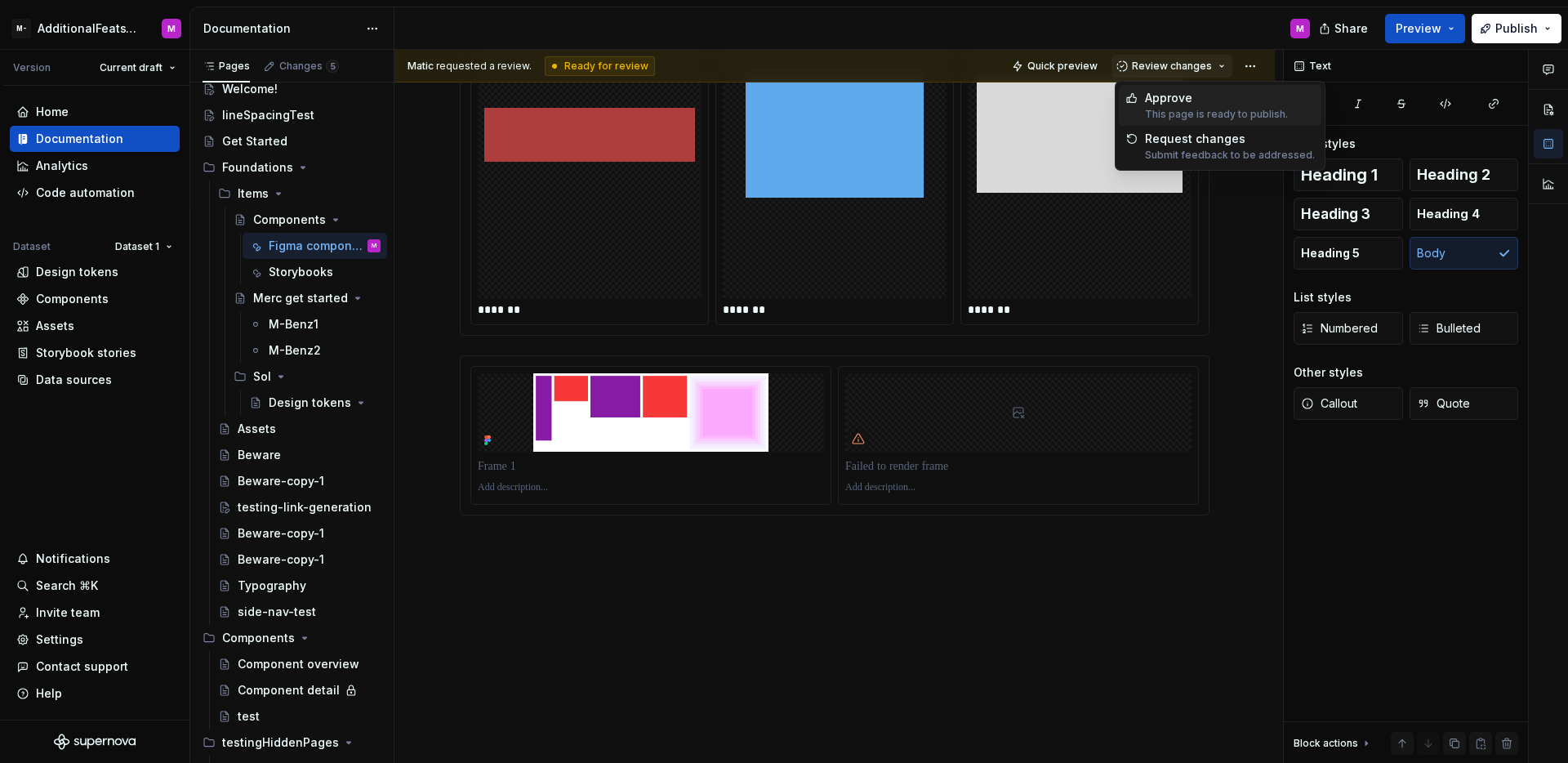
click at [1173, 97] on div "Approve" at bounding box center [1216, 98] width 143 height 17
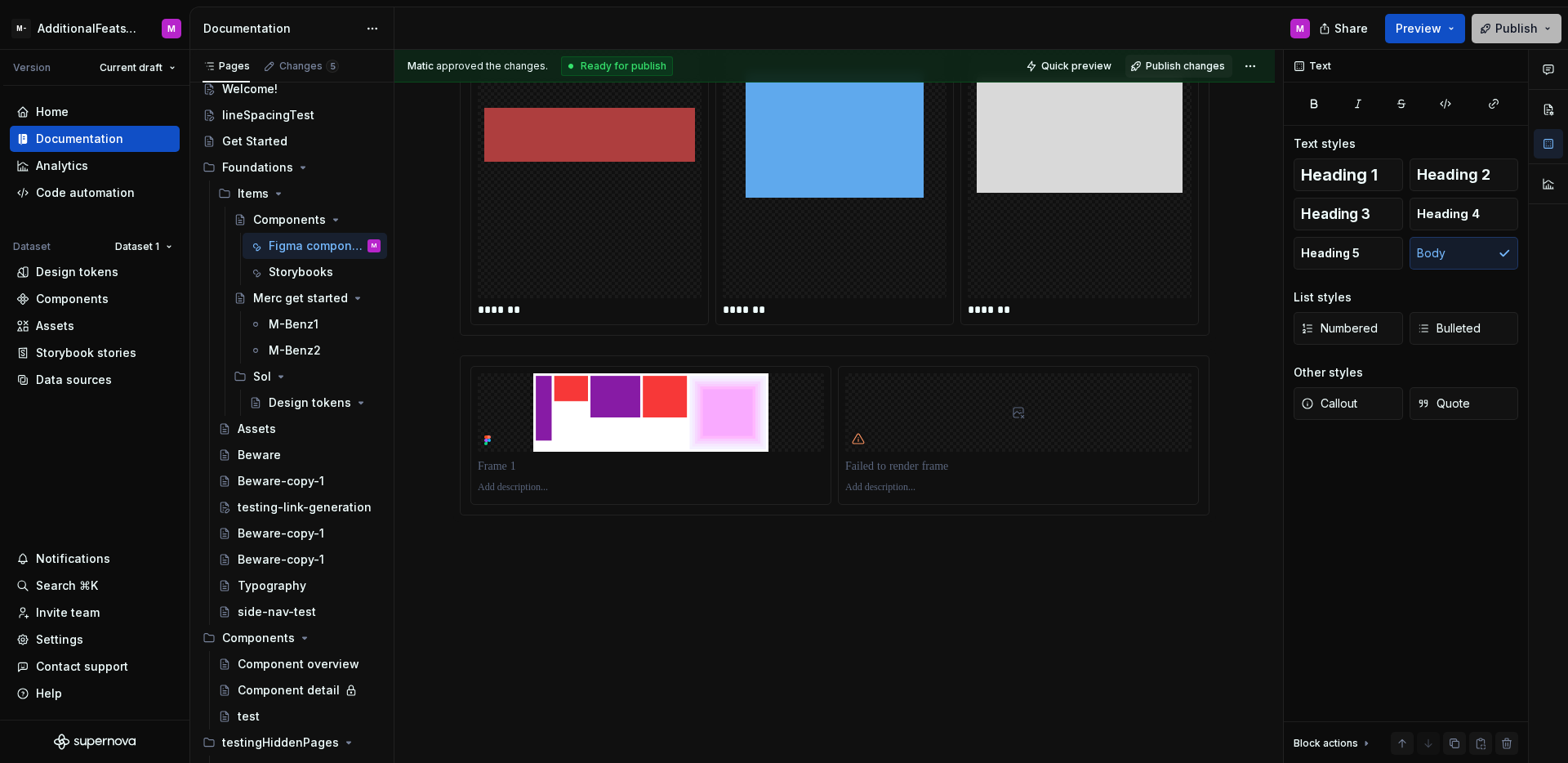
click at [1476, 35] on button "Publish" at bounding box center [1517, 28] width 90 height 29
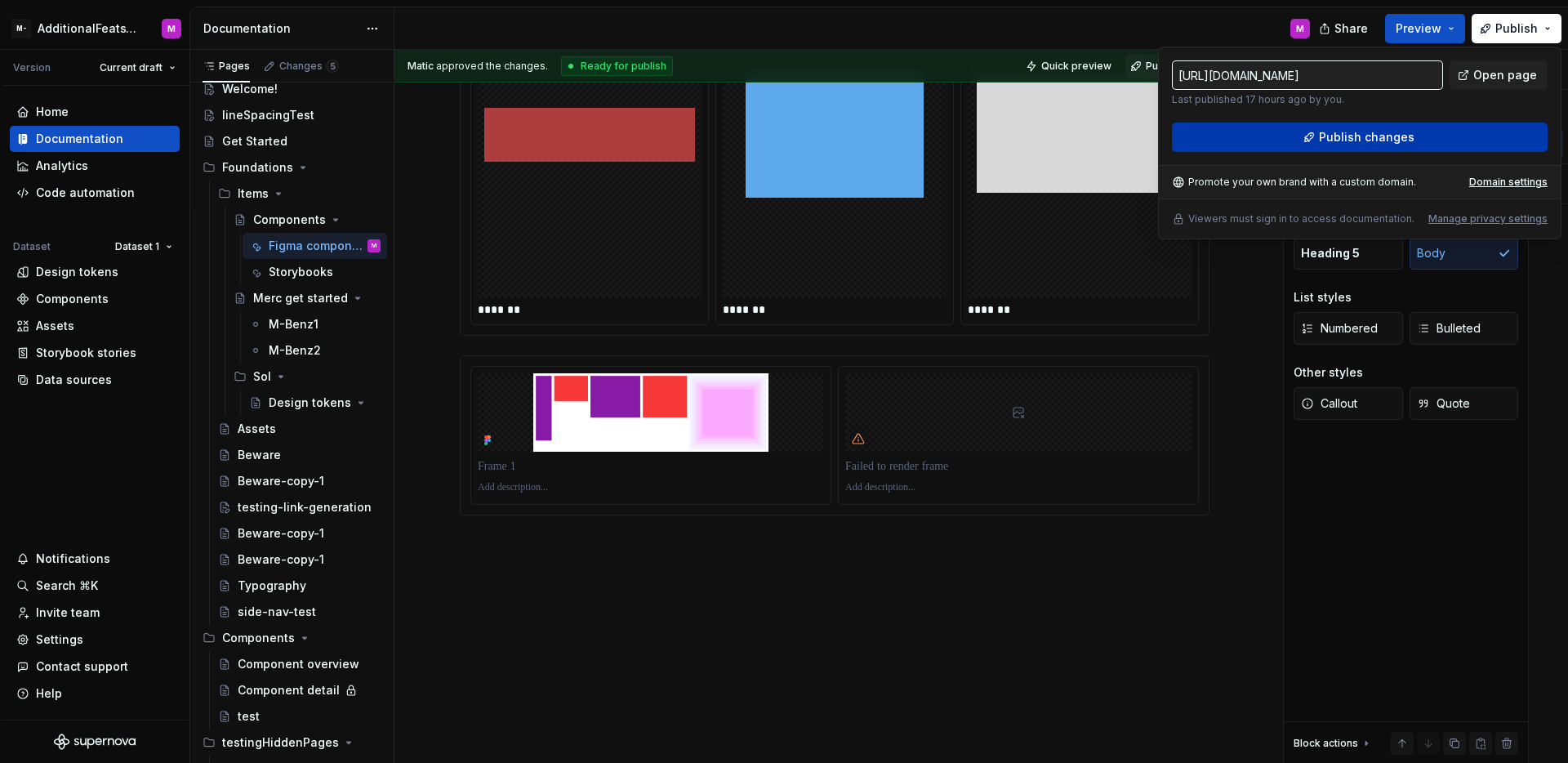
click at [1395, 124] on button "Publish changes" at bounding box center [1359, 137] width 375 height 29
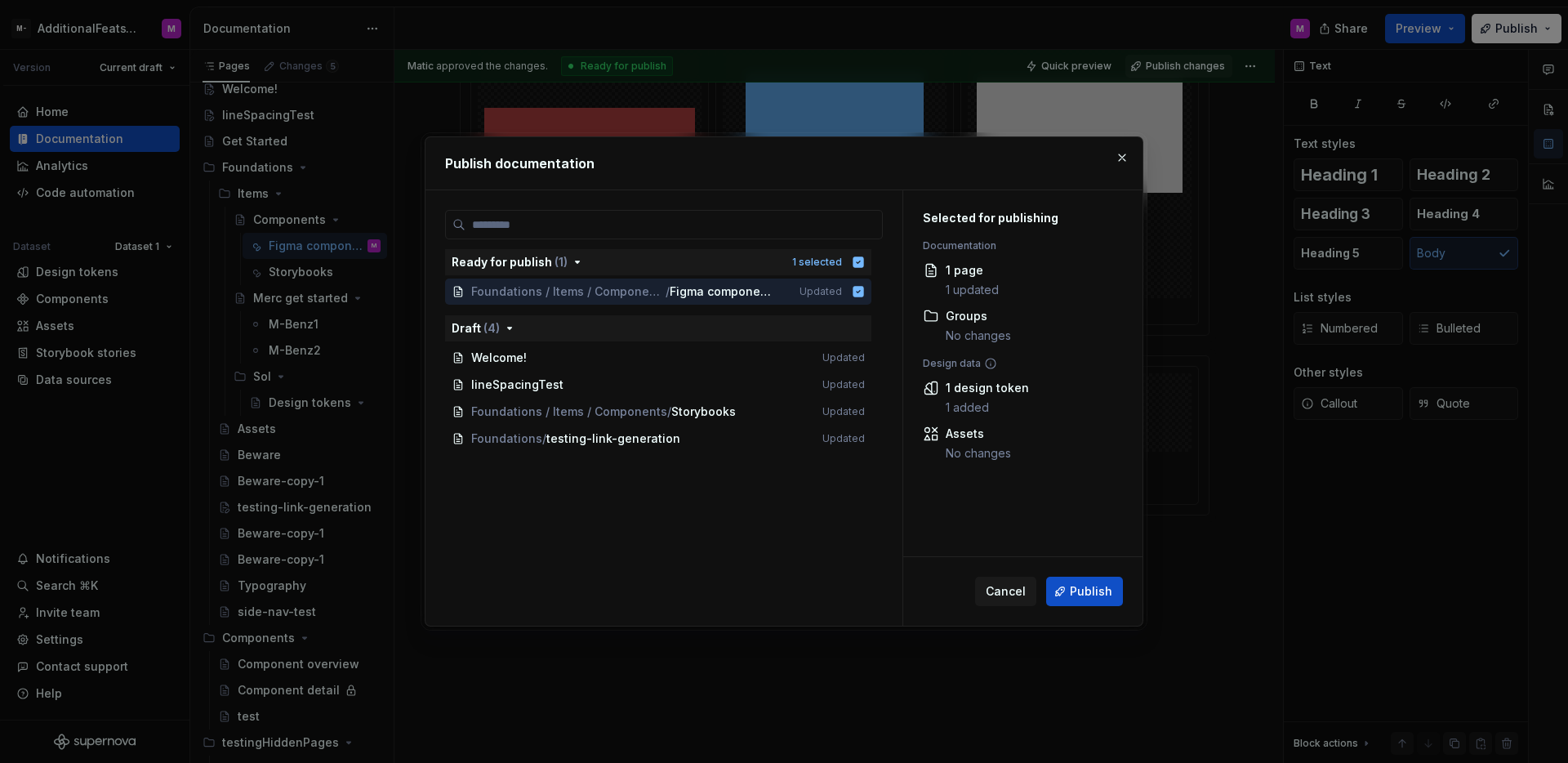
click at [1097, 570] on div "Cancel Publish" at bounding box center [1023, 591] width 240 height 69
click at [1100, 577] on div "Cancel Publish" at bounding box center [1048, 591] width 148 height 29
click at [1104, 583] on span "Publish" at bounding box center [1091, 591] width 42 height 17
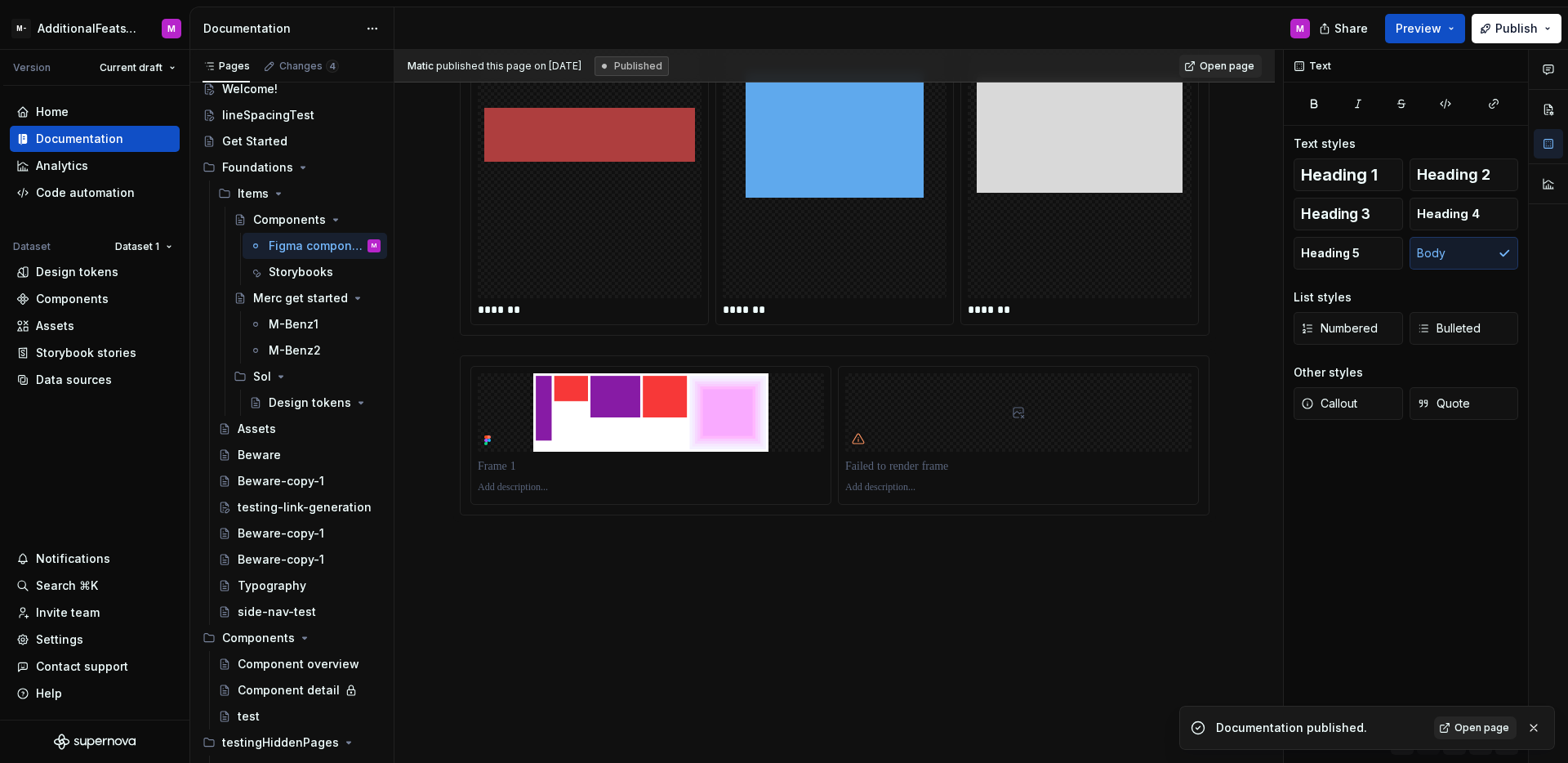
click at [1472, 724] on span "Open page" at bounding box center [1482, 727] width 55 height 13
type textarea "*"
click at [89, 188] on div "Code automation" at bounding box center [85, 193] width 99 height 17
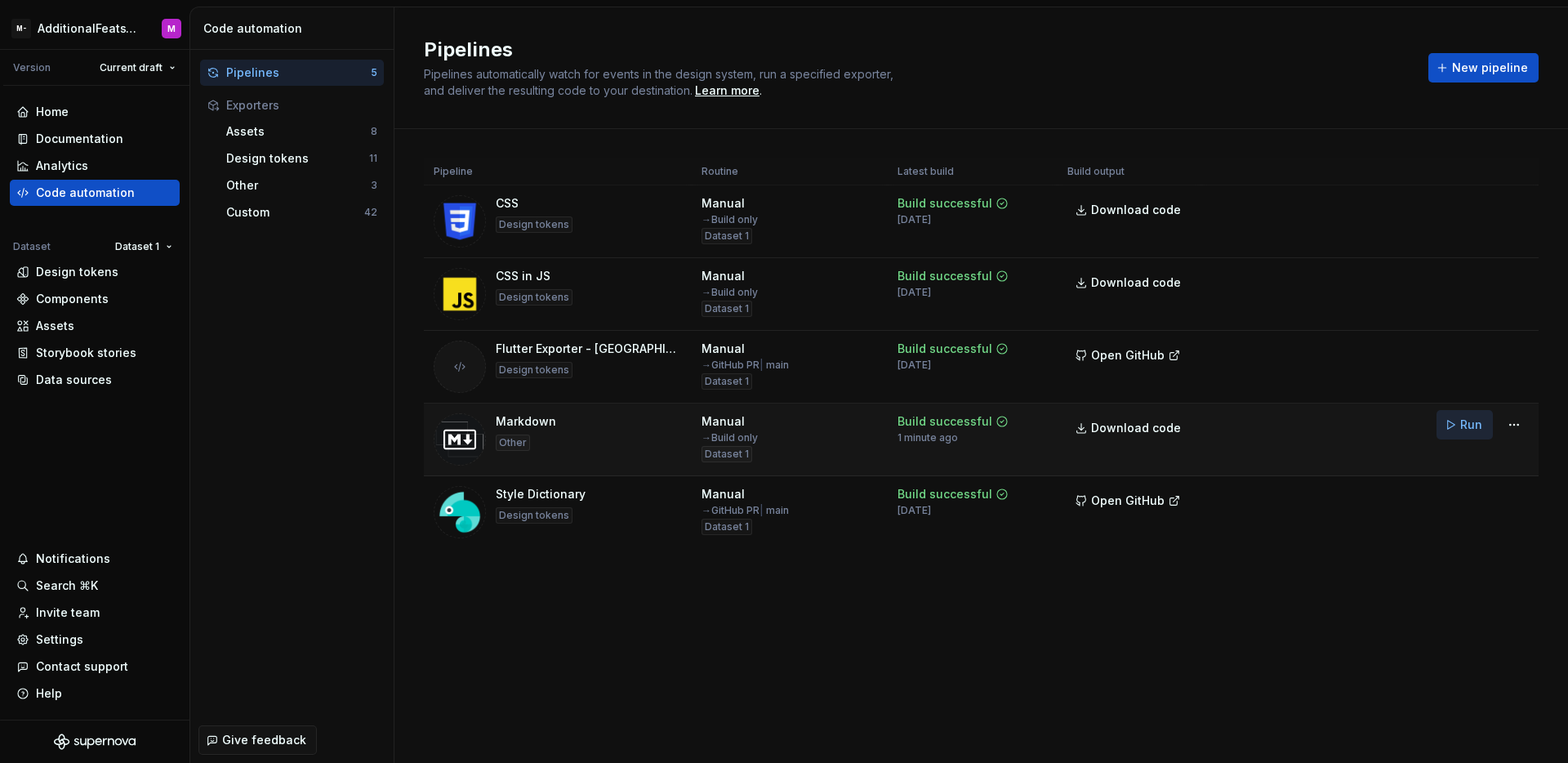
click at [1481, 425] on span "Run" at bounding box center [1471, 425] width 22 height 17
click at [1492, 735] on link "Download code" at bounding box center [1471, 727] width 92 height 23
click at [84, 145] on div "Documentation" at bounding box center [79, 139] width 87 height 17
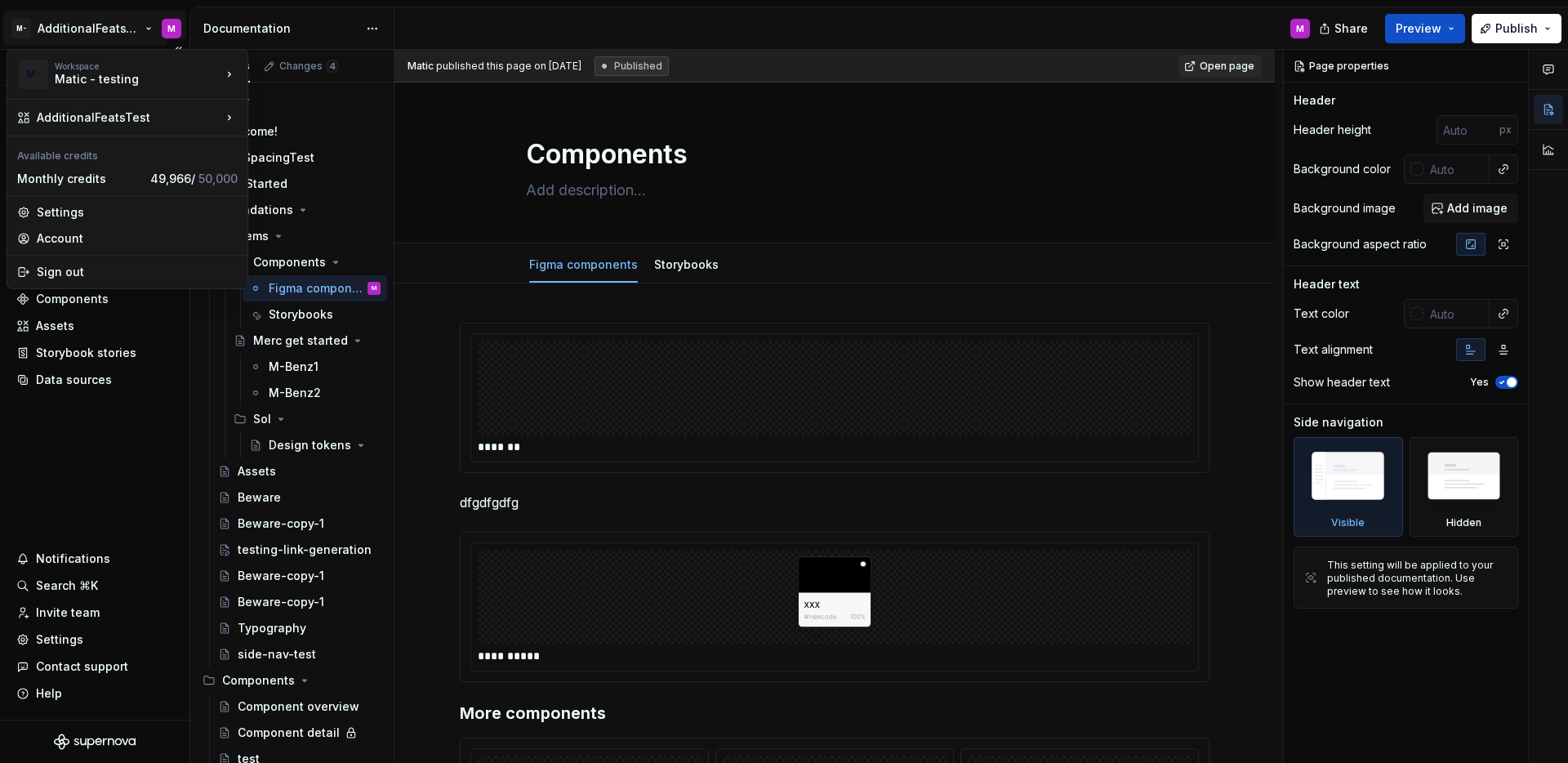
click at [73, 27] on html "M- AdditionalFeatsTest M Version Current draft Home Documentation Analytics Cod…" at bounding box center [784, 381] width 1568 height 763
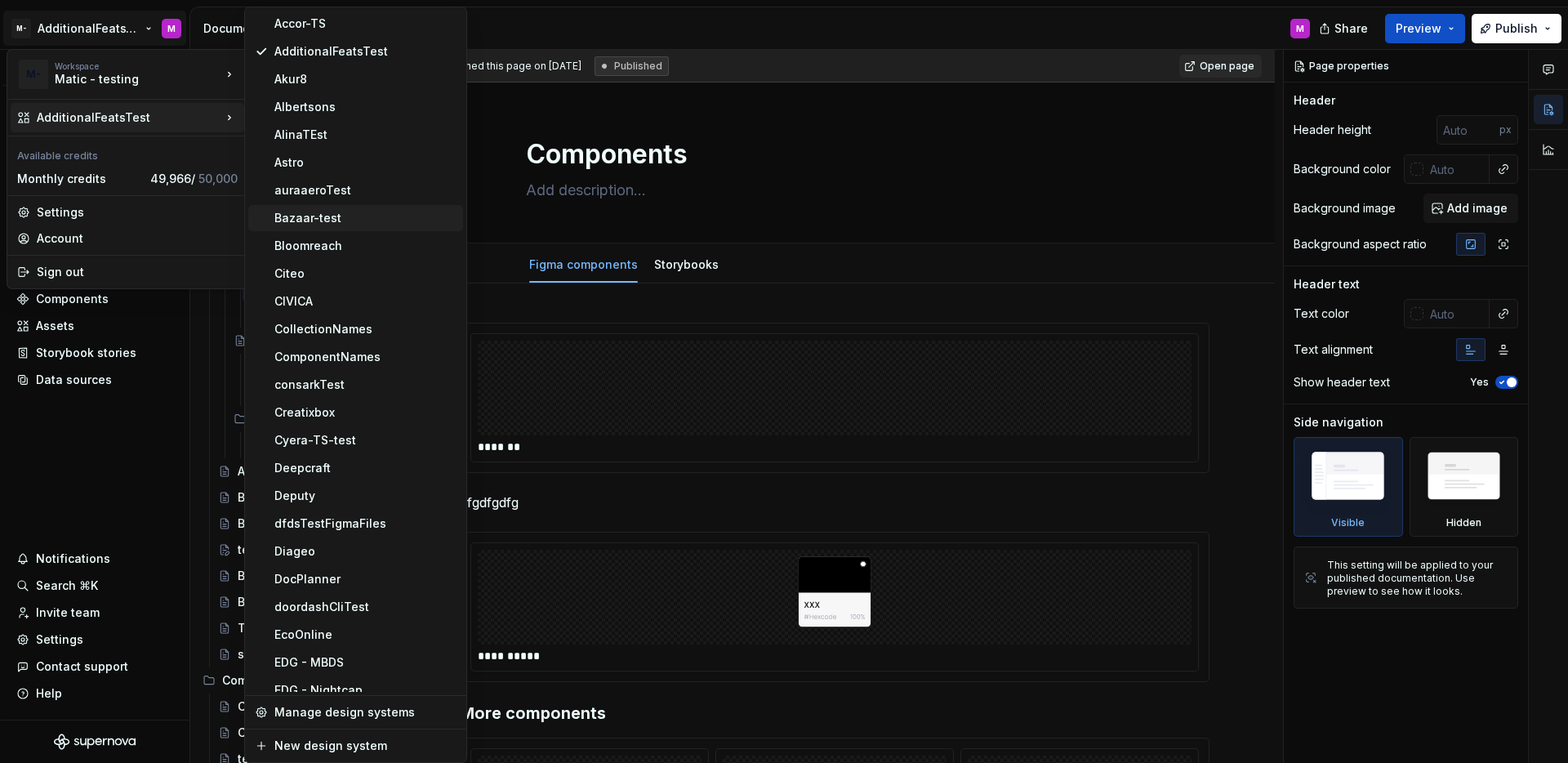
click at [339, 220] on div "Bazaar-test" at bounding box center [365, 219] width 182 height 17
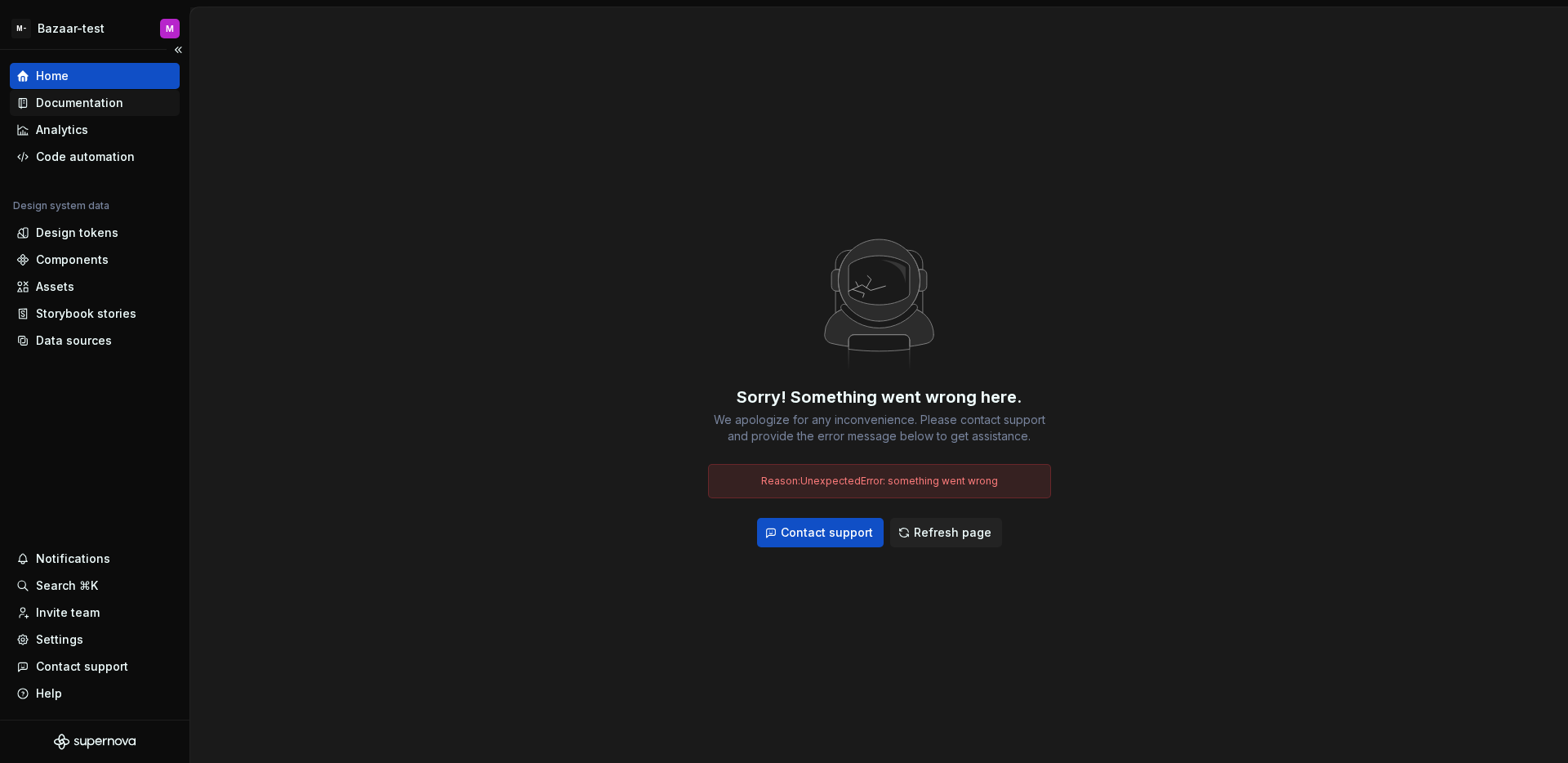
click at [99, 106] on div "Documentation" at bounding box center [79, 103] width 87 height 17
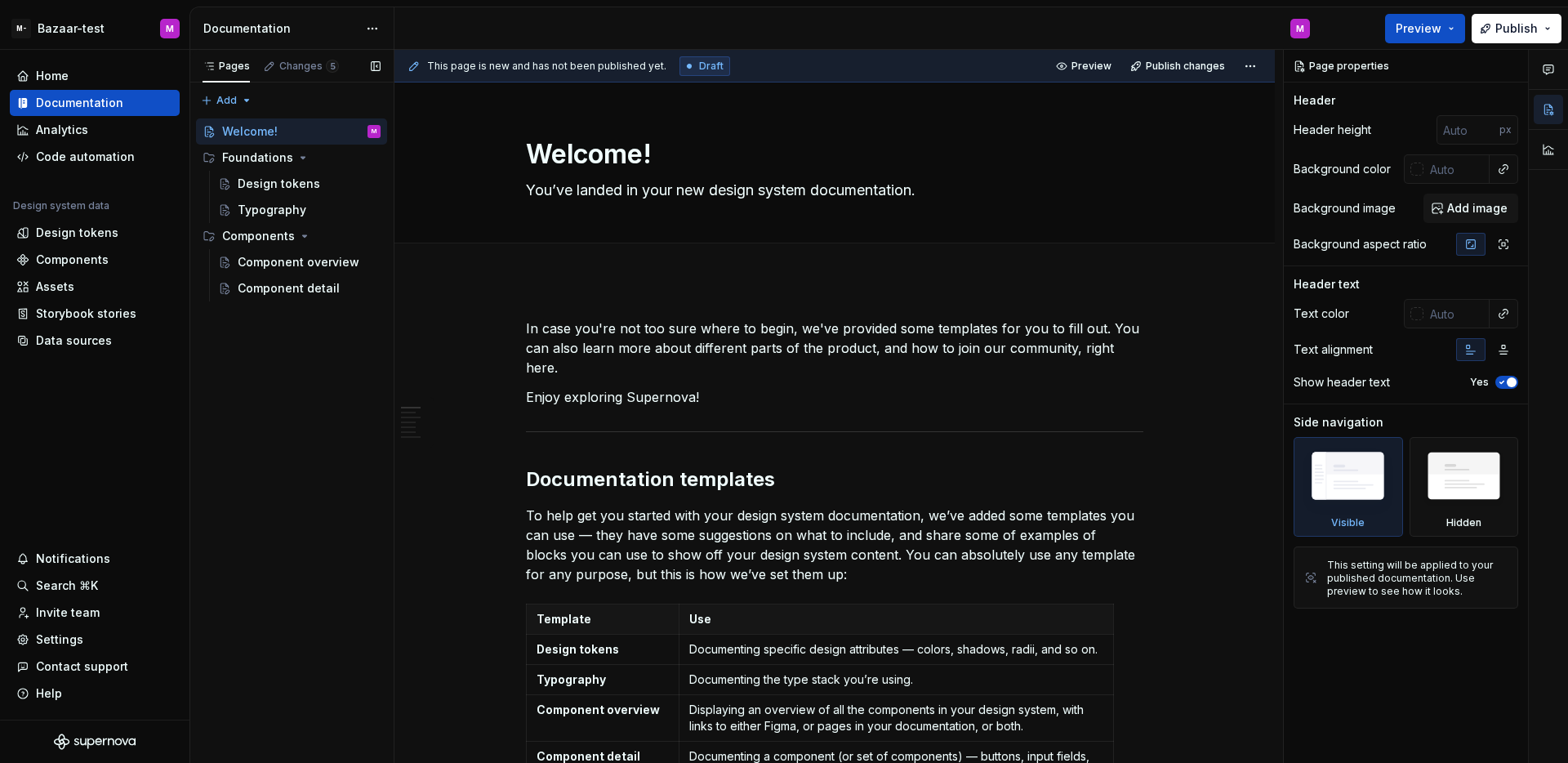
click at [317, 332] on div "Pages Changes 5 Add Accessibility guide for tree Page tree. Navigate the tree w…" at bounding box center [291, 406] width 204 height 713
click at [1517, 26] on span "Publish" at bounding box center [1517, 28] width 42 height 17
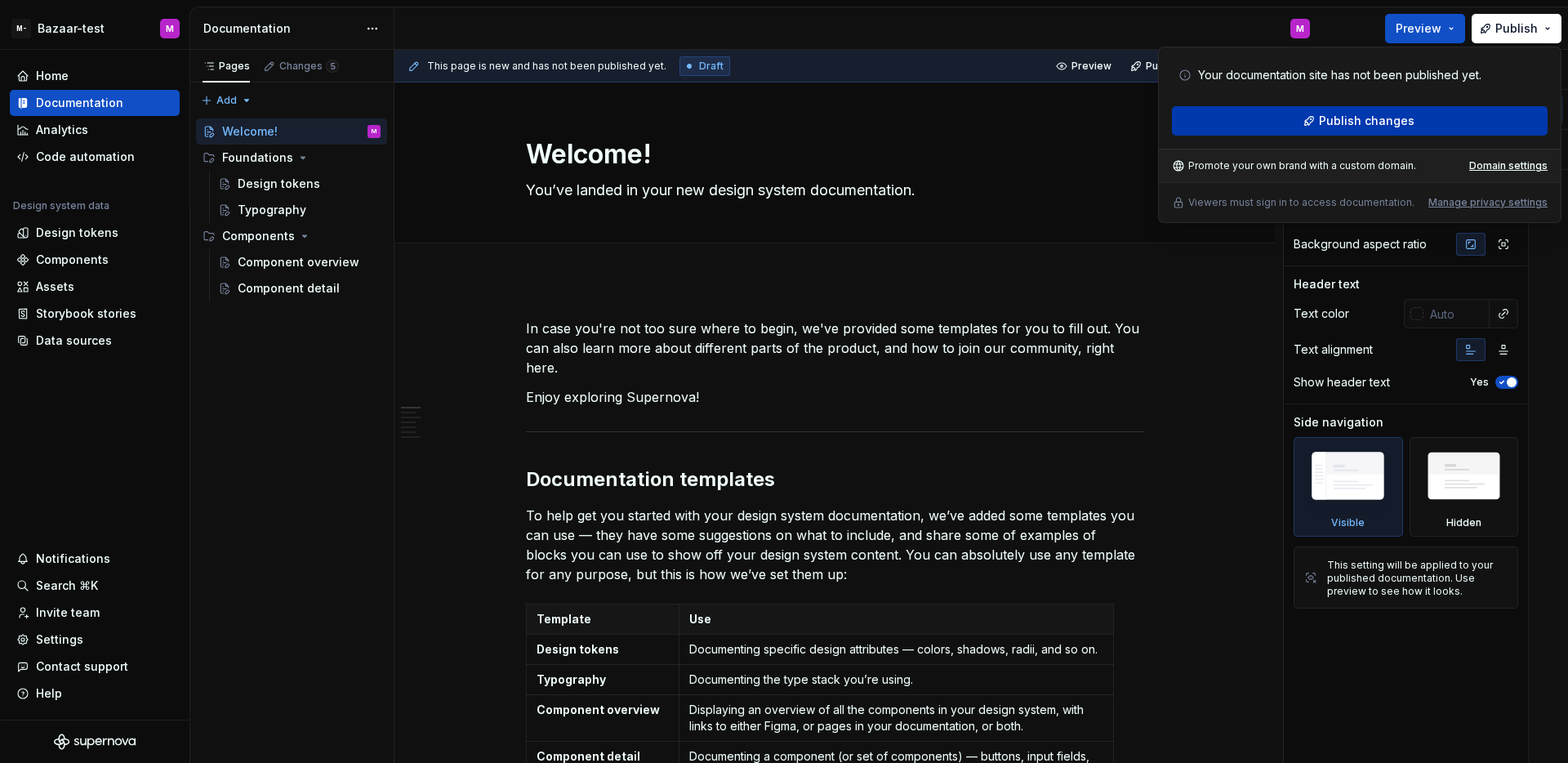
click at [1321, 129] on button "Publish changes" at bounding box center [1359, 121] width 375 height 29
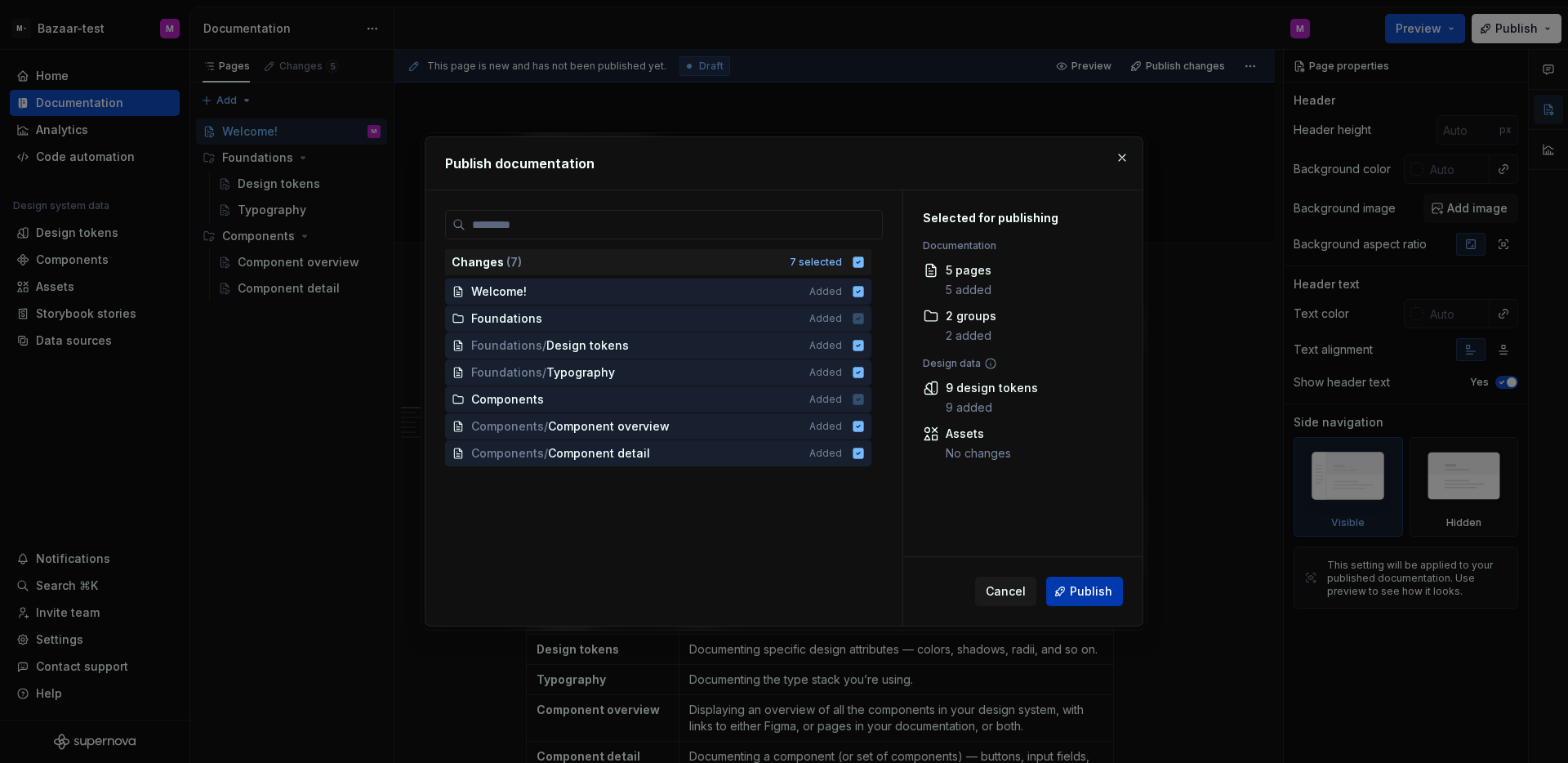
click at [1111, 583] on span "Publish" at bounding box center [1091, 591] width 42 height 17
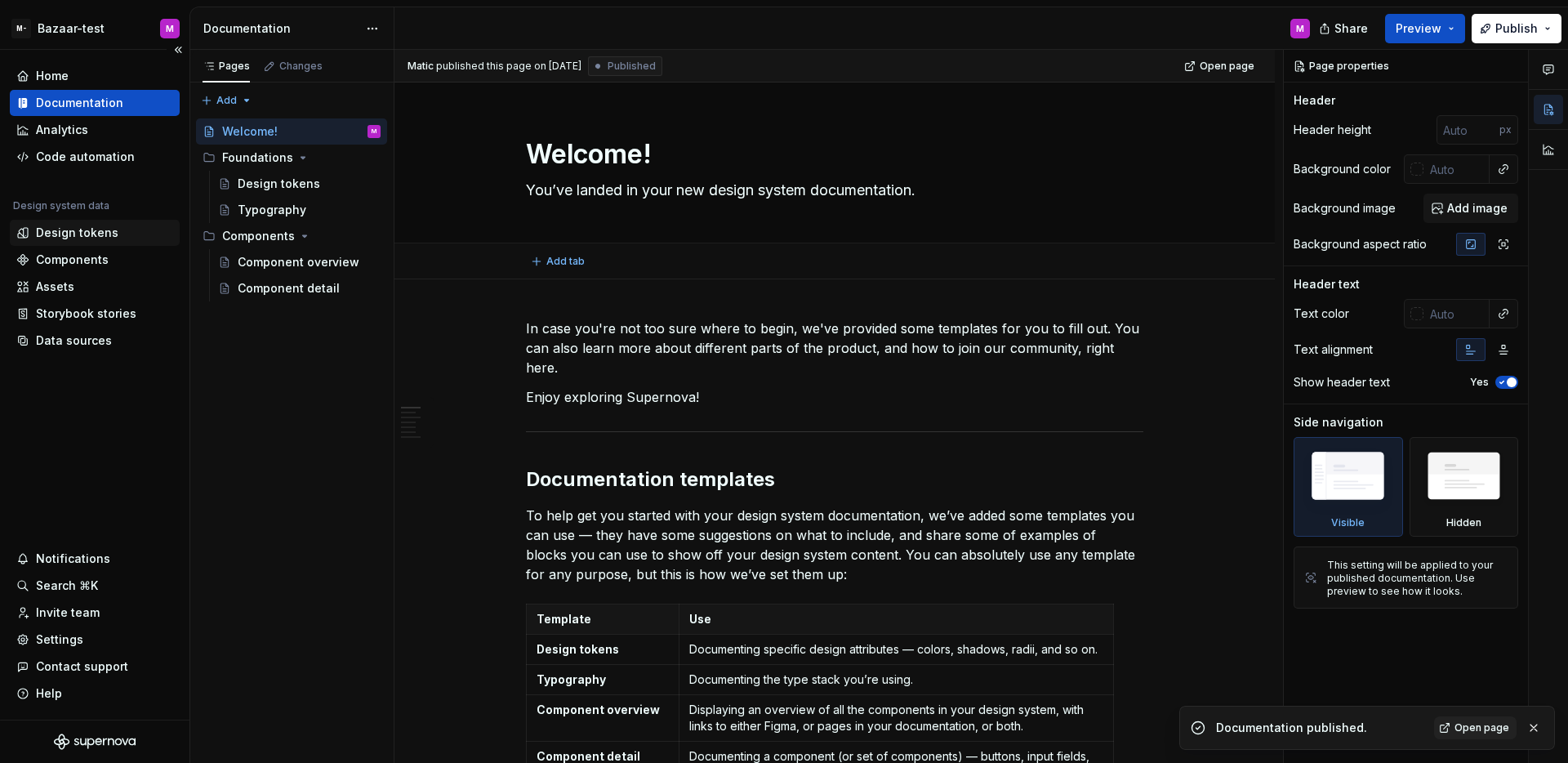
type textarea "*"
click at [95, 166] on div "Code automation" at bounding box center [95, 157] width 170 height 26
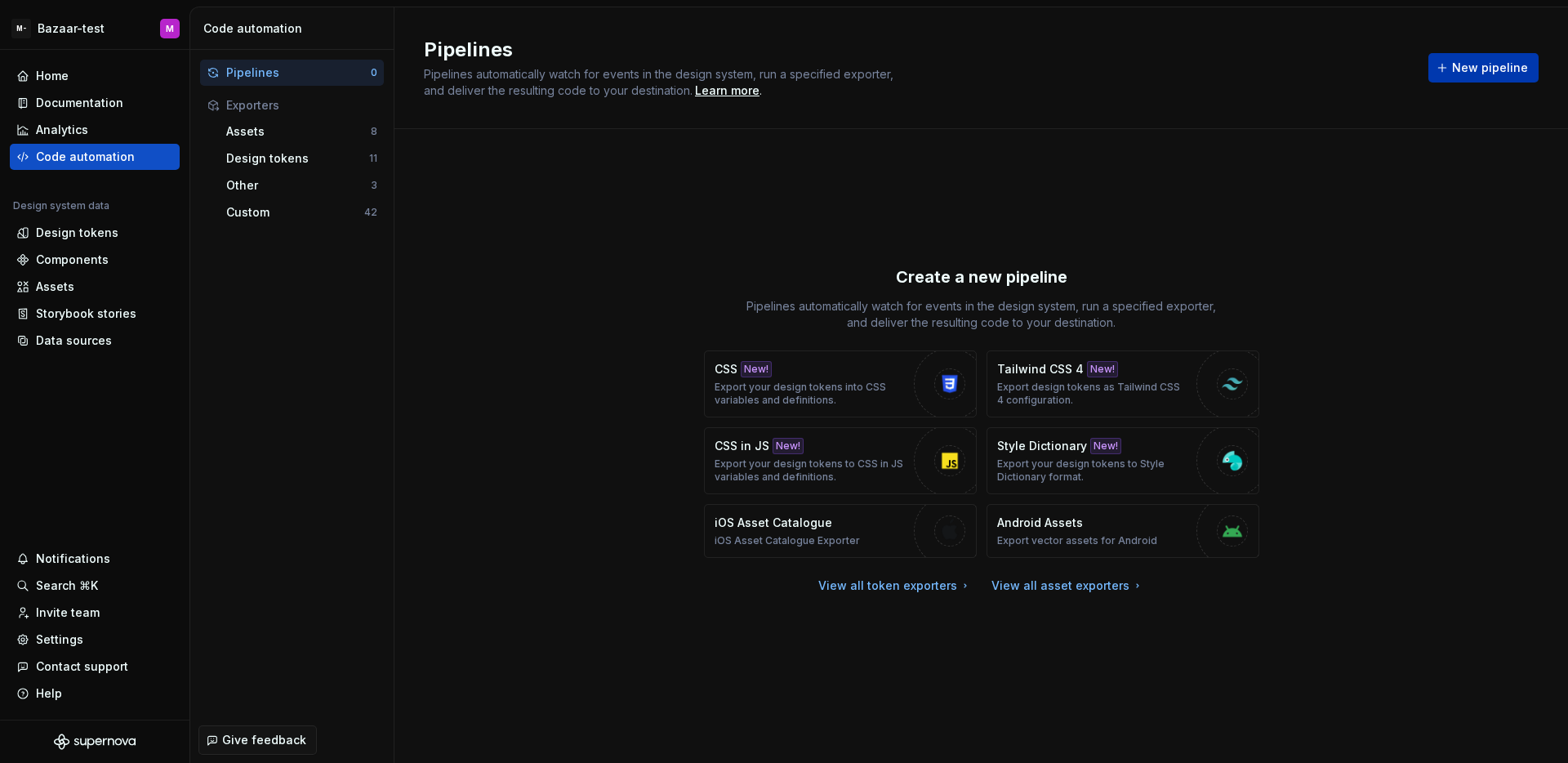
click at [1465, 63] on span "New pipeline" at bounding box center [1489, 68] width 76 height 17
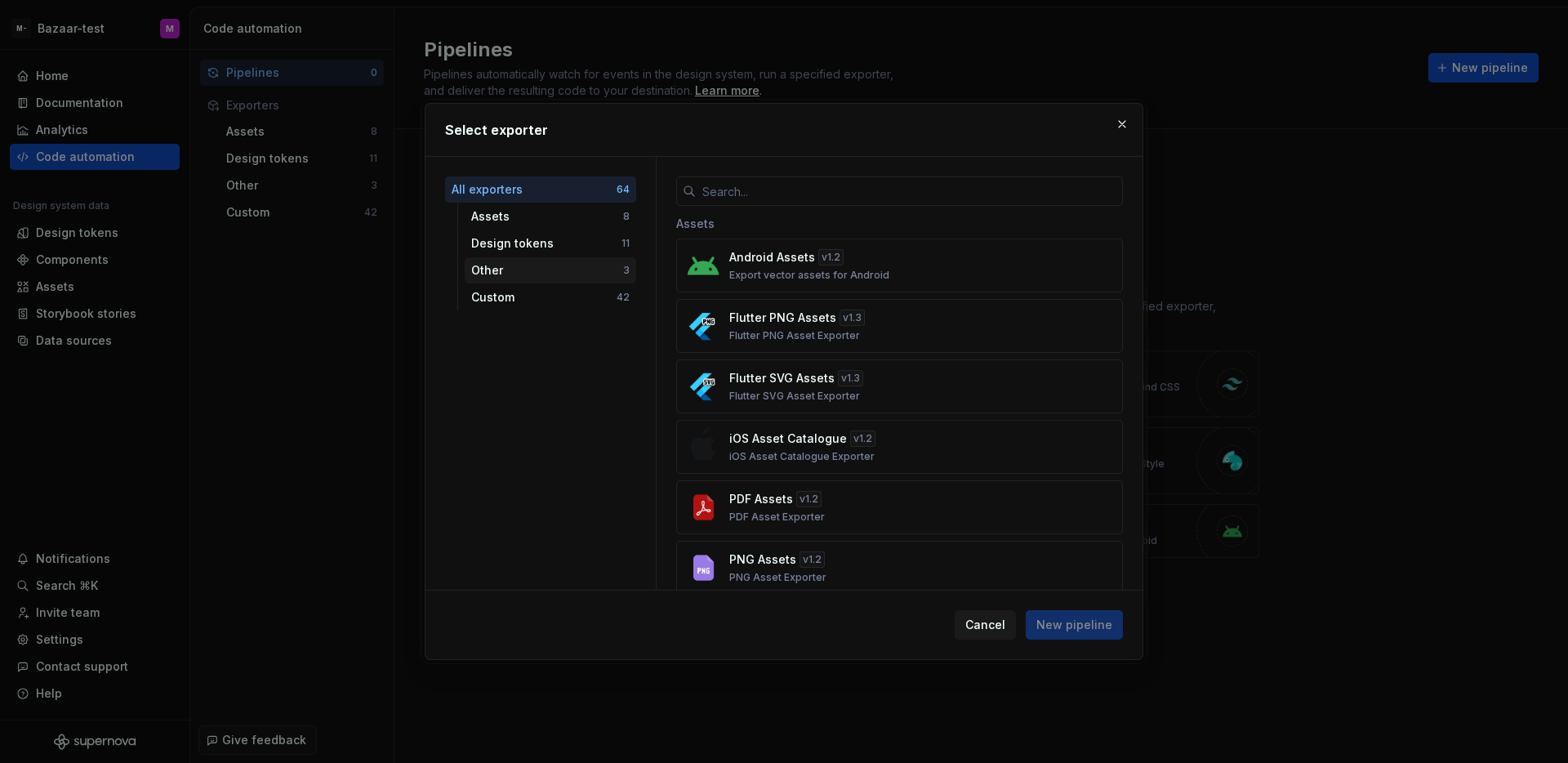
click at [562, 269] on div "Other" at bounding box center [546, 271] width 151 height 17
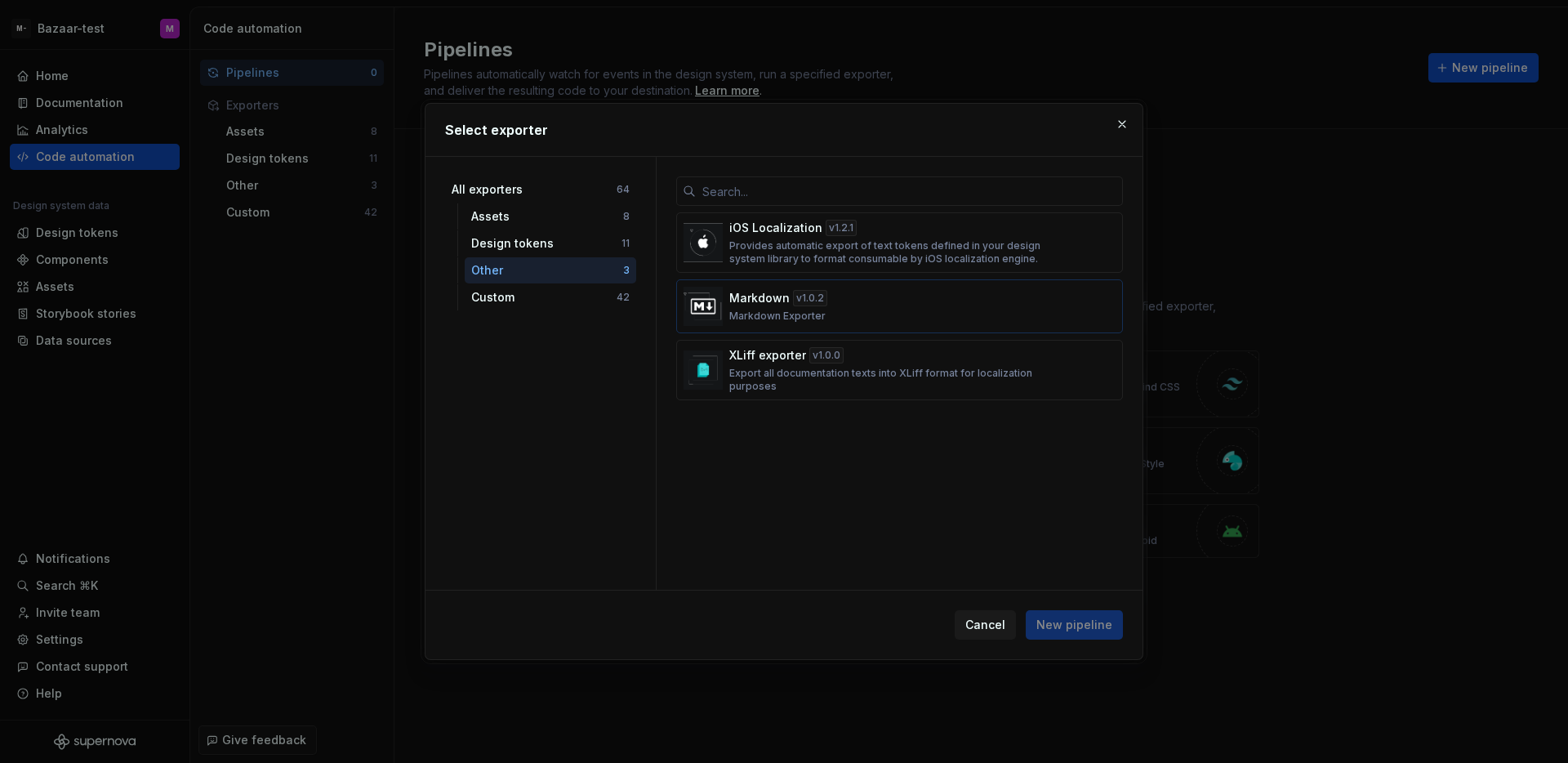
click at [857, 301] on div "Markdown v 1.0.2 Markdown Exporter" at bounding box center [894, 307] width 330 height 33
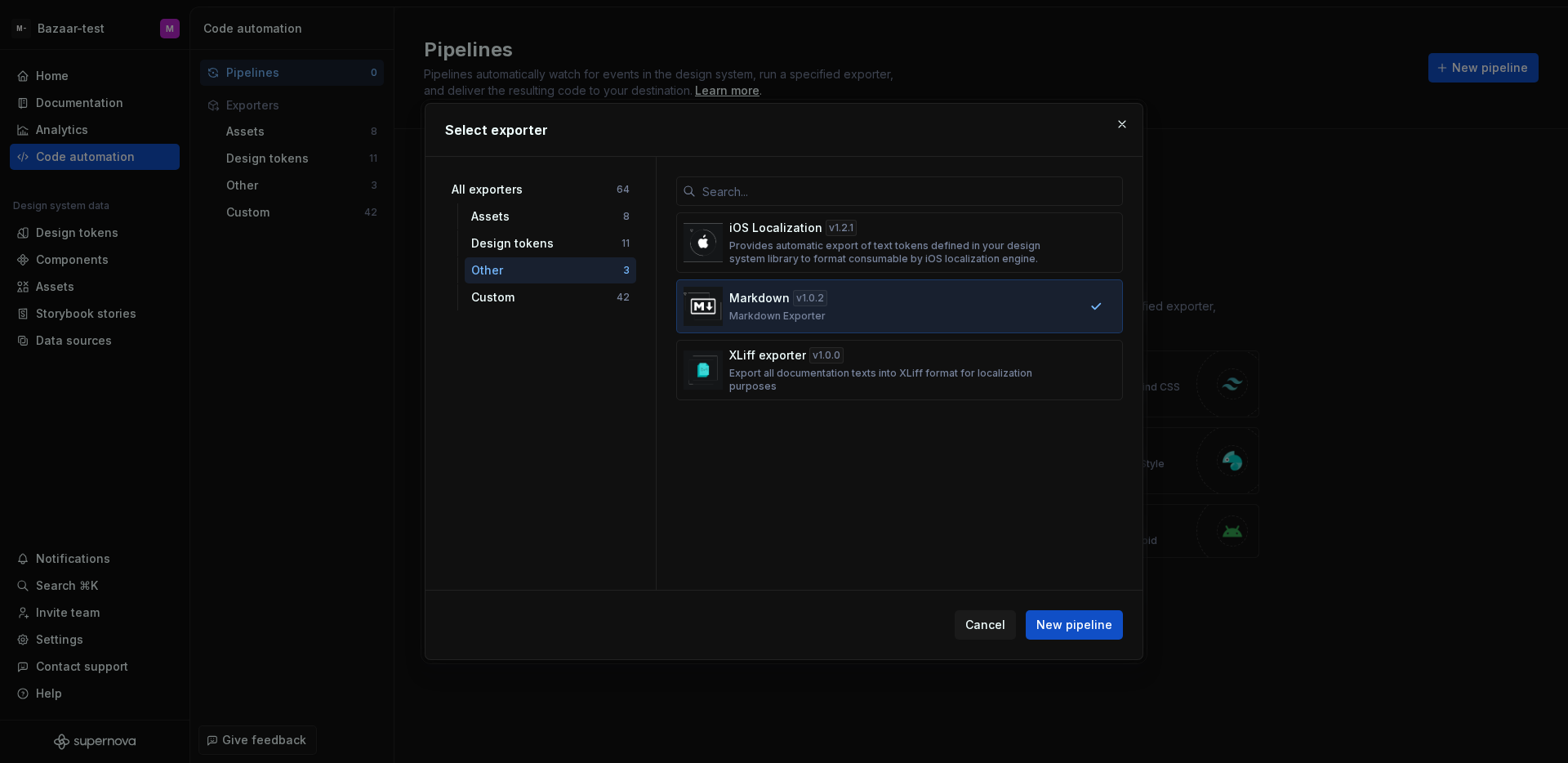
click at [1076, 643] on div "Cancel New pipeline" at bounding box center [783, 624] width 717 height 69
click at [1080, 637] on button "New pipeline" at bounding box center [1074, 624] width 97 height 29
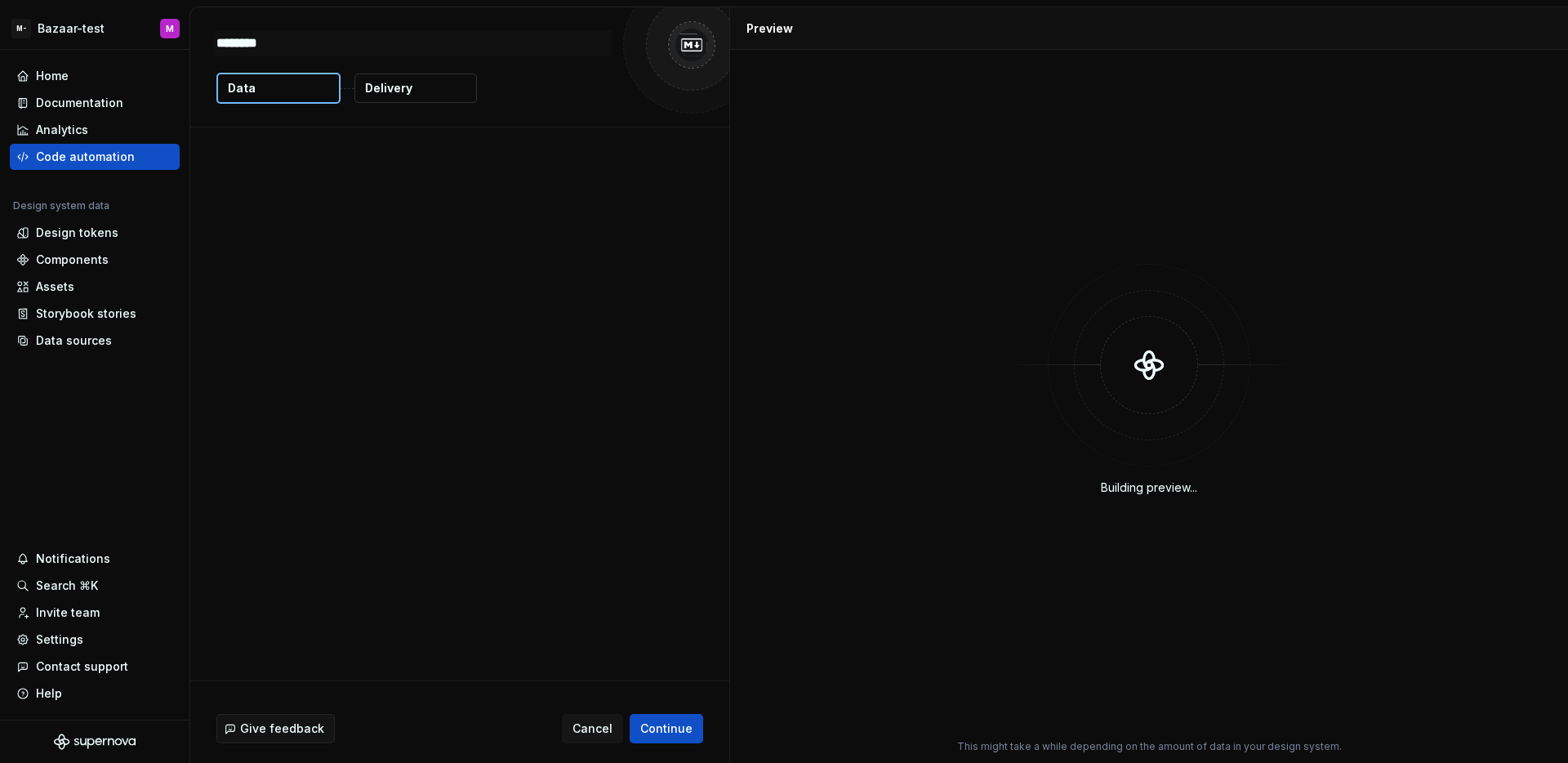
type textarea "*"
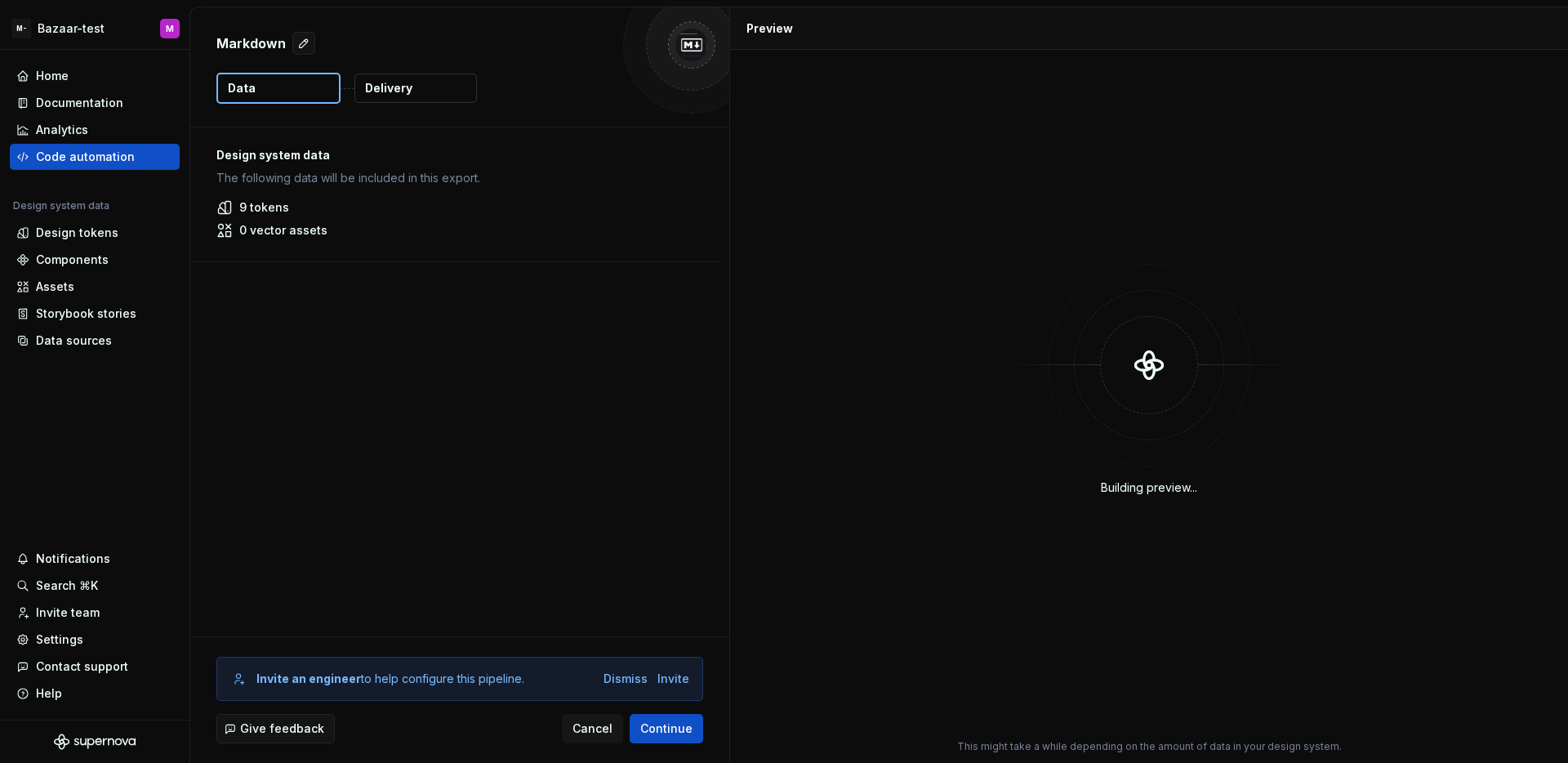
click at [389, 88] on p "Delivery" at bounding box center [389, 88] width 48 height 17
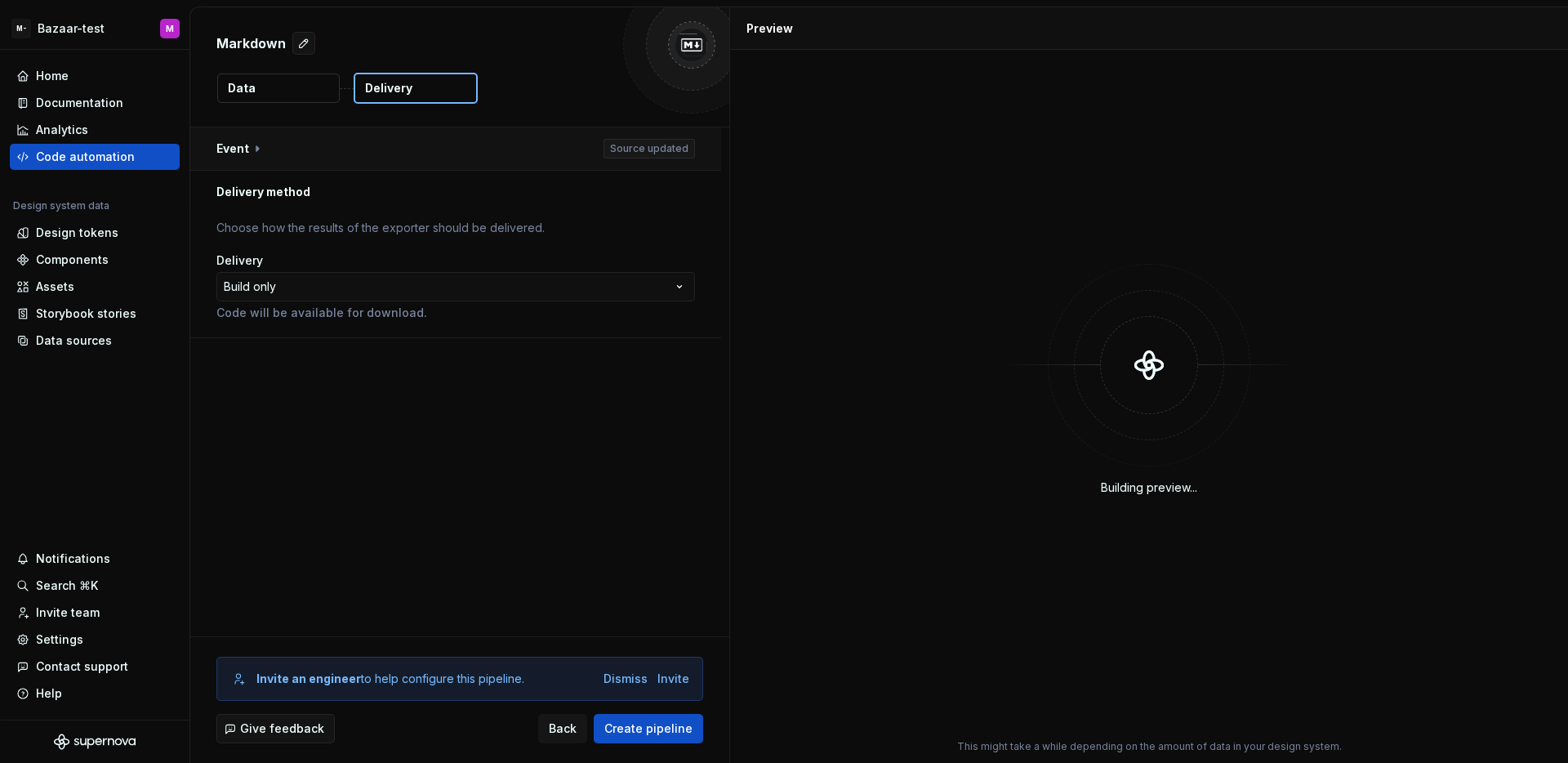
click at [510, 142] on button "button" at bounding box center [455, 149] width 531 height 42
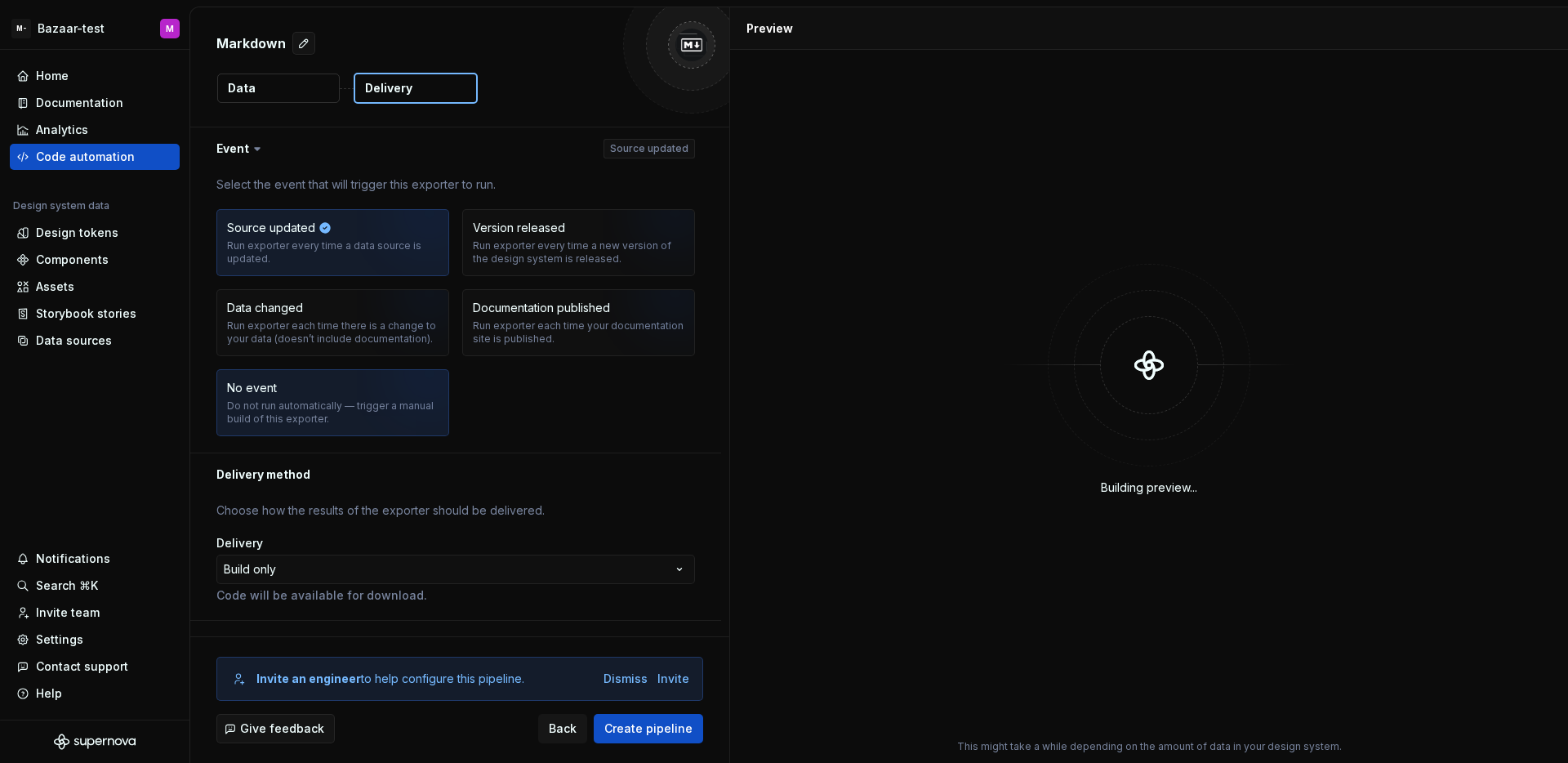
click at [314, 394] on div "No event Do not run automatically — trigger a manual build of this exporter." at bounding box center [332, 403] width 211 height 46
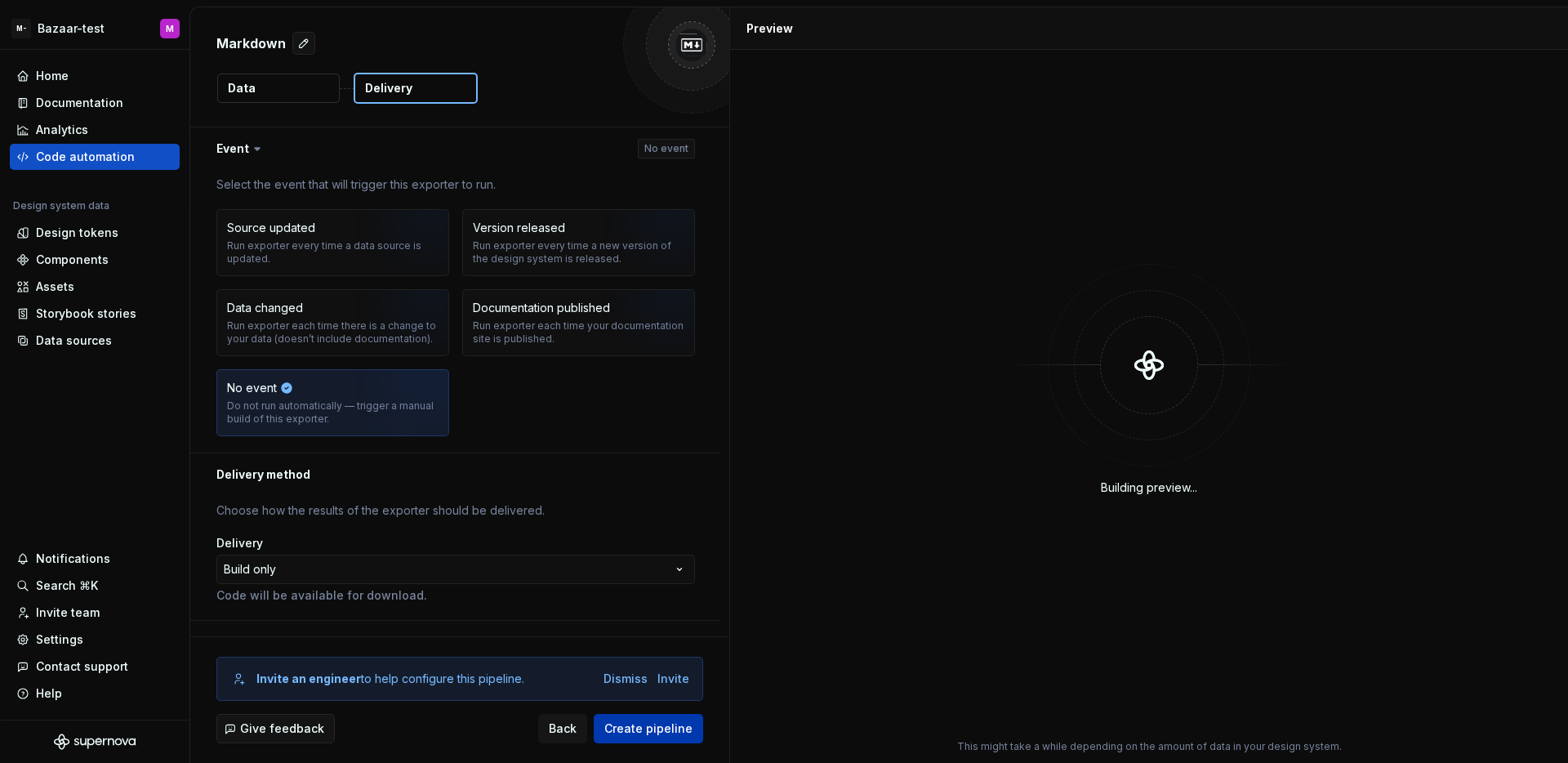
click at [618, 721] on span "Create pipeline" at bounding box center [648, 729] width 88 height 17
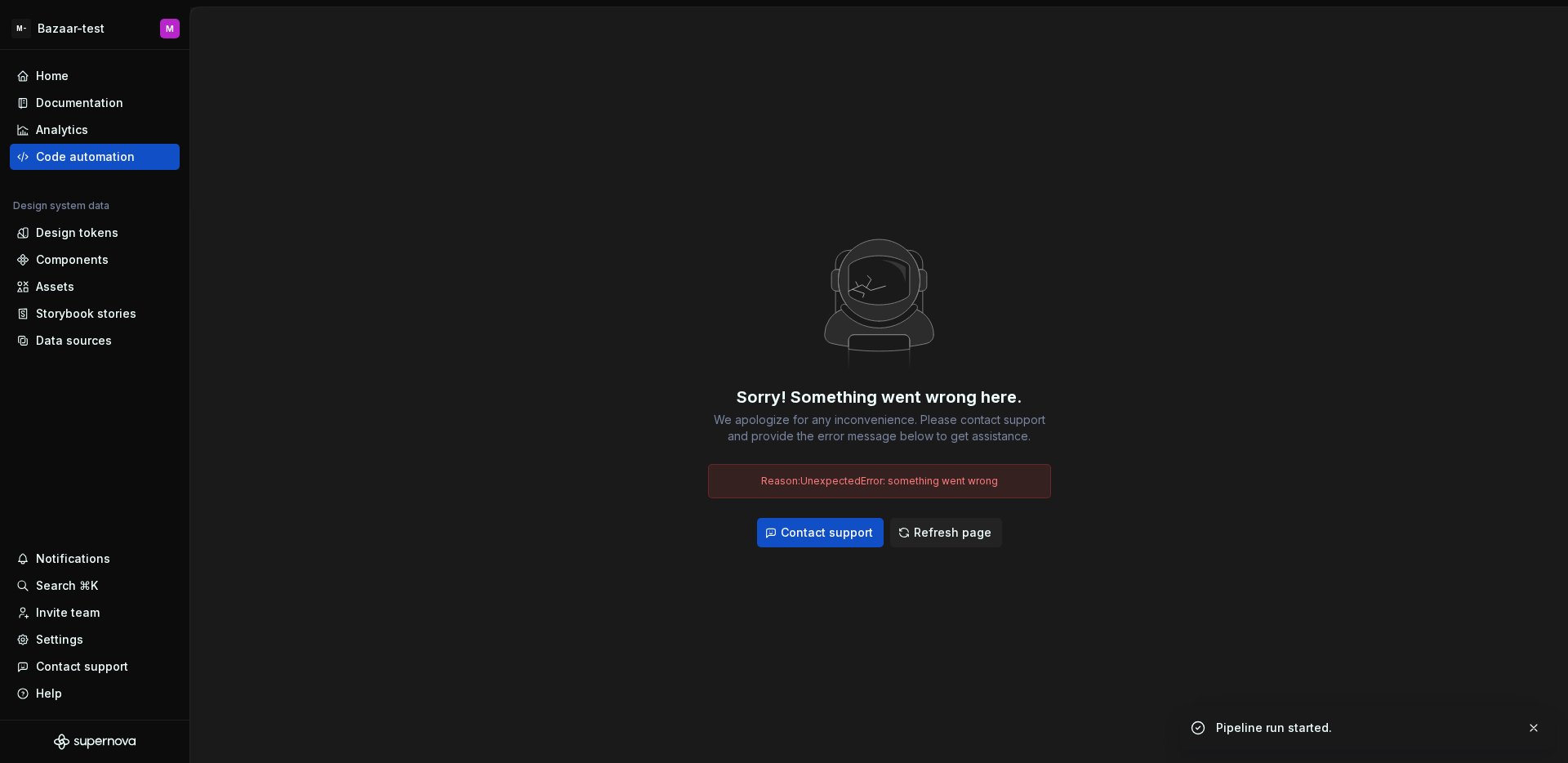
click at [833, 174] on div "Sorry! Something went wrong here. We apologize for any inconvenience. Please co…" at bounding box center [879, 385] width 1378 height 756
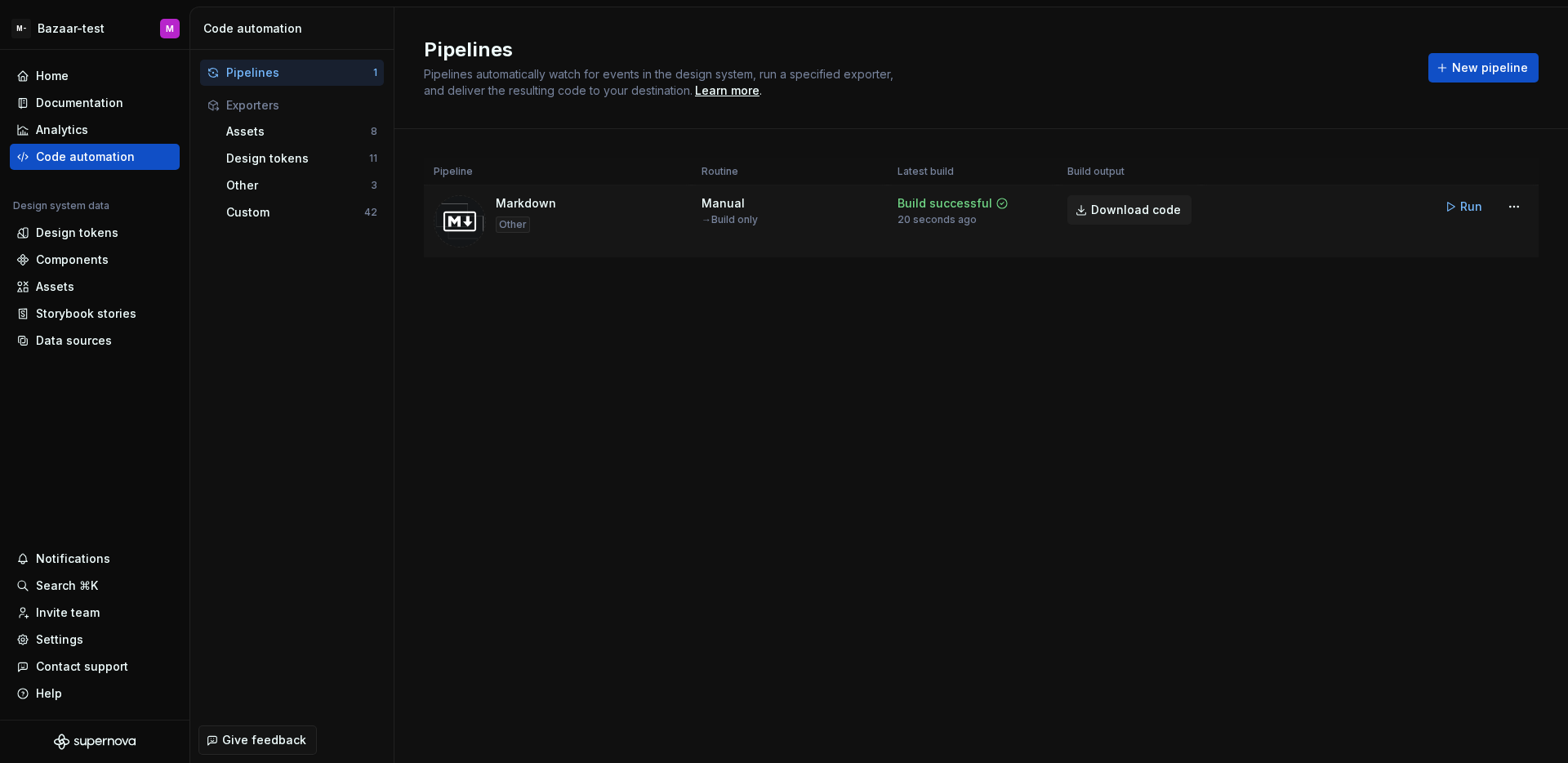
click at [1154, 202] on span "Download code" at bounding box center [1136, 210] width 90 height 17
click at [87, 102] on div "Documentation" at bounding box center [79, 103] width 87 height 17
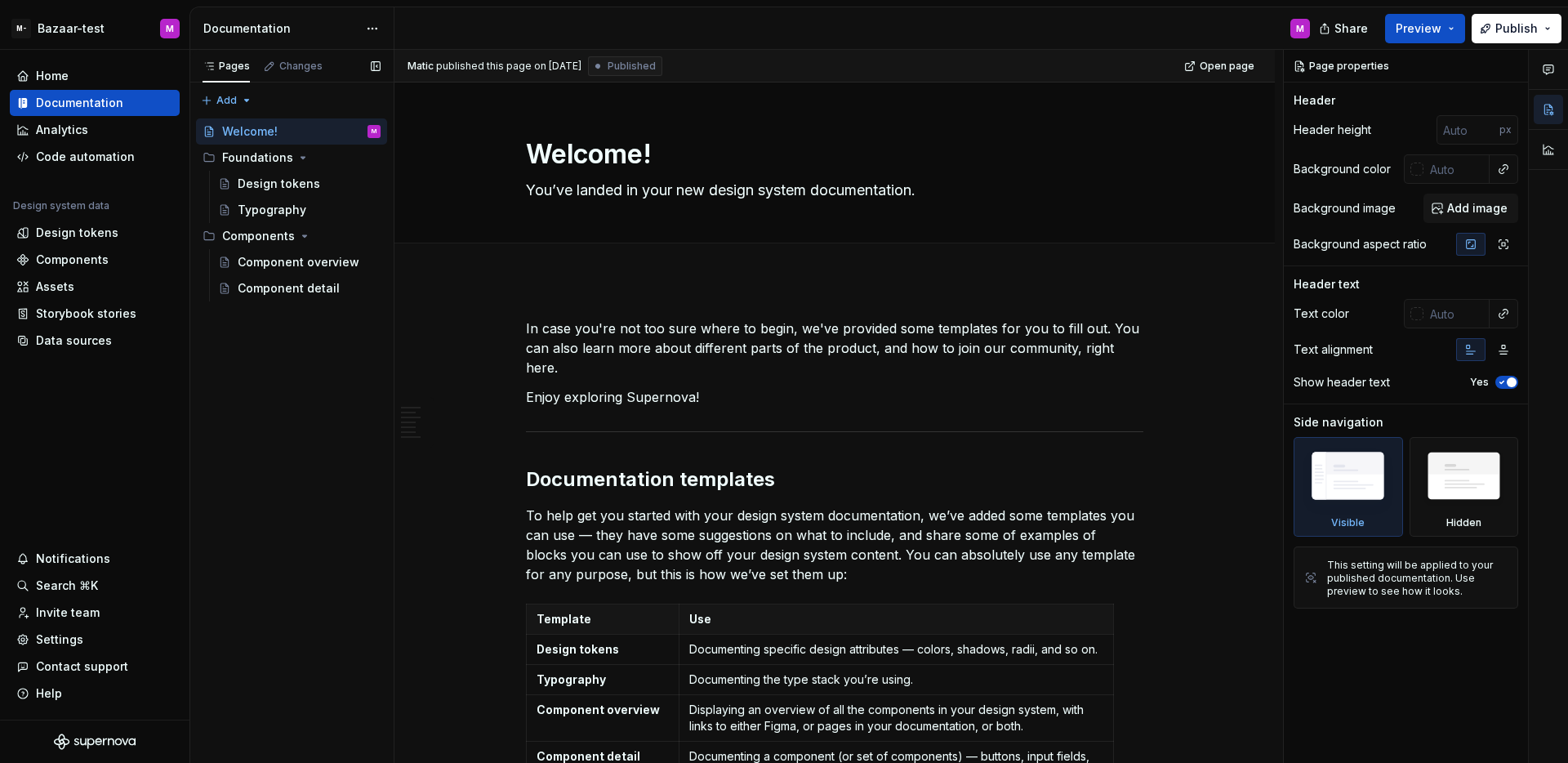
type textarea "*"
drag, startPoint x: 293, startPoint y: 384, endPoint x: 317, endPoint y: 358, distance: 35.4
click at [294, 384] on div "Pages Changes Add Accessibility guide for tree Page tree. Navigate the tree wit…" at bounding box center [291, 406] width 204 height 713
click at [228, 100] on div "Pages Changes Add Accessibility guide for tree Page tree. Navigate the tree wit…" at bounding box center [291, 406] width 204 height 713
click at [238, 129] on div "New page" at bounding box center [279, 132] width 106 height 17
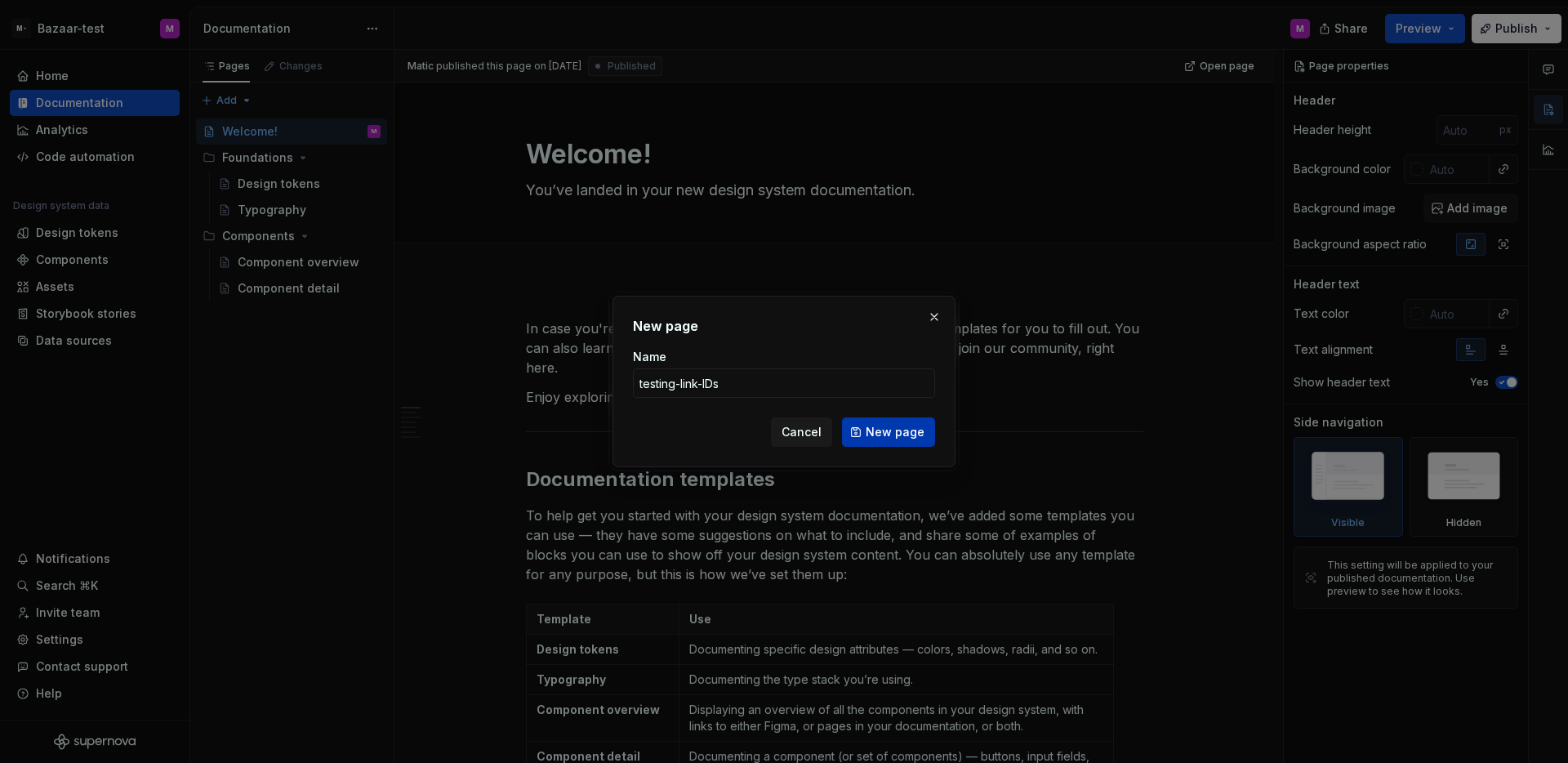
type input "testing-link-IDs"
click at [890, 436] on span "New page" at bounding box center [895, 432] width 59 height 17
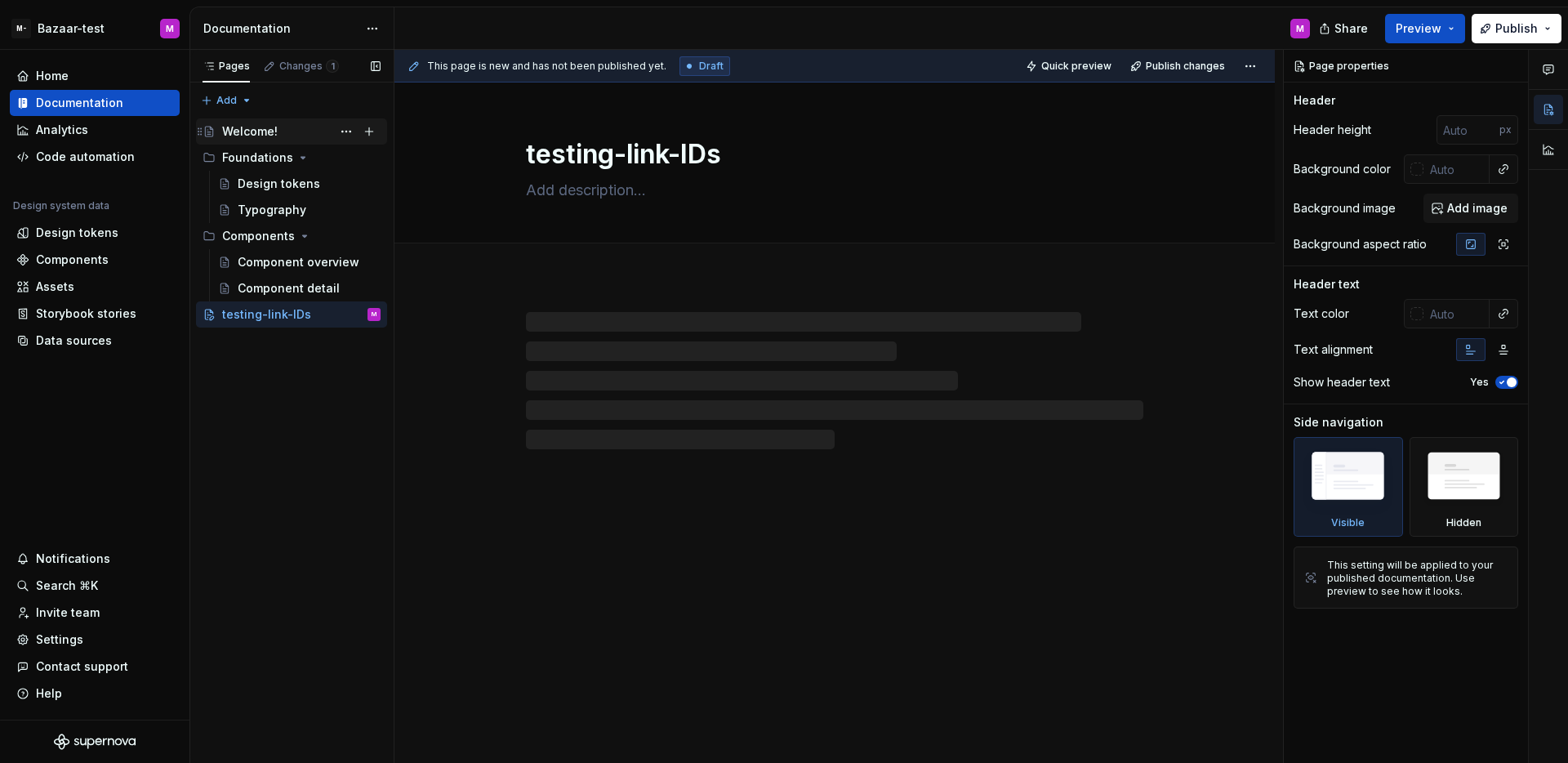
click at [281, 136] on div "Welcome!" at bounding box center [301, 131] width 159 height 23
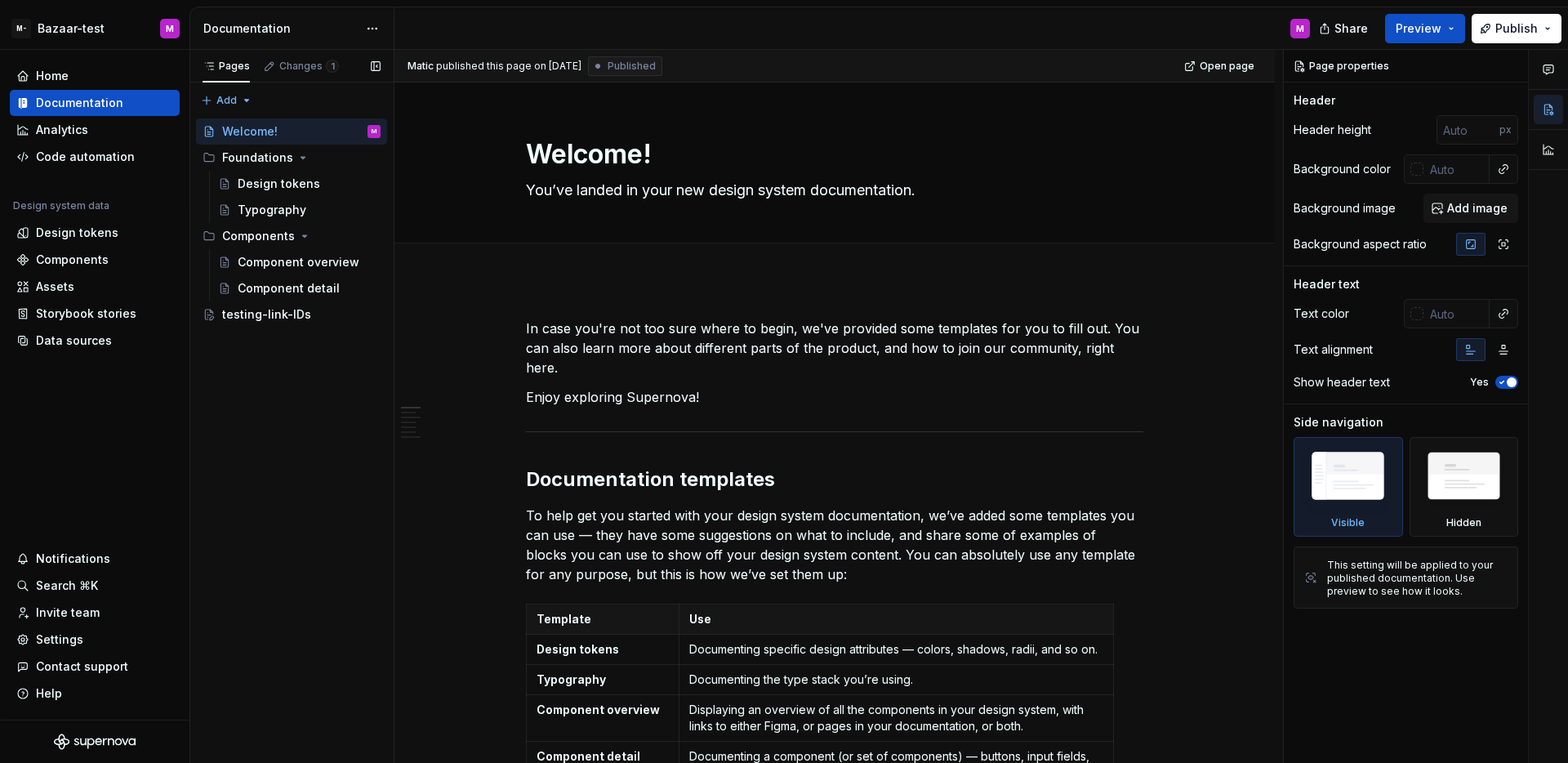
click at [306, 349] on div "Pages Changes 1 Add Accessibility guide for tree Page tree. Navigate the tree w…" at bounding box center [291, 406] width 204 height 713
click at [350, 134] on button "Page tree" at bounding box center [346, 131] width 23 height 23
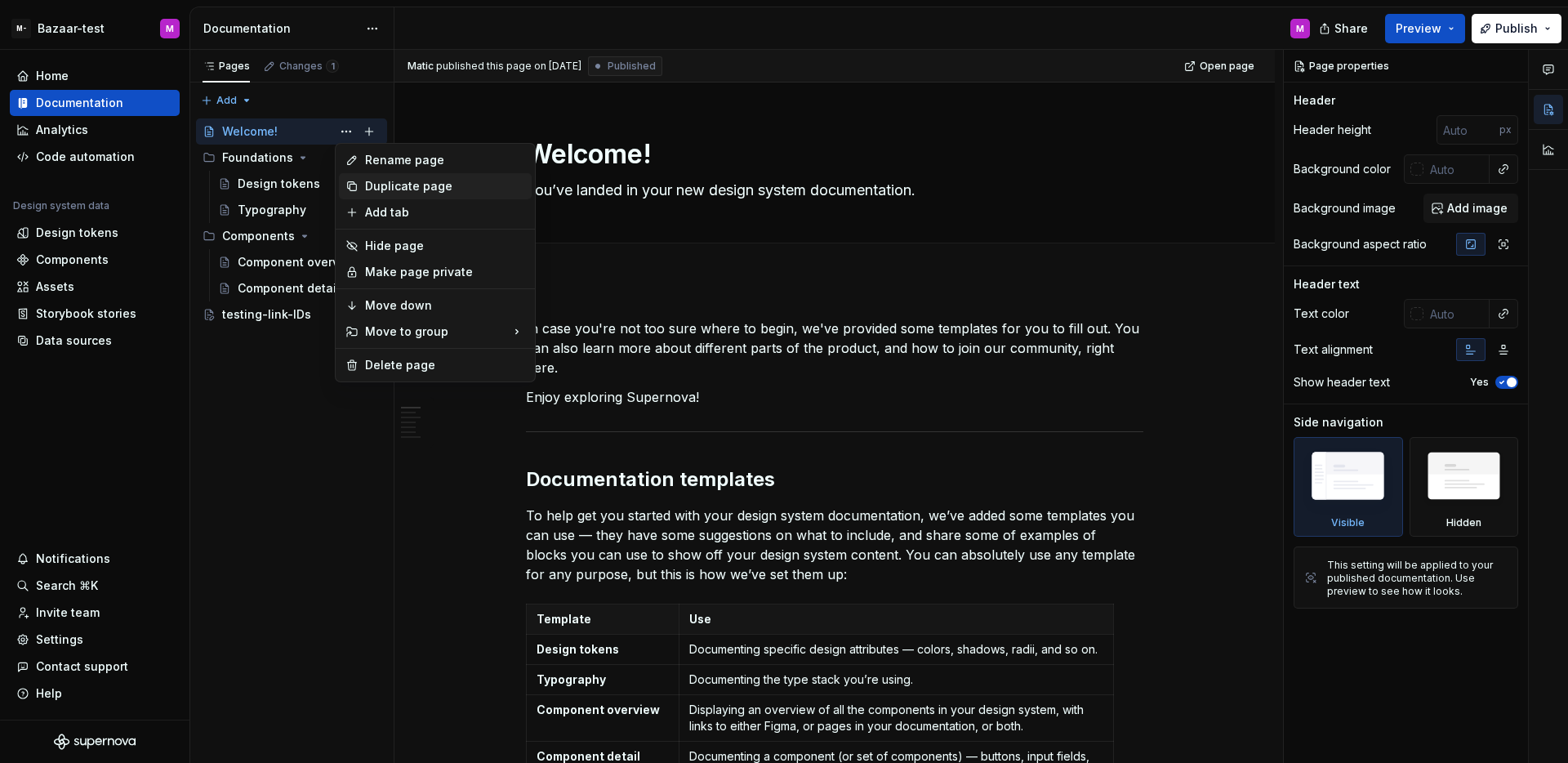
click at [386, 185] on div "Duplicate page" at bounding box center [445, 186] width 160 height 17
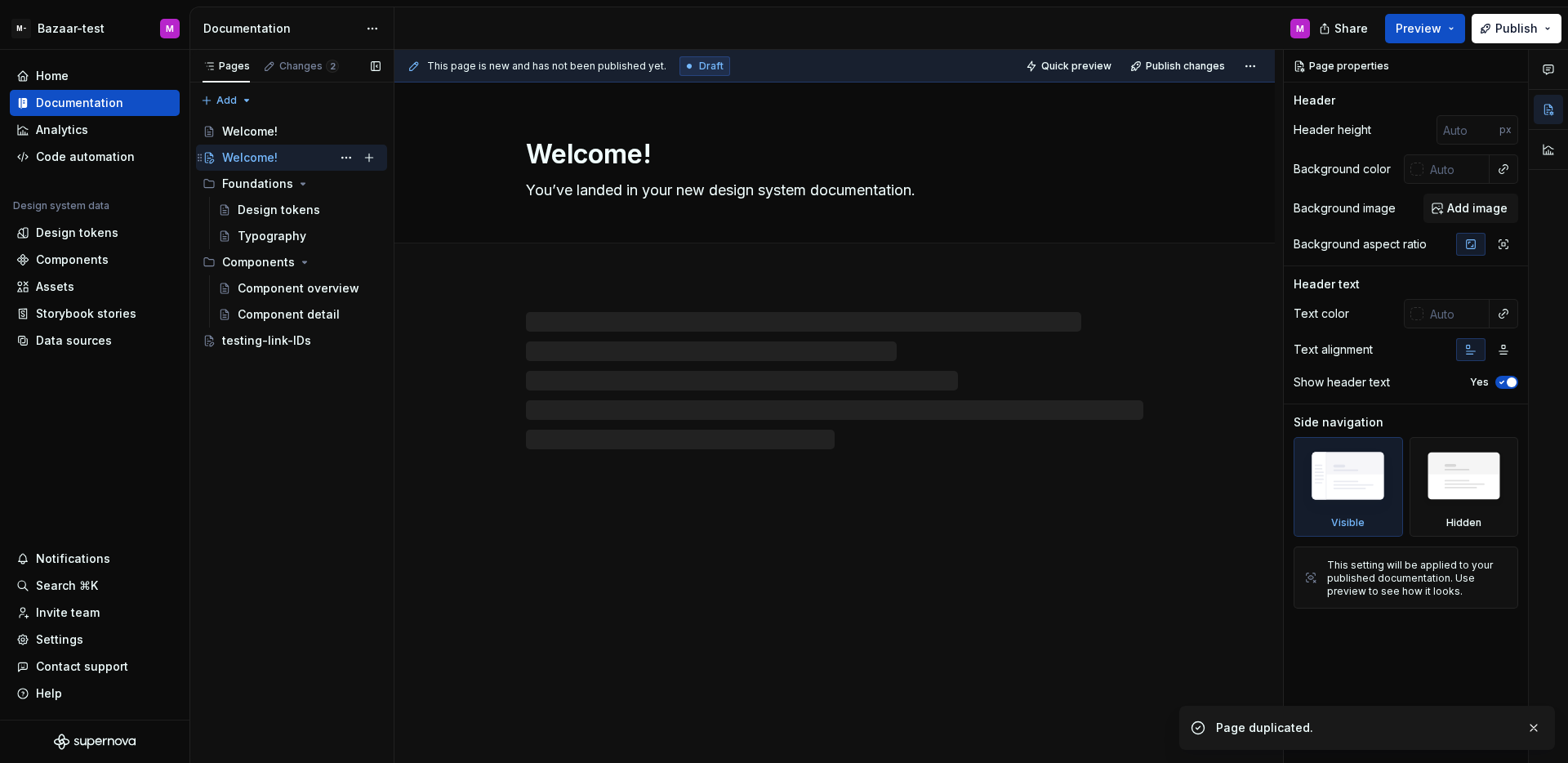
click at [285, 159] on div "Welcome! M" at bounding box center [301, 157] width 159 height 23
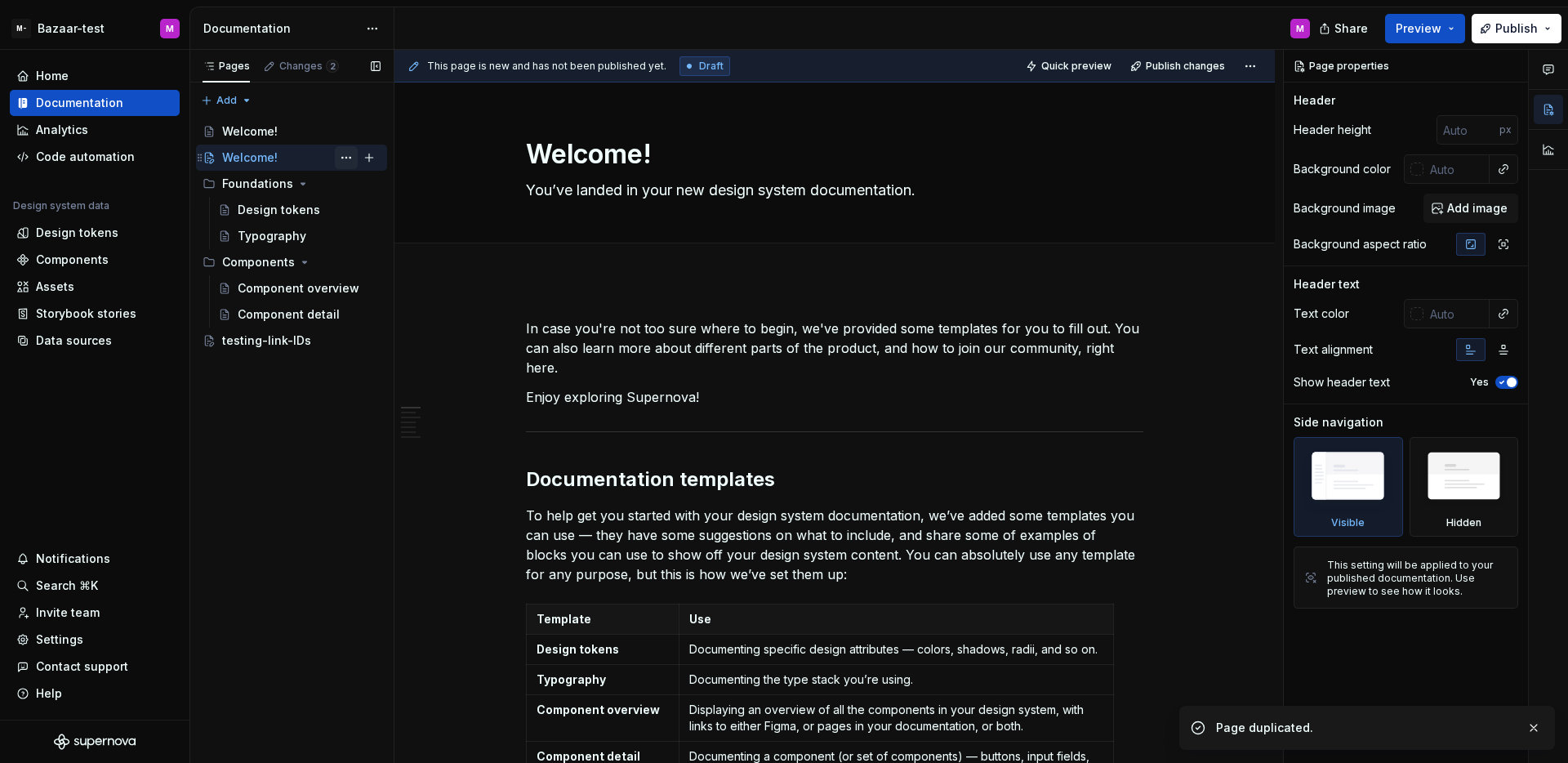
click at [342, 158] on button "Page tree" at bounding box center [346, 157] width 23 height 23
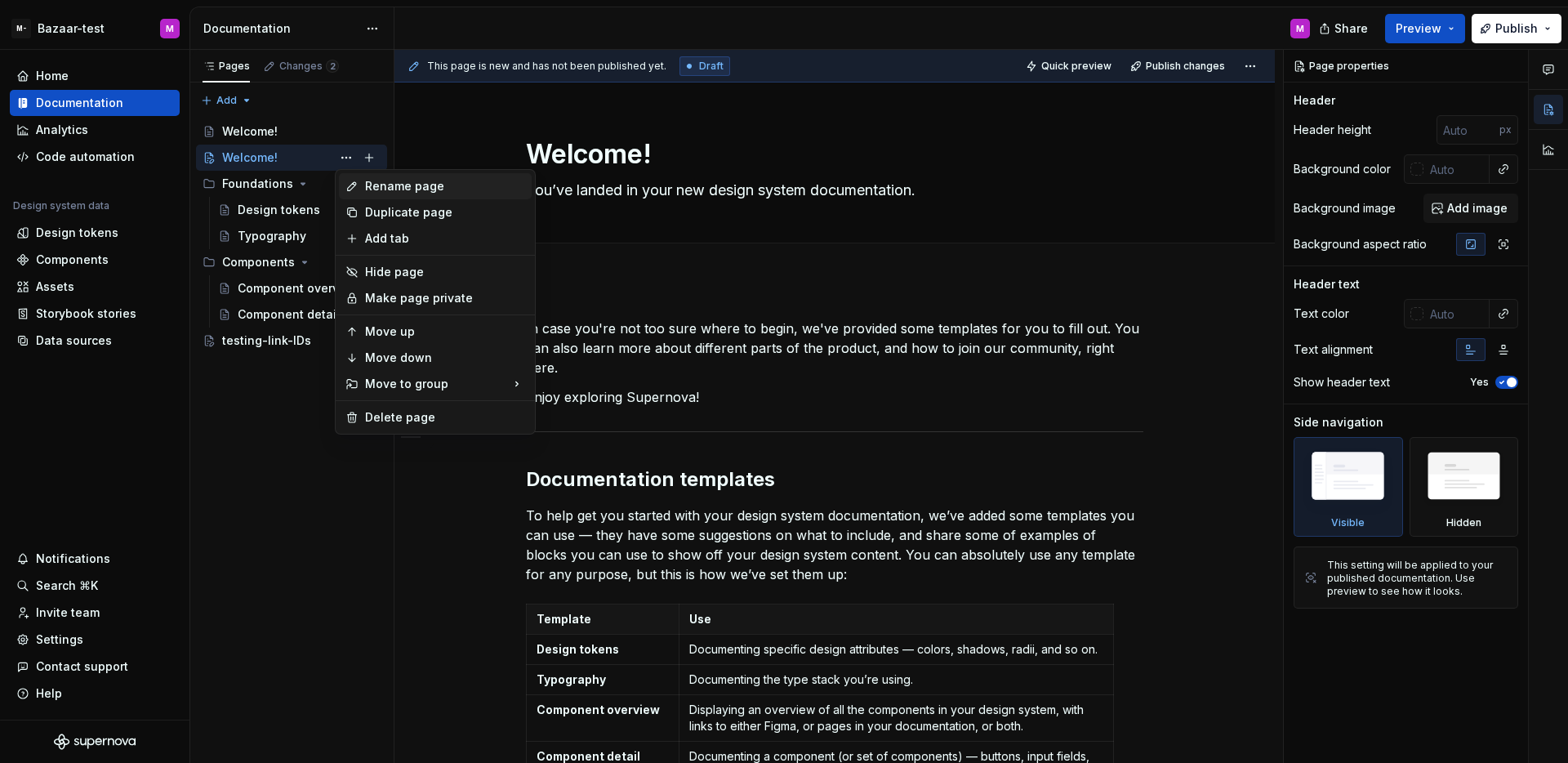
type textarea "*"
click at [358, 186] on icon at bounding box center [352, 186] width 13 height 13
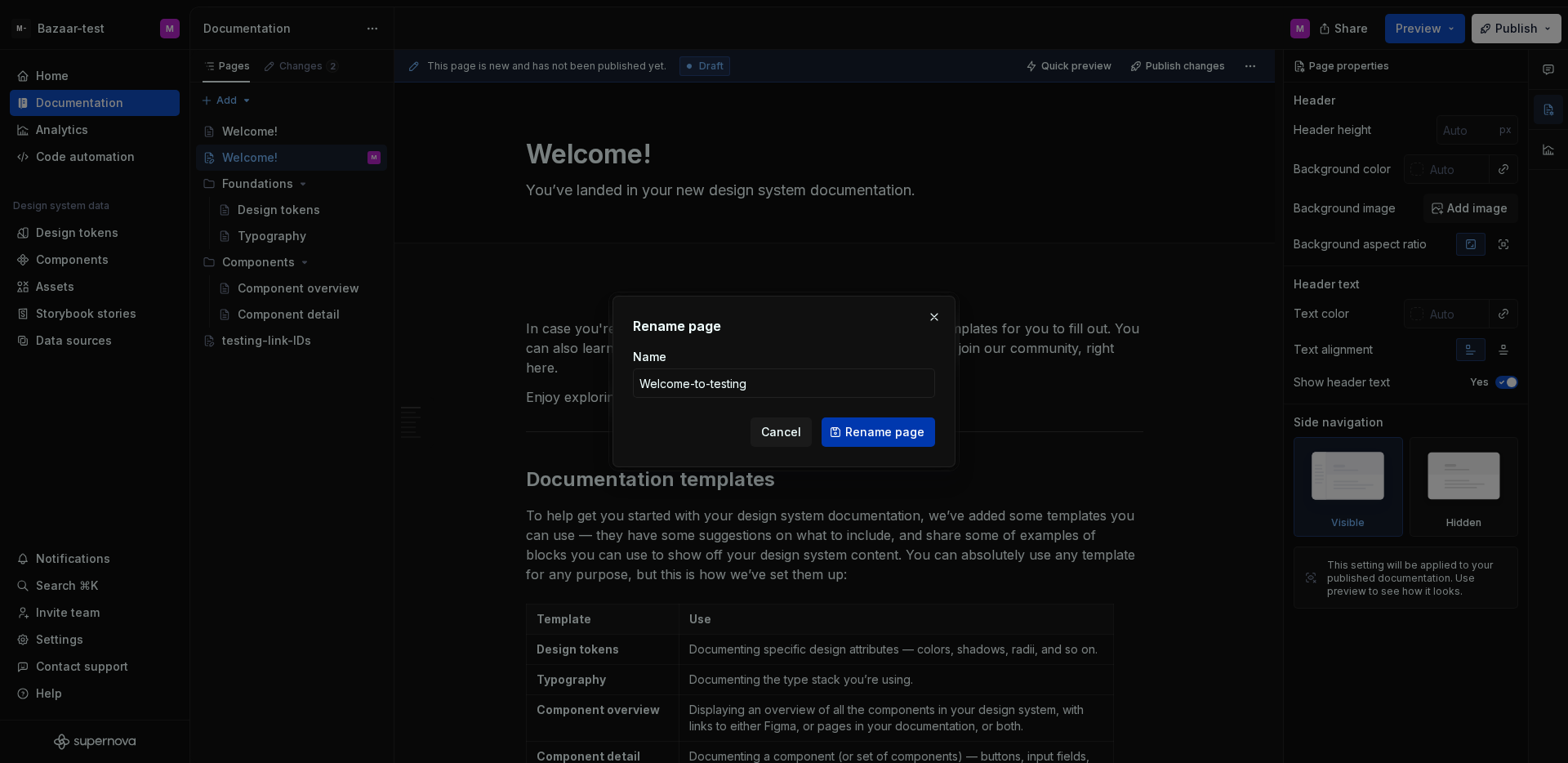
type input "Welcome-to-testing"
click at [887, 440] on span "Rename page" at bounding box center [885, 432] width 79 height 17
type textarea "*"
type textarea "Welcome-to-testing"
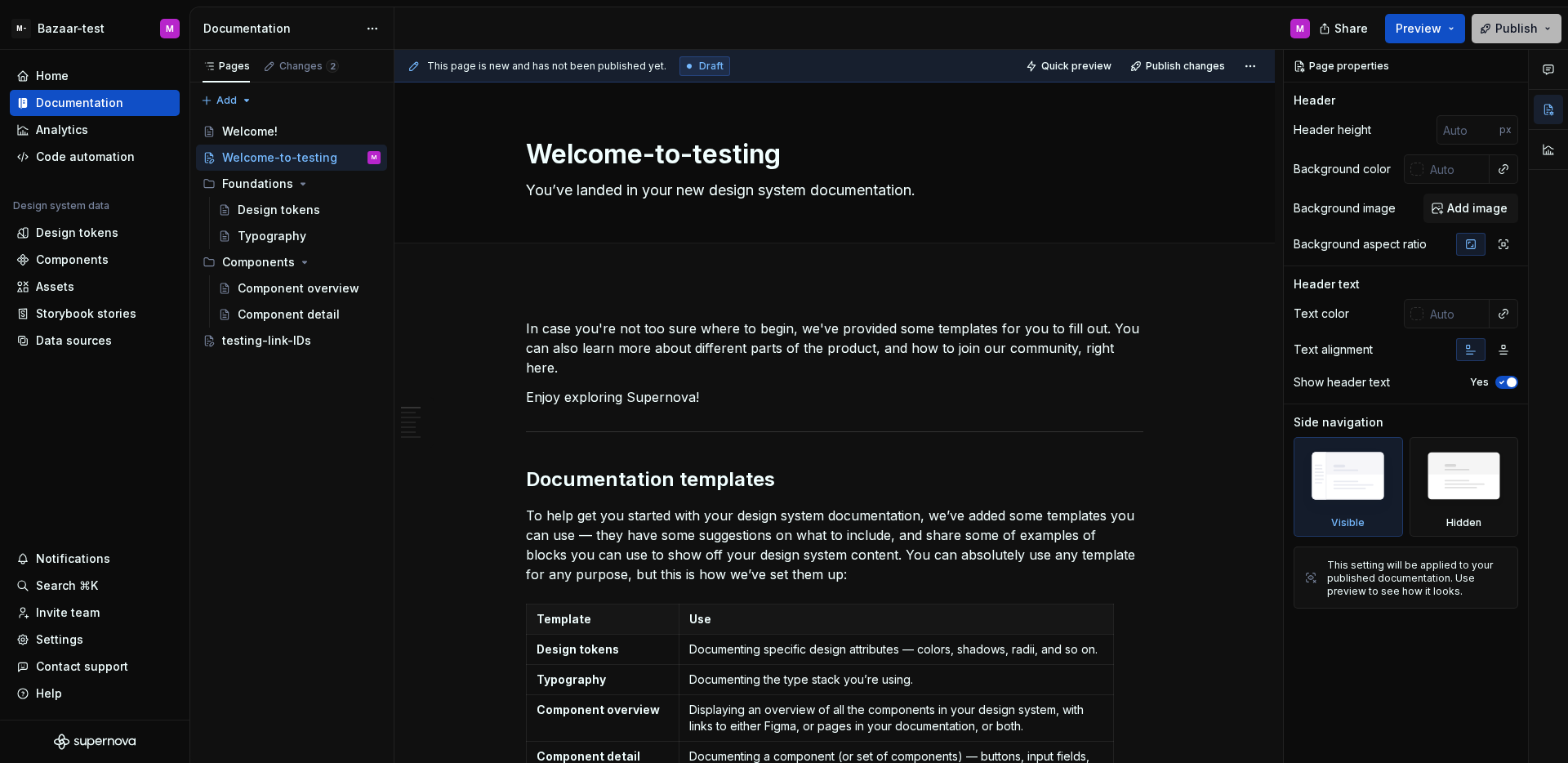
click at [1495, 32] on button "Publish" at bounding box center [1517, 28] width 90 height 29
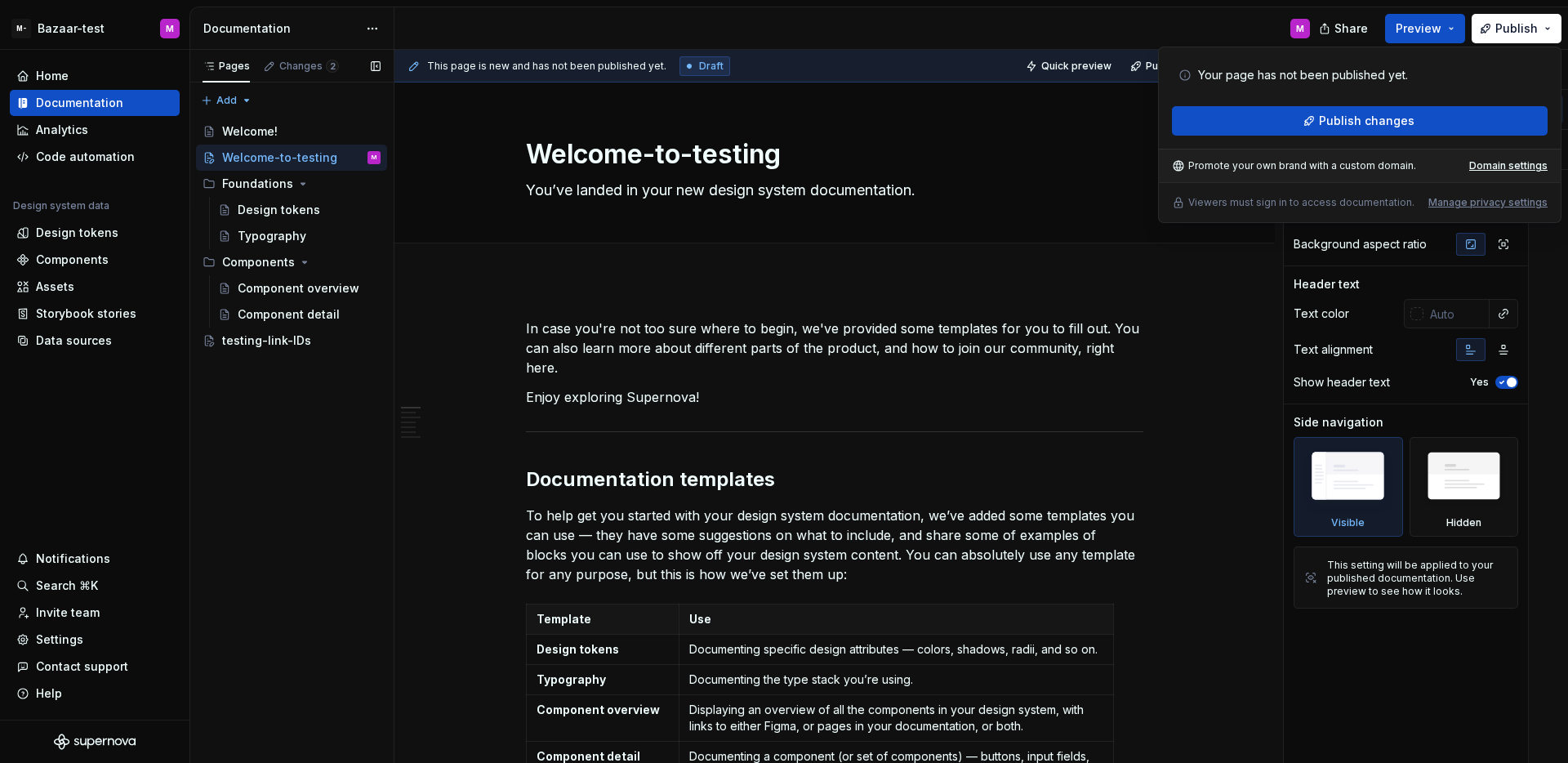
click at [346, 425] on div "Pages Changes 2 Add Accessibility guide for tree Page tree. Navigate the tree w…" at bounding box center [291, 406] width 204 height 713
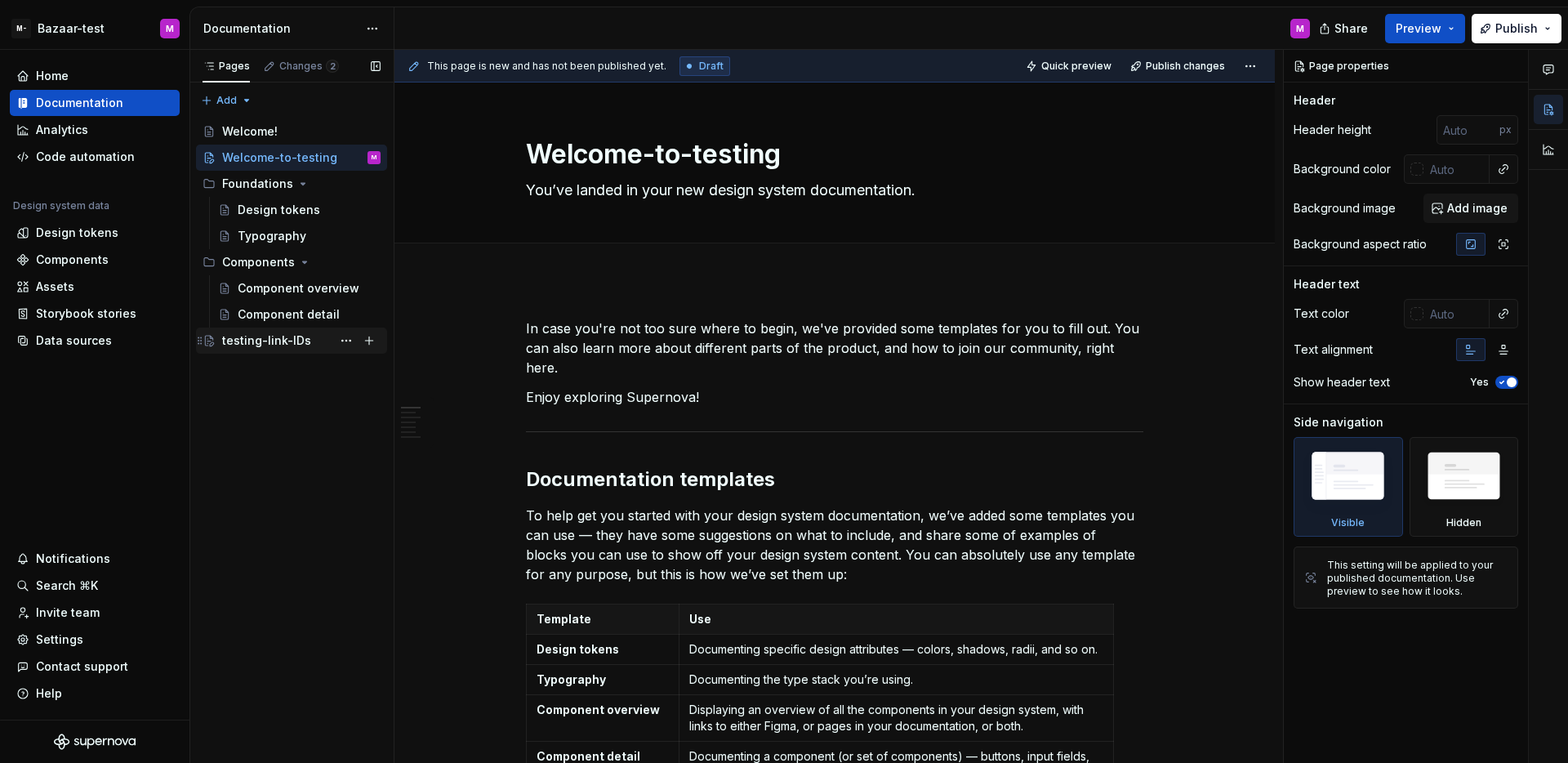
click at [261, 339] on div "testing-link-IDs" at bounding box center [266, 341] width 89 height 17
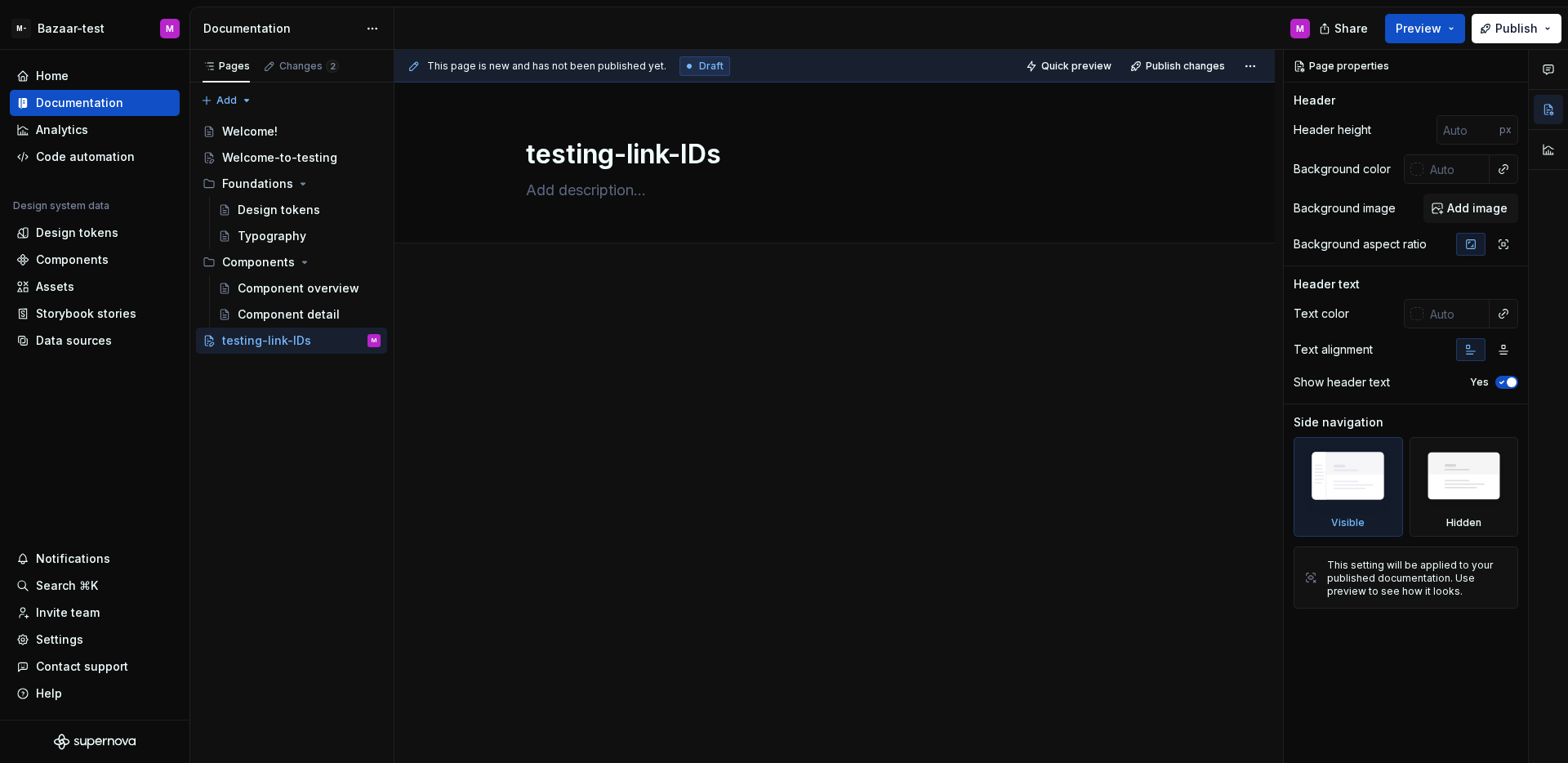
type textarea "*"
click at [722, 403] on div at bounding box center [834, 454] width 880 height 350
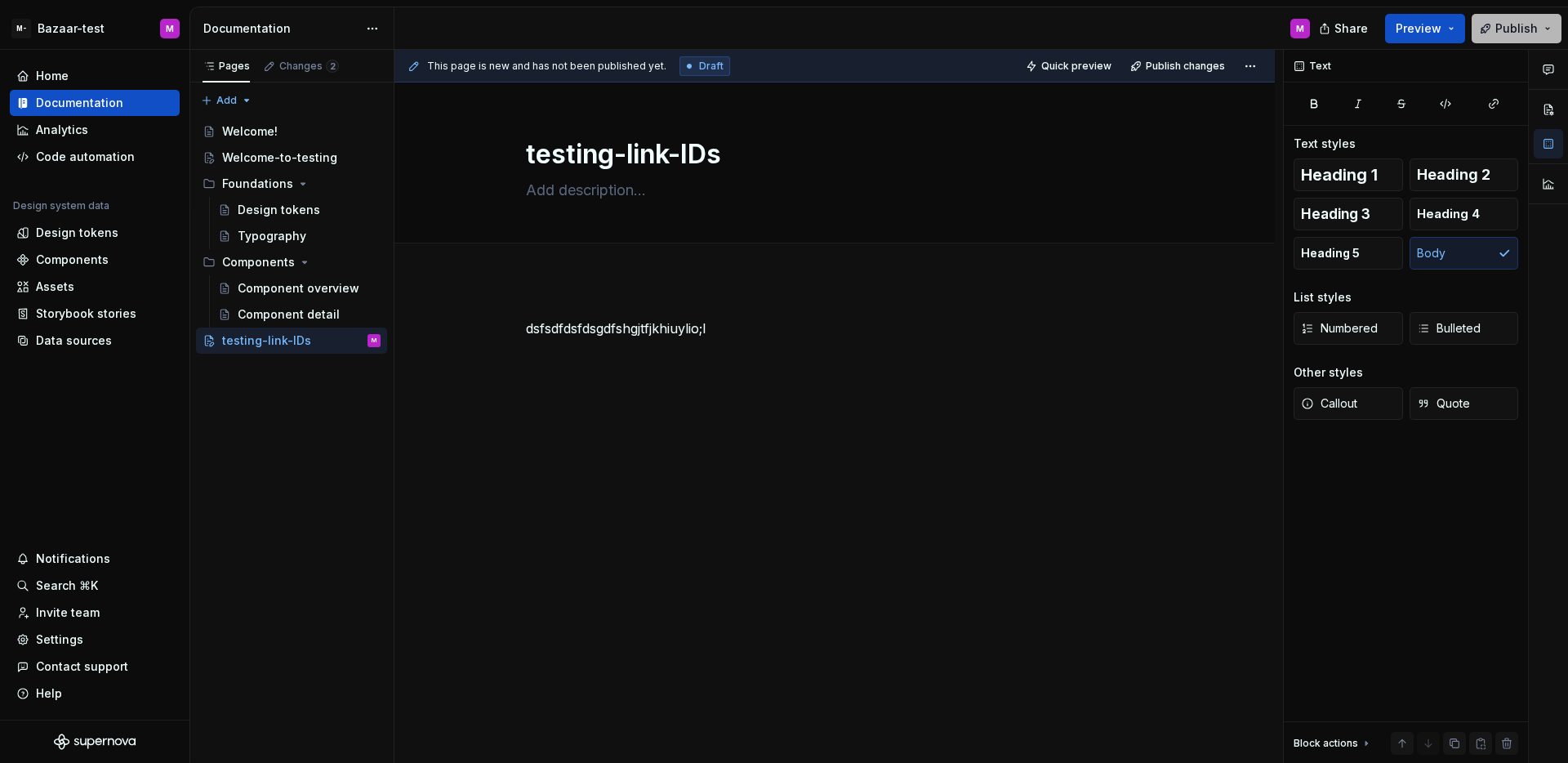
click at [1496, 20] on span "Publish" at bounding box center [1517, 28] width 42 height 17
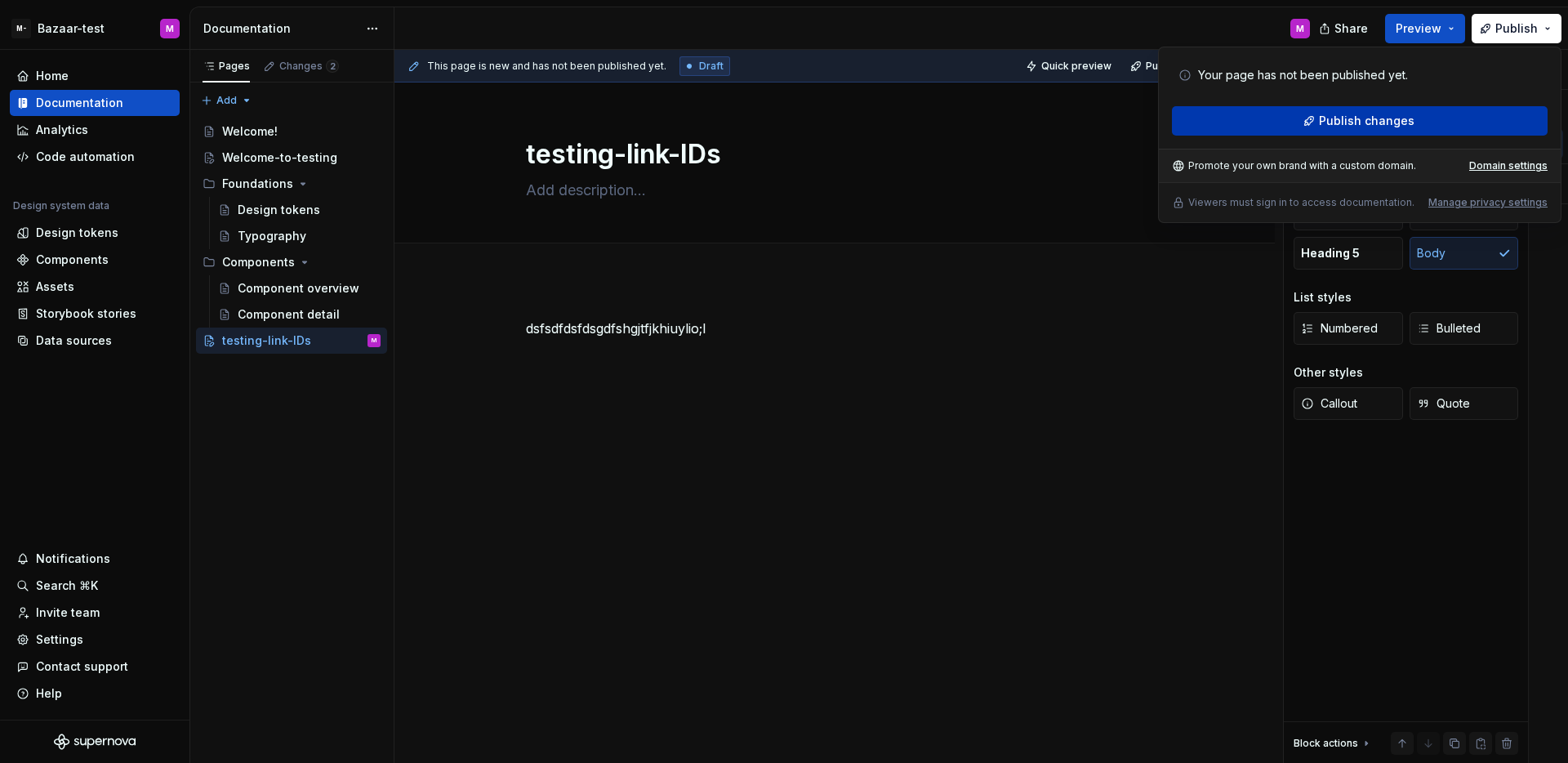
click at [1429, 118] on button "Publish changes" at bounding box center [1359, 121] width 375 height 29
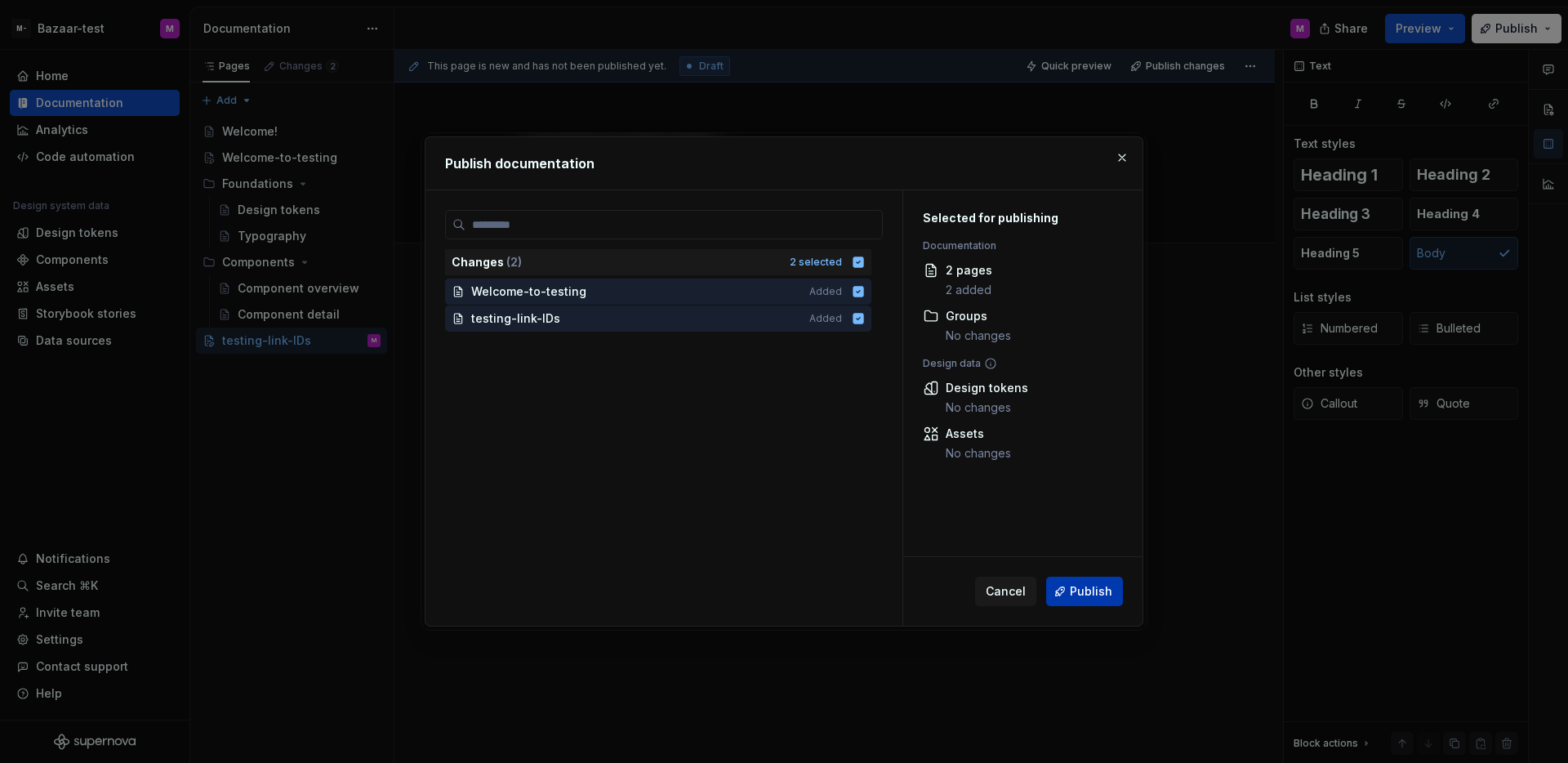
click at [1077, 580] on button "Publish" at bounding box center [1084, 591] width 77 height 29
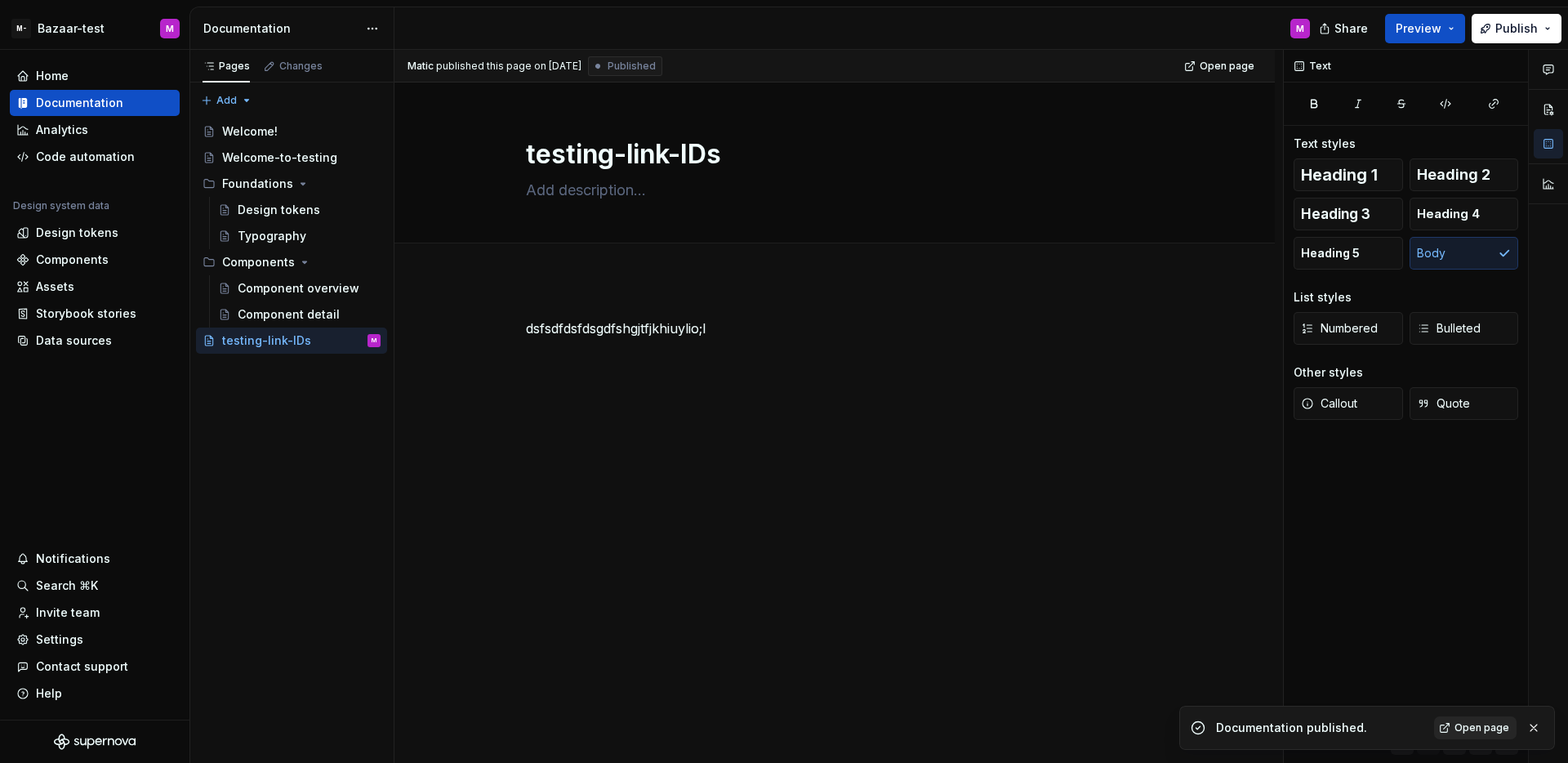
click at [1486, 724] on span "Open page" at bounding box center [1482, 727] width 55 height 13
type textarea "*"
click at [65, 148] on div "Code automation" at bounding box center [95, 157] width 170 height 26
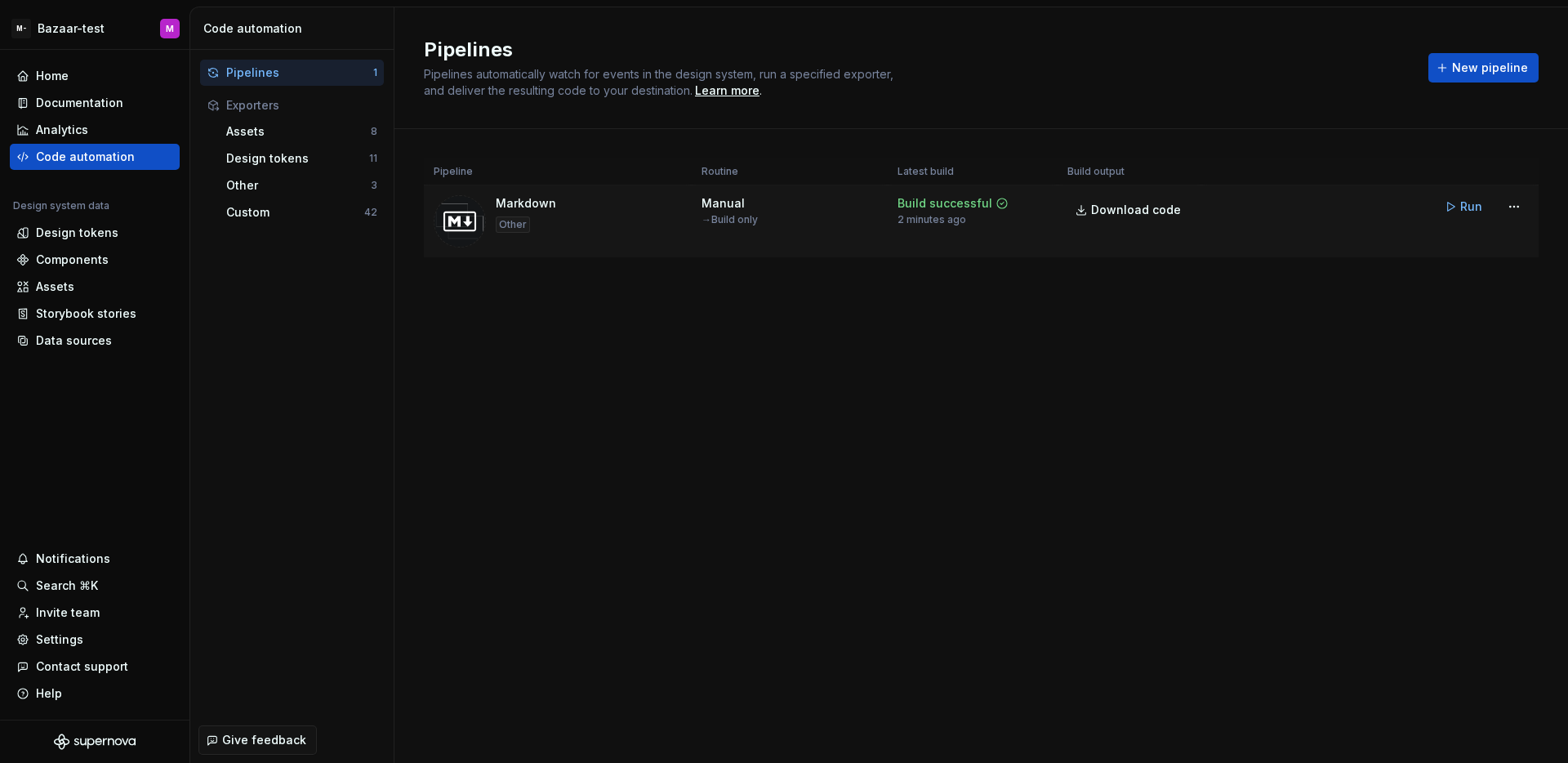
click at [1459, 210] on button "Run" at bounding box center [1464, 207] width 56 height 29
click at [1148, 213] on span "Download code" at bounding box center [1136, 210] width 90 height 17
click at [100, 36] on html "M- Bazaar-test M Home Documentation Analytics Code automation Design system dat…" at bounding box center [784, 381] width 1568 height 763
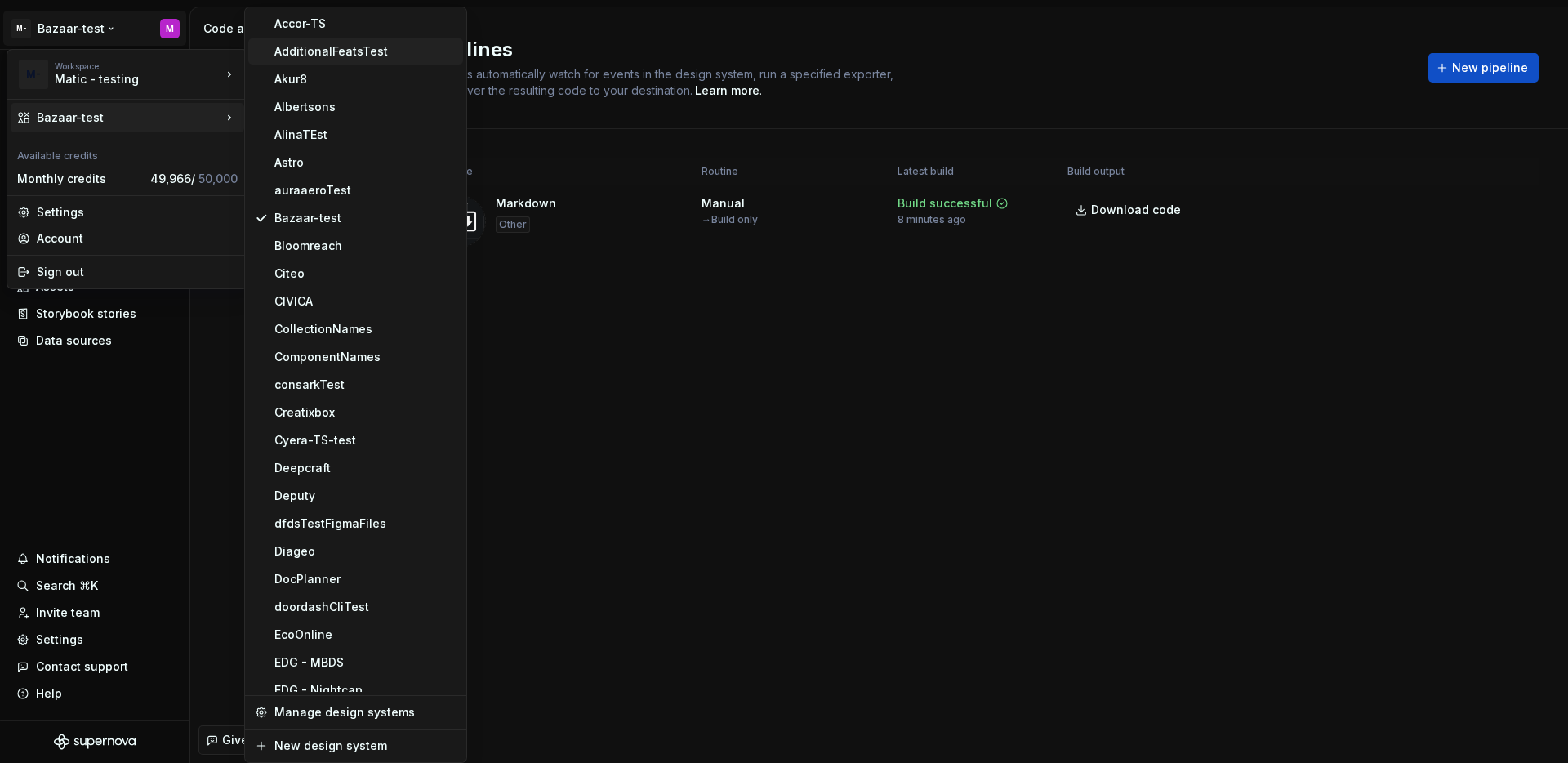
click at [299, 52] on div "AdditionalFeatsTest" at bounding box center [365, 51] width 182 height 17
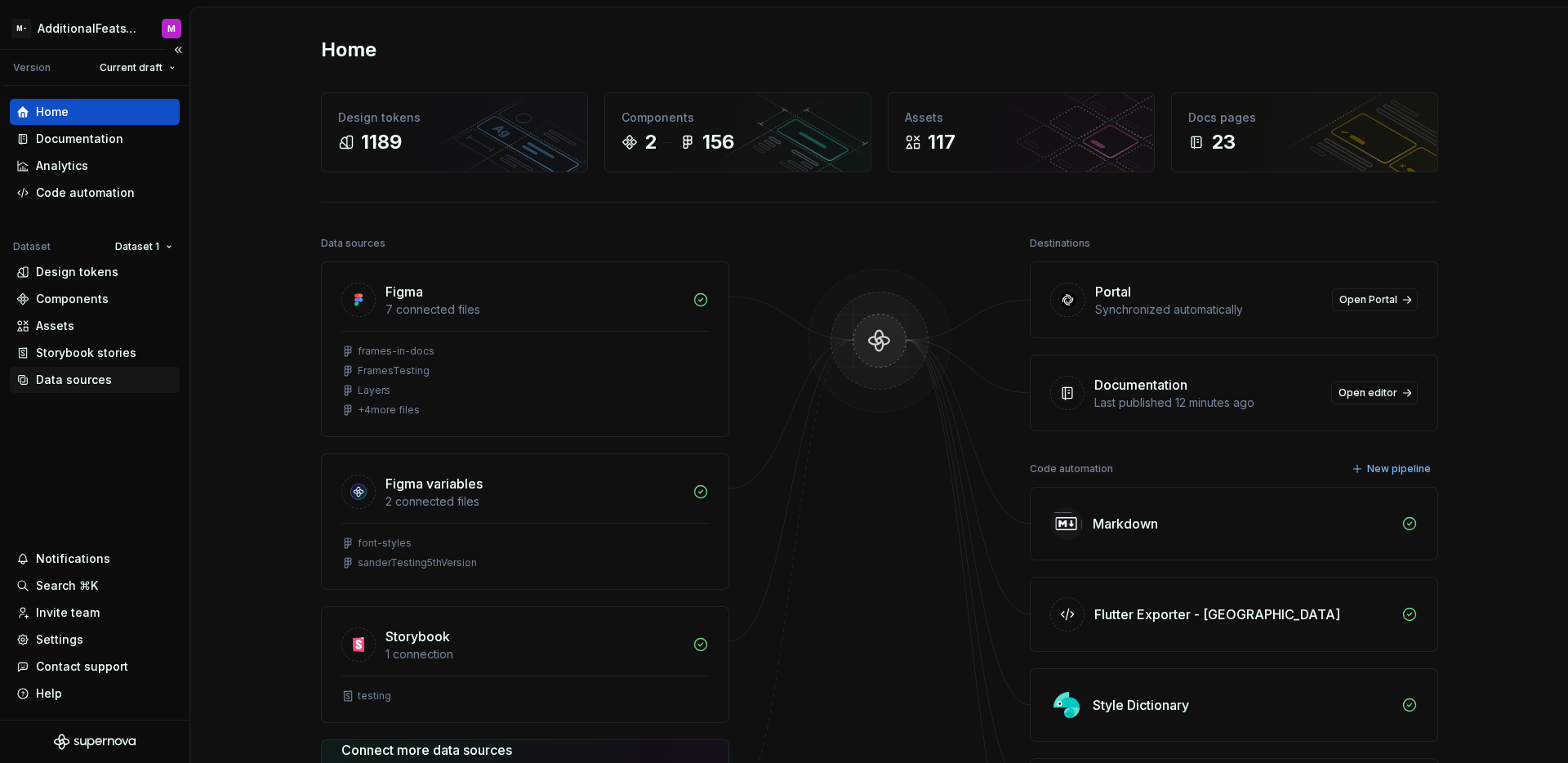
click at [96, 384] on div "Data sources" at bounding box center [73, 380] width 76 height 17
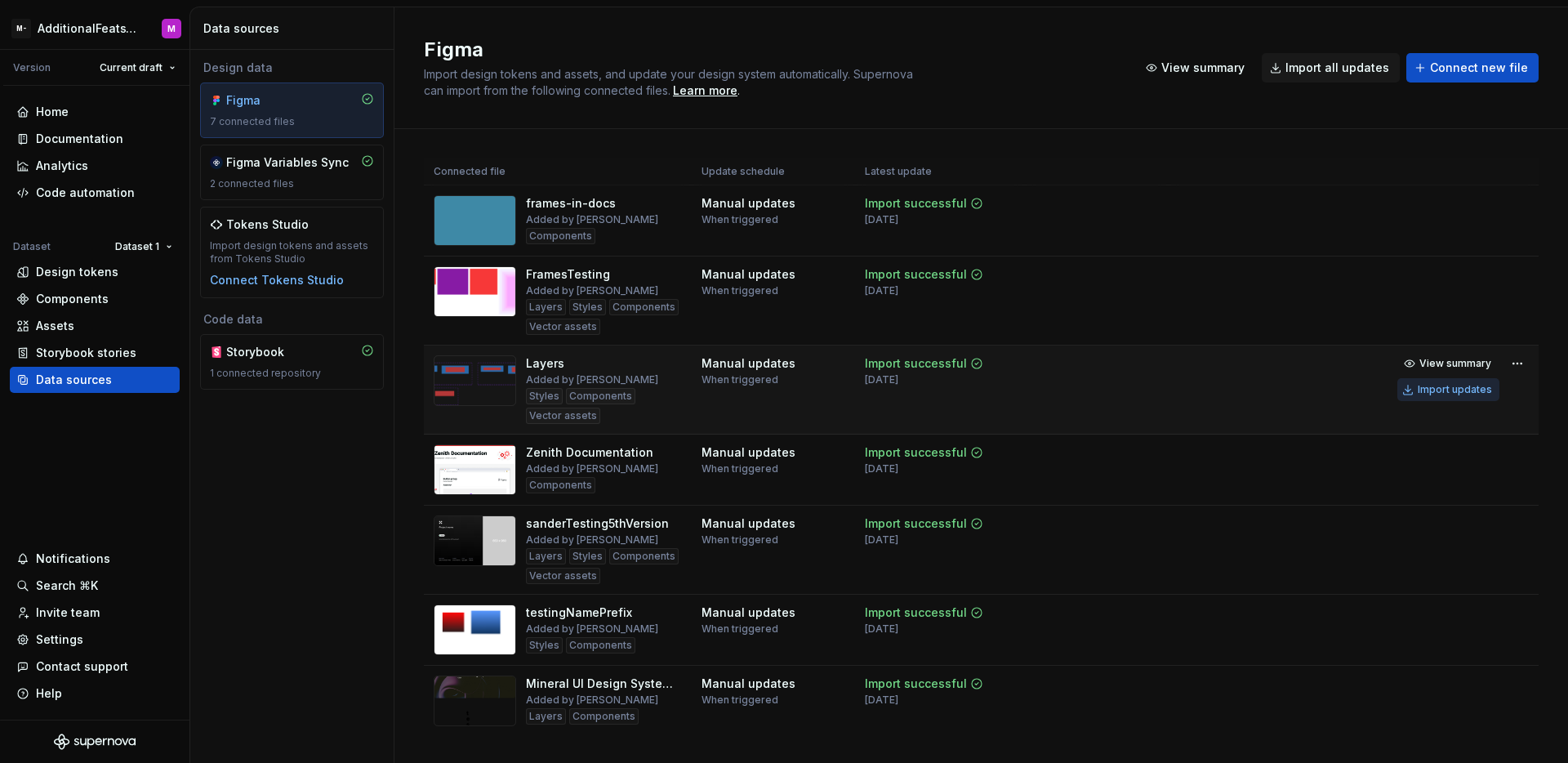
click at [1442, 396] on button "Import updates" at bounding box center [1448, 389] width 102 height 23
click at [81, 270] on div "Design tokens" at bounding box center [77, 272] width 83 height 17
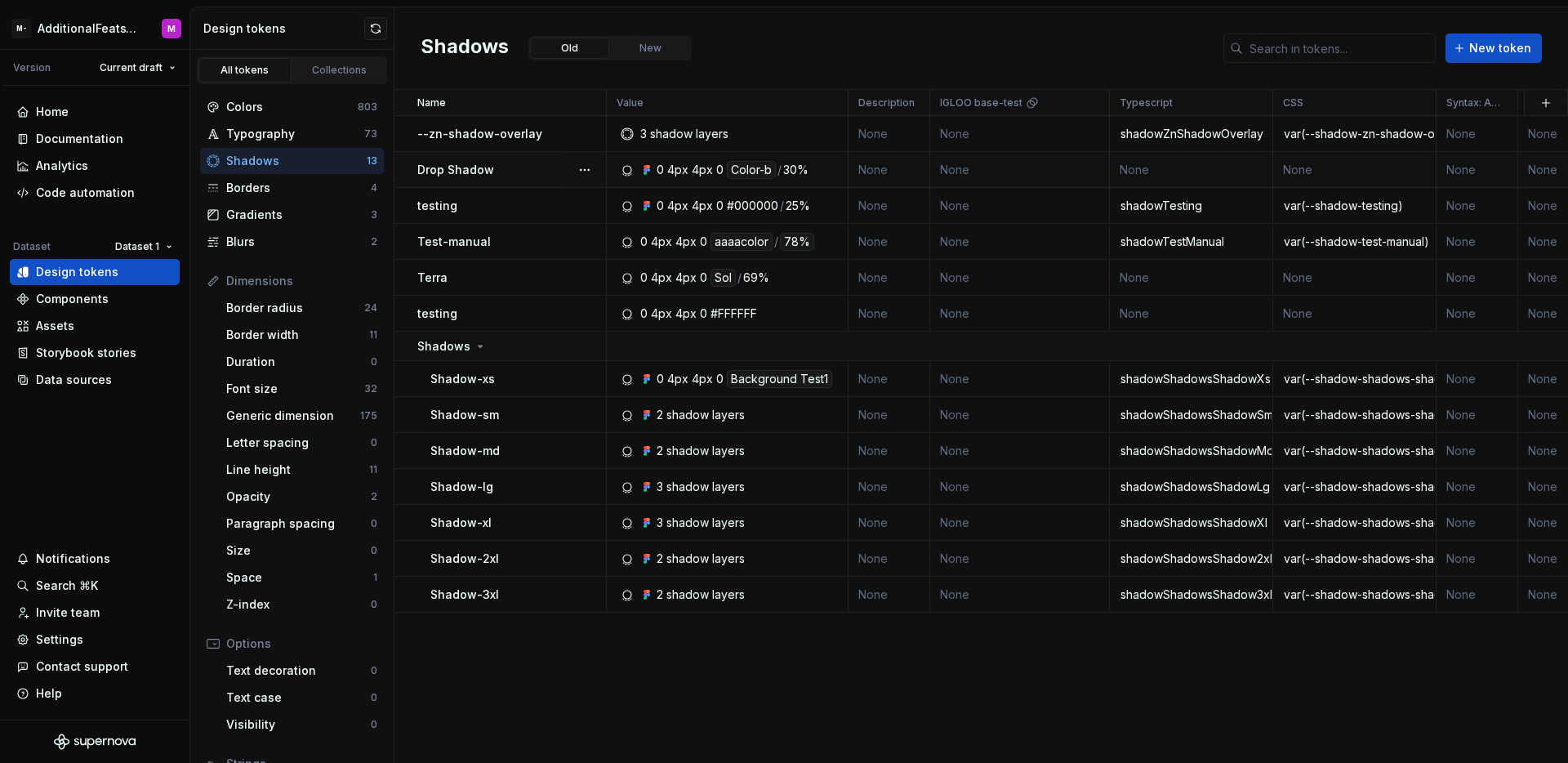
click at [514, 168] on div "Drop Shadow" at bounding box center [511, 170] width 188 height 17
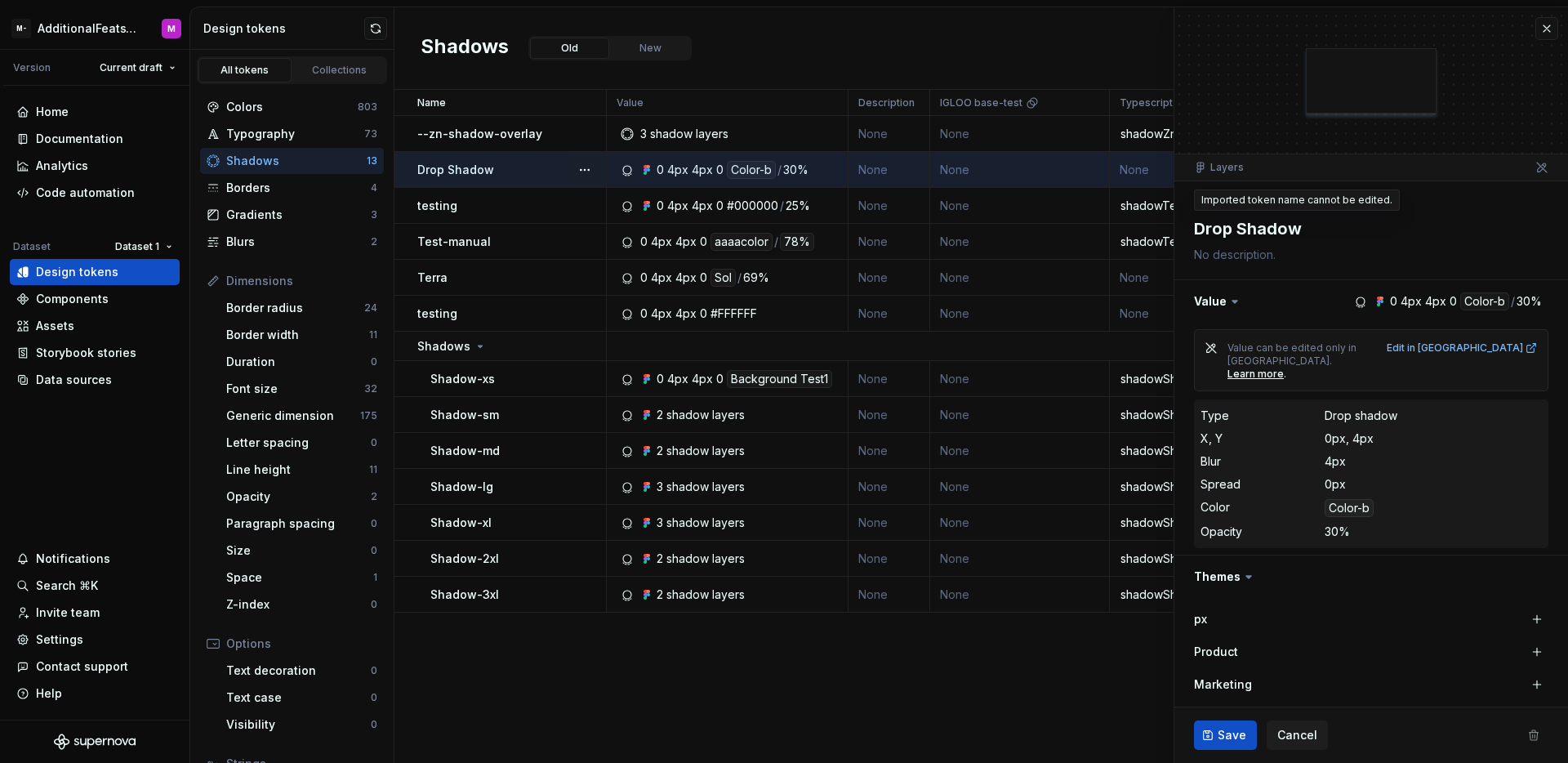
type textarea "*"
click at [77, 195] on div "Code automation" at bounding box center [85, 193] width 99 height 17
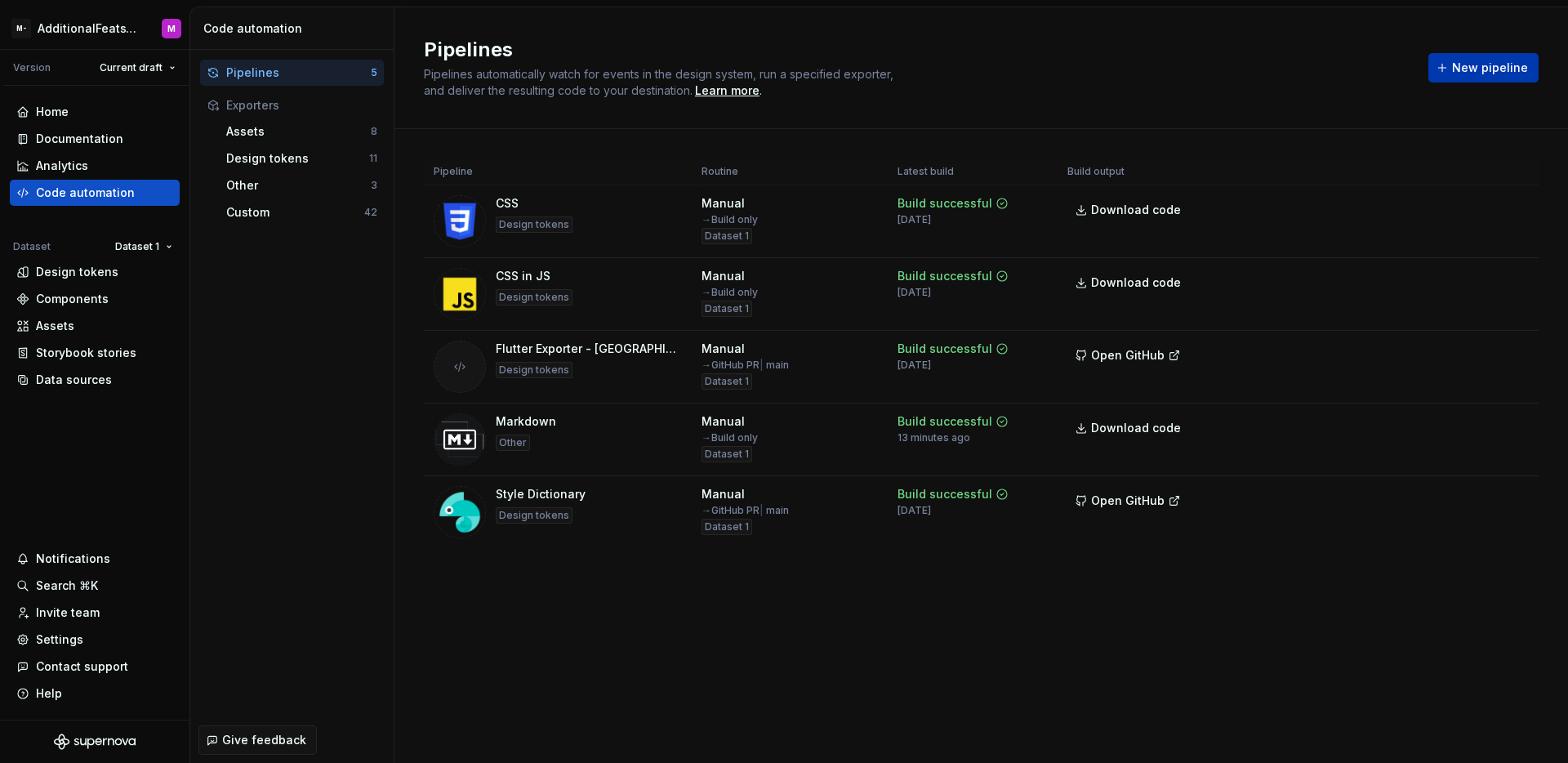
click at [1444, 82] on button "New pipeline" at bounding box center [1484, 68] width 110 height 29
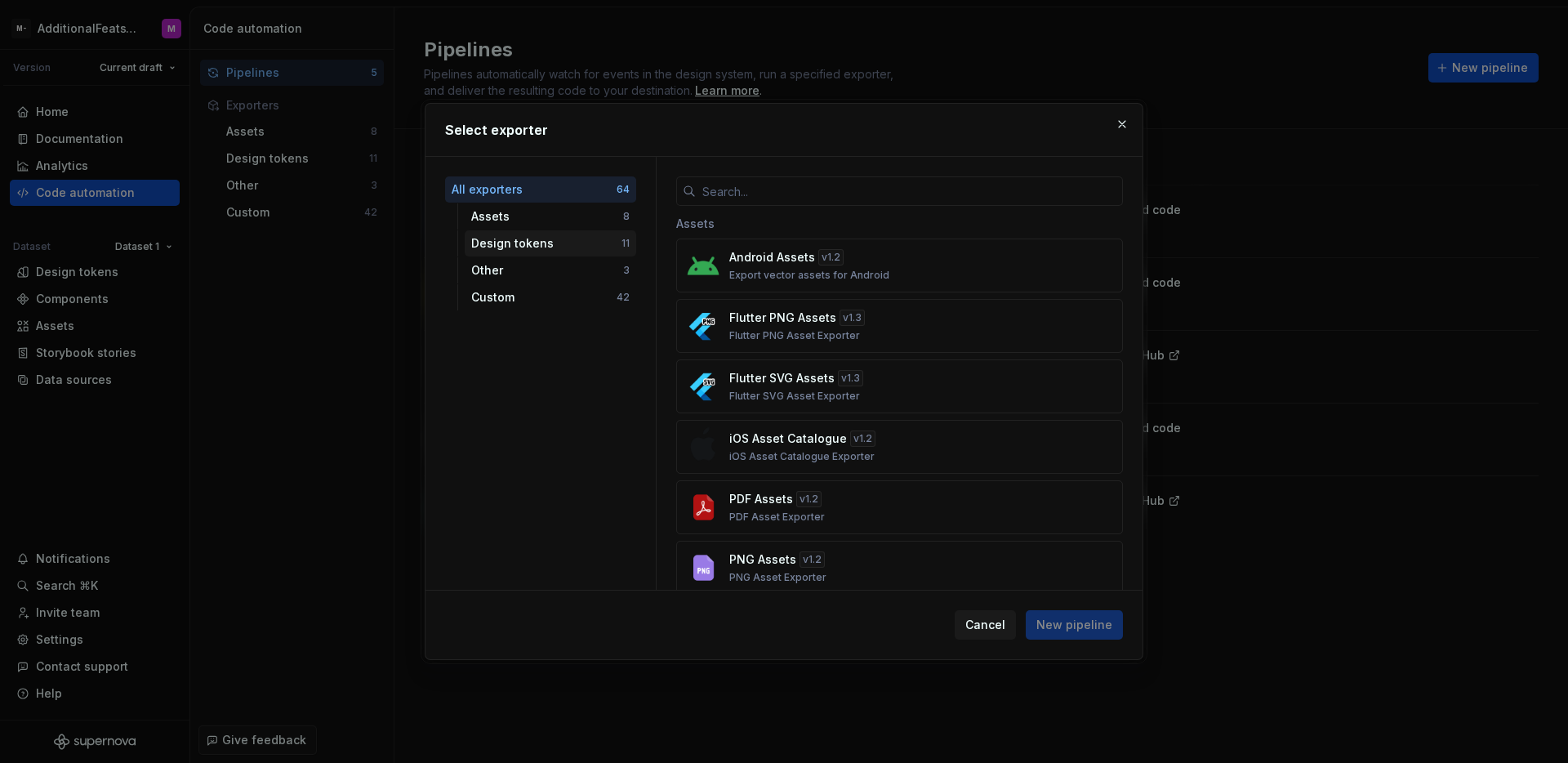
click at [564, 249] on div "Design tokens" at bounding box center [546, 243] width 151 height 17
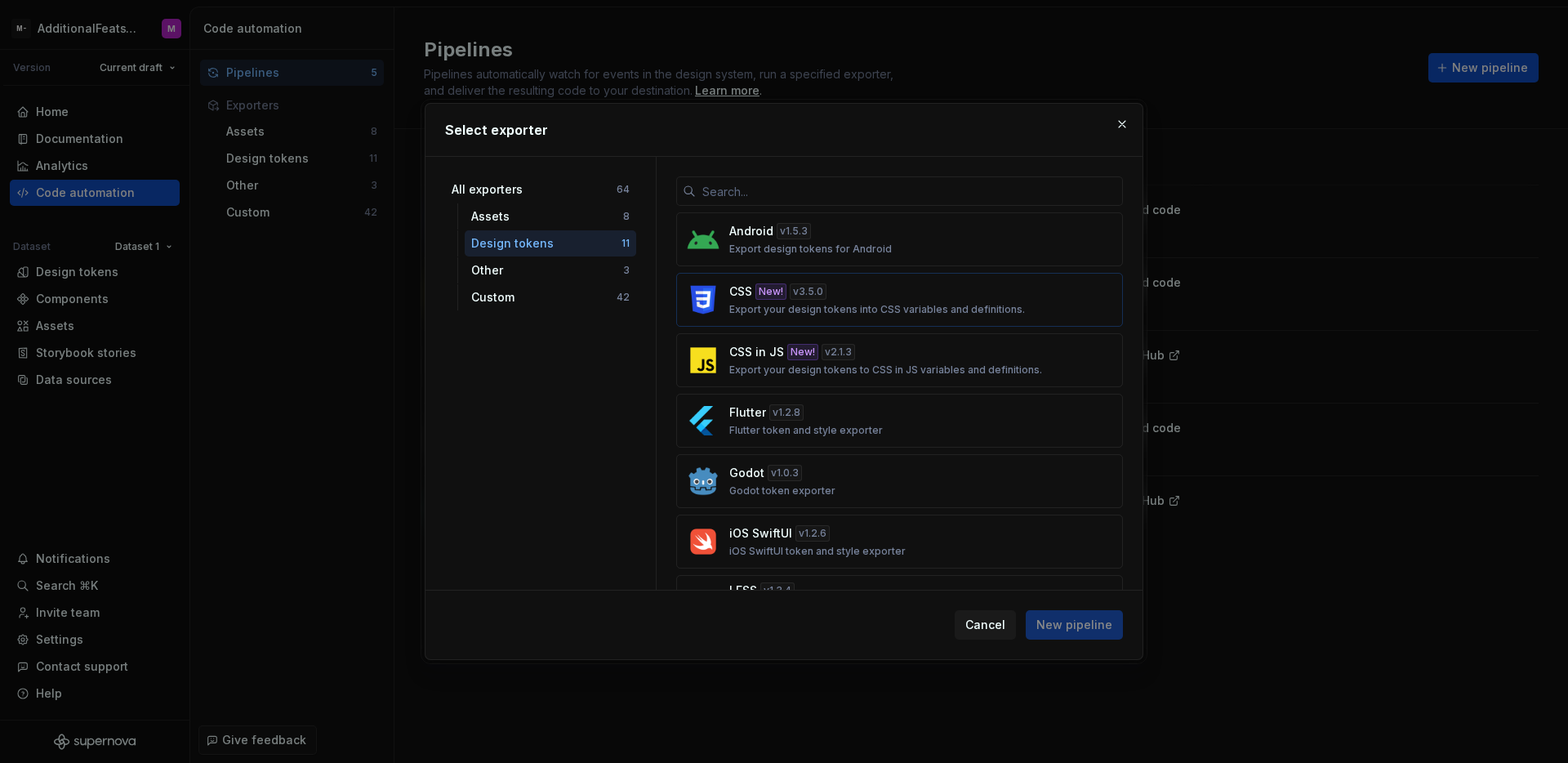
click at [789, 299] on div "CSS New! v 3.5.0" at bounding box center [778, 292] width 97 height 17
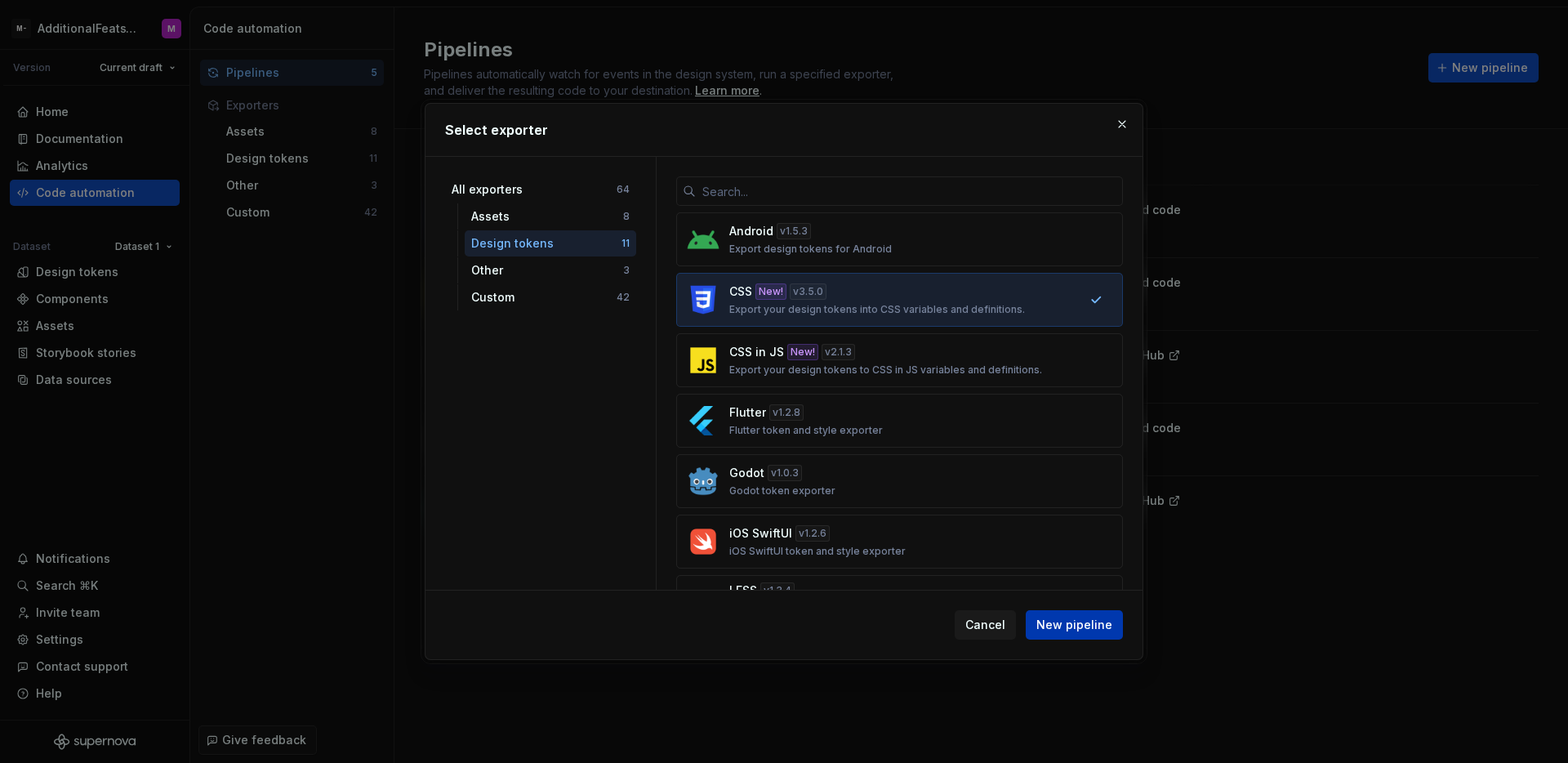
click at [1095, 632] on span "New pipeline" at bounding box center [1074, 625] width 76 height 17
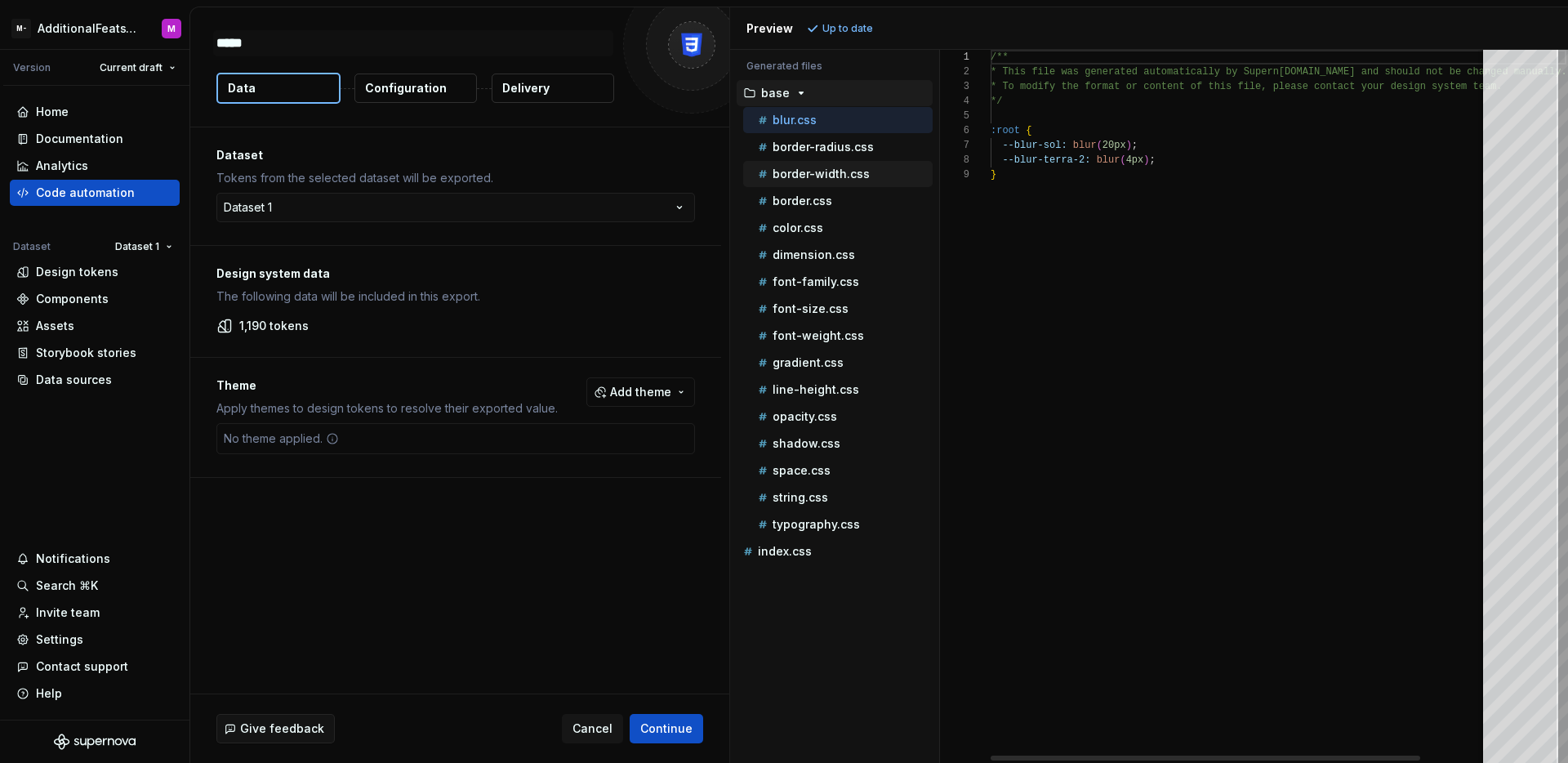
type textarea "*"
click at [826, 443] on p "shadow.css" at bounding box center [806, 443] width 68 height 13
type textarea "**********"
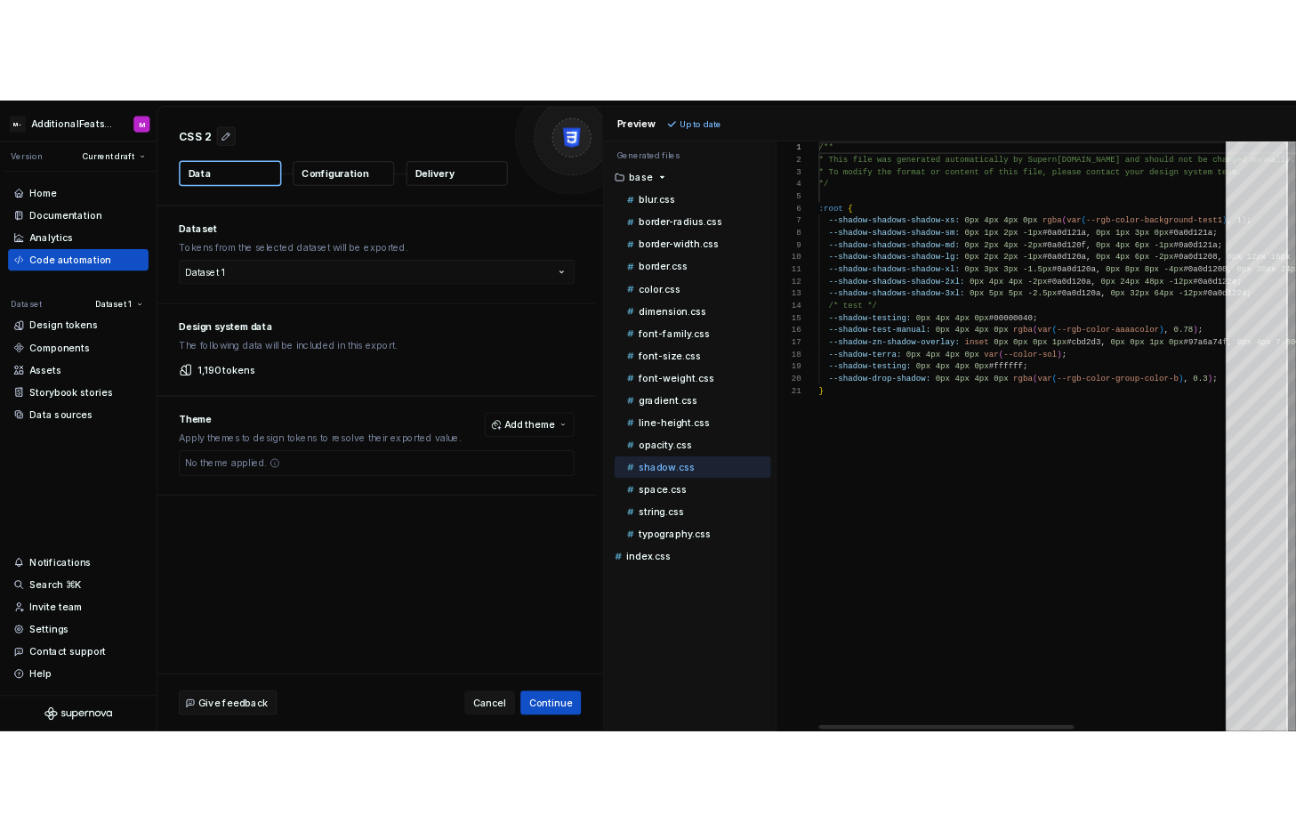
scroll to position [144, 0]
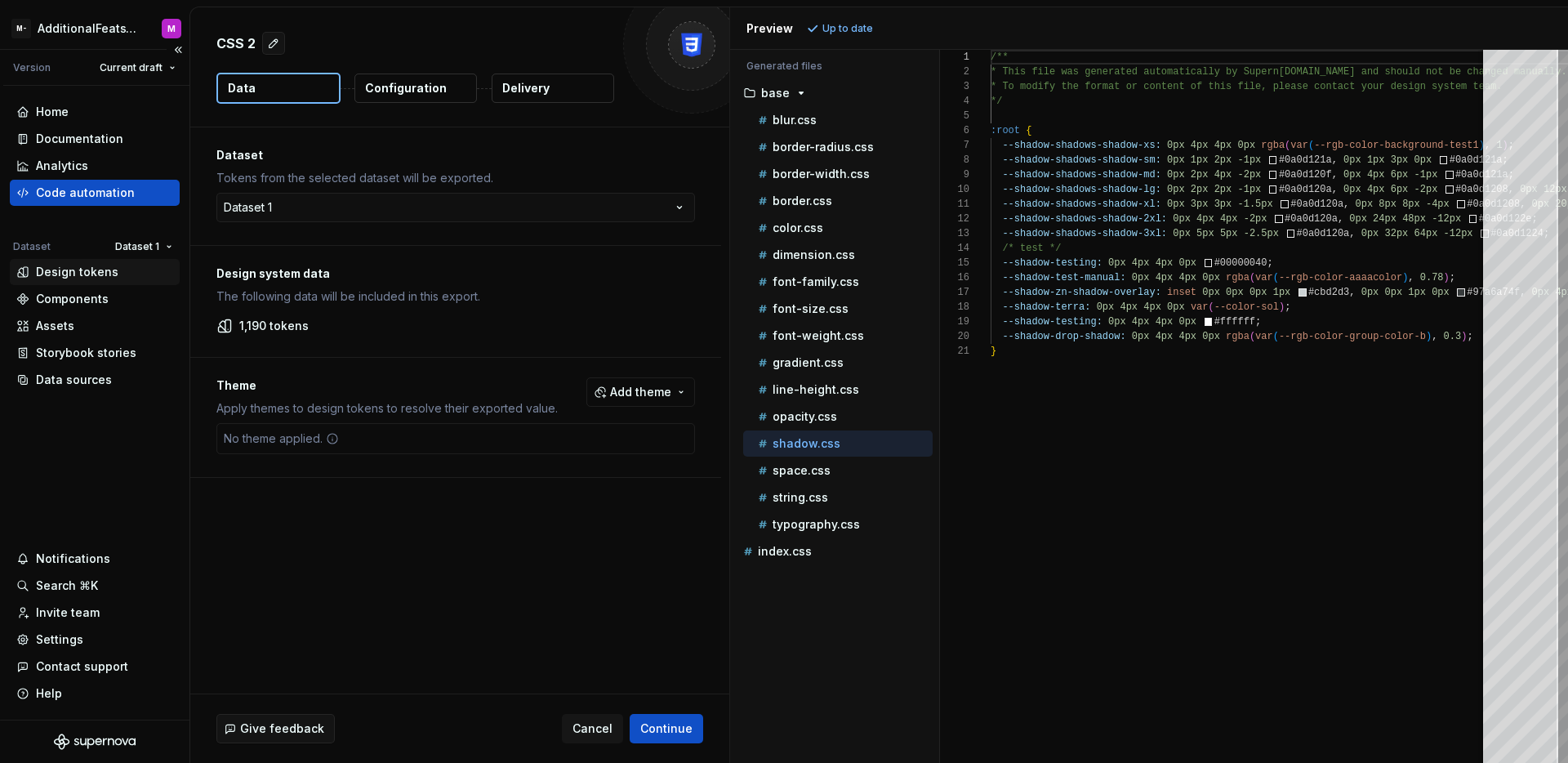
click at [93, 277] on div "Design tokens" at bounding box center [77, 272] width 83 height 17
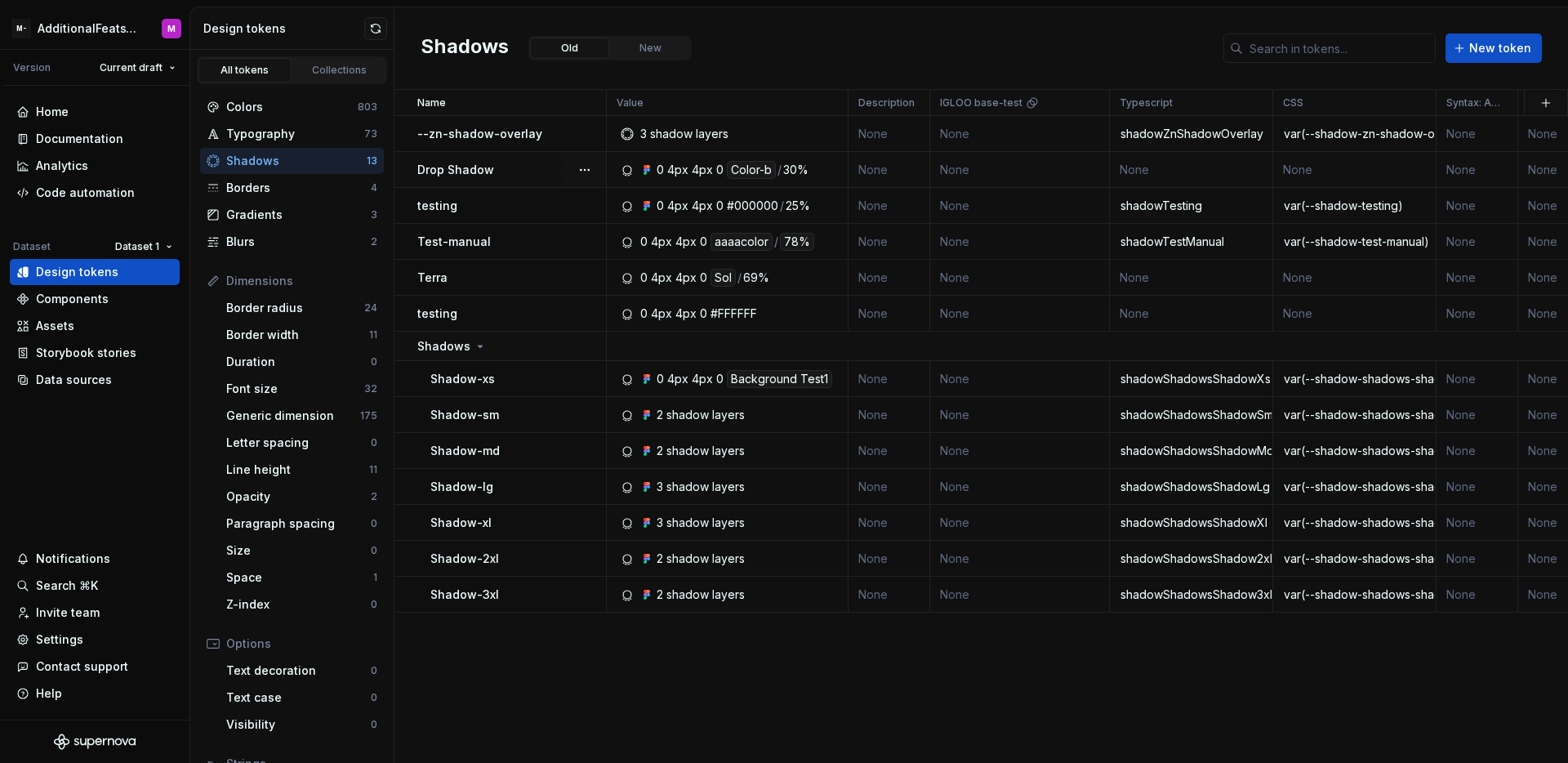
click at [528, 174] on div "Drop Shadow" at bounding box center [511, 170] width 188 height 17
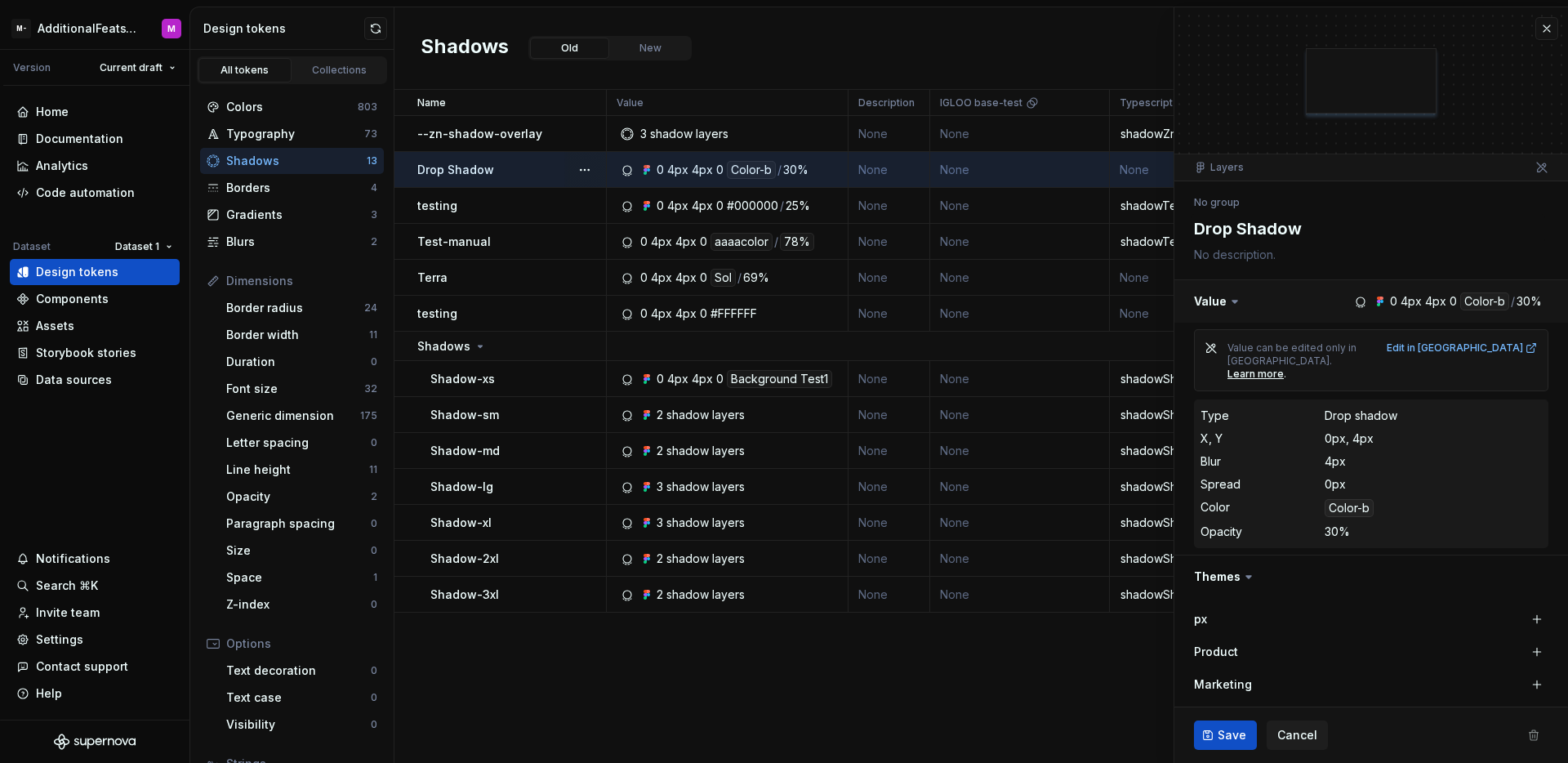
click at [1504, 300] on button "button" at bounding box center [1371, 301] width 394 height 42
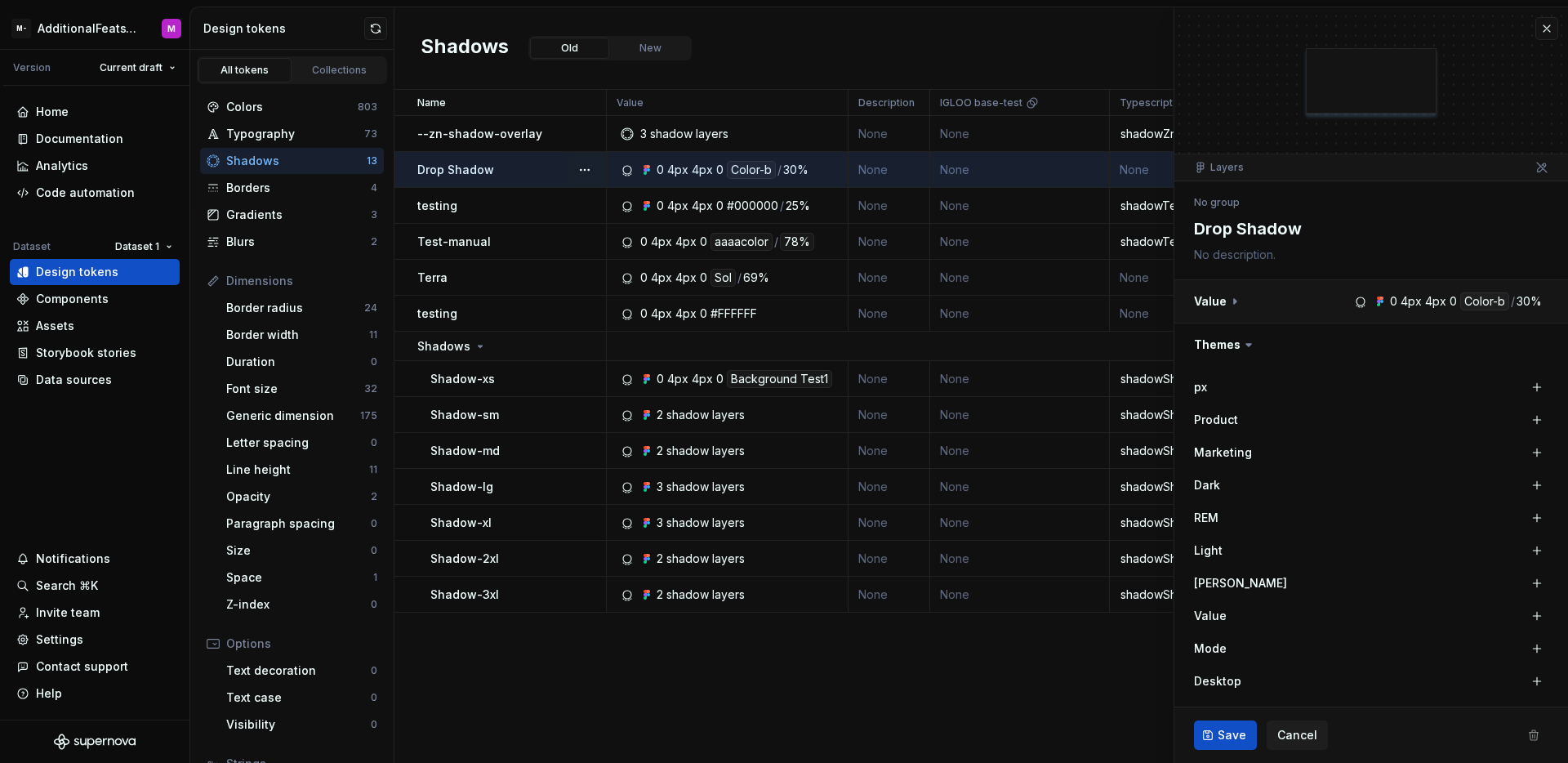
click at [1504, 300] on button "button" at bounding box center [1371, 301] width 394 height 42
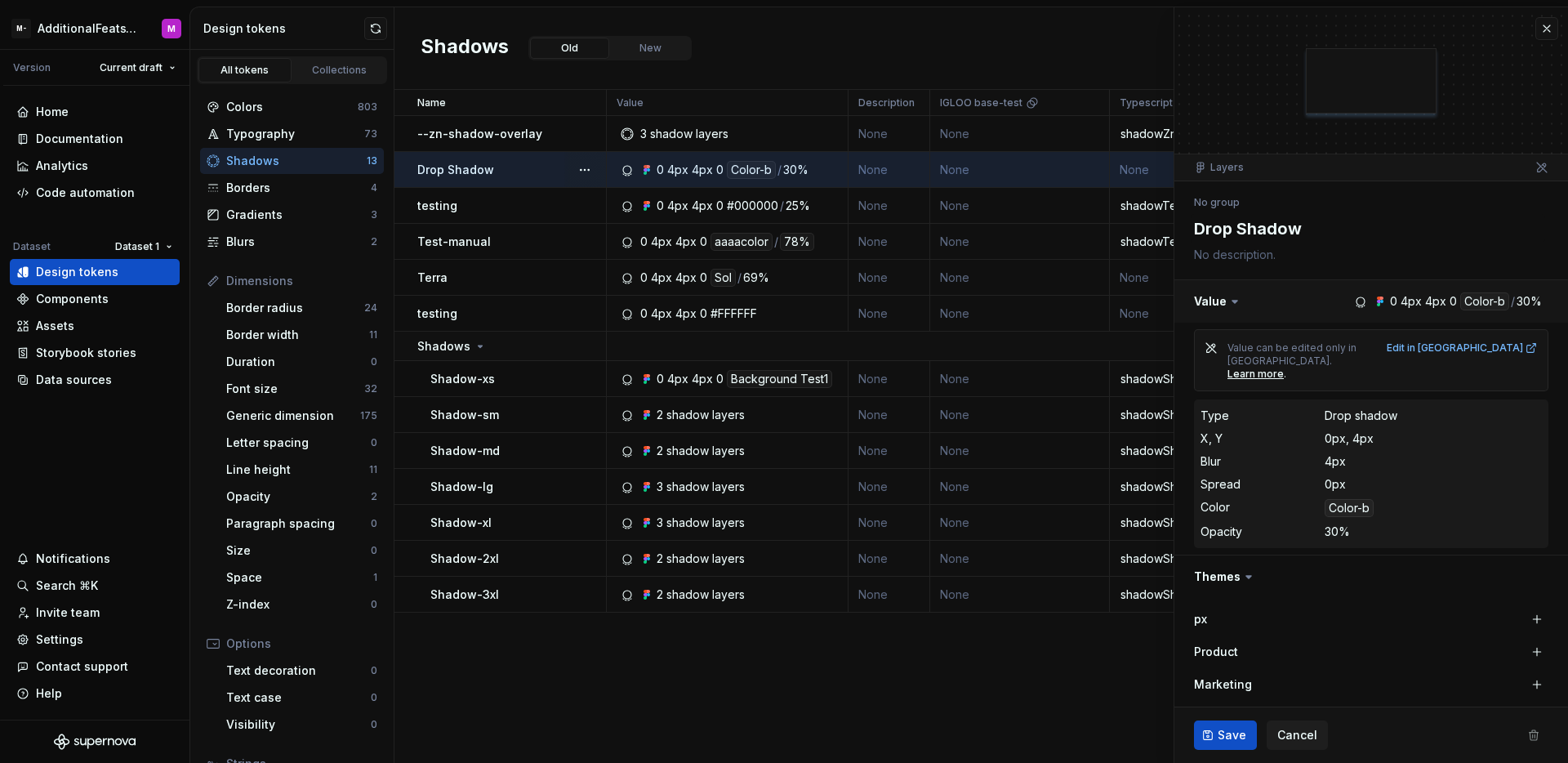
type textarea "*"
click at [91, 381] on div "Data sources" at bounding box center [73, 380] width 76 height 17
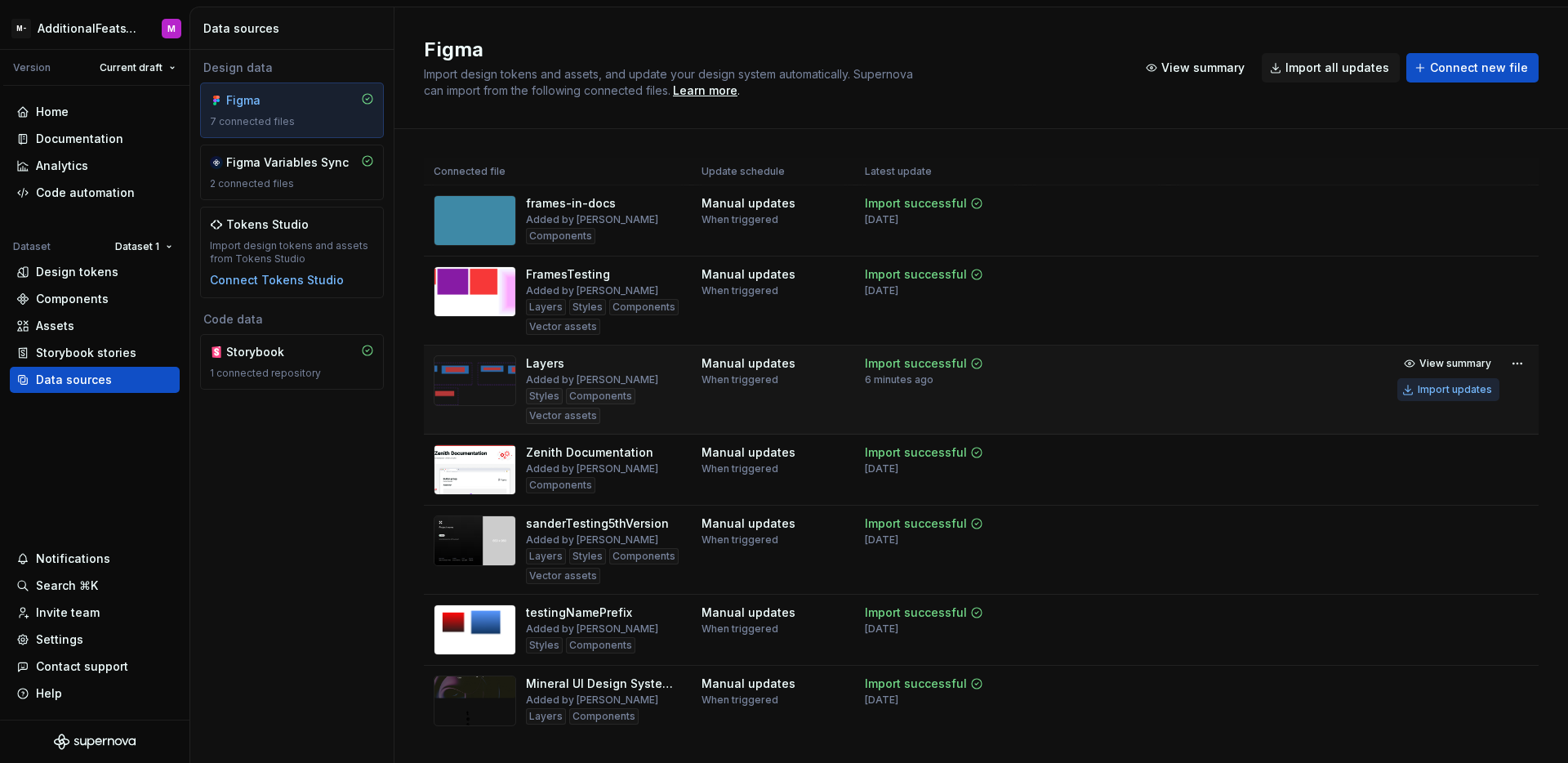
click at [1465, 390] on div "Import updates" at bounding box center [1454, 389] width 74 height 13
click at [66, 275] on div "Design tokens" at bounding box center [77, 272] width 83 height 17
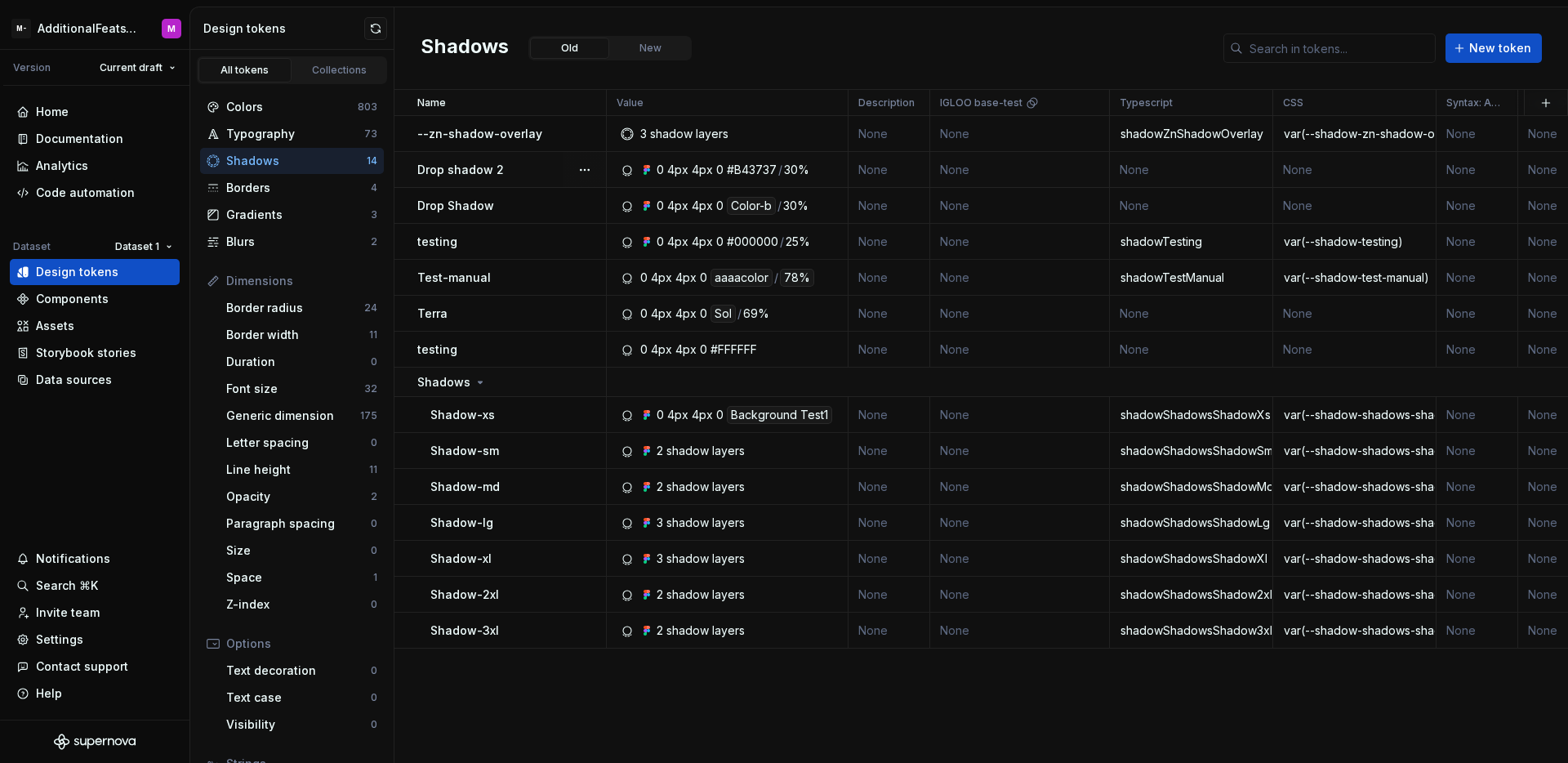
click at [506, 172] on div "Drop shadow 2" at bounding box center [511, 170] width 188 height 17
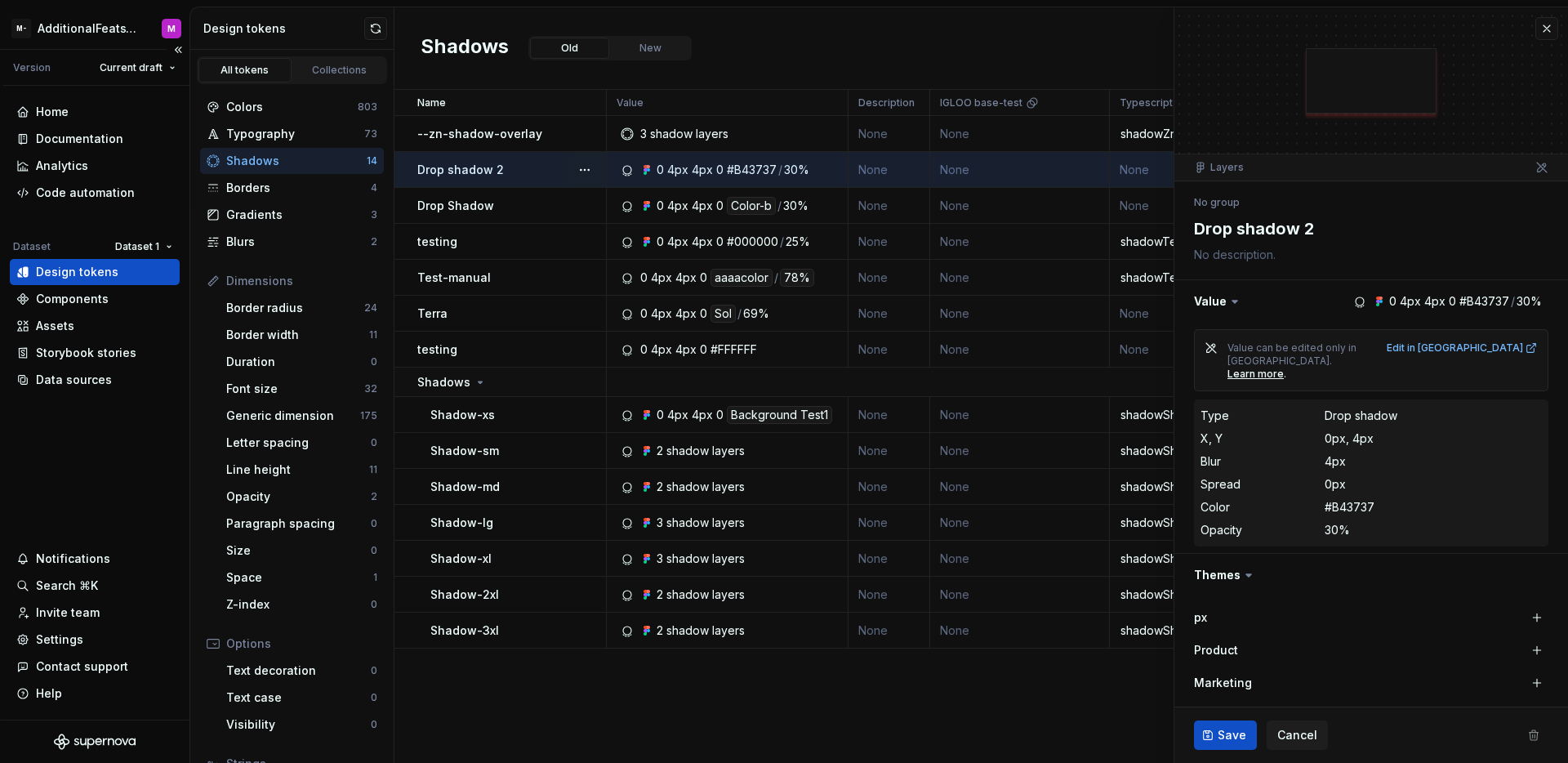
click at [149, 421] on div "Home Documentation Analytics Code automation Dataset Dataset 1 Design tokens Co…" at bounding box center [95, 402] width 189 height 634
type textarea "*"
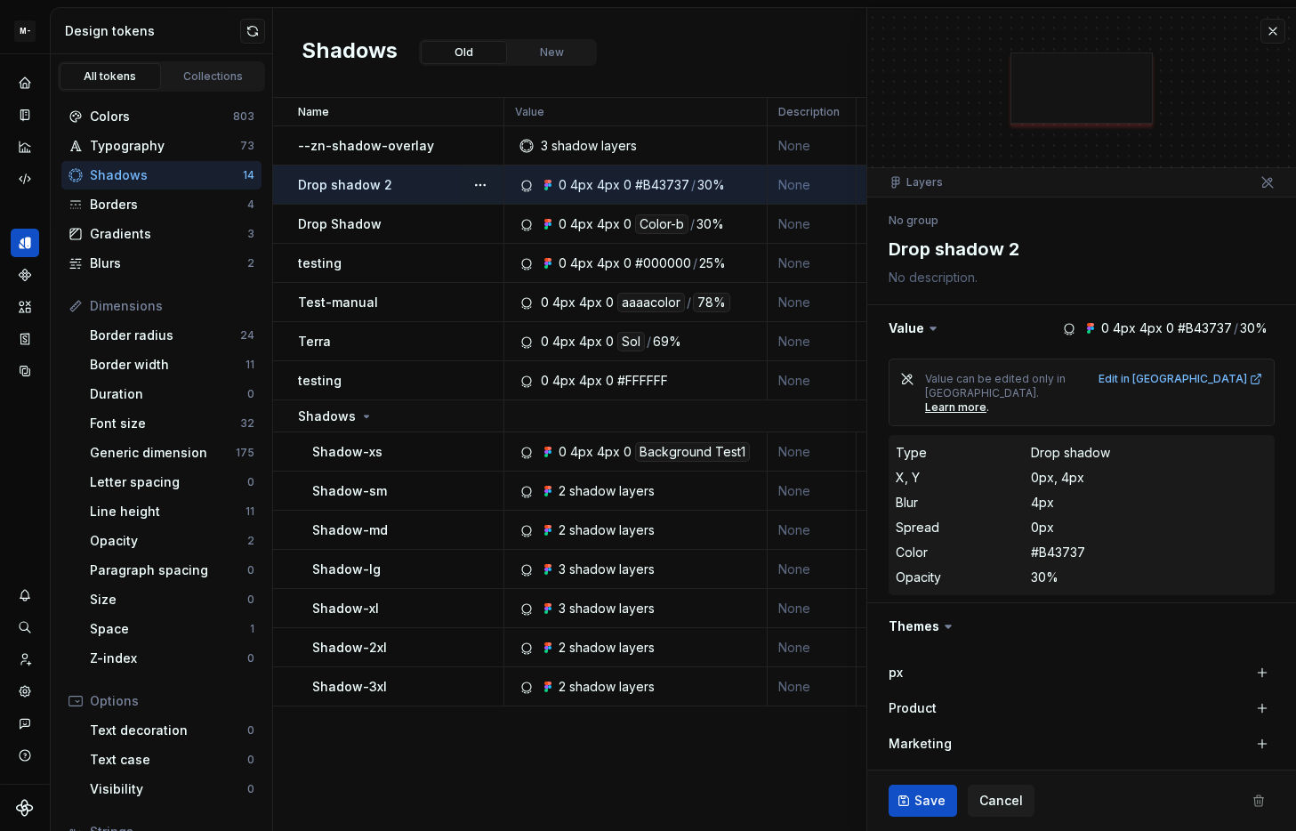
scroll to position [12, 0]
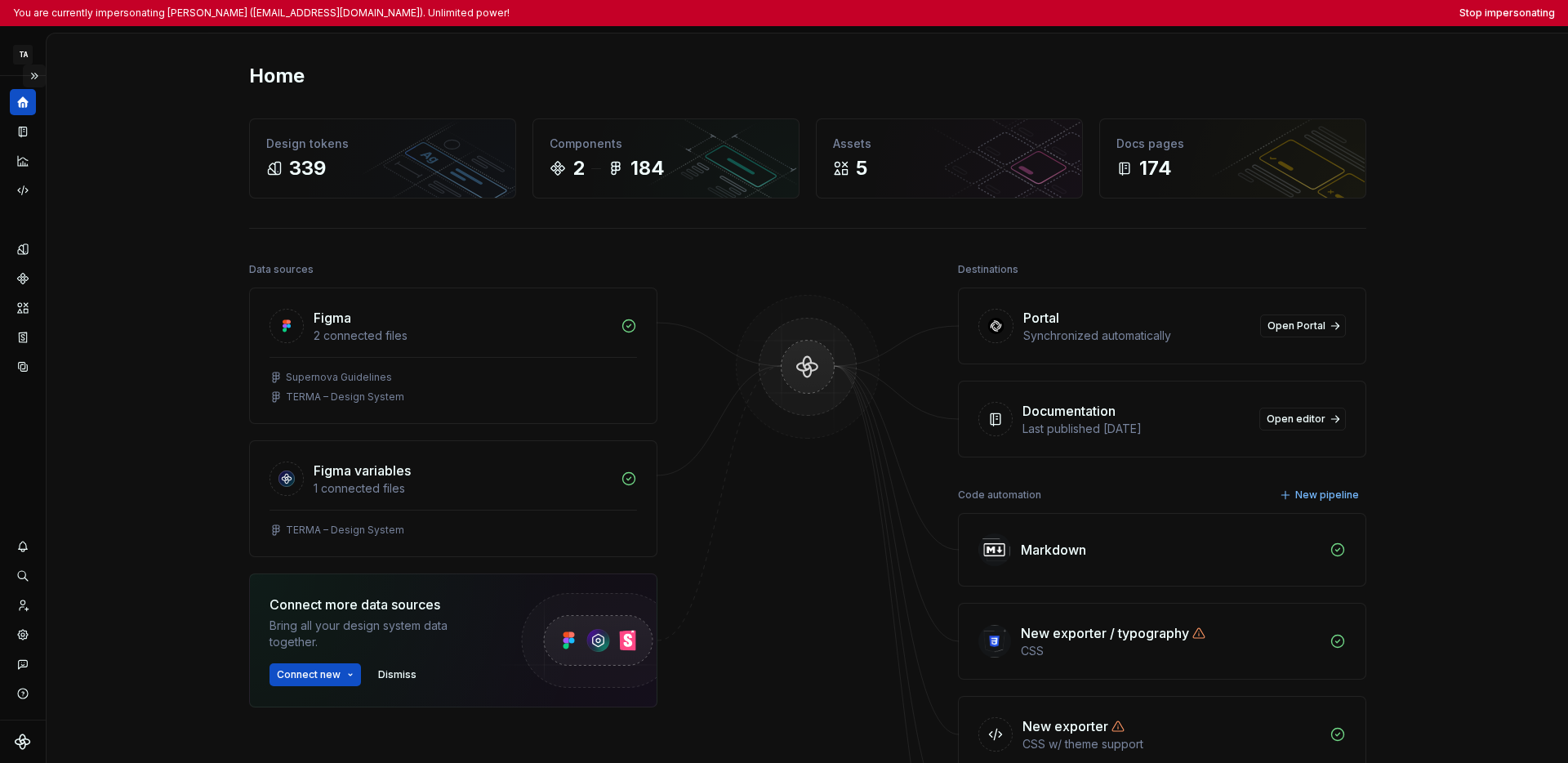
click at [35, 70] on button "Expand sidebar" at bounding box center [34, 75] width 23 height 23
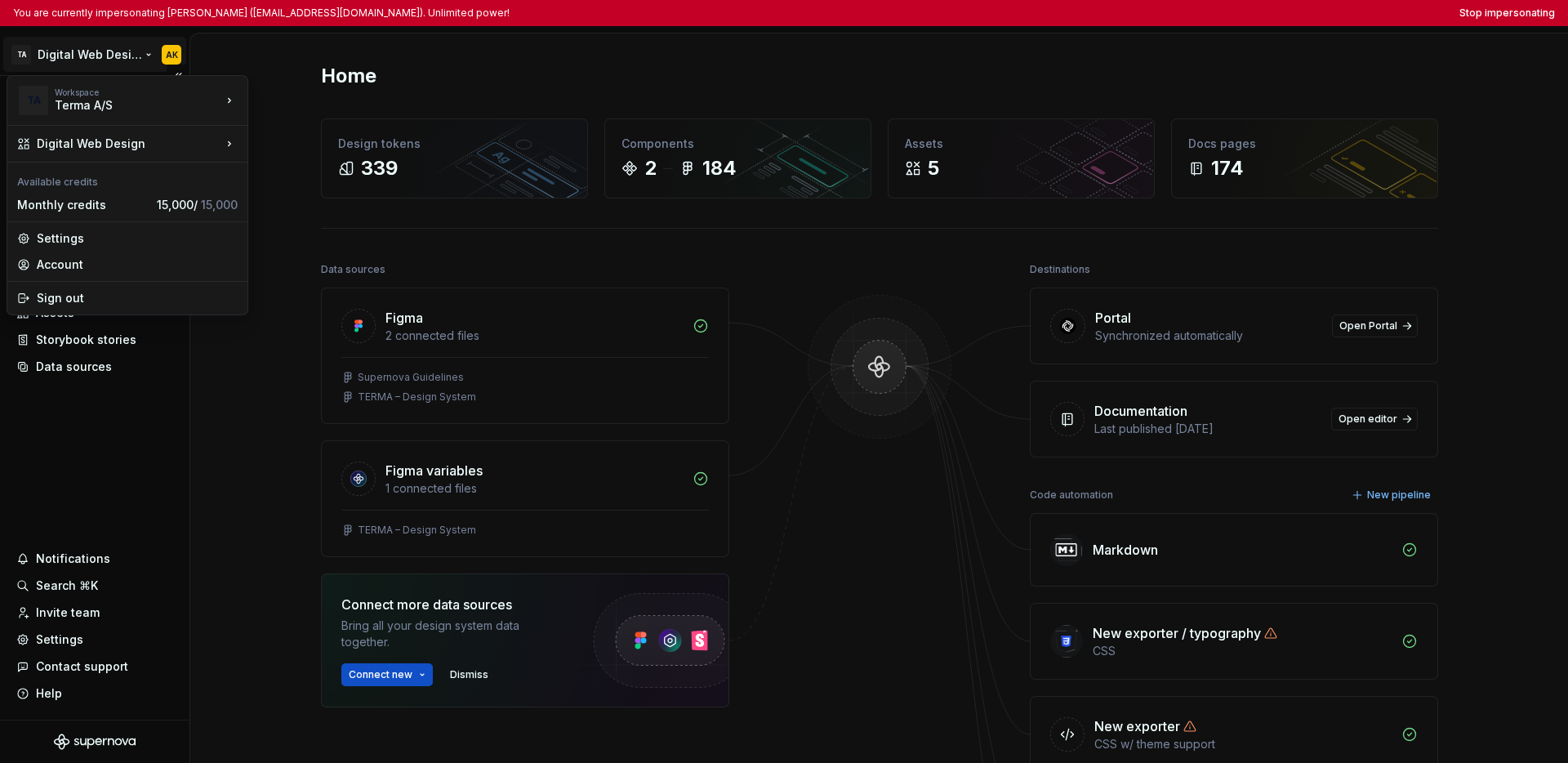
click at [52, 57] on html "You are currently impersonating [PERSON_NAME] ([EMAIL_ADDRESS][DOMAIN_NAME]). U…" at bounding box center [784, 381] width 1568 height 763
click at [97, 410] on html "You are currently impersonating Aleksandra Kupczyk (alku@terma.com). Unlimited …" at bounding box center [784, 381] width 1568 height 763
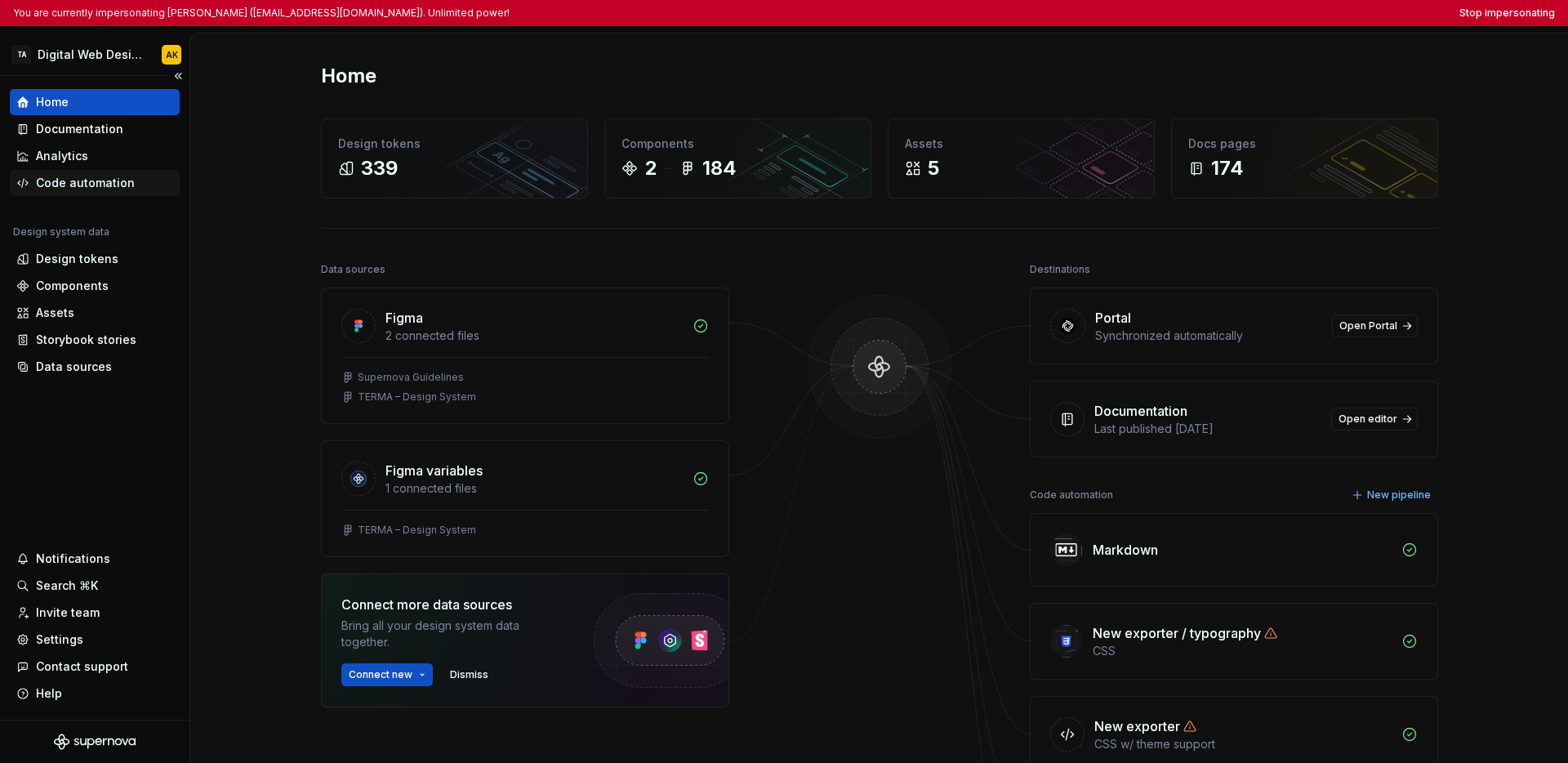
click at [79, 188] on div "Code automation" at bounding box center [85, 183] width 99 height 17
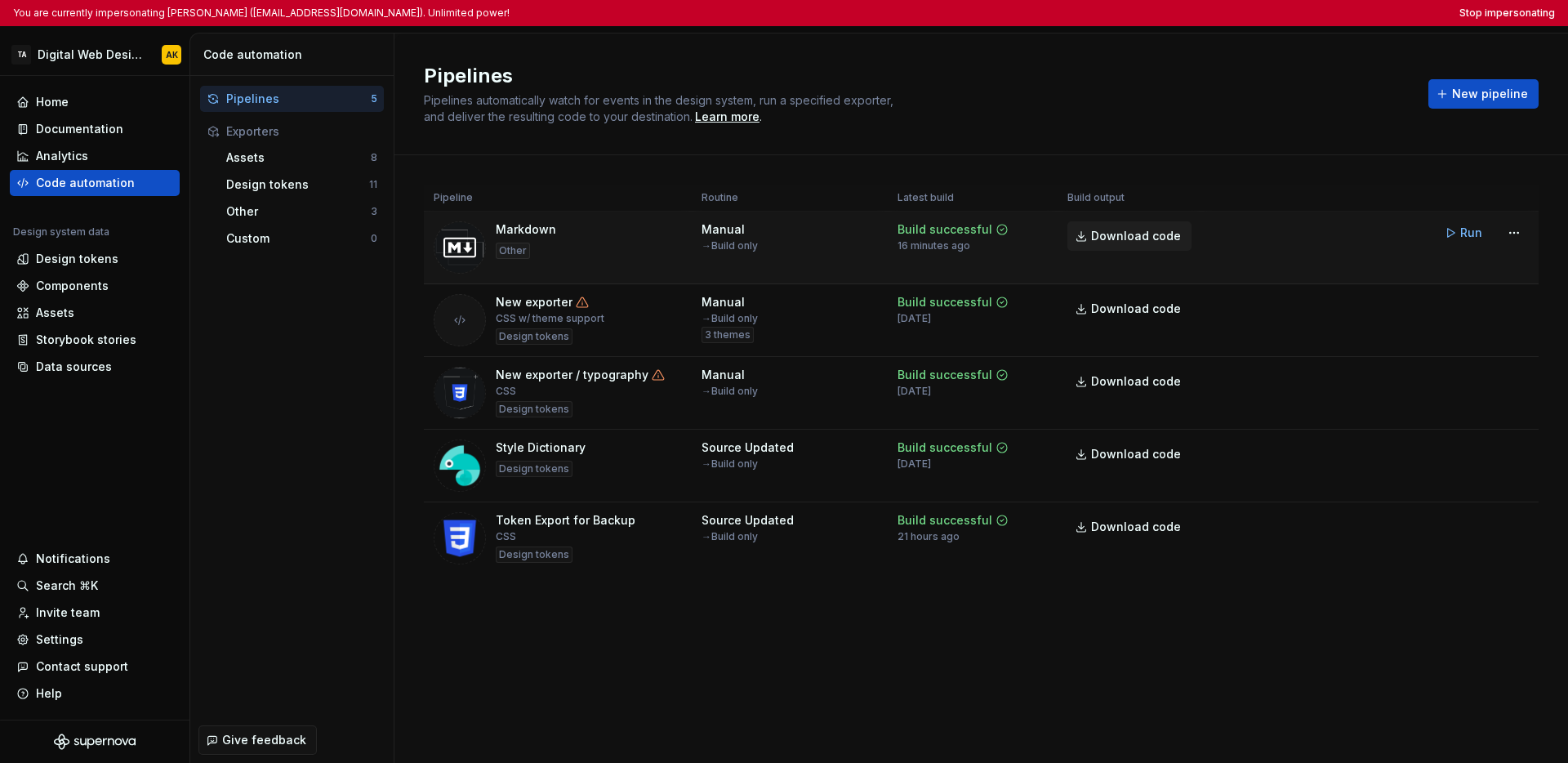
click at [1107, 243] on span "Download code" at bounding box center [1136, 236] width 90 height 17
click at [100, 134] on div "Documentation" at bounding box center [79, 129] width 87 height 17
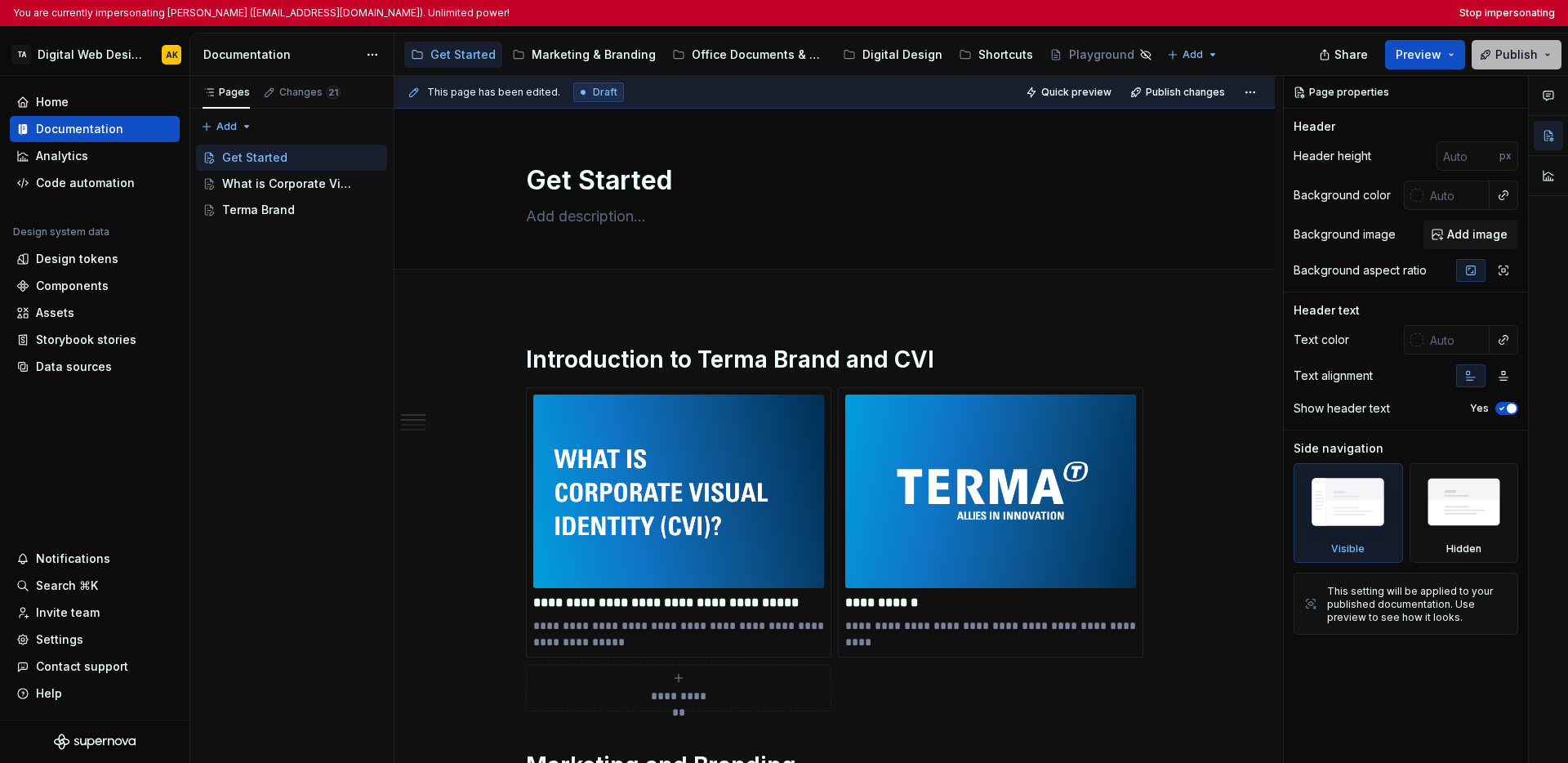
click at [1189, 59] on span "Publish" at bounding box center [1517, 55] width 42 height 17
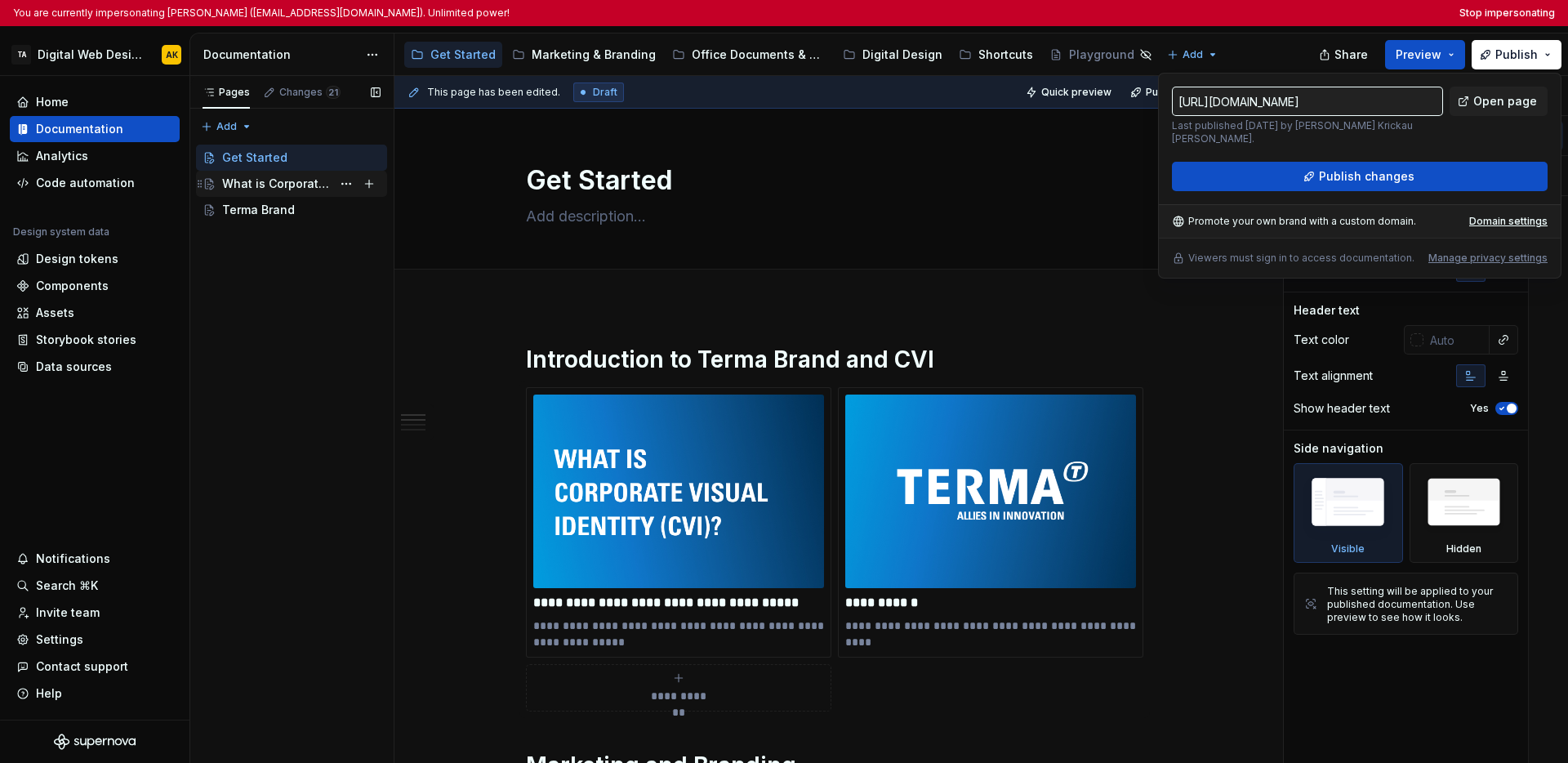
click at [284, 182] on div "What is Corporate Visual Identity?" at bounding box center [276, 184] width 109 height 17
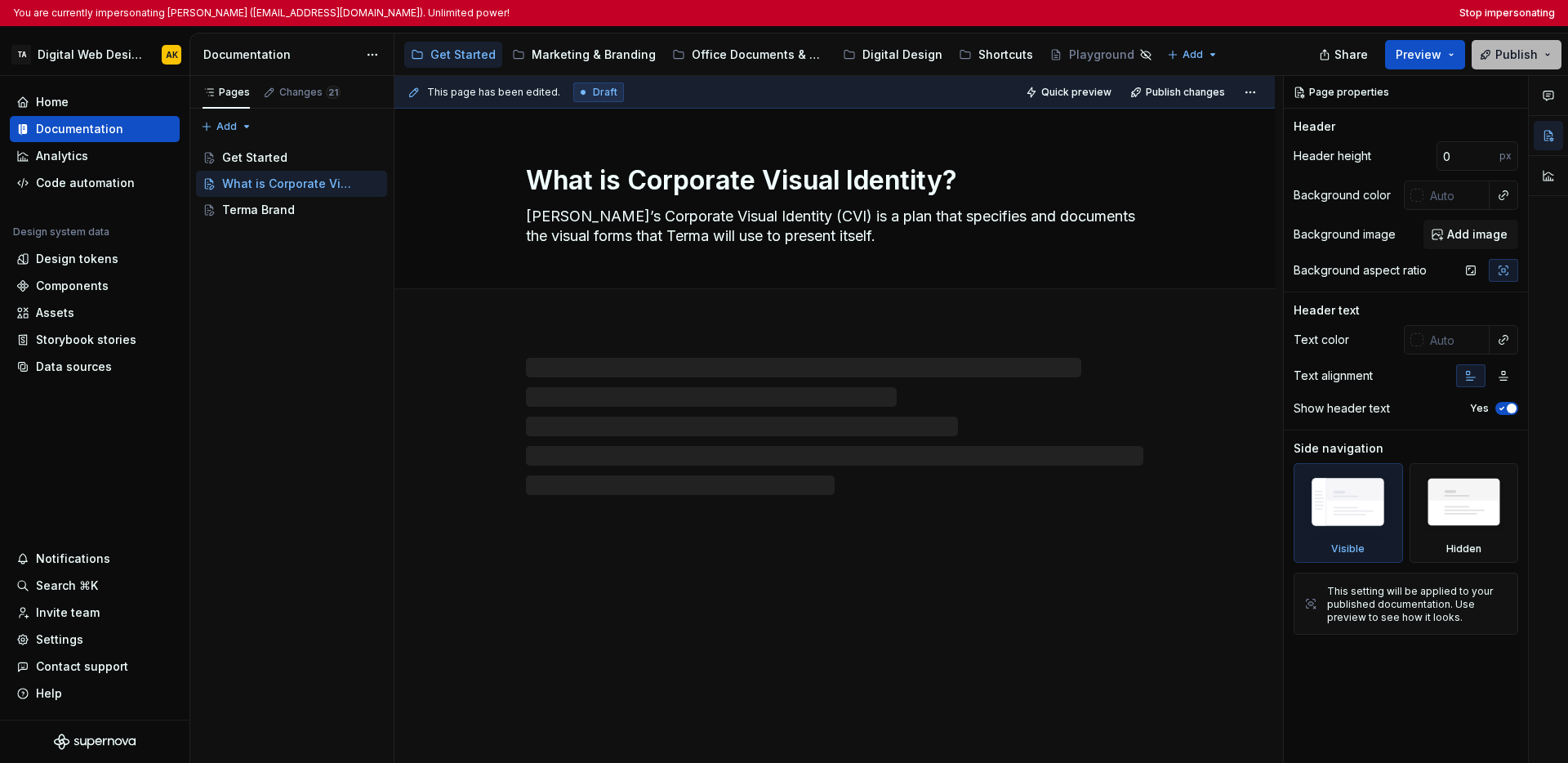
click at [1189, 51] on span "Publish" at bounding box center [1517, 55] width 42 height 17
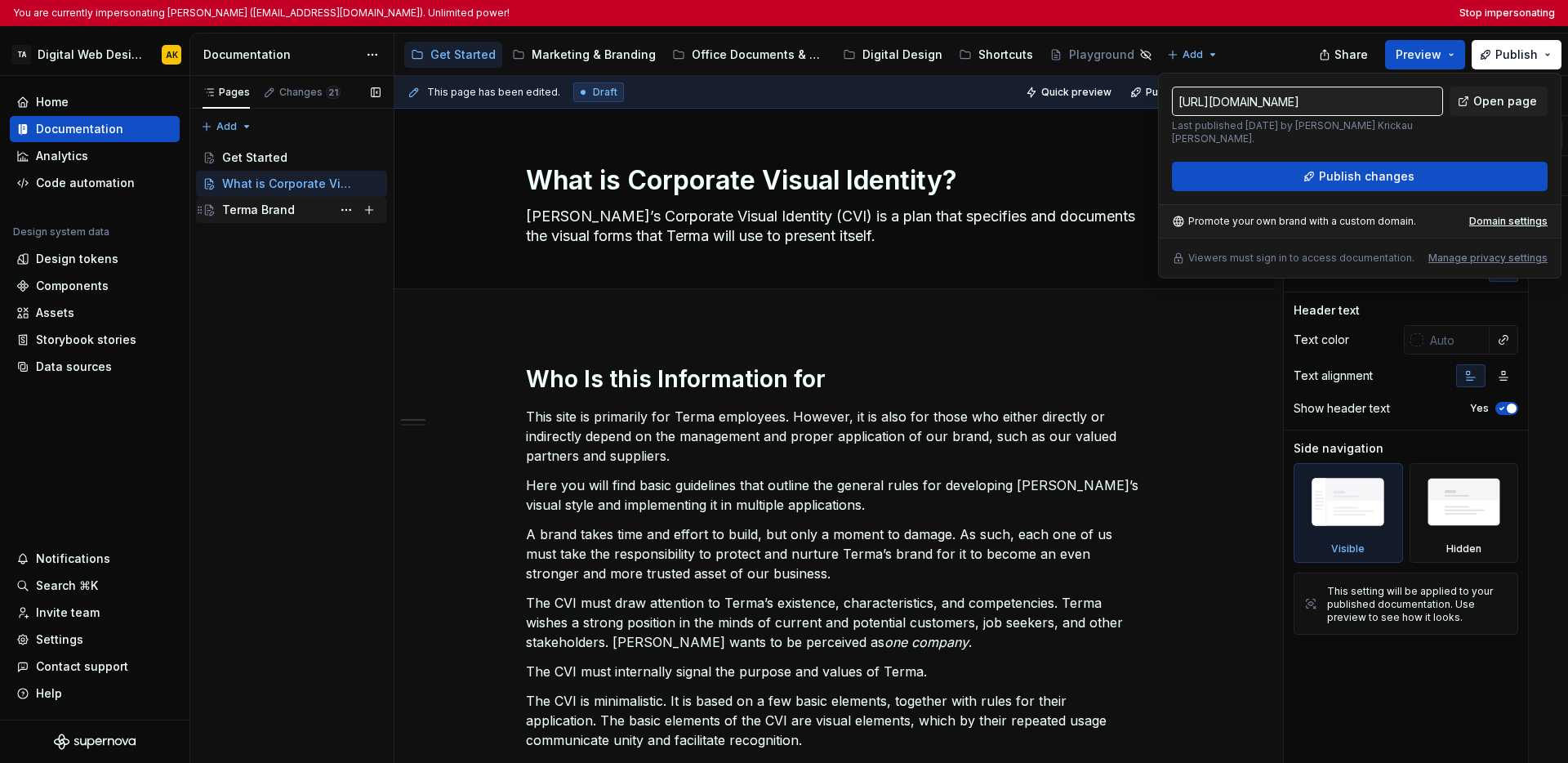
click at [272, 204] on div "Terma Brand" at bounding box center [258, 210] width 73 height 17
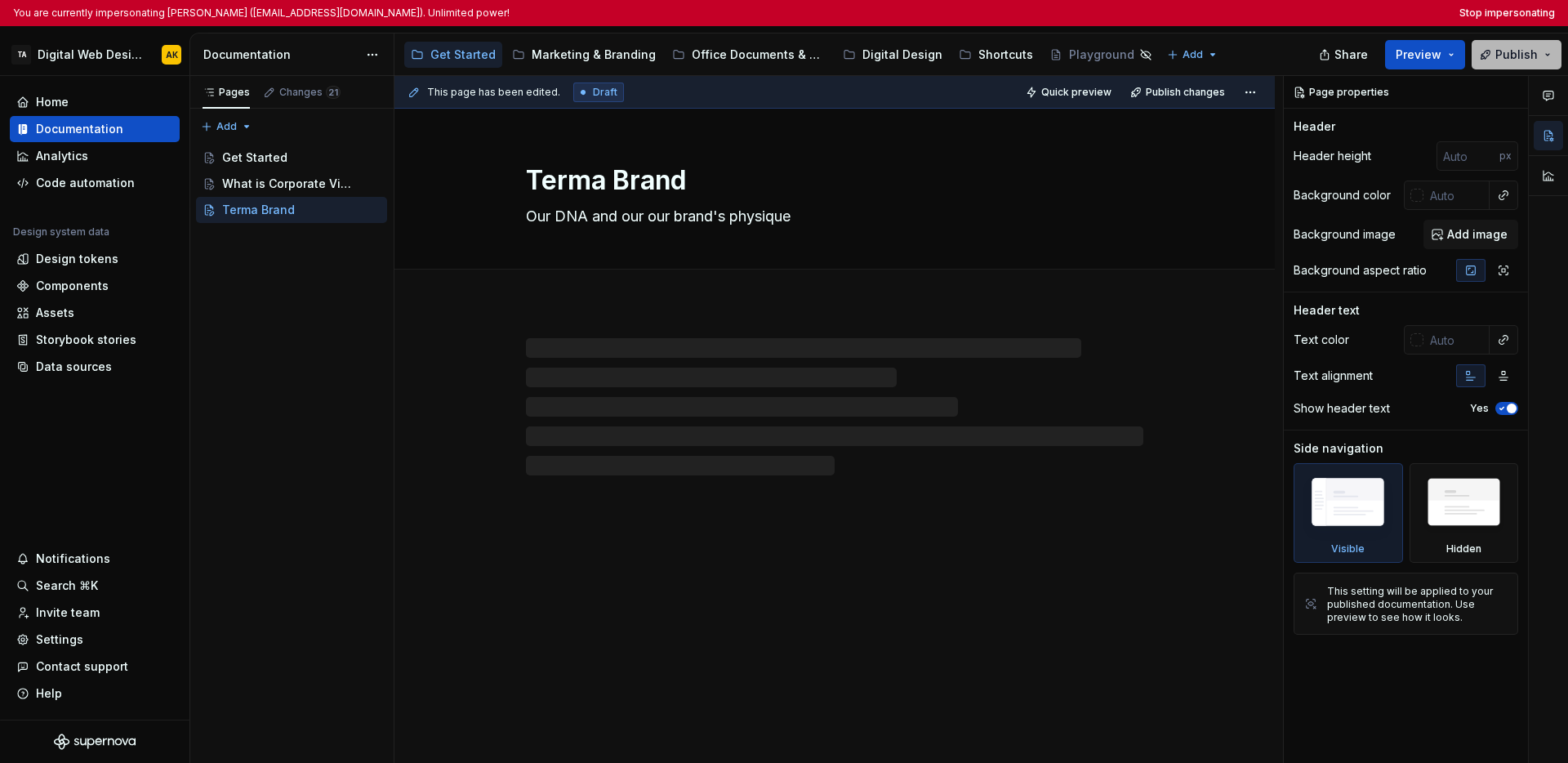
click at [1189, 55] on button "Publish" at bounding box center [1517, 55] width 90 height 29
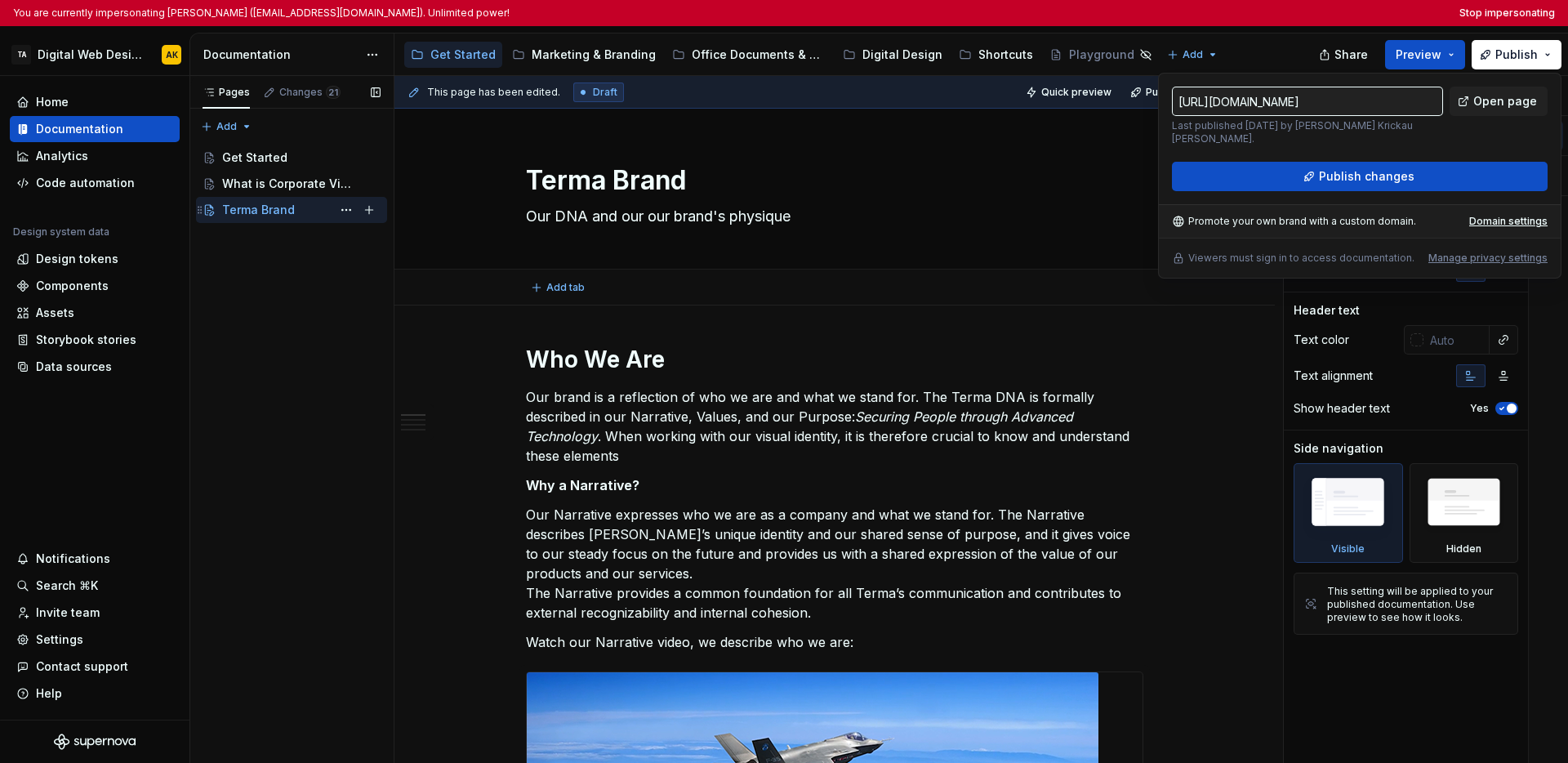
type textarea "*"
click at [285, 252] on div "Pages Changes 21 Add Accessibility guide for tree Page tree. Navigate the tree …" at bounding box center [291, 432] width 204 height 713
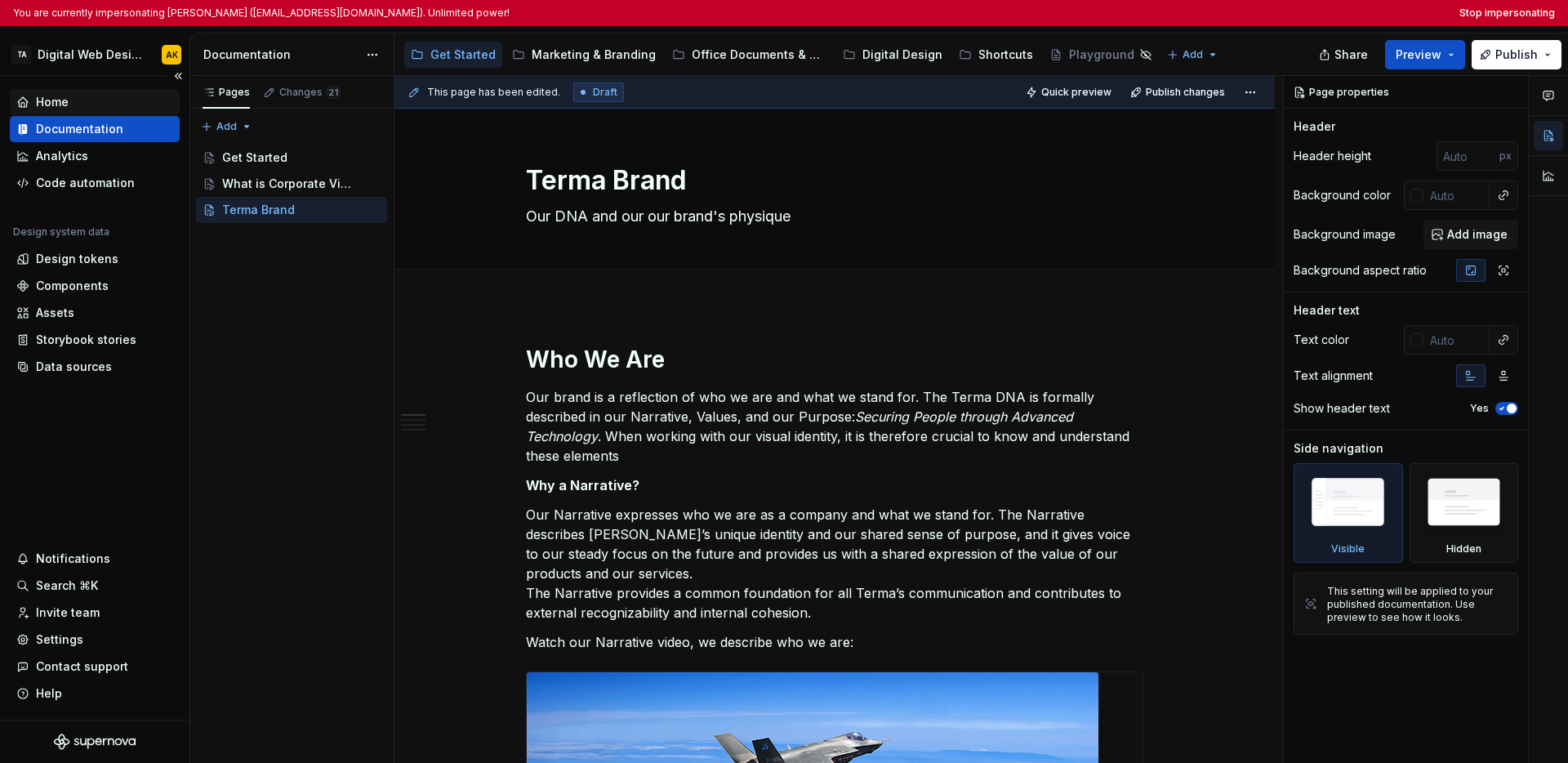
click at [82, 111] on div "Home" at bounding box center [95, 102] width 170 height 26
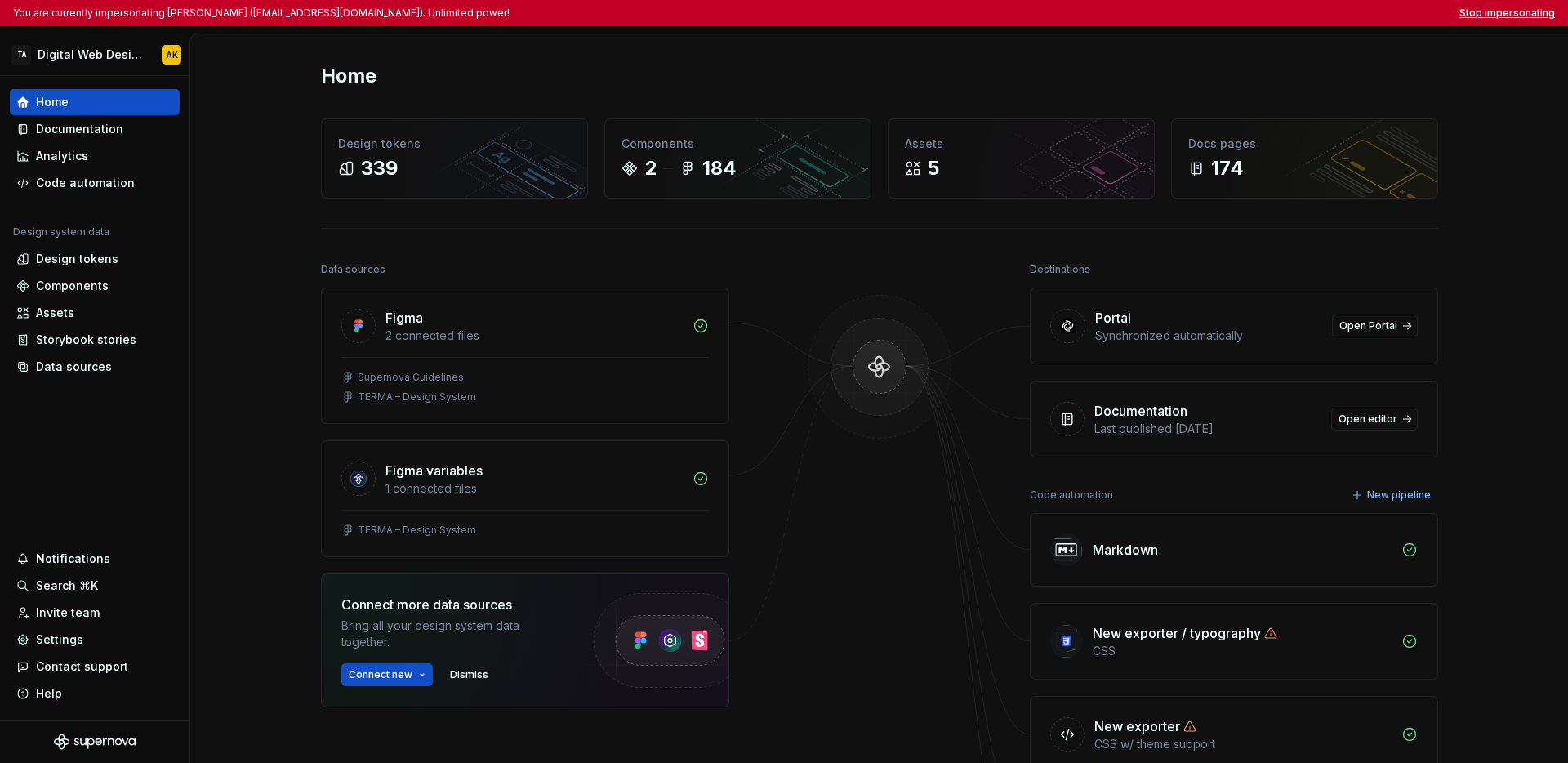
click at [1189, 17] on button "Stop impersonating" at bounding box center [1506, 13] width 95 height 13
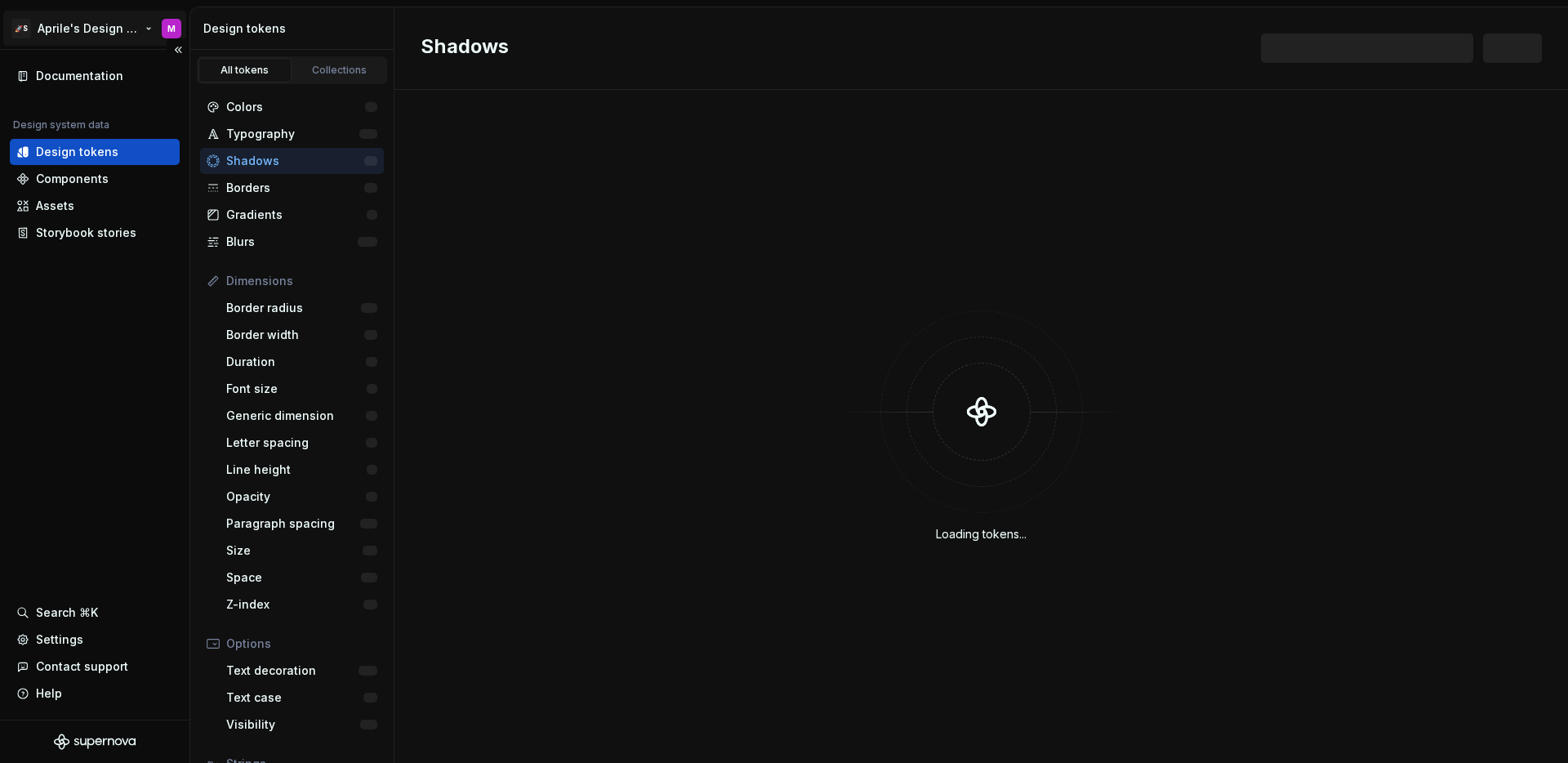
click at [106, 35] on html "🚀S Aprile's Design System M Documentation Design system data Design tokens Comp…" at bounding box center [784, 381] width 1568 height 763
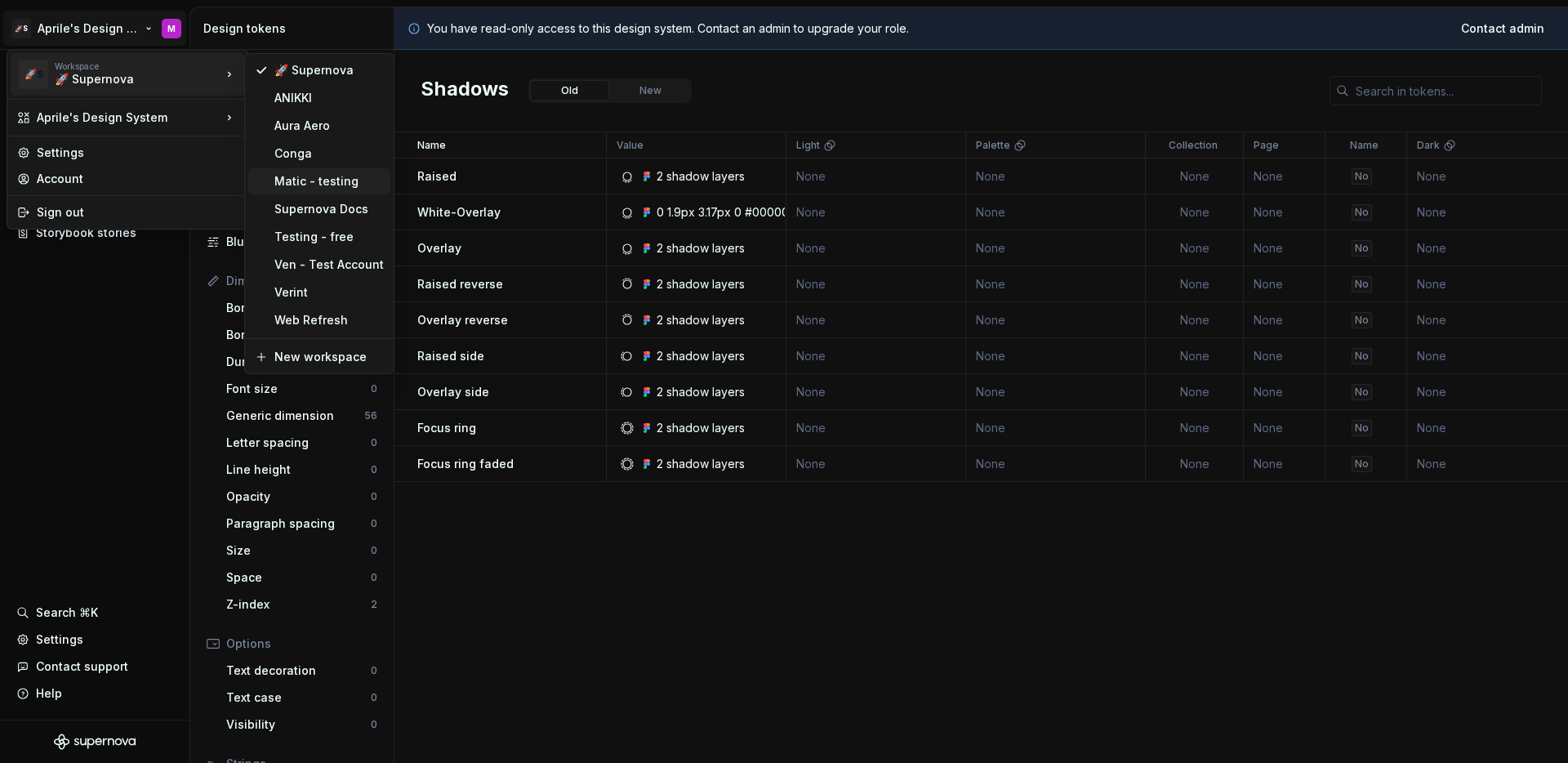
click at [321, 185] on div "Matic - testing" at bounding box center [329, 182] width 109 height 17
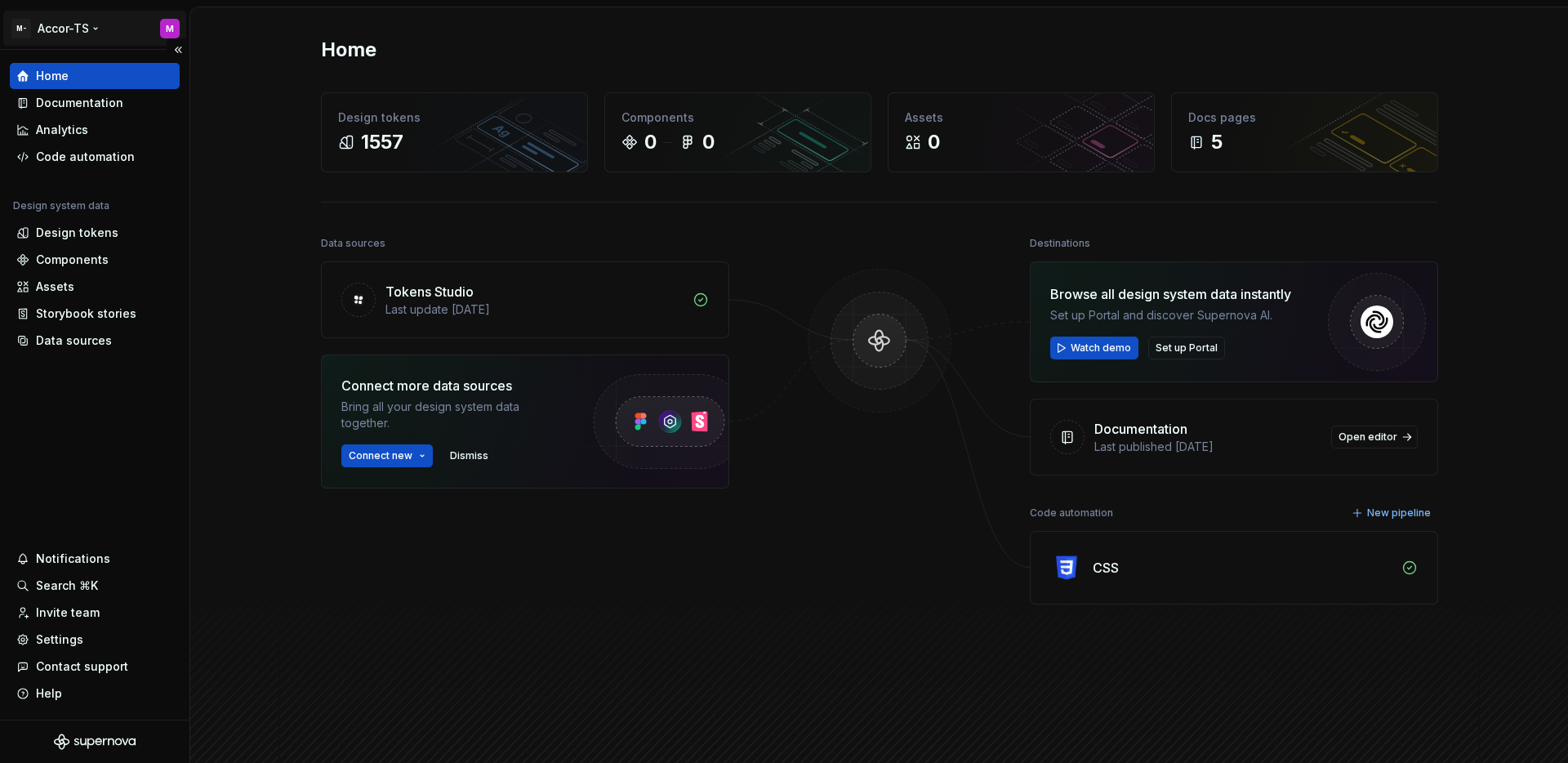
click at [55, 21] on html "M- Accor-TS M Home Documentation Analytics Code automation Design system data D…" at bounding box center [784, 381] width 1568 height 763
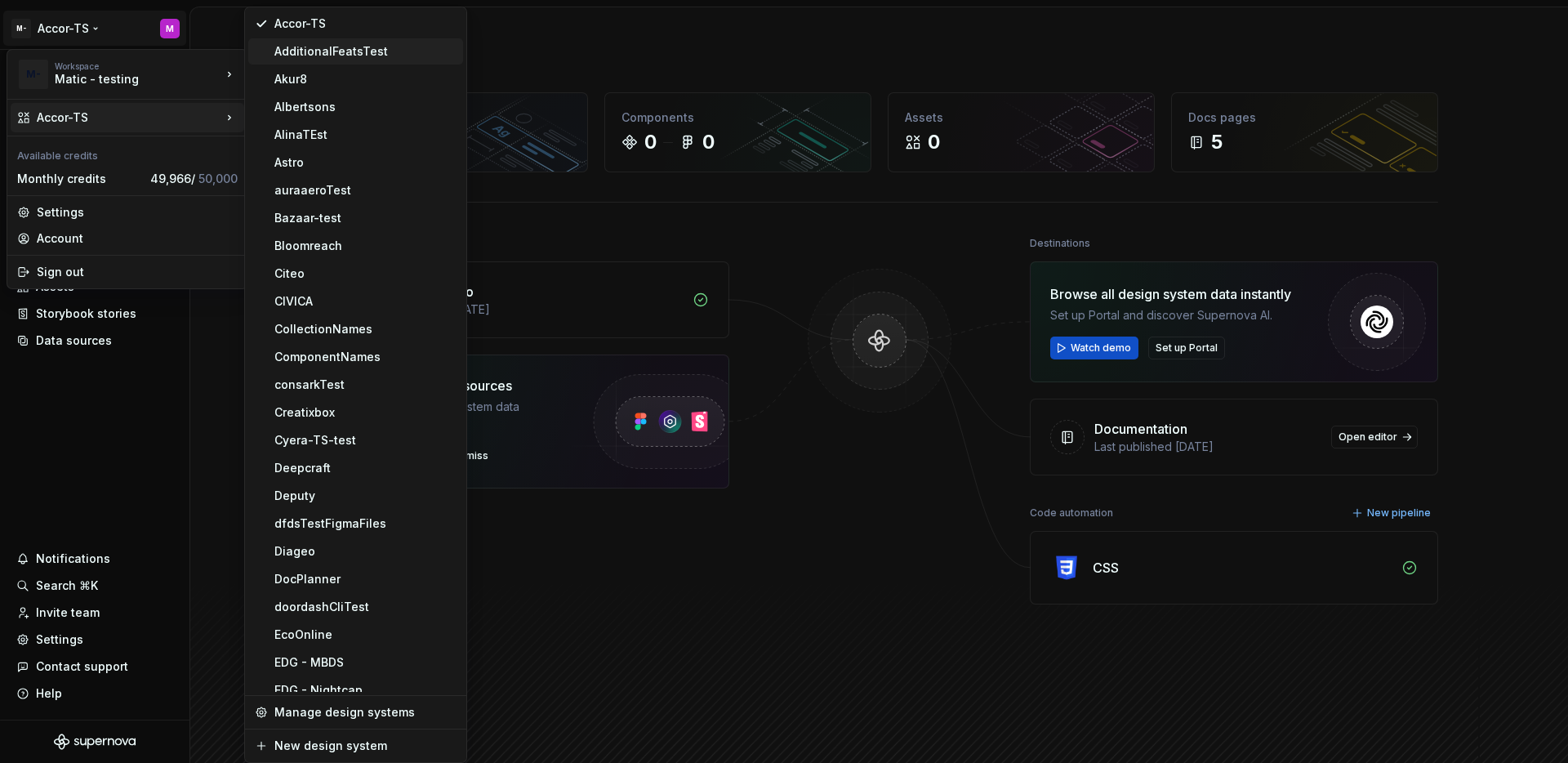
click at [297, 56] on div "AdditionalFeatsTest" at bounding box center [365, 51] width 182 height 17
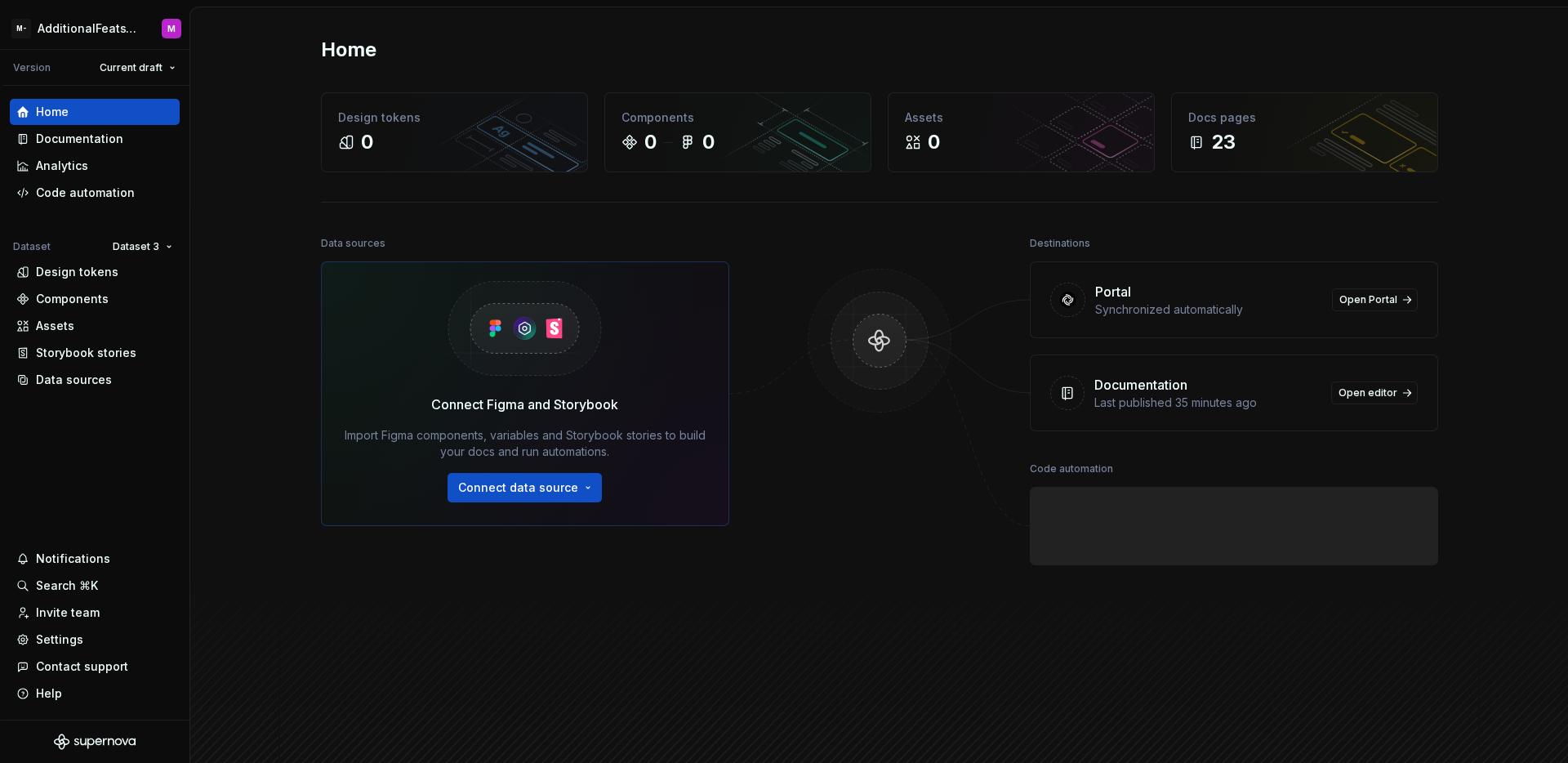
click at [119, 244] on html "M- AdditionalFeatsTest M Version Current draft Home Documentation Analytics Cod…" at bounding box center [784, 381] width 1568 height 763
click at [147, 276] on div "Dataset 1" at bounding box center [190, 278] width 106 height 17
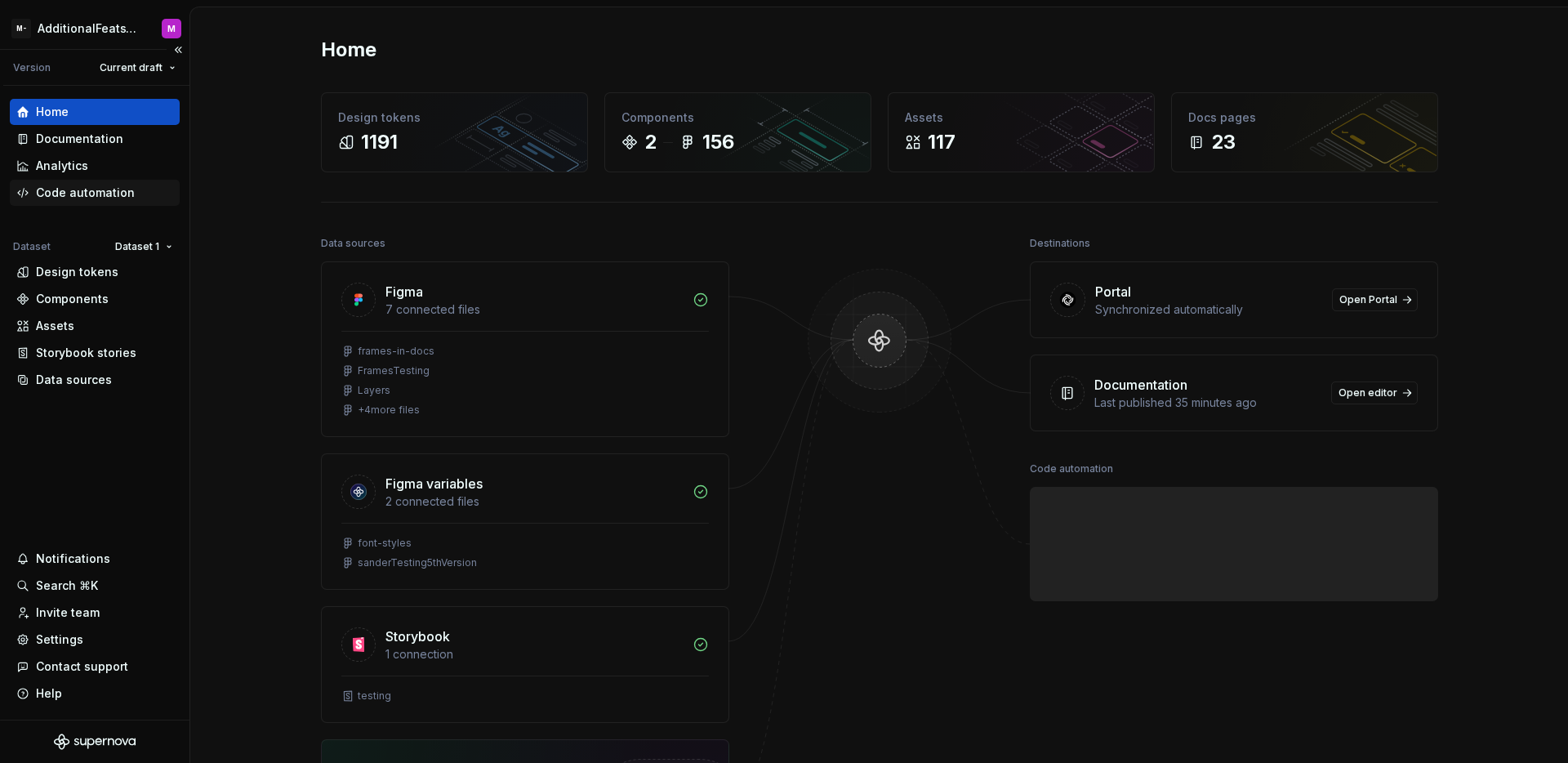
click at [100, 196] on div "Code automation" at bounding box center [85, 193] width 99 height 17
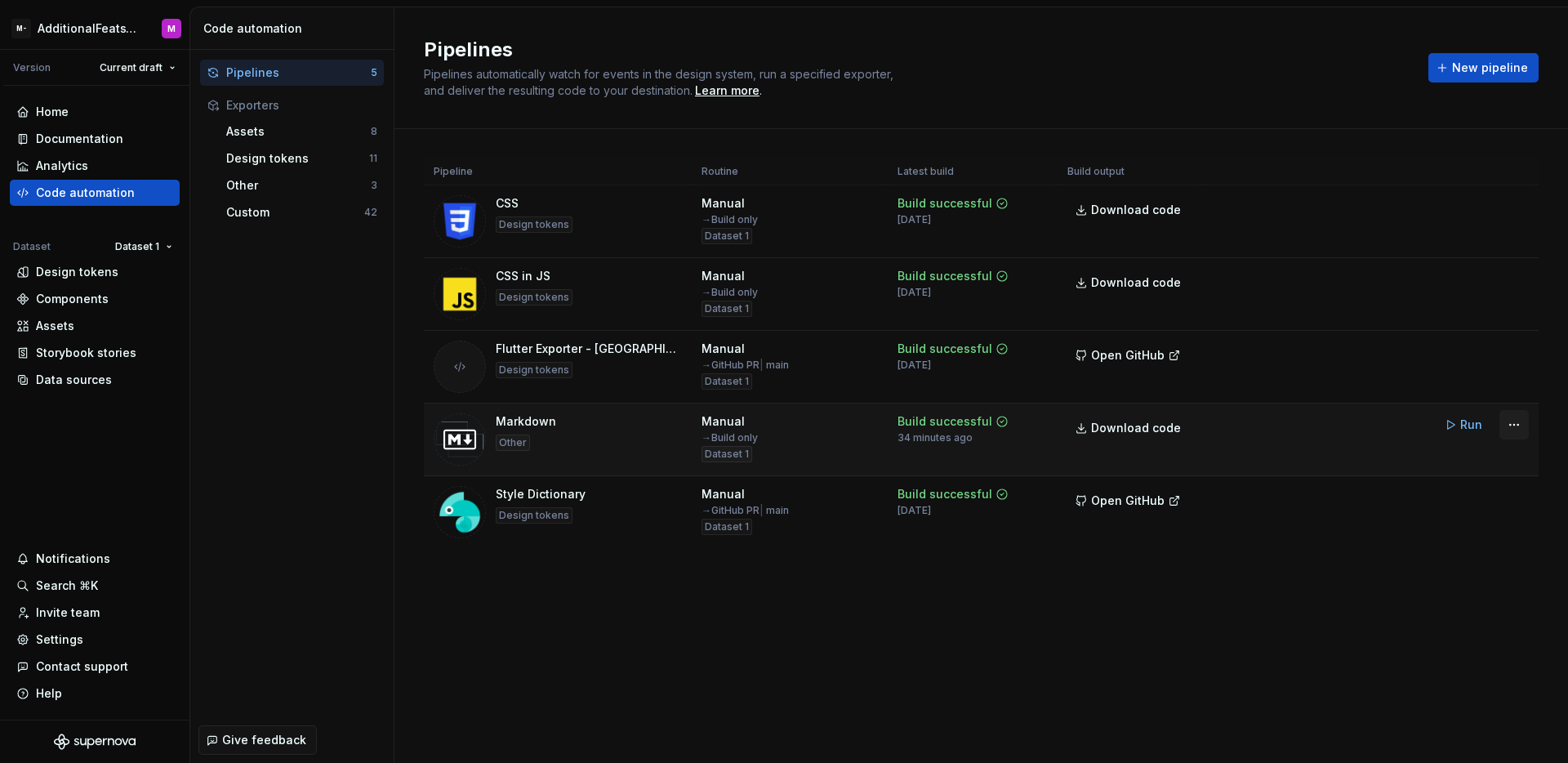
click at [1511, 421] on html "M- AdditionalFeatsTest M Version Current draft Home Documentation Analytics Cod…" at bounding box center [784, 381] width 1568 height 763
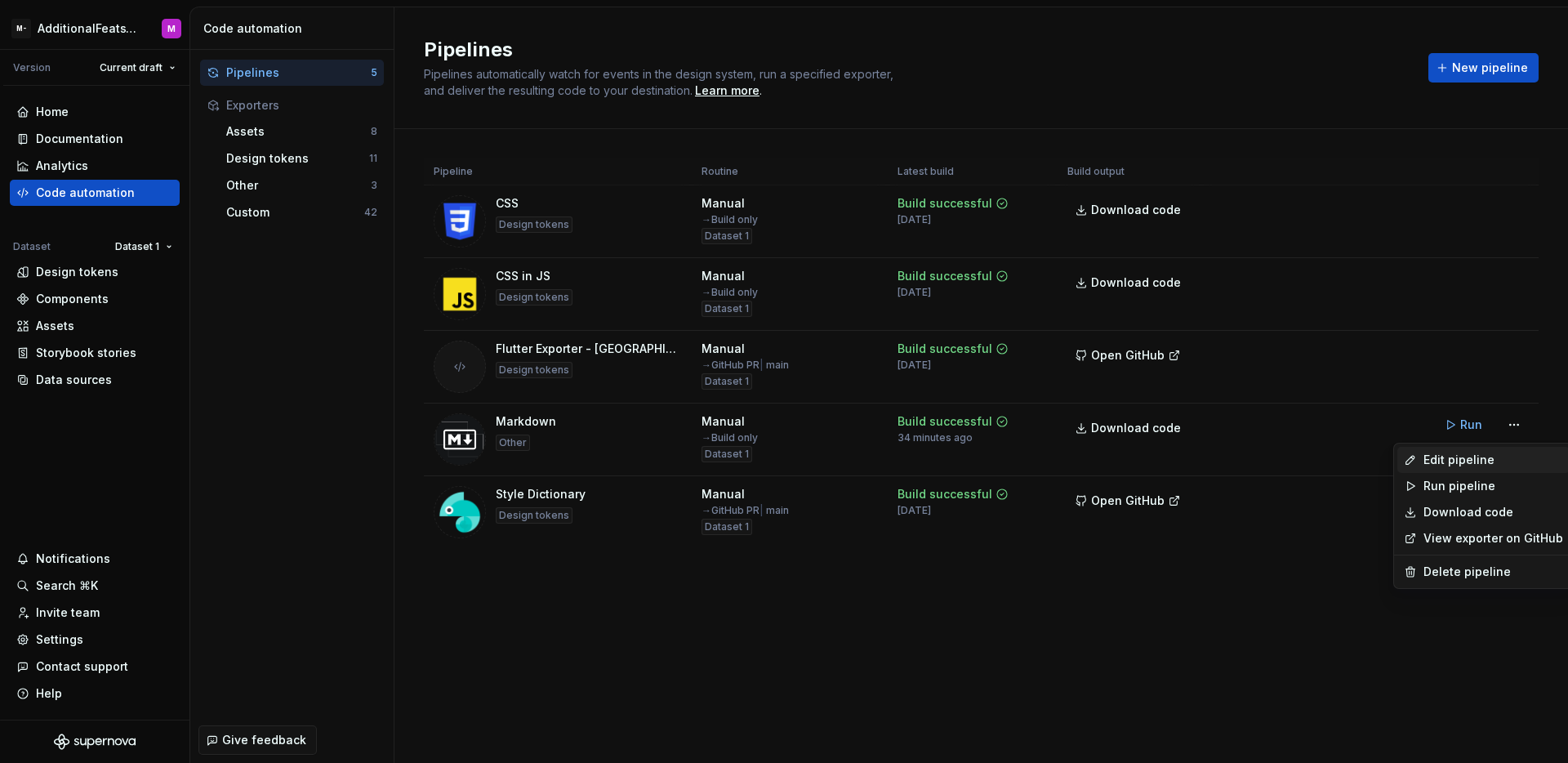
click at [1466, 458] on div "Edit pipeline" at bounding box center [1493, 460] width 140 height 17
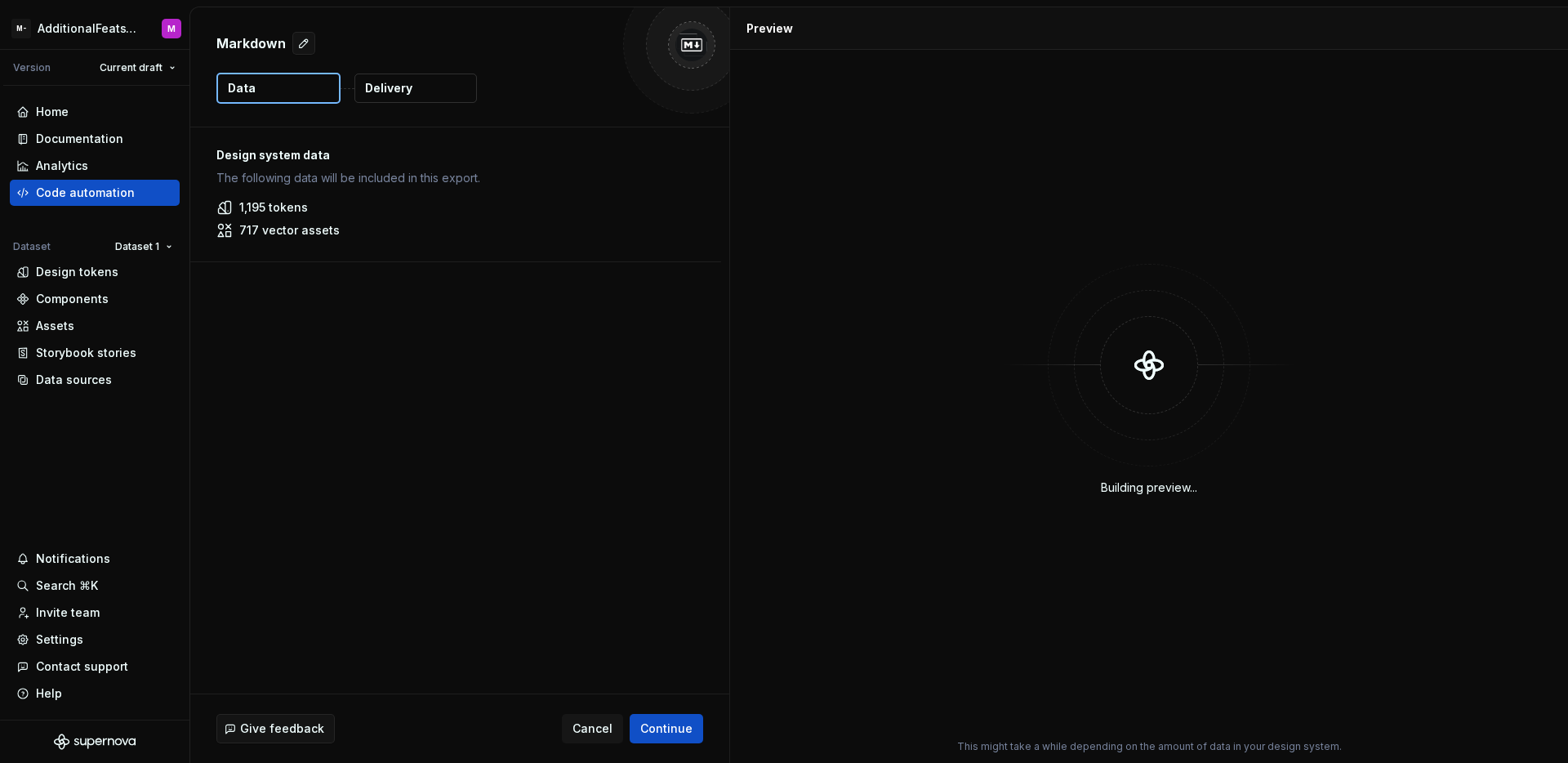
click at [410, 90] on button "Delivery" at bounding box center [415, 88] width 122 height 29
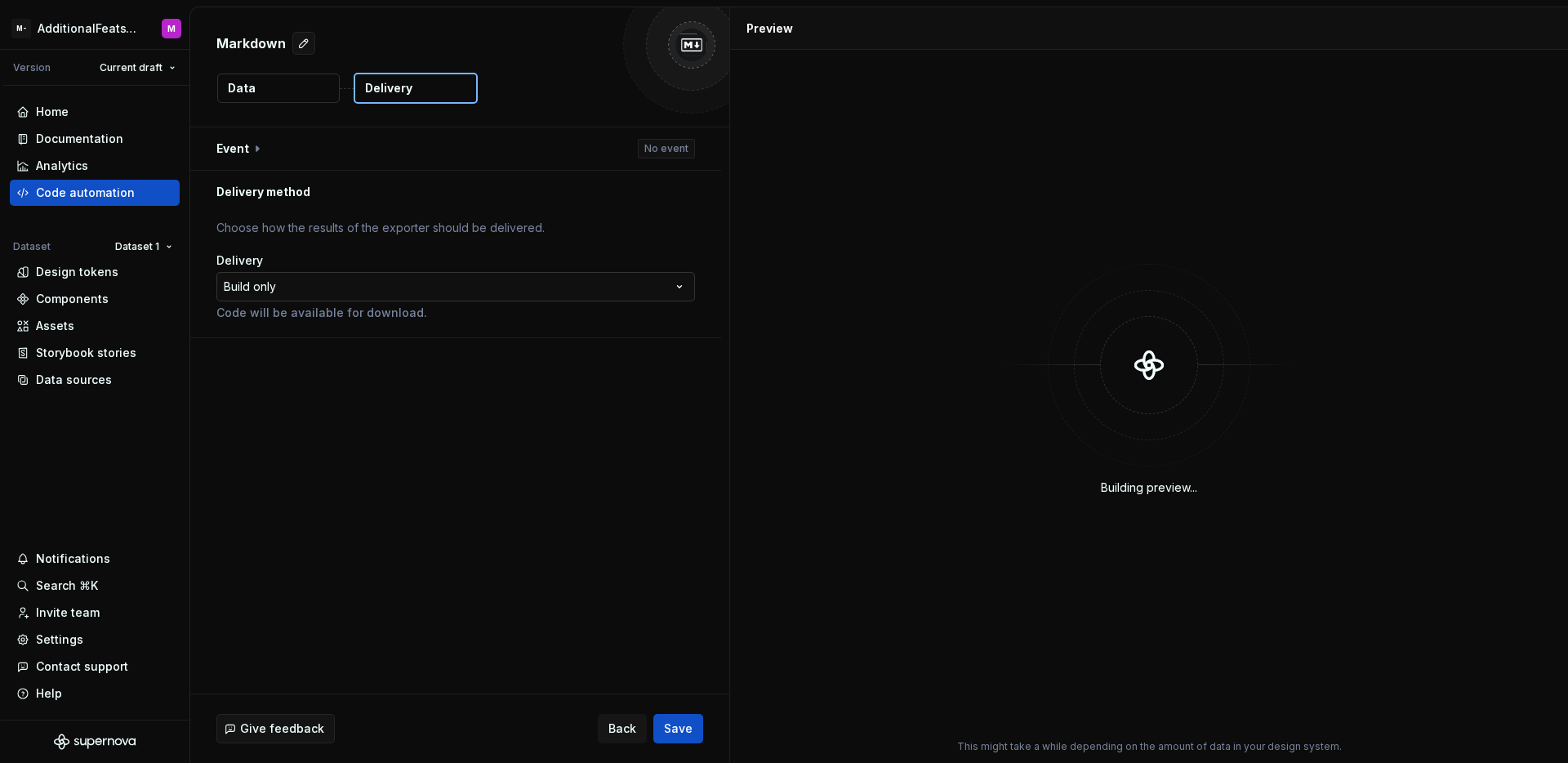
click at [397, 290] on html "**********" at bounding box center [784, 381] width 1568 height 763
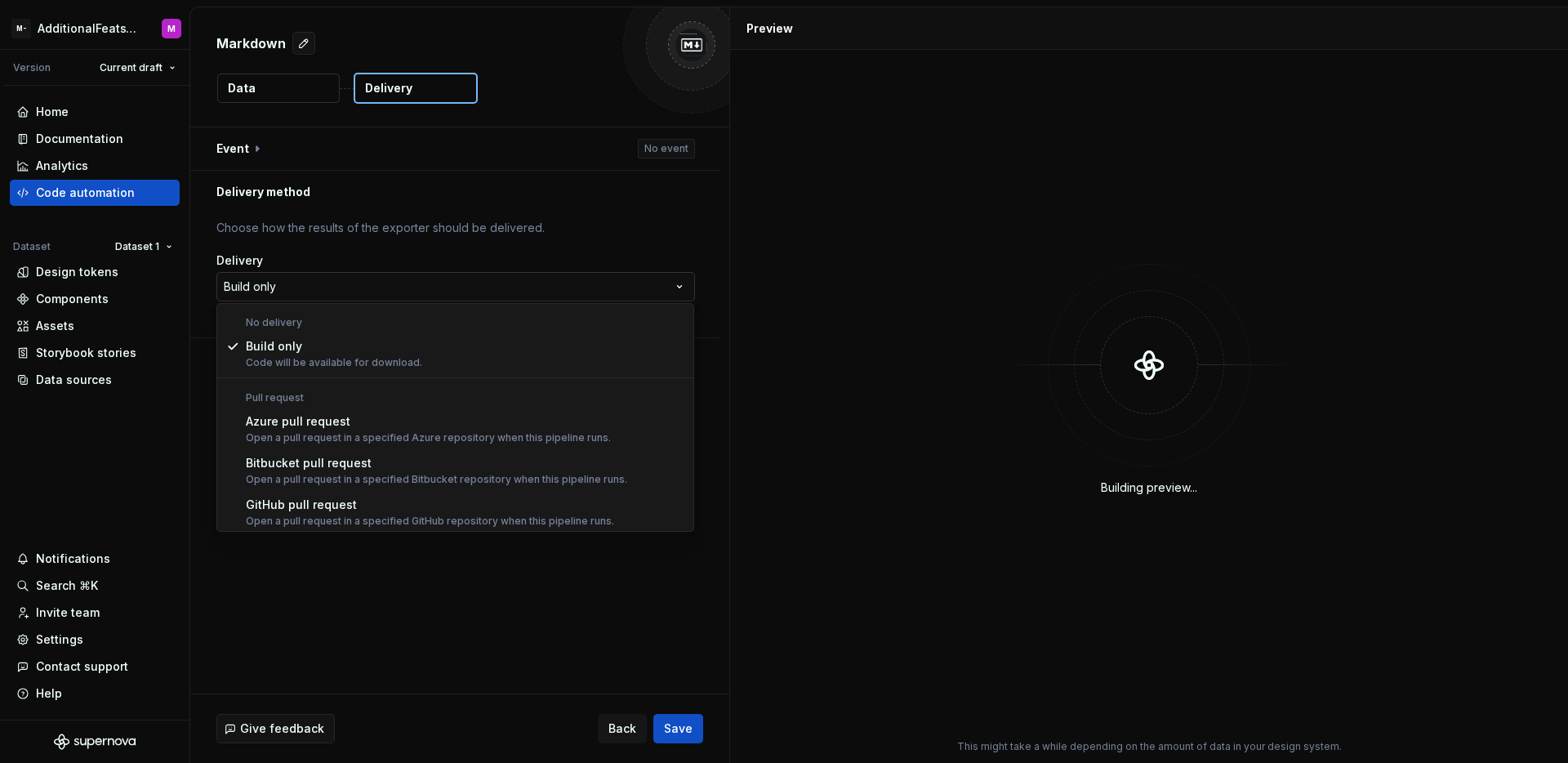
click at [397, 290] on html "**********" at bounding box center [784, 381] width 1568 height 763
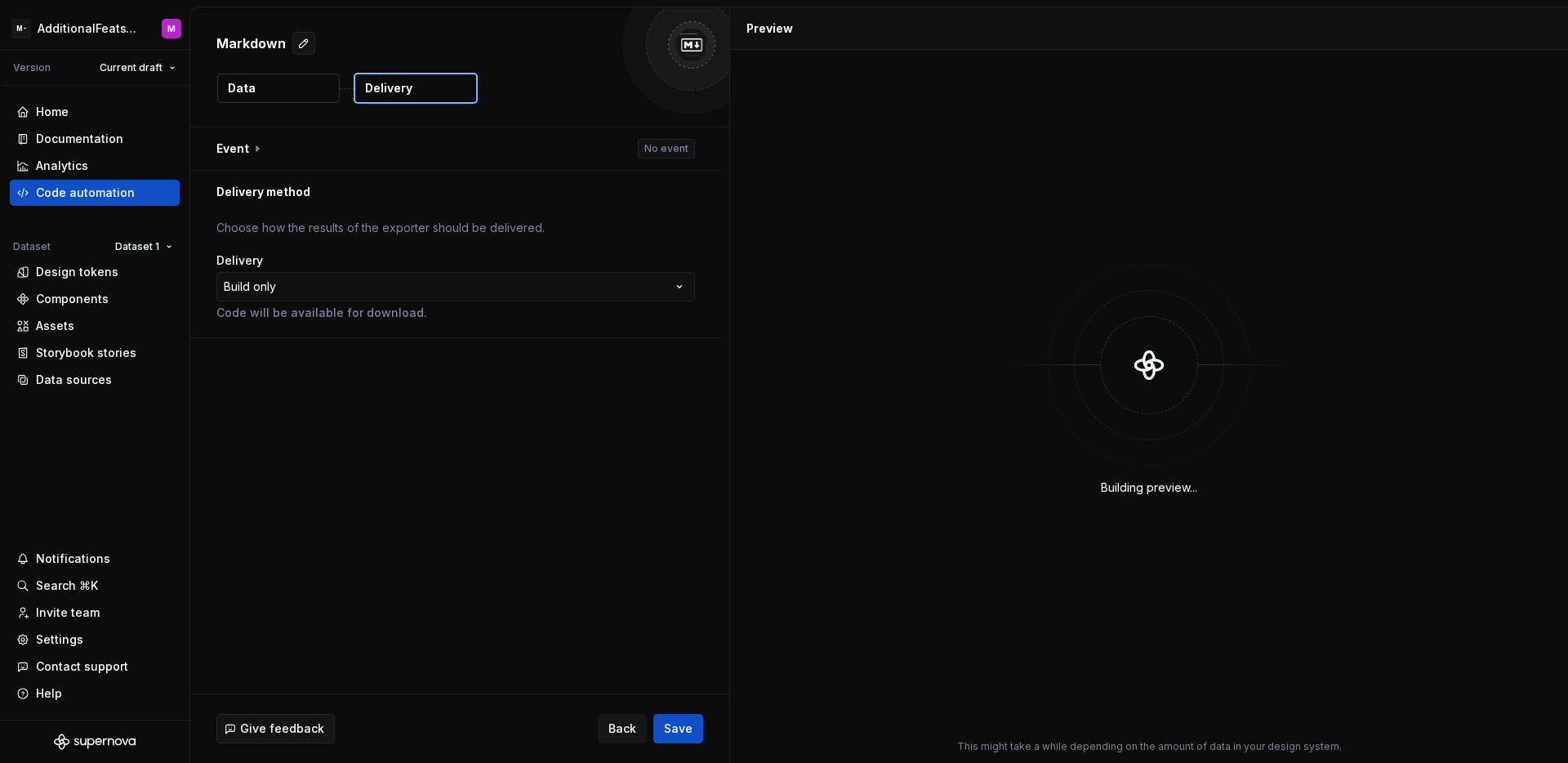
click at [292, 95] on button "Data" at bounding box center [278, 88] width 122 height 29
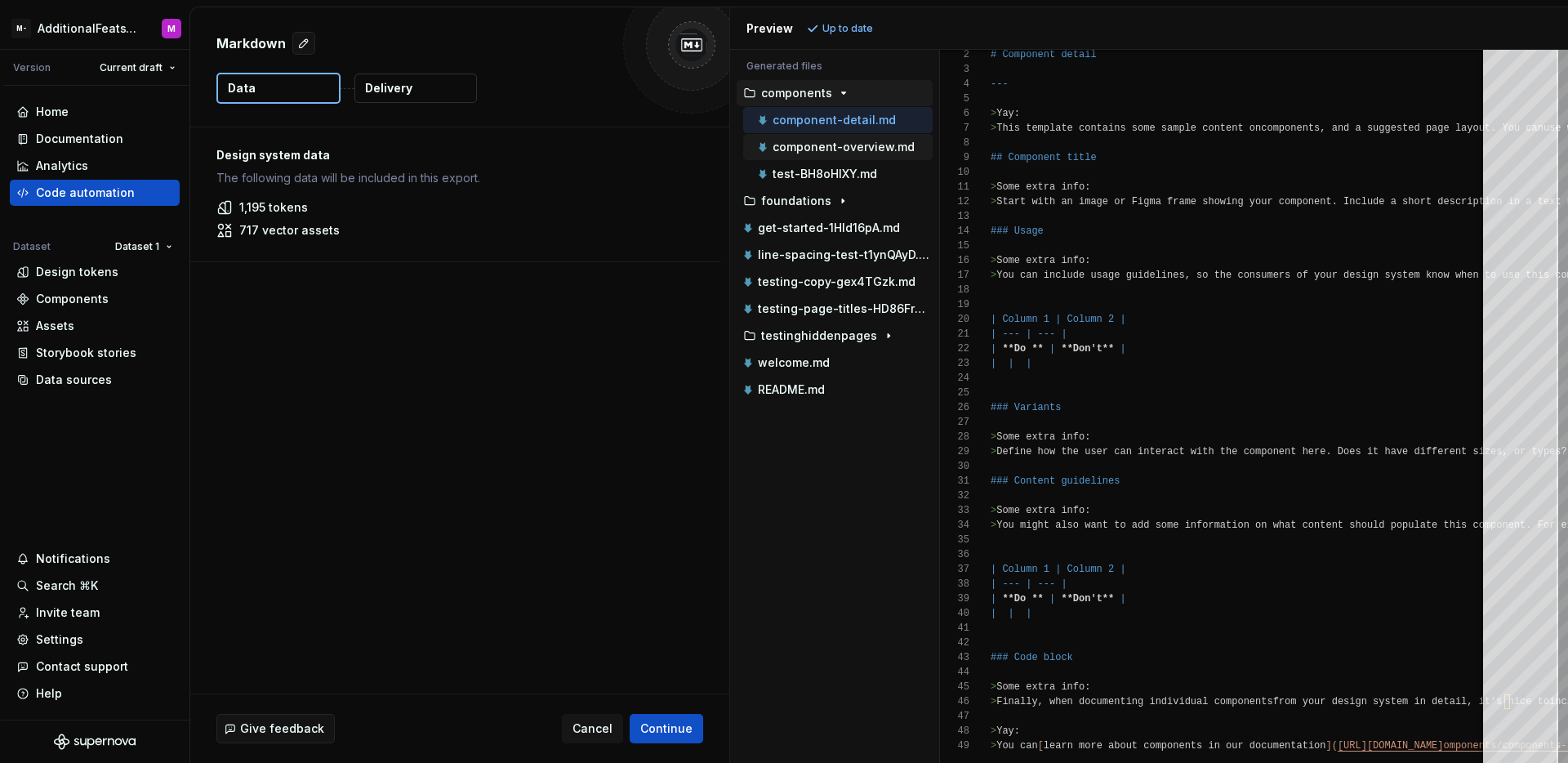
click at [875, 159] on div "component-overview.md" at bounding box center [837, 147] width 189 height 26
click at [873, 153] on div "component-overview.md" at bounding box center [844, 147] width 178 height 17
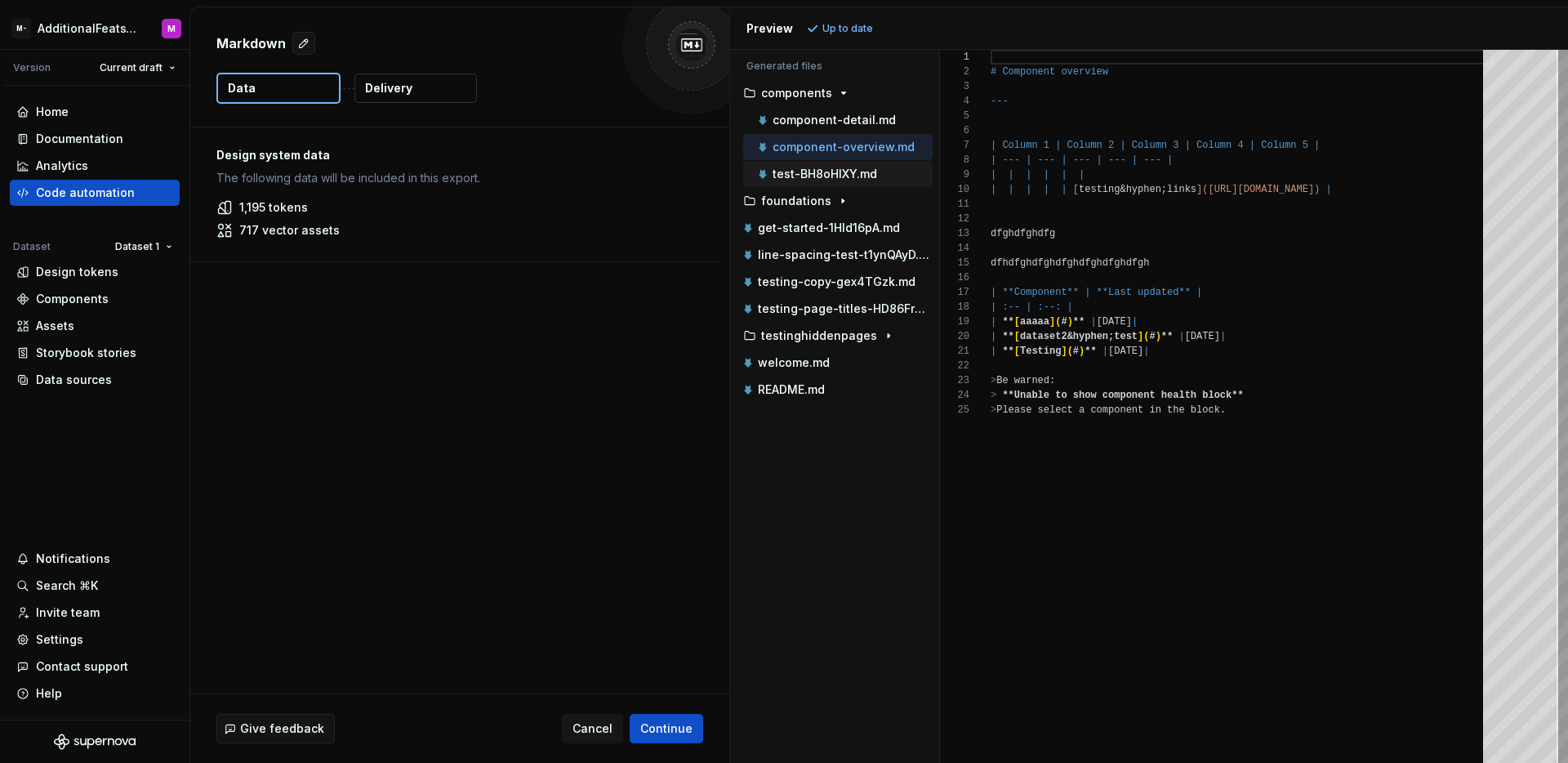
click at [854, 183] on div "test-BH8oHlXY.md" at bounding box center [837, 174] width 189 height 26
click at [853, 180] on p "test-BH8oHlXY.md" at bounding box center [824, 174] width 105 height 13
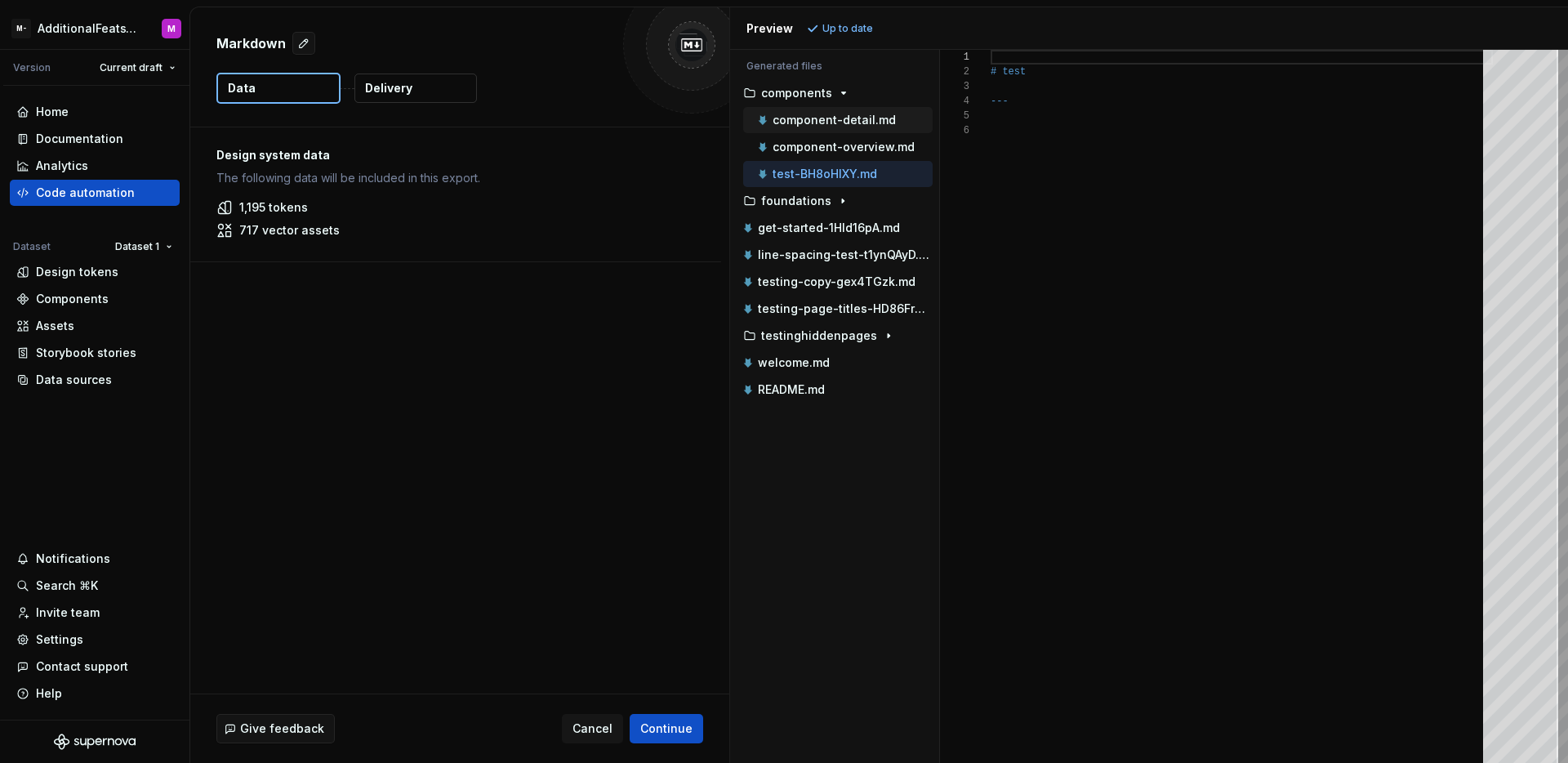
click at [835, 122] on p "component-detail.md" at bounding box center [834, 120] width 123 height 13
type textarea "**********"
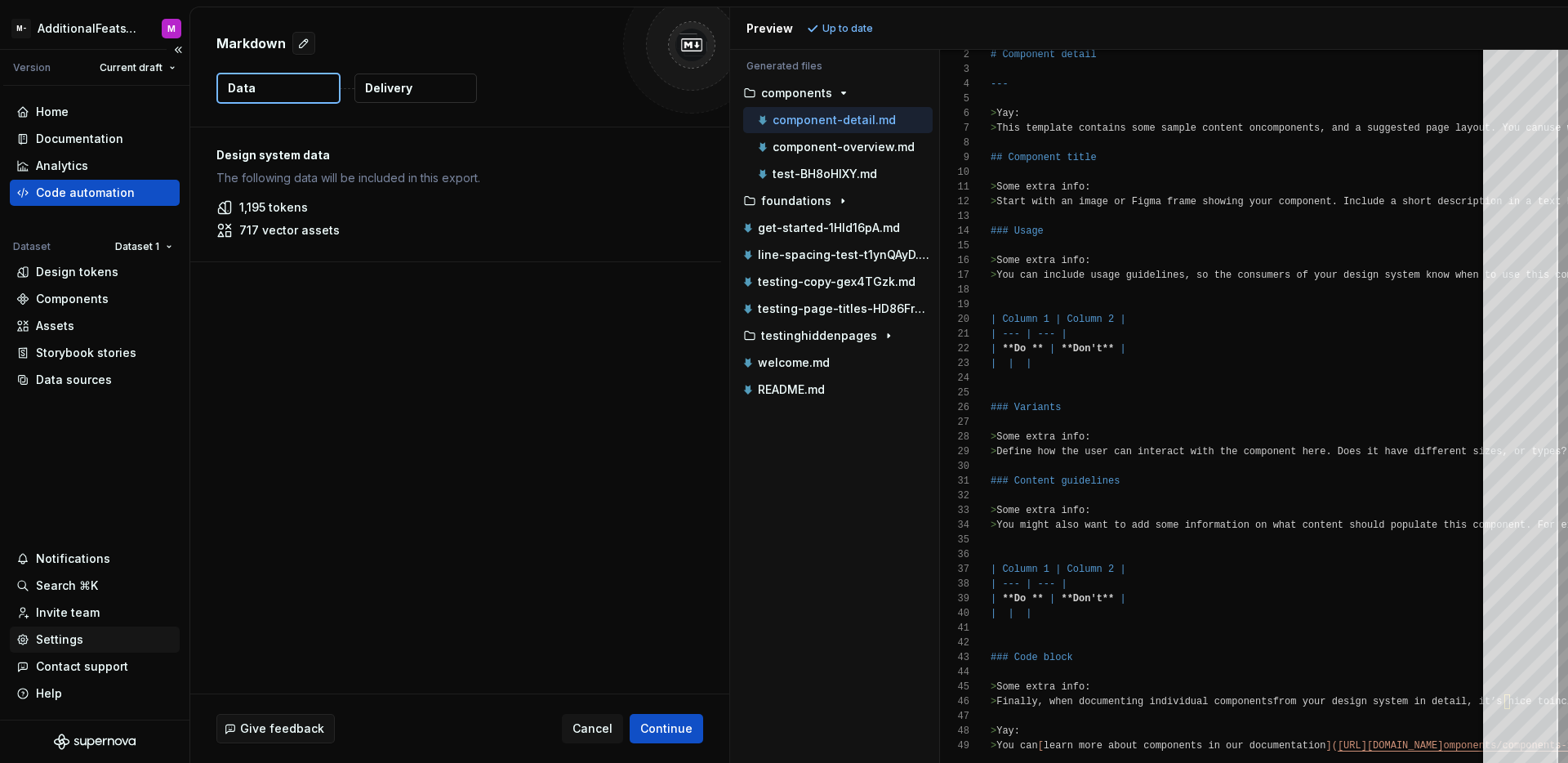
click at [62, 636] on div "Settings" at bounding box center [60, 640] width 48 height 17
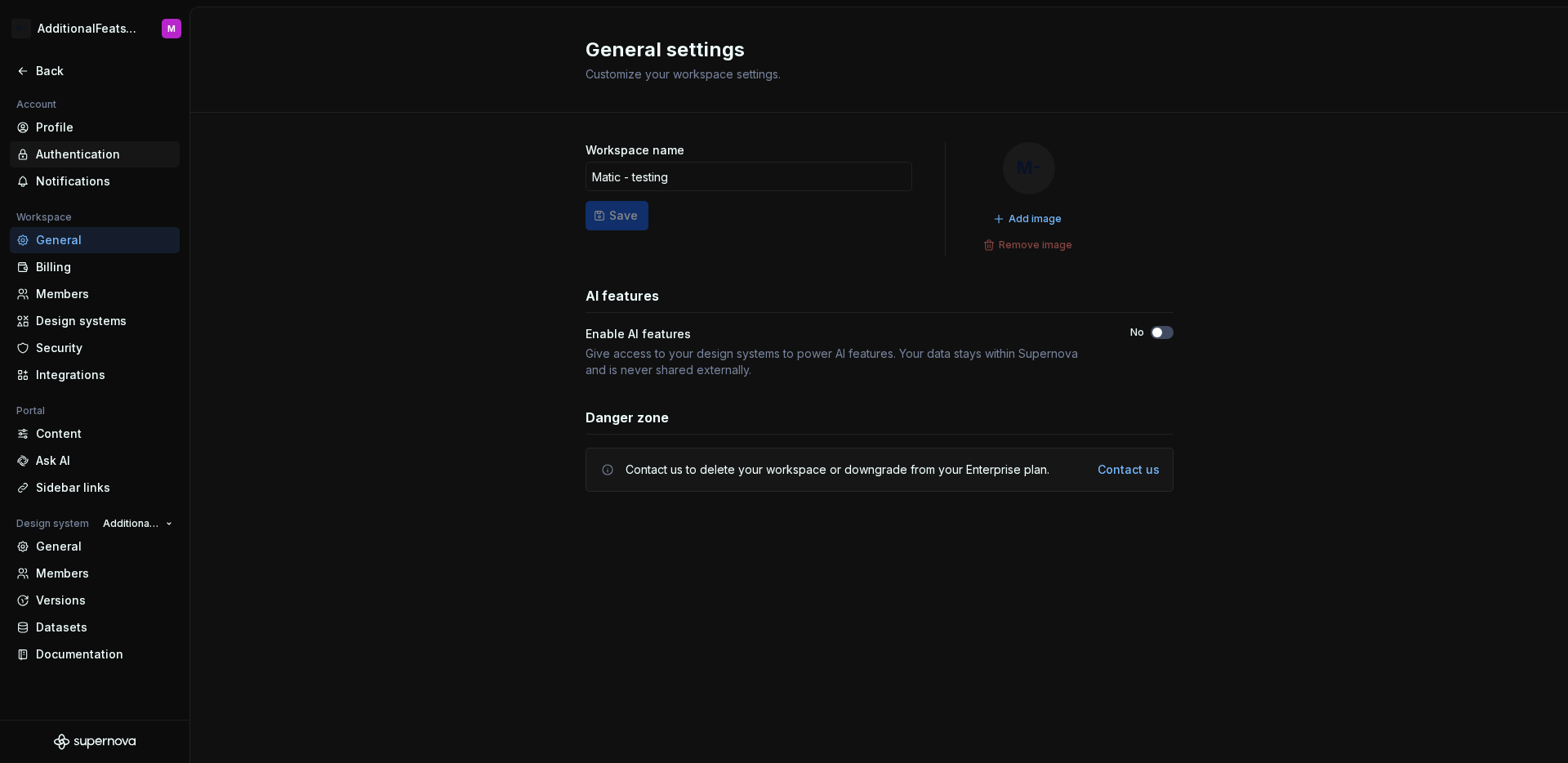
click at [98, 158] on div "Authentication" at bounding box center [104, 154] width 137 height 17
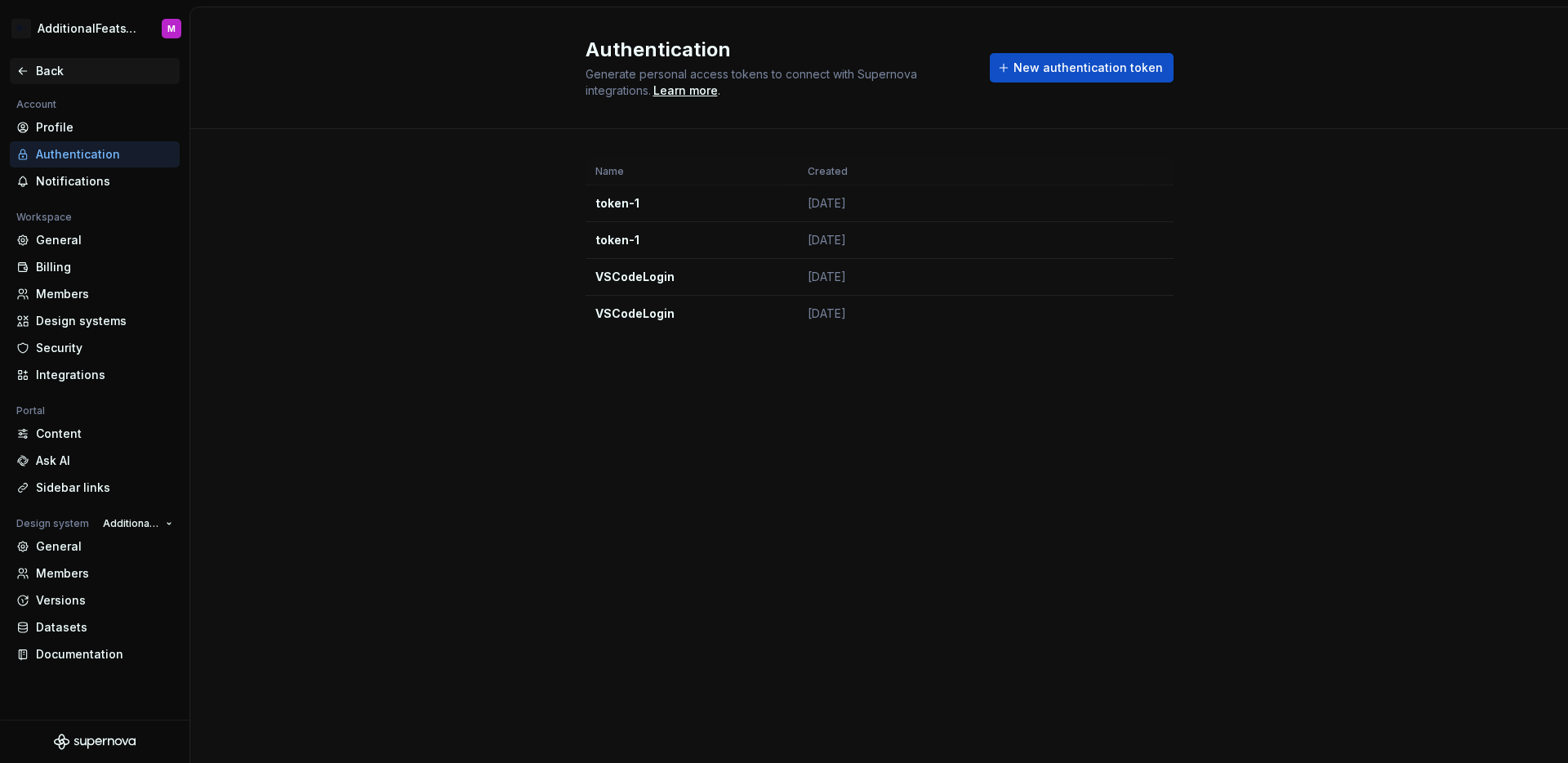
click at [16, 71] on div "Back" at bounding box center [95, 71] width 170 height 26
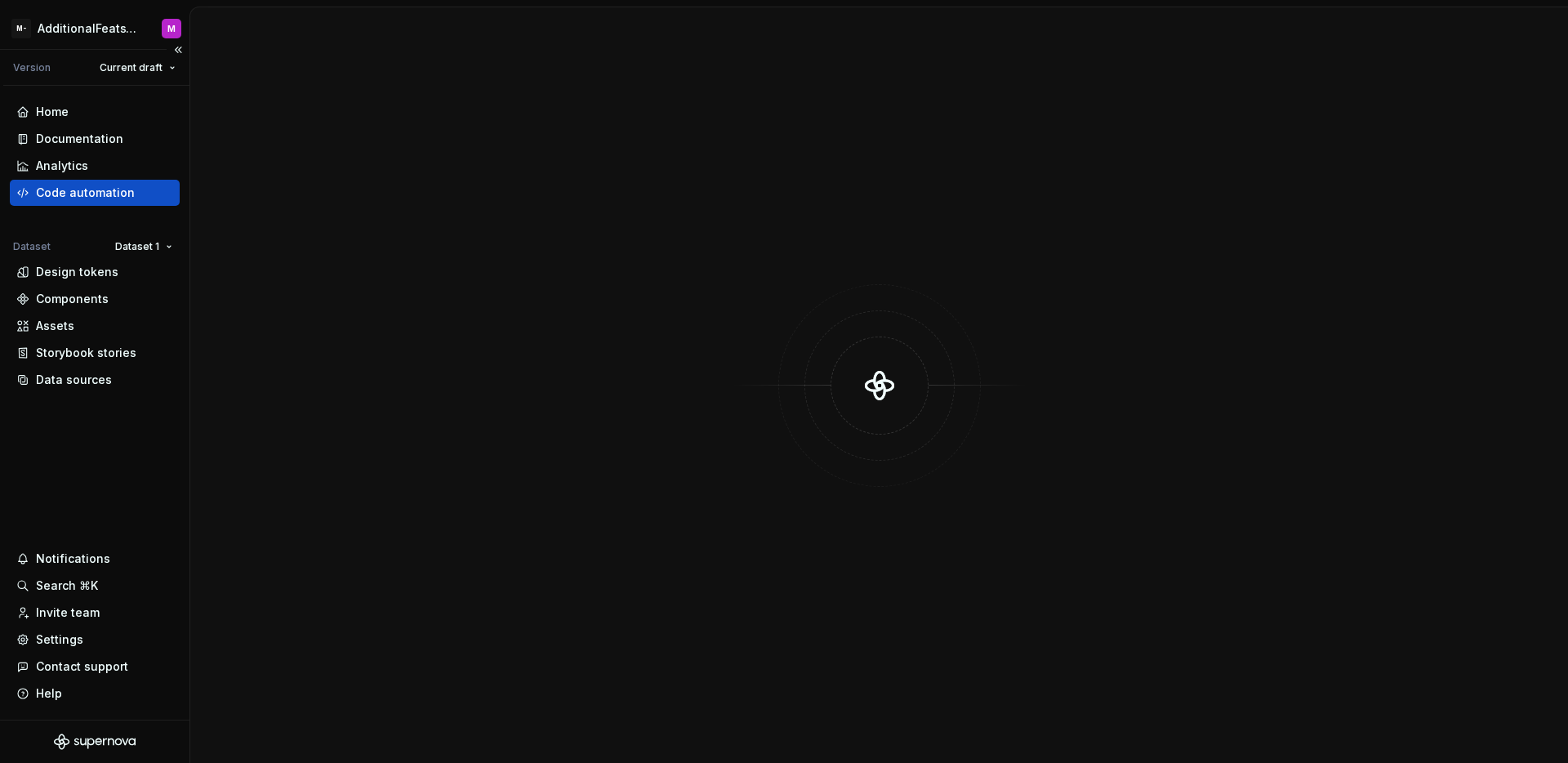
click at [117, 196] on div "Code automation" at bounding box center [85, 193] width 99 height 17
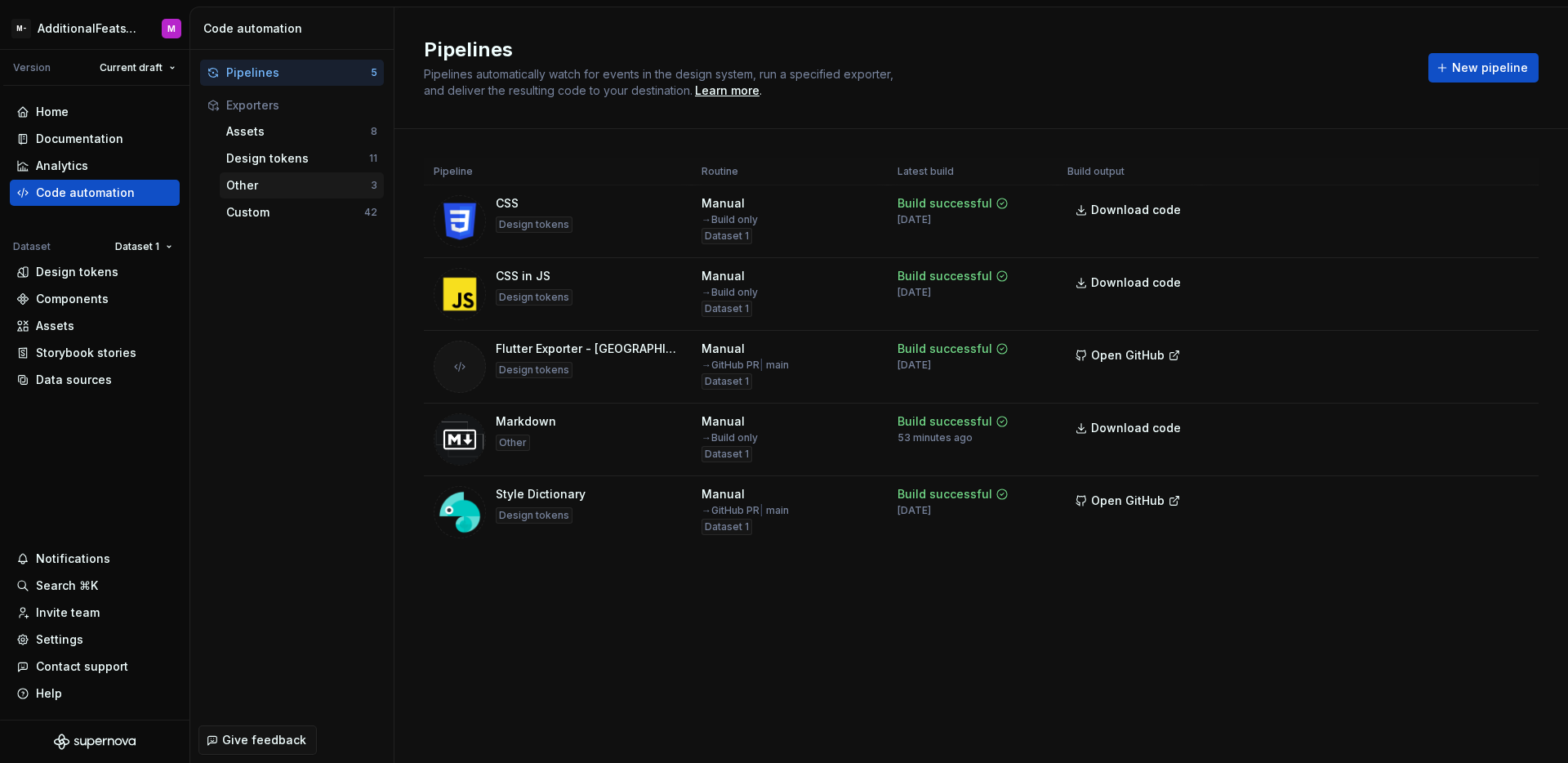
click at [279, 192] on div "Other" at bounding box center [297, 185] width 144 height 17
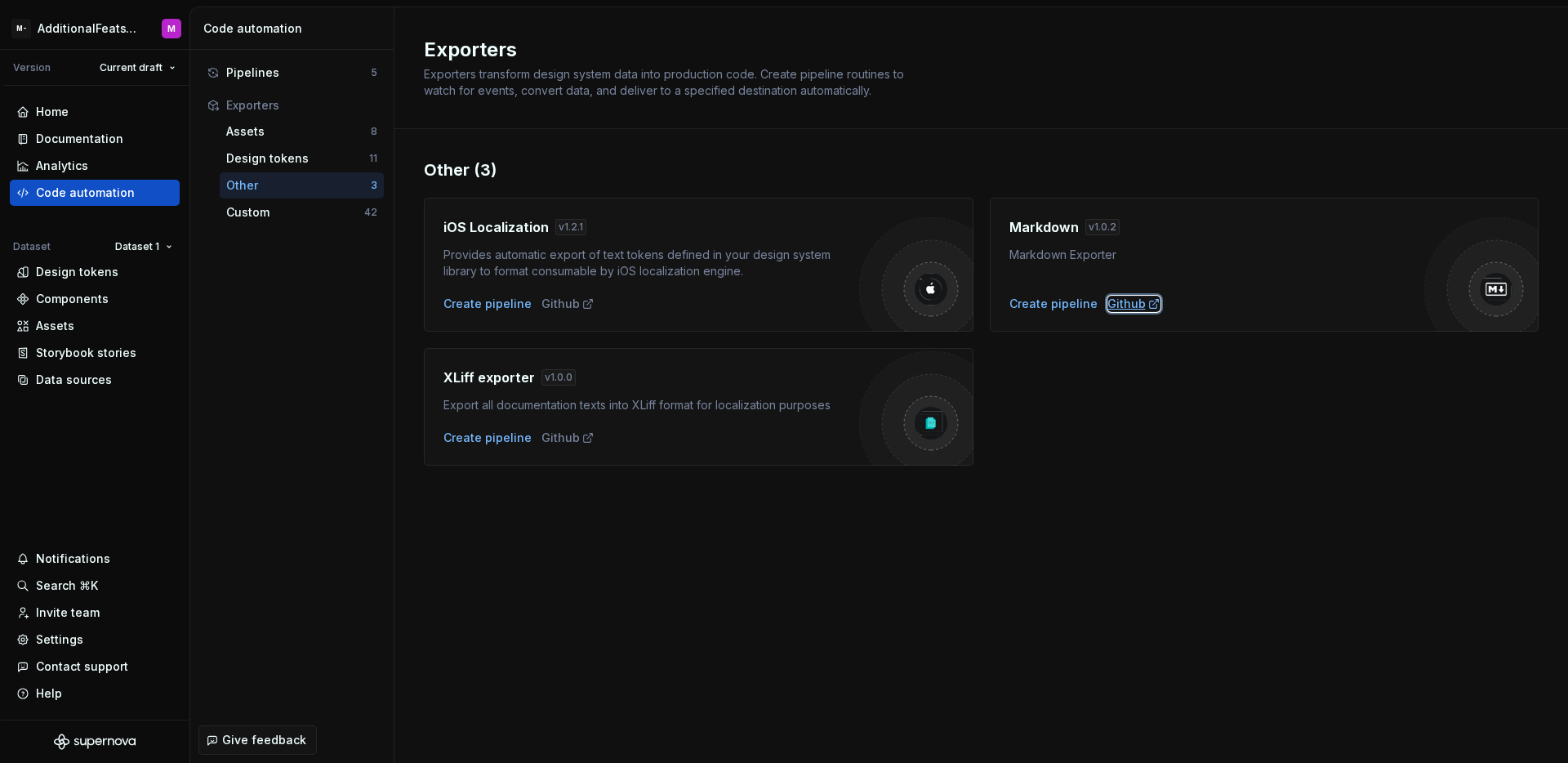
click at [1127, 307] on div "Github" at bounding box center [1134, 304] width 53 height 17
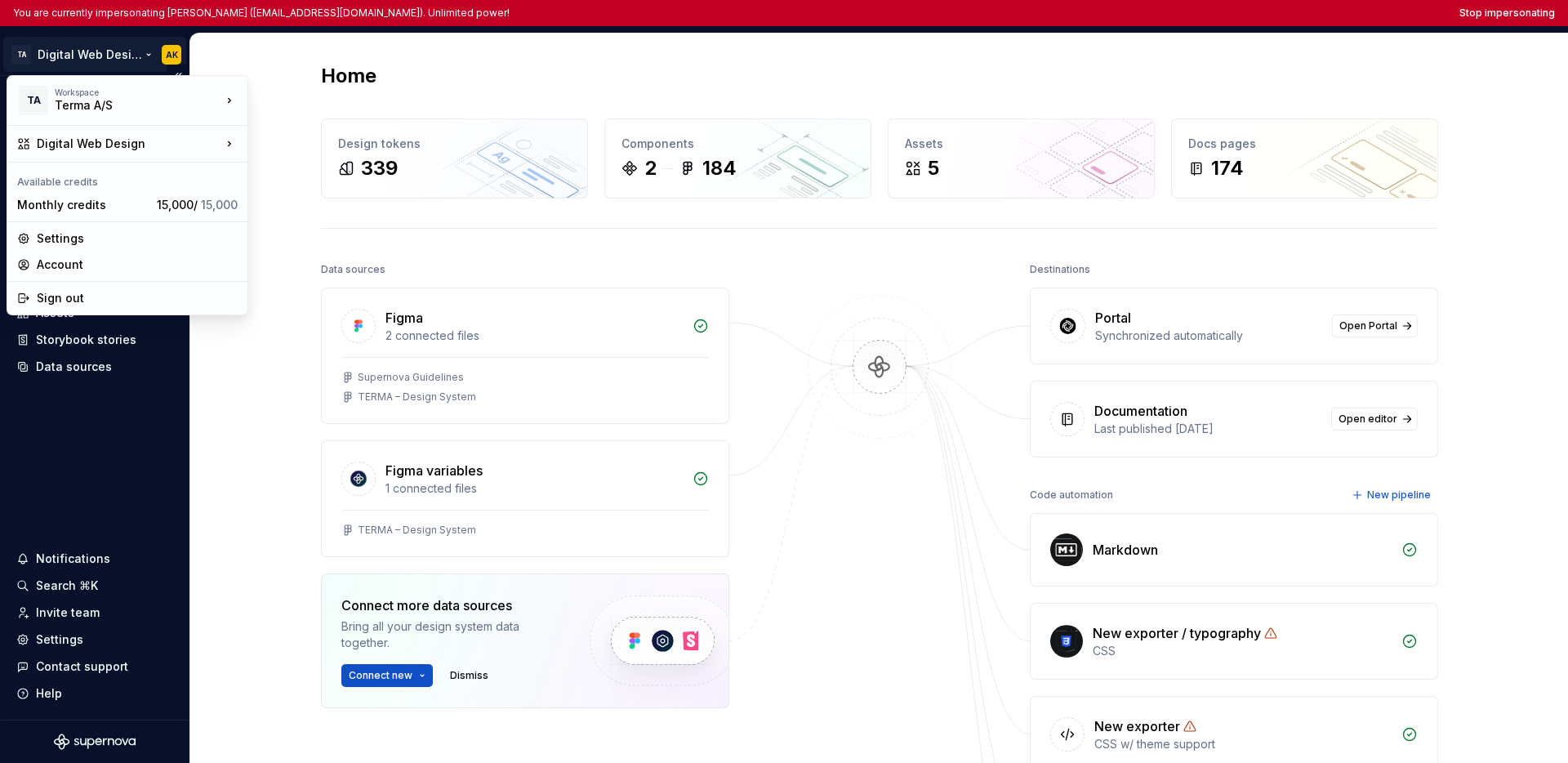
click at [90, 53] on html "You are currently impersonating [PERSON_NAME] ([EMAIL_ADDRESS][DOMAIN_NAME]). U…" at bounding box center [784, 381] width 1568 height 763
click at [94, 394] on html "You are currently impersonating [PERSON_NAME] ([EMAIL_ADDRESS][DOMAIN_NAME]). U…" at bounding box center [784, 381] width 1568 height 763
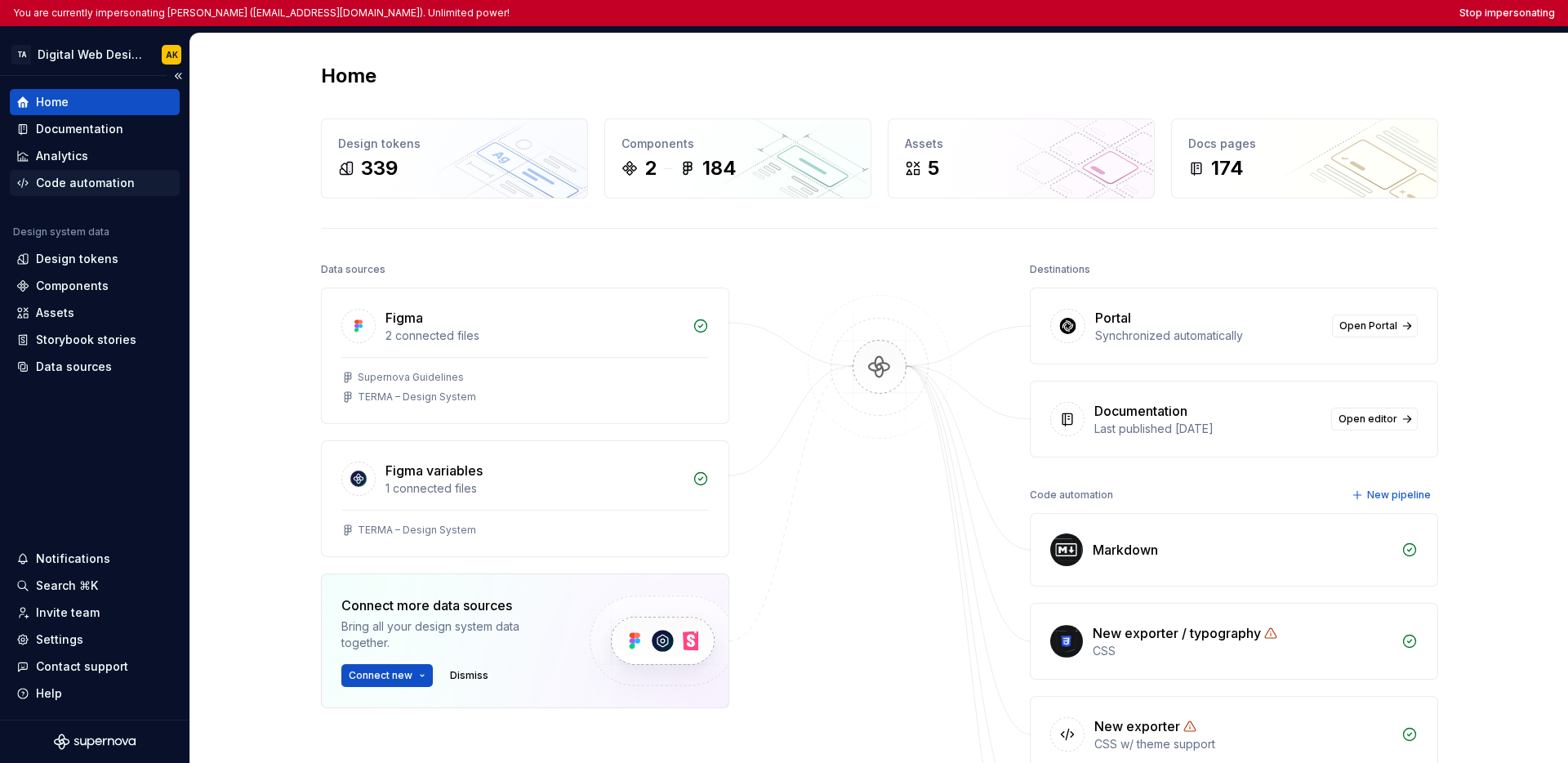
click at [89, 185] on div "Code automation" at bounding box center [85, 183] width 99 height 17
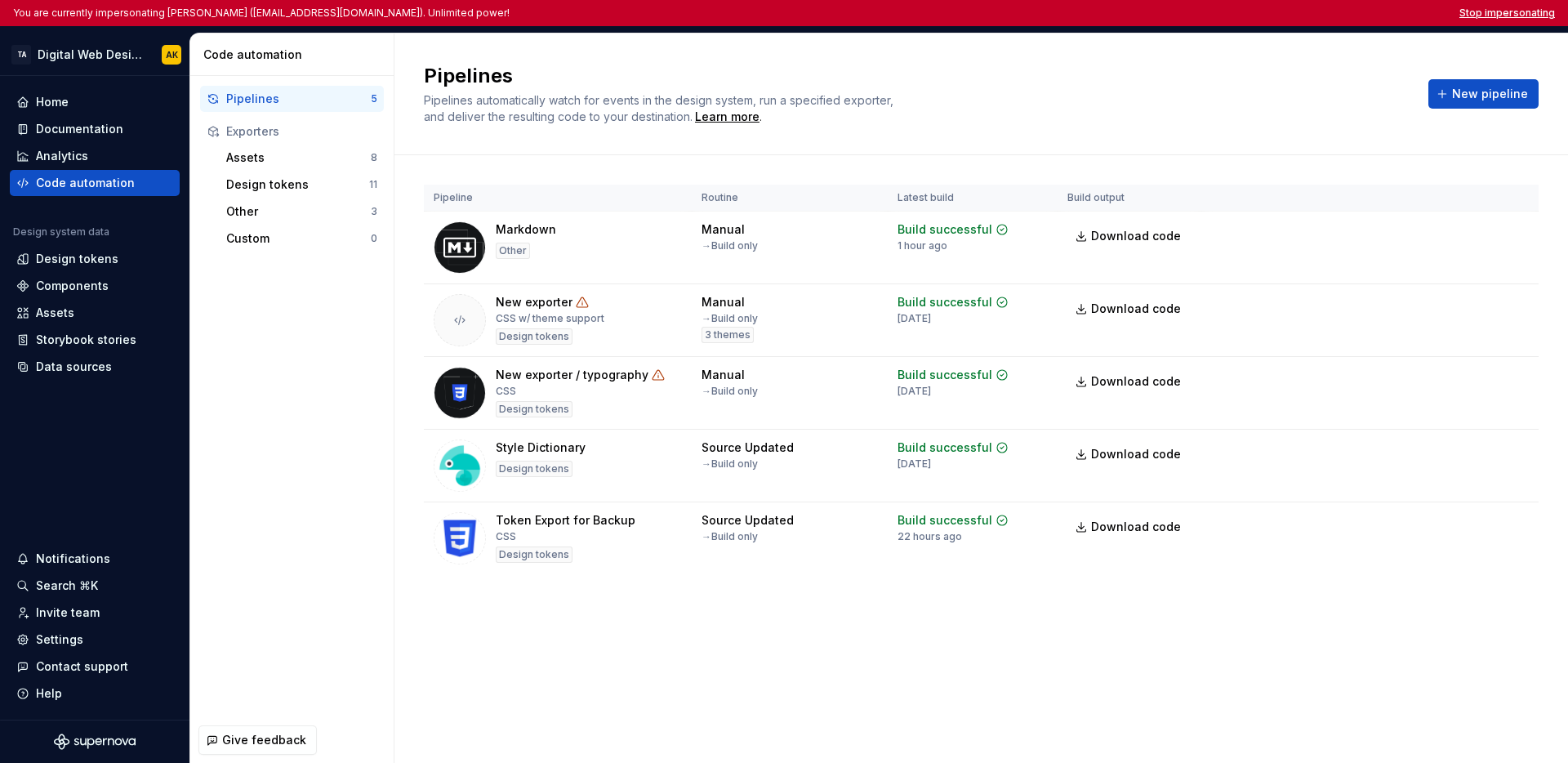
click at [1189, 11] on button "Stop impersonating" at bounding box center [1506, 13] width 95 height 13
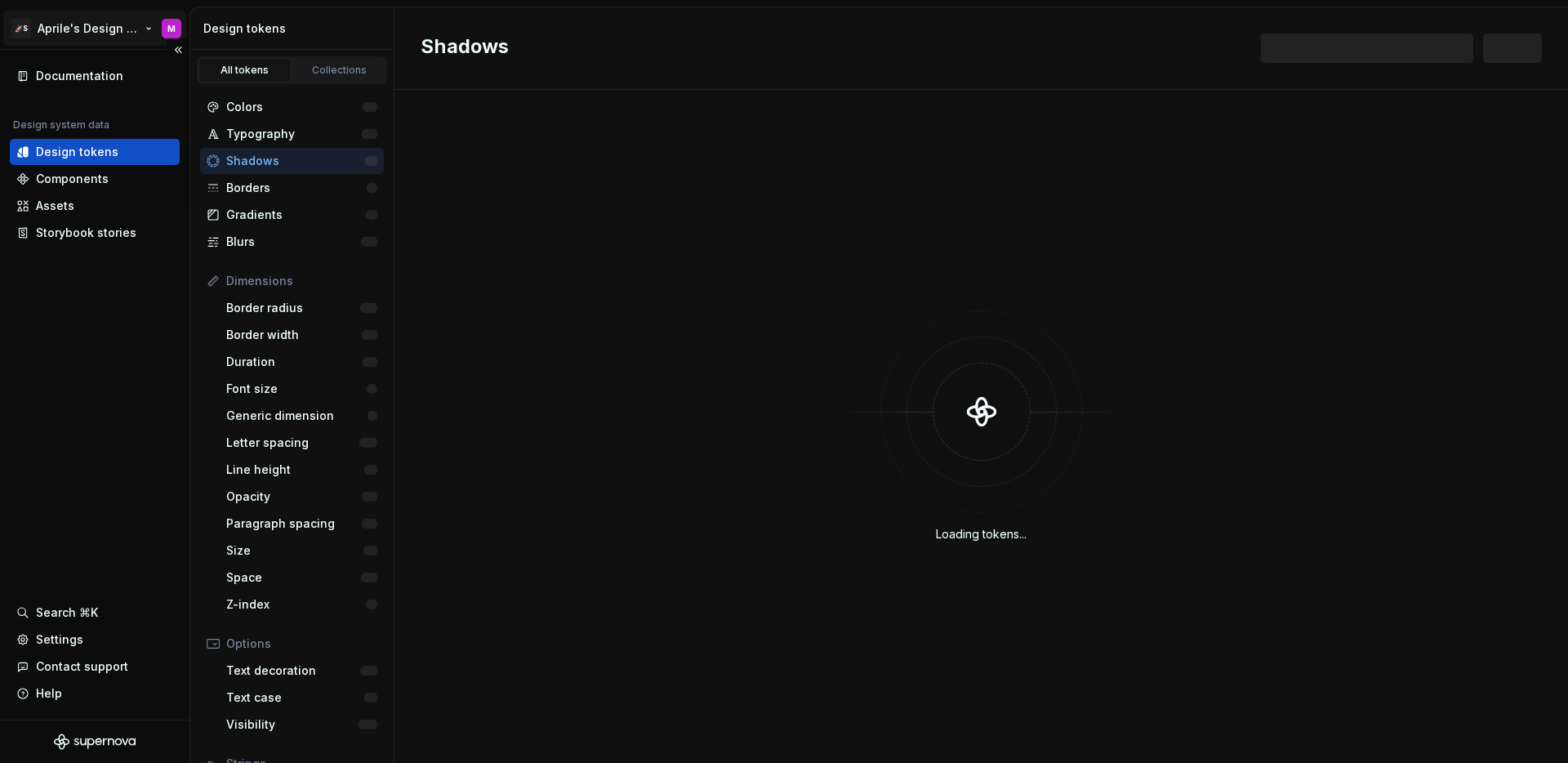
click at [100, 33] on html "🚀S Aprile's Design System M Documentation Design system data Design tokens Comp…" at bounding box center [784, 381] width 1568 height 763
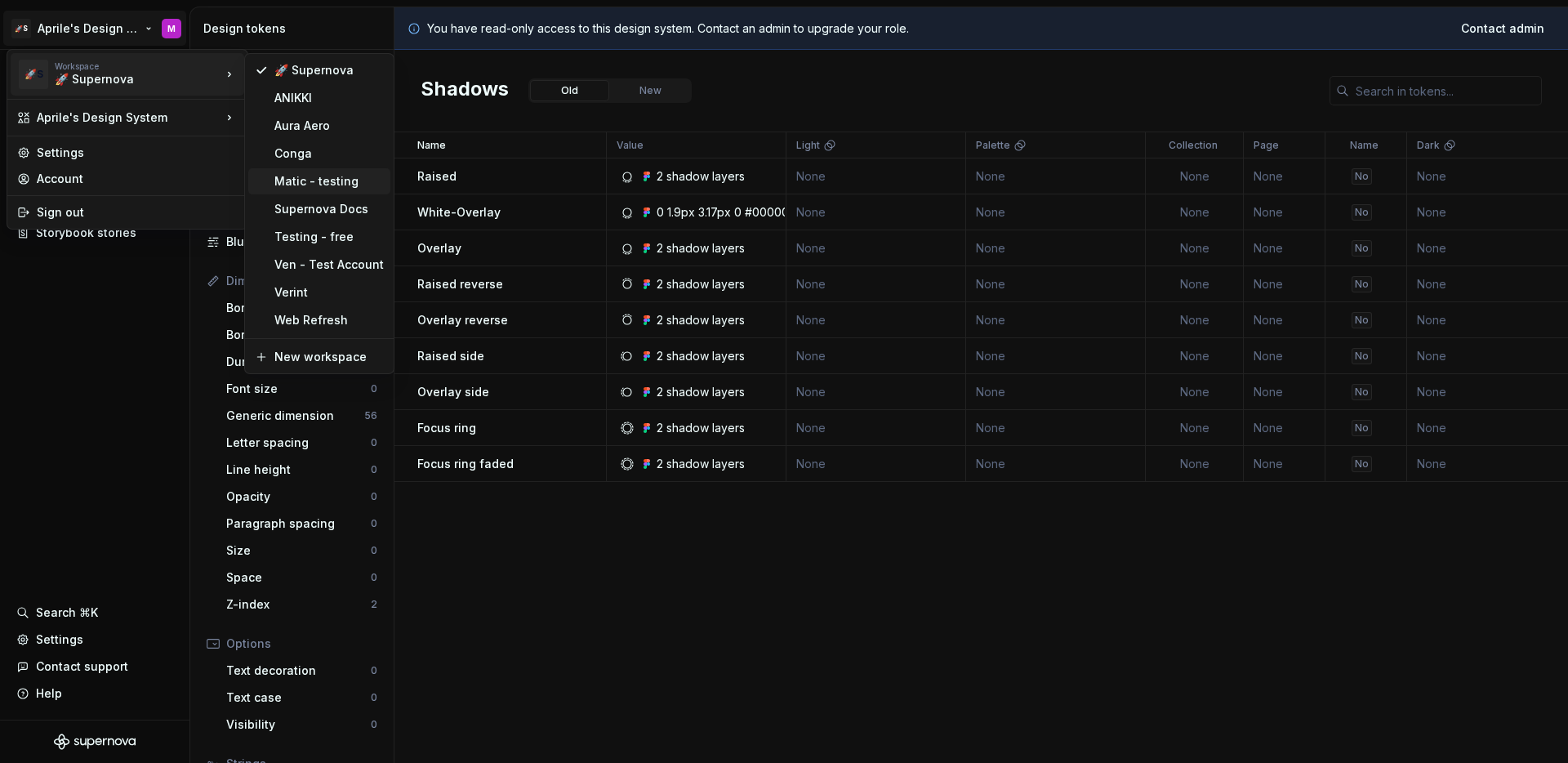
click at [319, 186] on div "Matic - testing" at bounding box center [329, 182] width 109 height 17
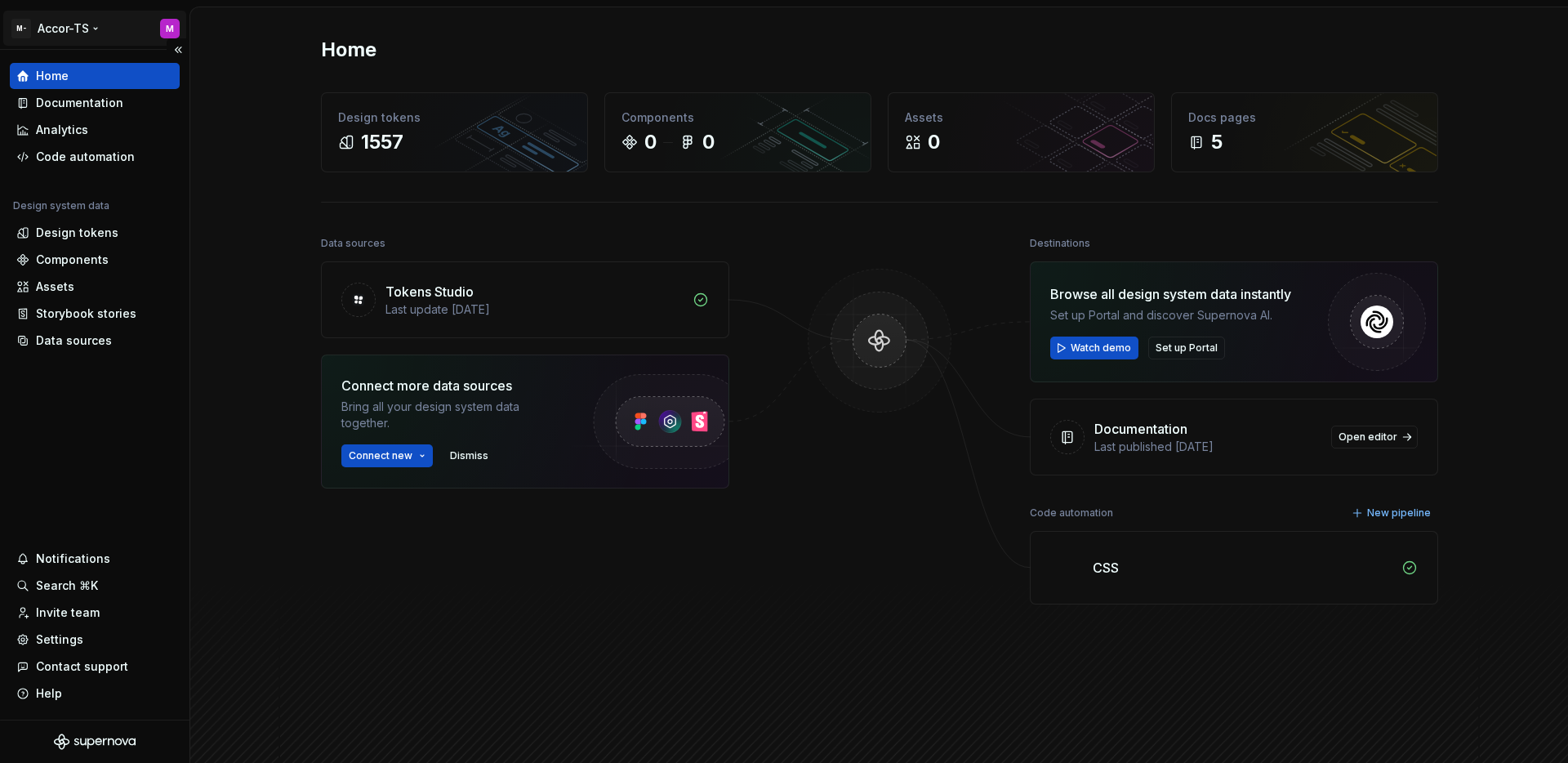
click at [86, 30] on html "M- Accor-TS M Home Documentation Analytics Code automation Design system data D…" at bounding box center [784, 381] width 1568 height 763
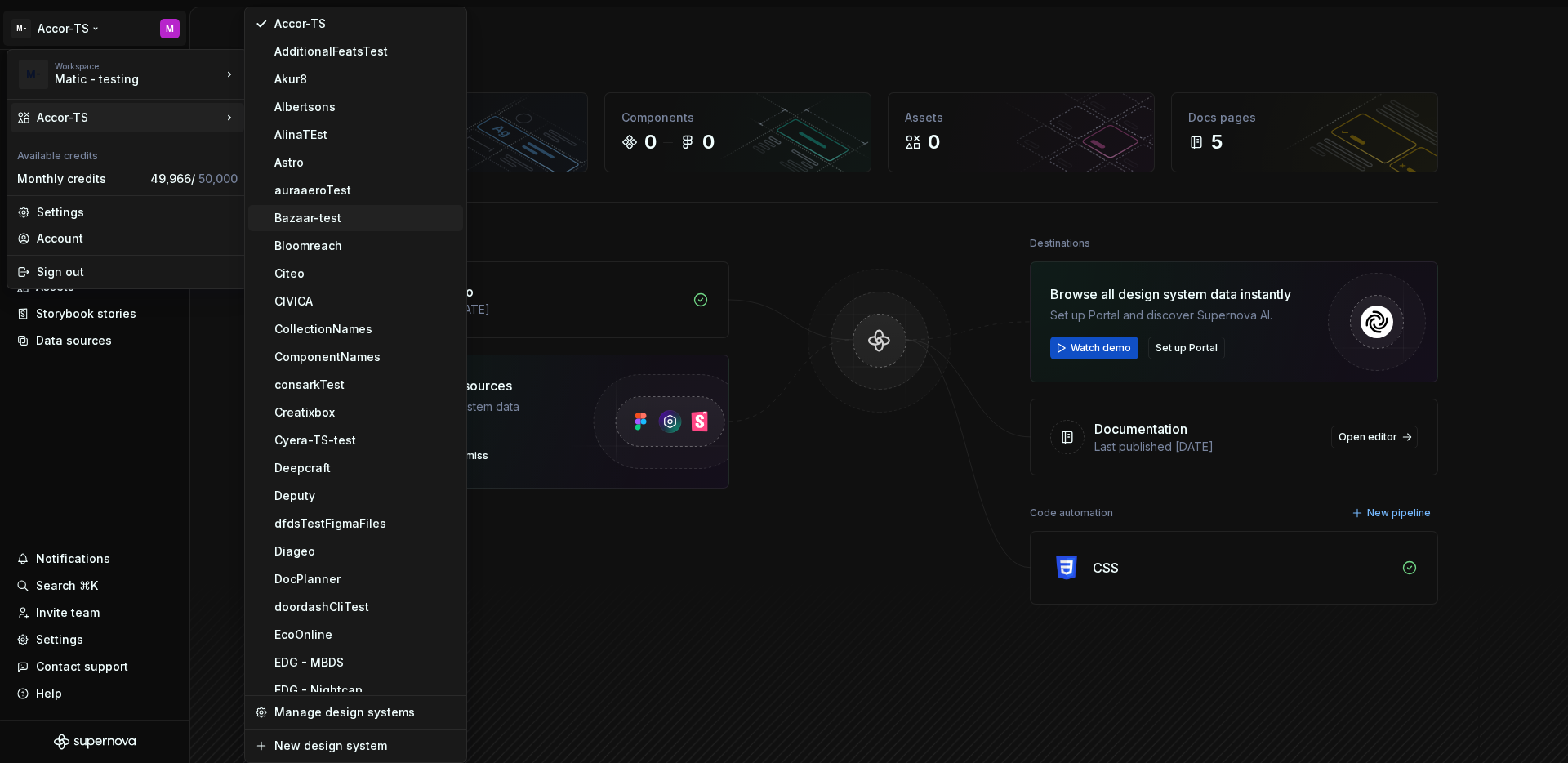
click at [373, 226] on div "Bazaar-test" at bounding box center [355, 218] width 215 height 26
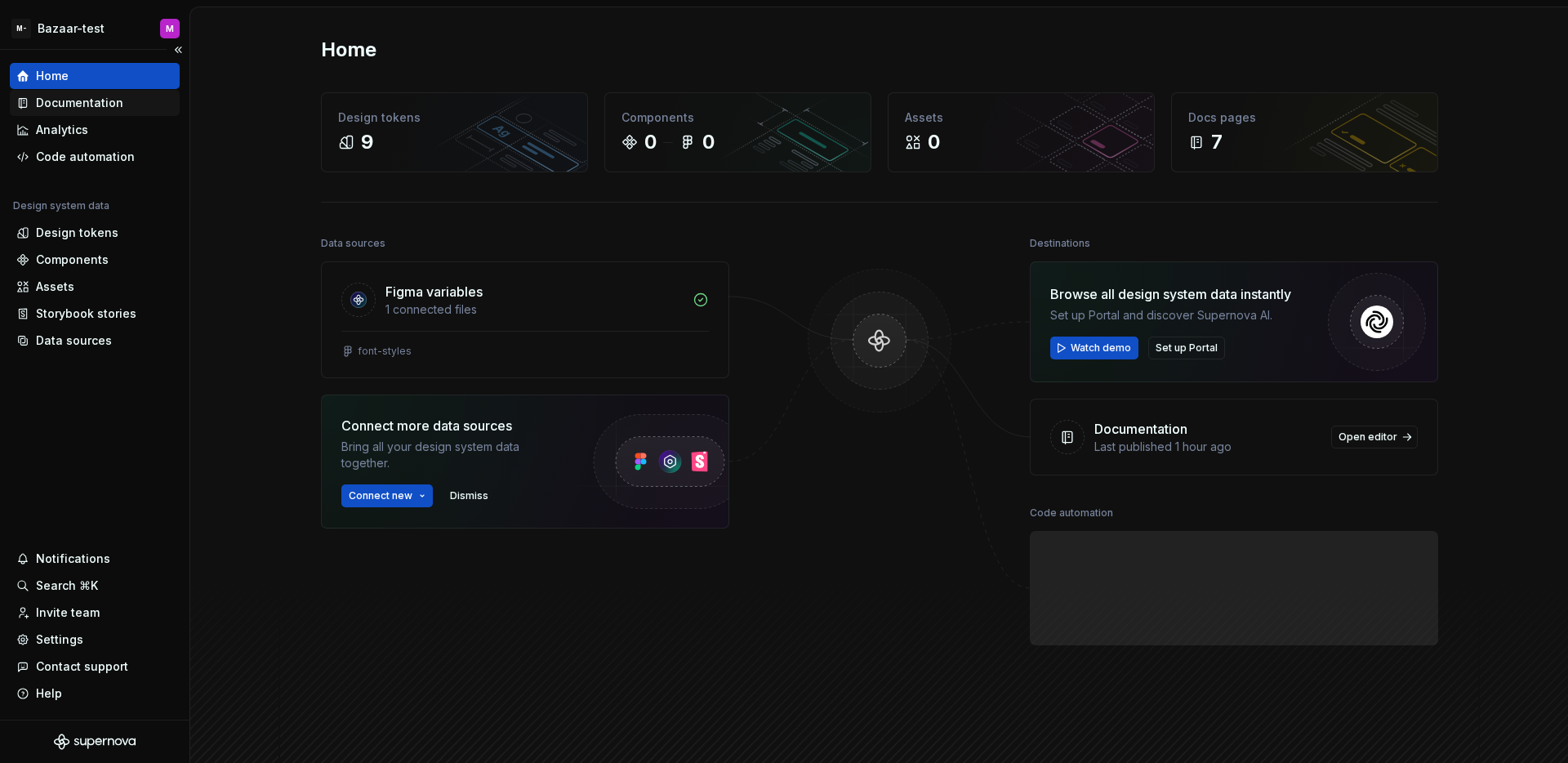
click at [95, 112] on div "Documentation" at bounding box center [95, 103] width 170 height 26
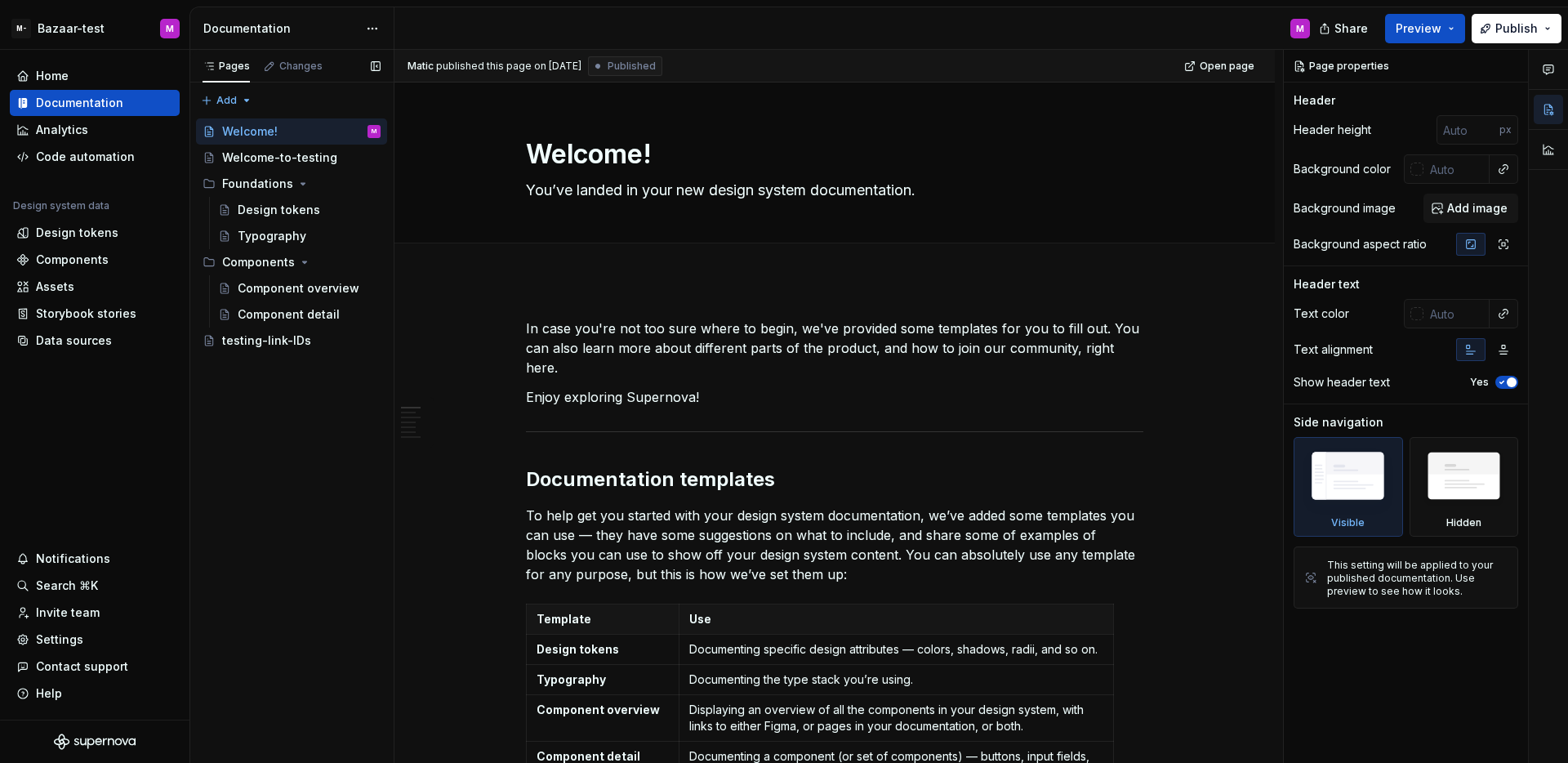
click at [303, 405] on div "Pages Changes Add Accessibility guide for tree Page tree. Navigate the tree wit…" at bounding box center [291, 406] width 204 height 713
click at [263, 382] on div "Pages Changes Add Accessibility guide for tree Page tree. Navigate the tree wit…" at bounding box center [291, 406] width 204 height 713
type textarea "*"
